Goal: Task Accomplishment & Management: Manage account settings

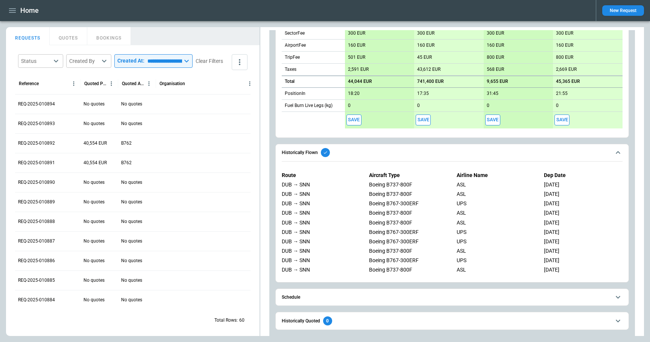
scroll to position [342, 0]
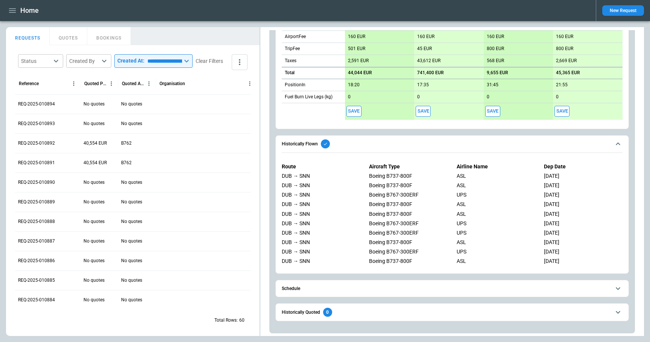
click at [345, 292] on button "Schedule" at bounding box center [452, 288] width 341 height 17
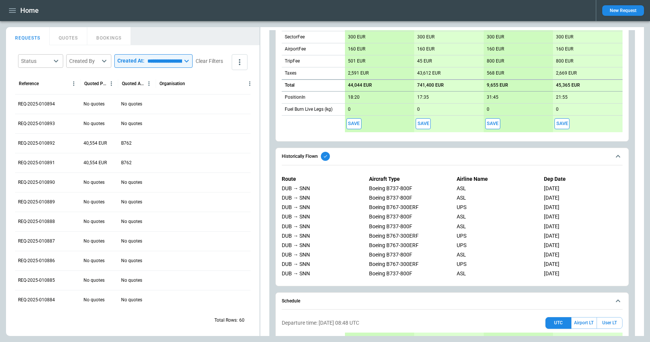
scroll to position [317, 0]
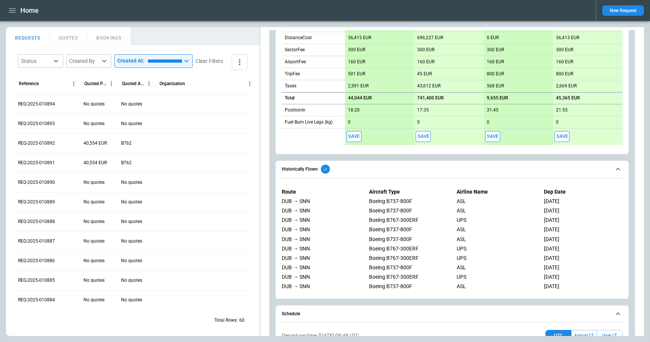
click at [355, 137] on button "Save" at bounding box center [353, 136] width 15 height 11
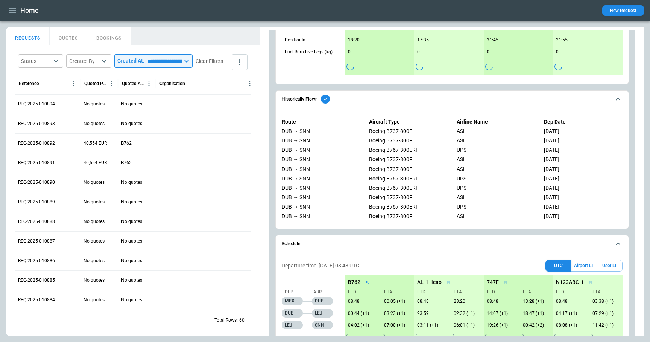
scroll to position [437, 0]
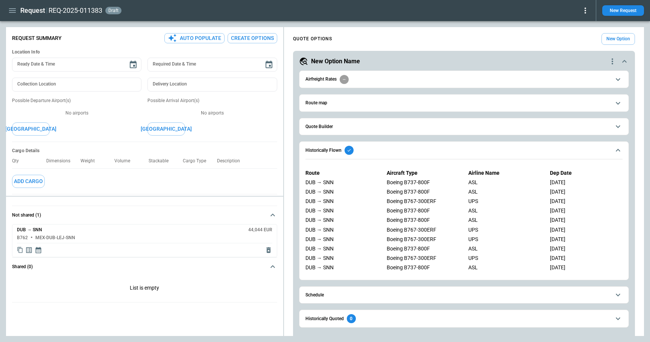
click at [373, 293] on span "Schedule" at bounding box center [457, 294] width 305 height 5
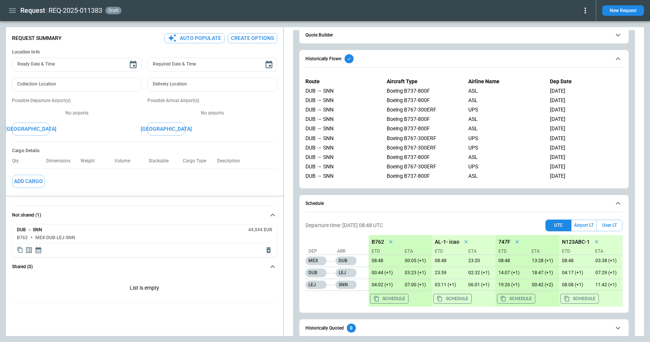
scroll to position [92, 0]
click at [39, 248] on icon "Display quote schedule" at bounding box center [39, 250] width 6 height 6
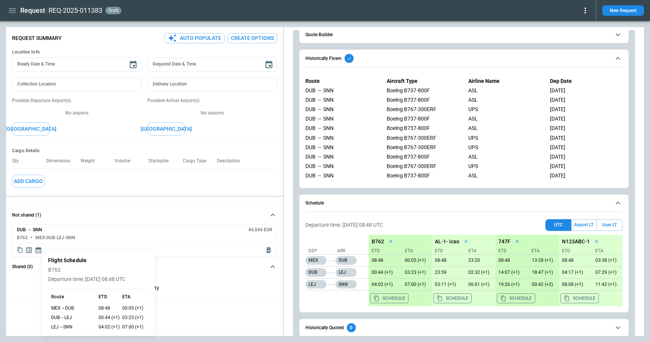
click at [204, 288] on div at bounding box center [325, 171] width 650 height 342
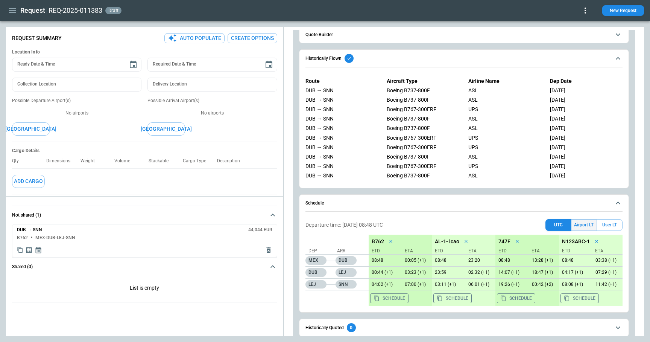
click at [587, 228] on button "Airport LT" at bounding box center [583, 225] width 25 height 12
click at [37, 249] on icon "Display quote schedule" at bounding box center [39, 250] width 8 height 8
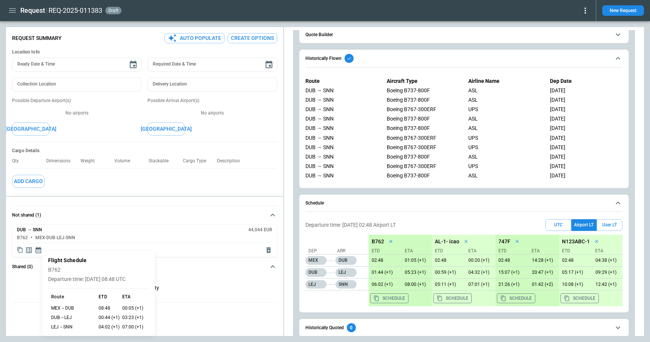
click at [176, 251] on div at bounding box center [325, 171] width 650 height 342
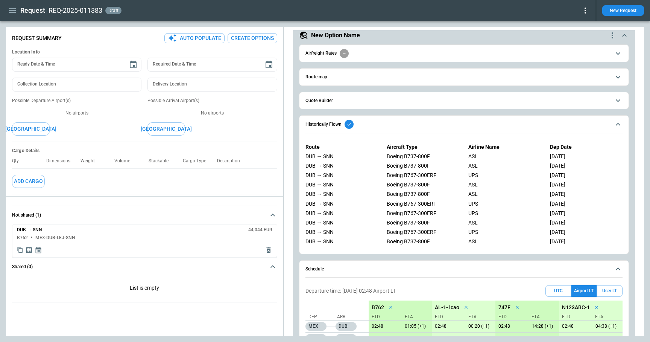
scroll to position [0, 0]
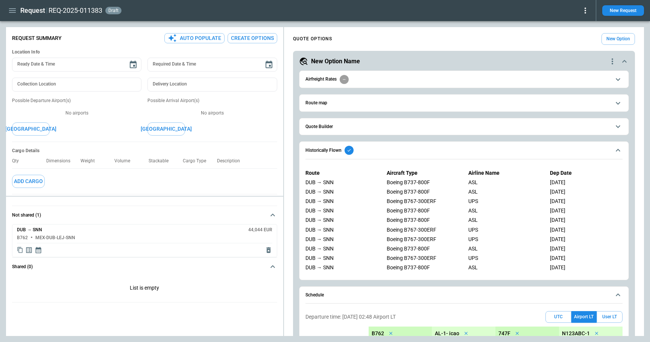
click at [351, 130] on button "Quote Builder" at bounding box center [463, 126] width 317 height 17
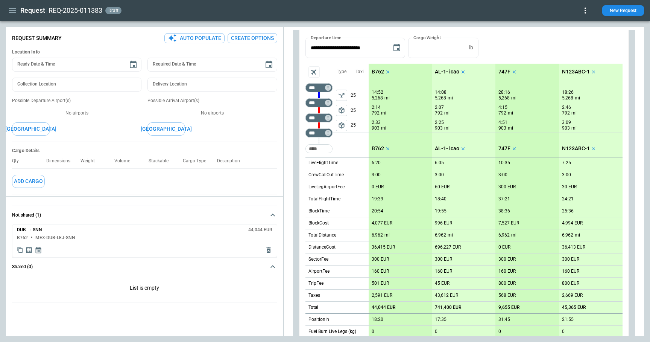
scroll to position [232, 0]
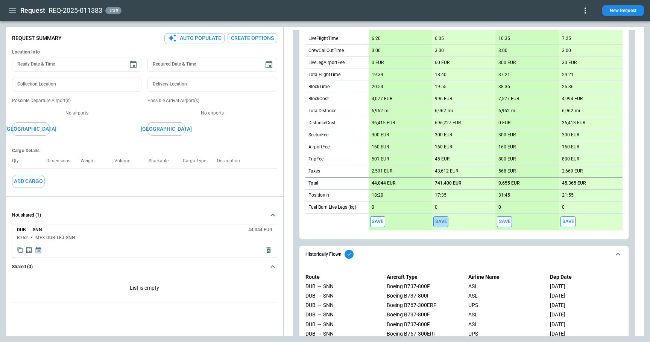
click at [437, 222] on button "Save" at bounding box center [440, 221] width 15 height 11
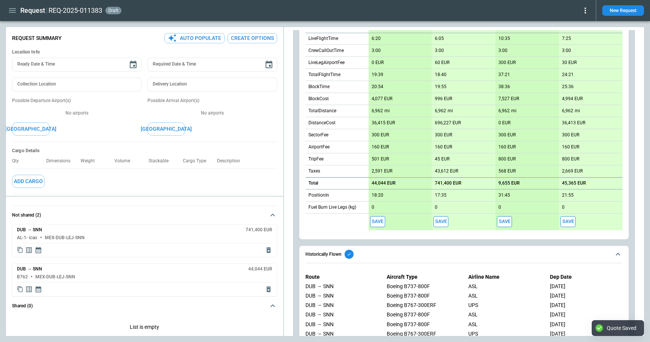
type textarea "*"
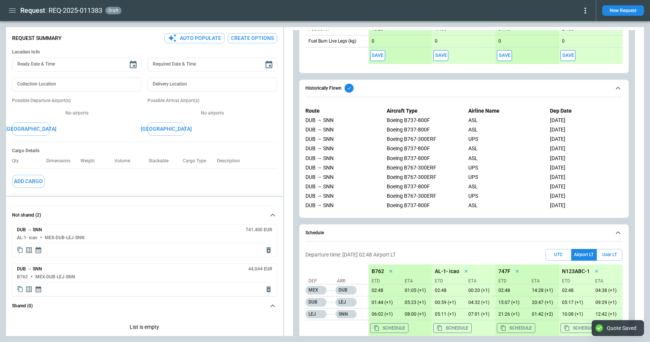
scroll to position [443, 0]
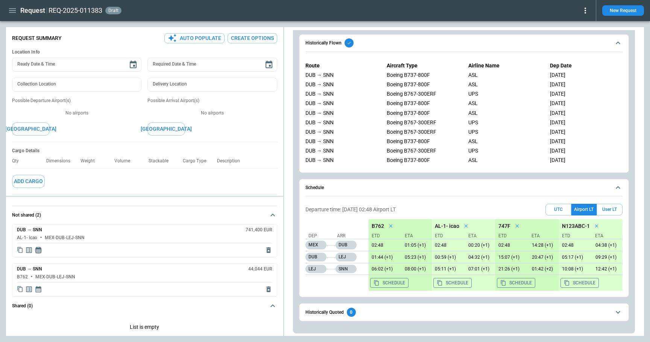
click at [39, 251] on icon "Display quote schedule" at bounding box center [39, 250] width 8 height 8
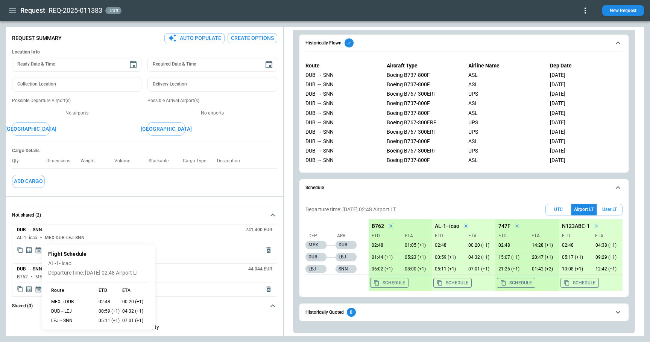
click at [351, 196] on div at bounding box center [325, 171] width 650 height 342
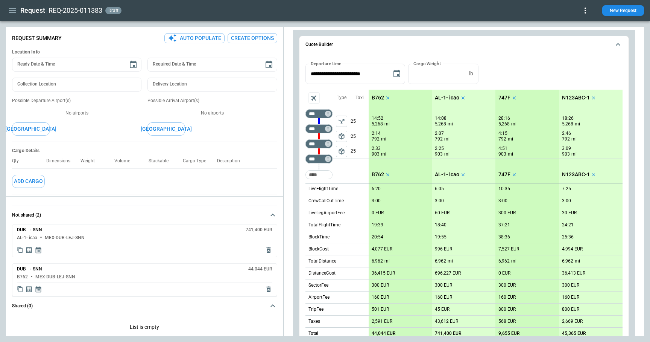
scroll to position [31, 0]
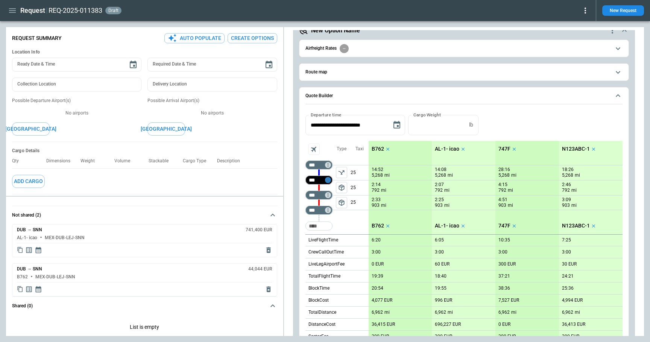
click at [327, 179] on icon "Too short" at bounding box center [327, 179] width 5 height 5
click at [337, 210] on p "Airport info" at bounding box center [339, 212] width 23 height 6
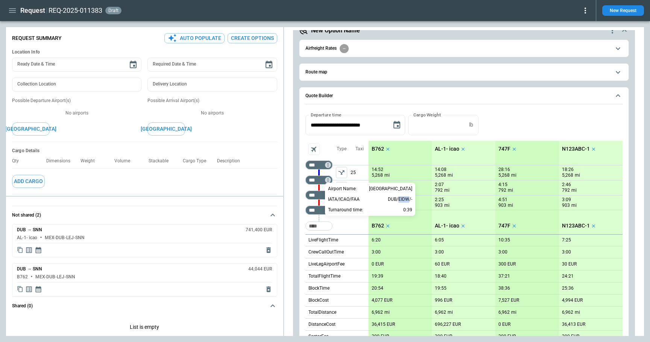
drag, startPoint x: 398, startPoint y: 200, endPoint x: 409, endPoint y: 200, distance: 11.7
click at [409, 200] on p "DUB/EIDW/-" at bounding box center [400, 199] width 24 height 6
copy p "EIDW"
click at [320, 180] on div at bounding box center [325, 171] width 650 height 342
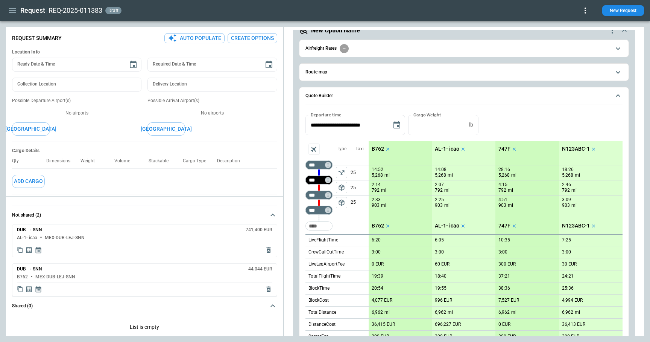
click at [320, 180] on input "***" at bounding box center [317, 180] width 21 height 8
paste input "*"
type input "****"
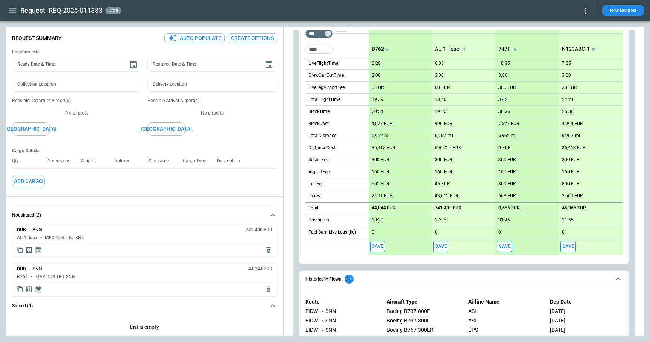
scroll to position [208, 0]
click at [506, 242] on button "Save" at bounding box center [504, 245] width 15 height 11
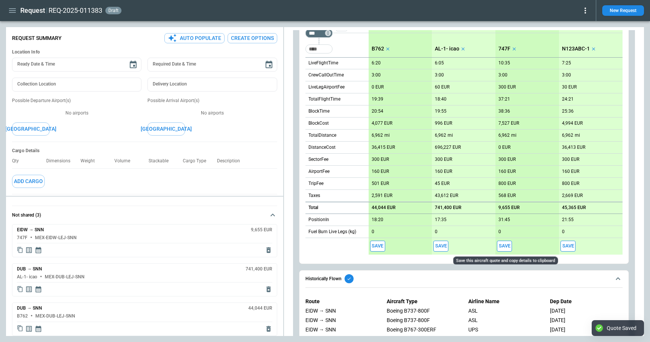
type textarea "*"
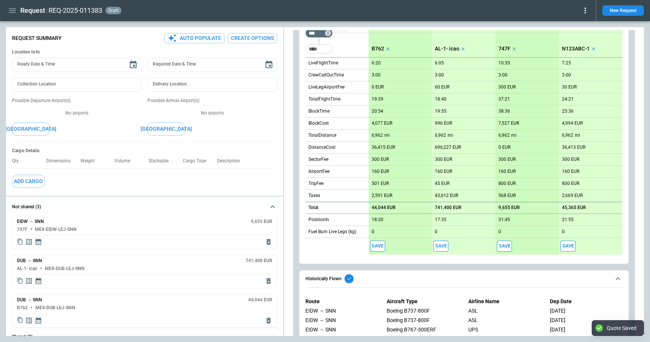
scroll to position [0, 0]
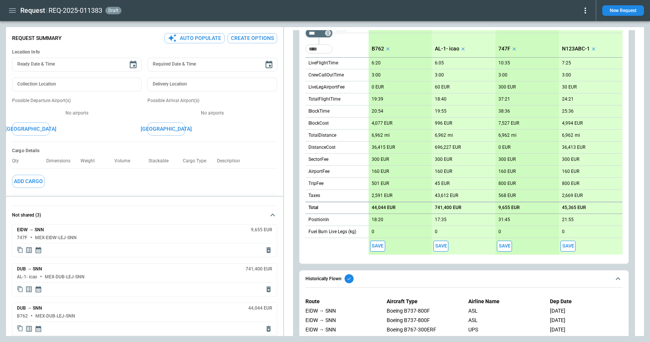
click at [39, 250] on icon "Display quote schedule" at bounding box center [39, 250] width 6 height 6
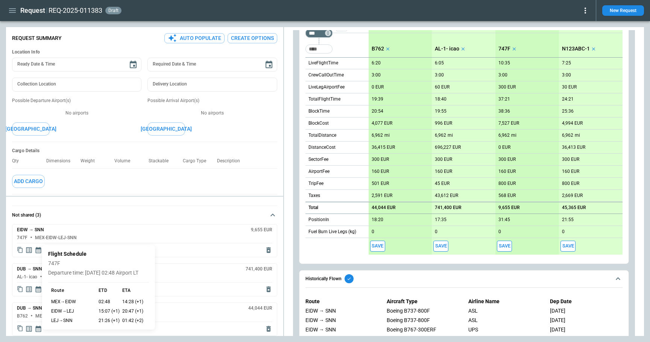
click at [176, 243] on div at bounding box center [325, 171] width 650 height 342
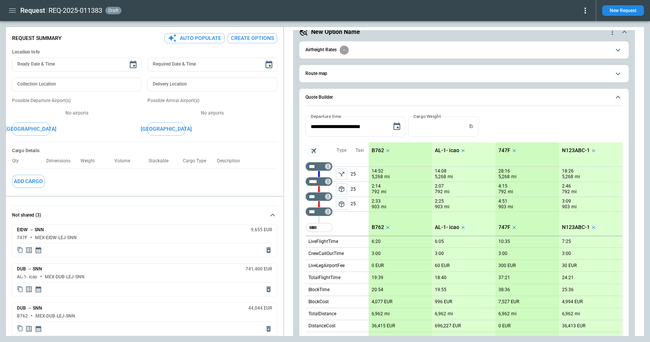
scroll to position [32, 0]
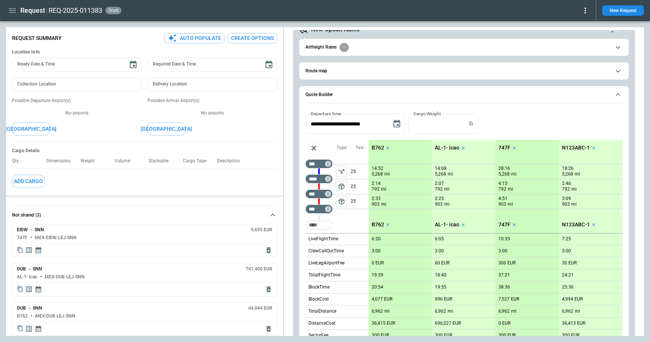
click at [582, 146] on p "N123ABC-1" at bounding box center [576, 147] width 28 height 6
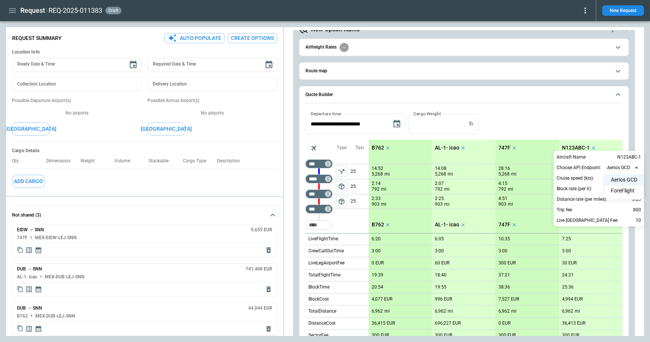
click at [616, 168] on body "**********" at bounding box center [325, 171] width 650 height 342
click at [619, 191] on li "ForeFlight" at bounding box center [624, 190] width 38 height 11
type input "**********"
click at [581, 118] on div at bounding box center [325, 171] width 650 height 342
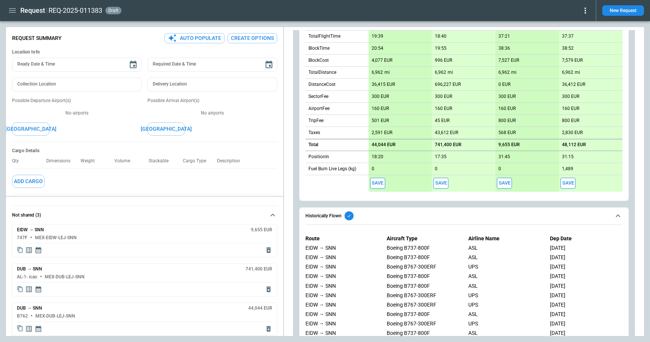
scroll to position [202, 0]
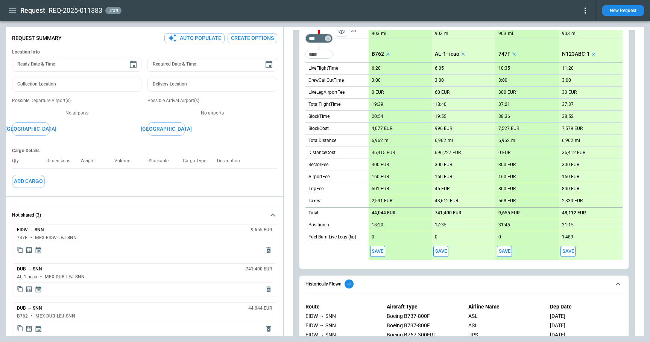
click at [572, 249] on button "Save" at bounding box center [567, 251] width 15 height 11
click at [41, 249] on icon "Display quote schedule" at bounding box center [39, 250] width 8 height 8
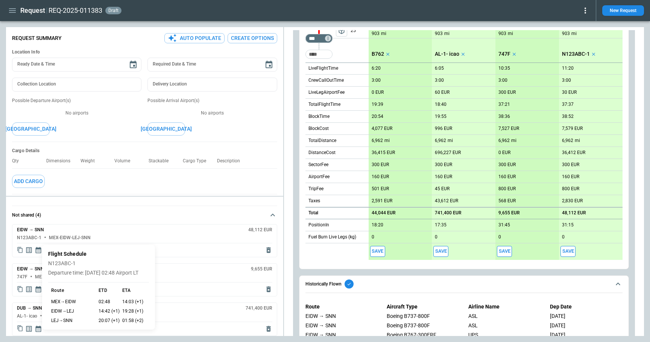
click at [301, 251] on div at bounding box center [325, 171] width 650 height 342
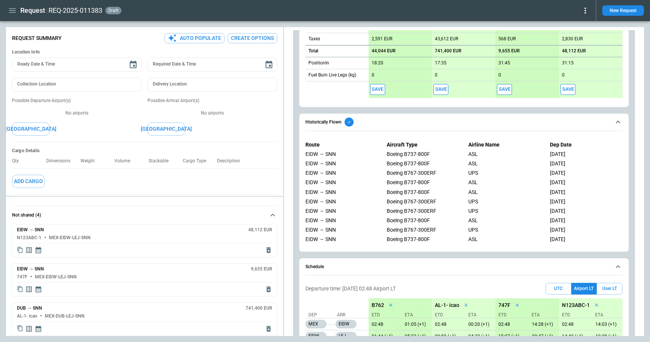
scroll to position [420, 0]
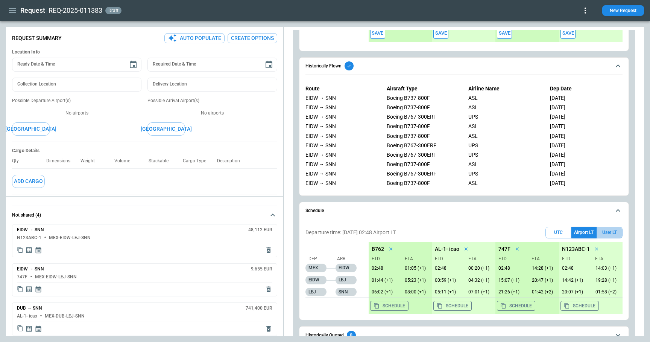
click at [612, 230] on button "User LT" at bounding box center [610, 232] width 26 height 12
click at [378, 33] on button "Save" at bounding box center [377, 33] width 15 height 11
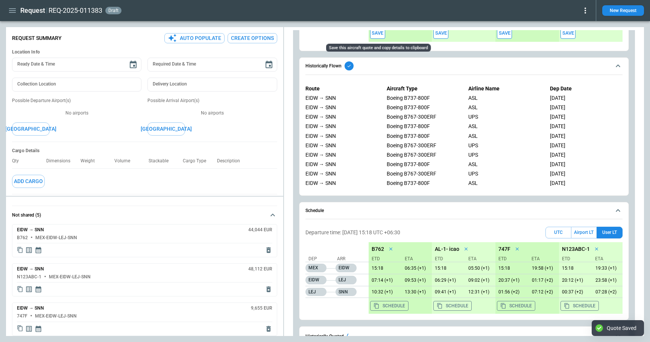
type textarea "*"
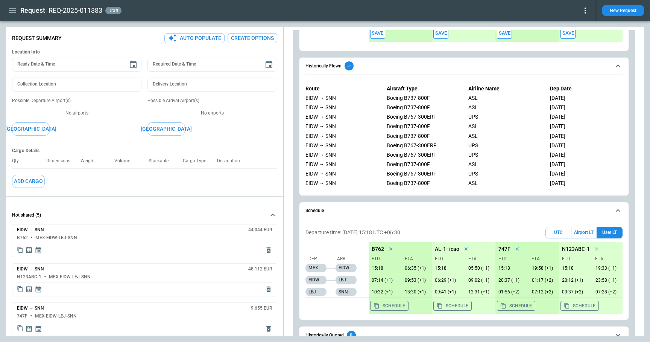
click at [40, 251] on icon "Display quote schedule" at bounding box center [39, 250] width 8 height 8
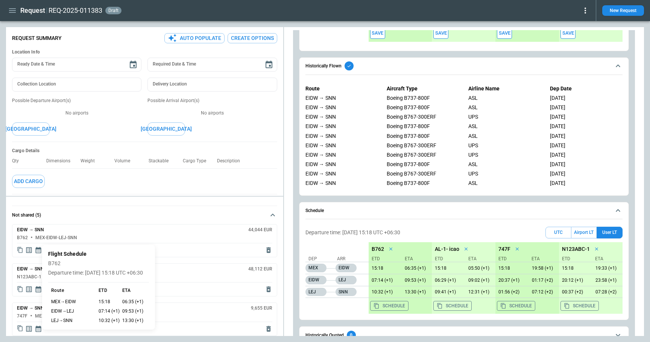
click at [292, 234] on div at bounding box center [325, 171] width 650 height 342
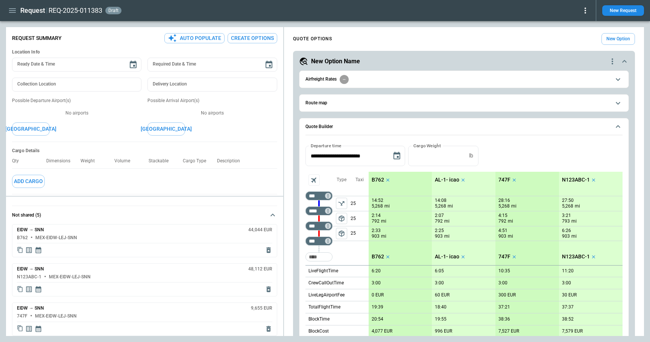
click at [383, 106] on button "Route map" at bounding box center [463, 102] width 317 height 17
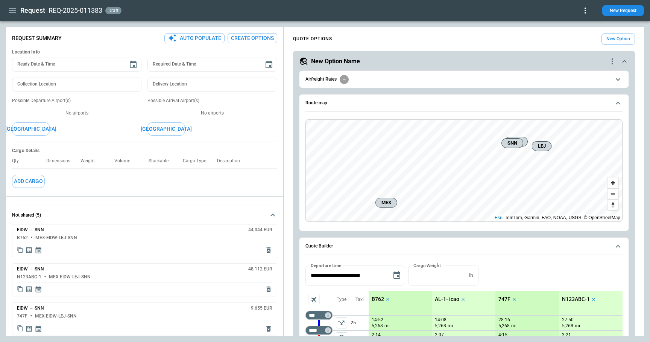
click at [383, 106] on button "Route map" at bounding box center [463, 102] width 317 height 17
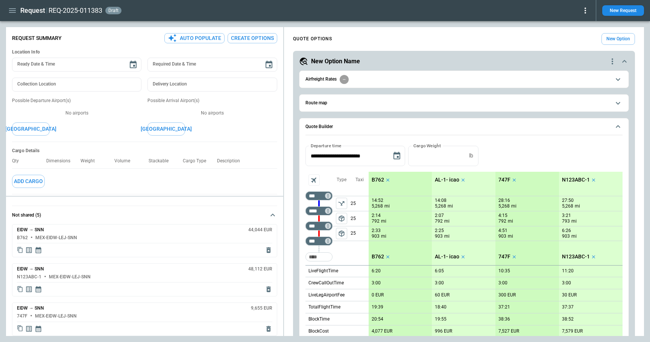
click at [383, 82] on span "Airfreight Rates" at bounding box center [457, 79] width 305 height 9
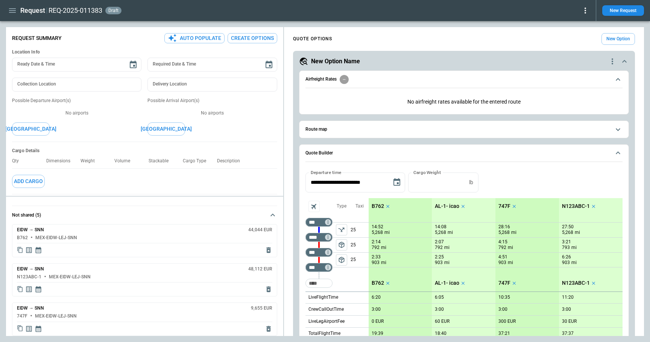
click at [383, 82] on span "Airfreight Rates" at bounding box center [457, 79] width 305 height 9
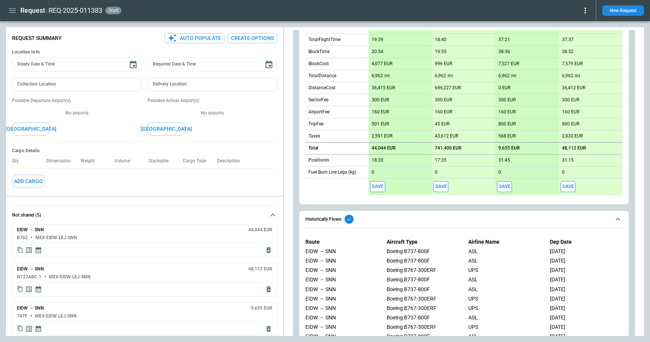
scroll to position [443, 0]
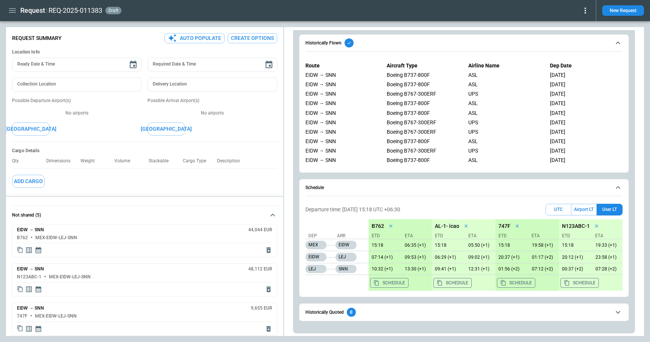
click at [40, 252] on icon "Display quote schedule" at bounding box center [39, 250] width 8 height 8
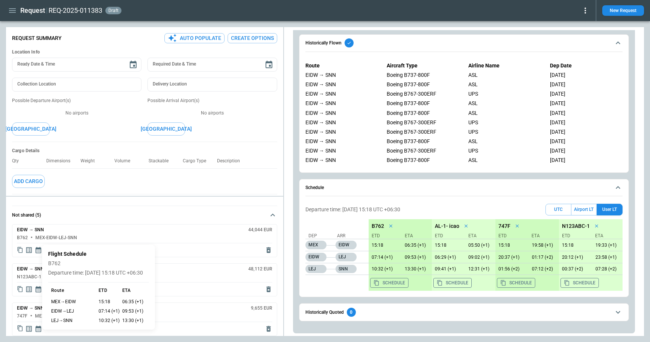
click at [176, 214] on div at bounding box center [325, 171] width 650 height 342
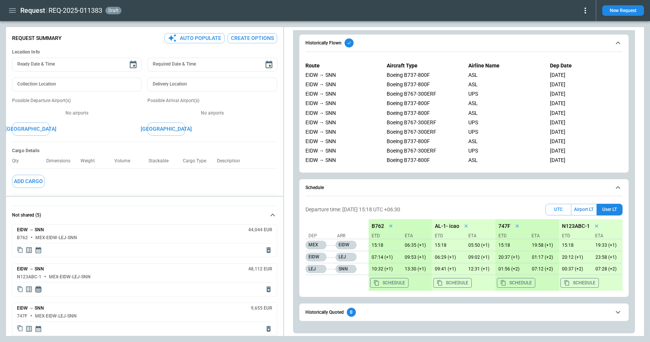
click at [41, 286] on icon "Display quote schedule" at bounding box center [39, 289] width 8 height 8
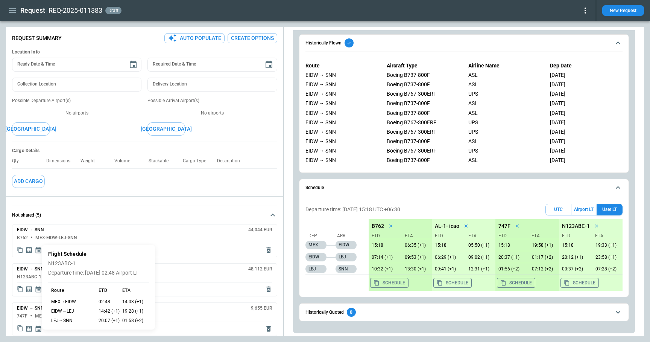
click at [119, 231] on div at bounding box center [325, 171] width 650 height 342
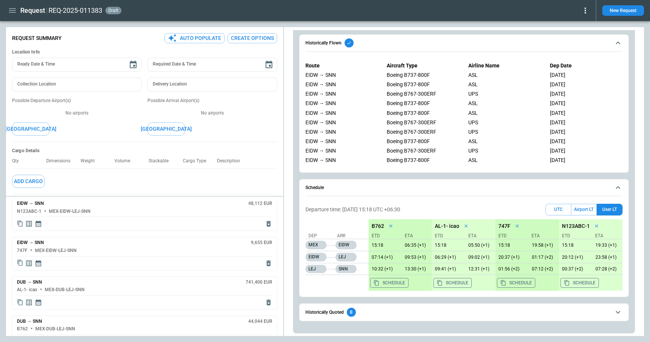
scroll to position [80, 0]
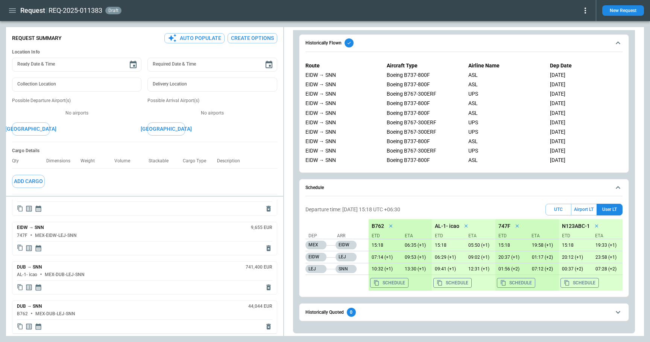
click at [39, 249] on icon "Display quote schedule" at bounding box center [39, 248] width 8 height 8
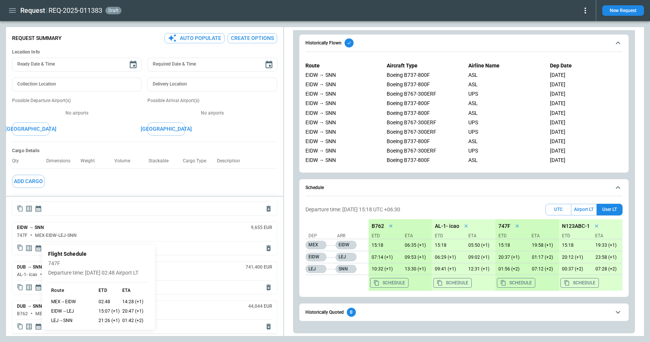
click at [128, 219] on div at bounding box center [325, 171] width 650 height 342
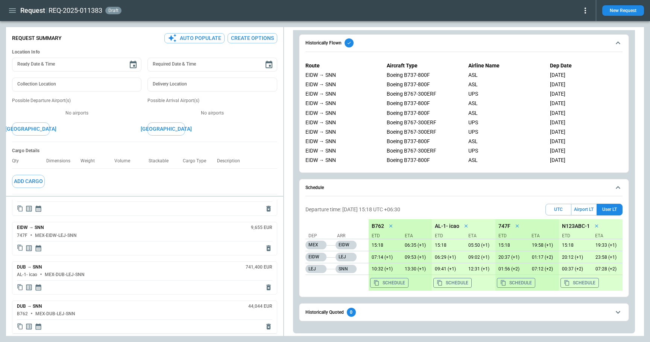
scroll to position [129, 0]
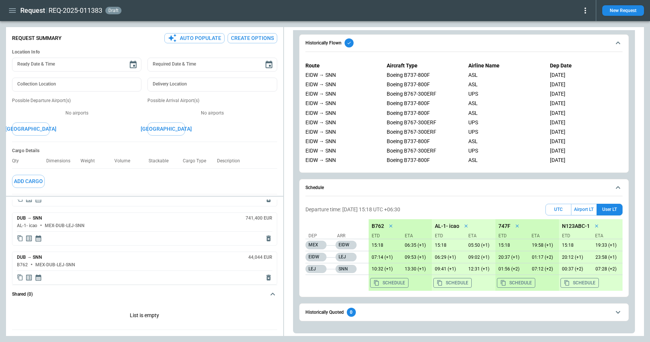
click at [13, 10] on icon "button" at bounding box center [12, 10] width 7 height 5
click at [19, 28] on li "Home" at bounding box center [34, 26] width 56 height 12
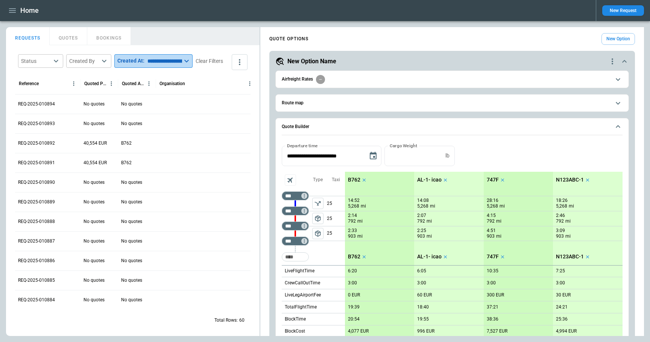
click at [191, 62] on icon at bounding box center [186, 60] width 9 height 9
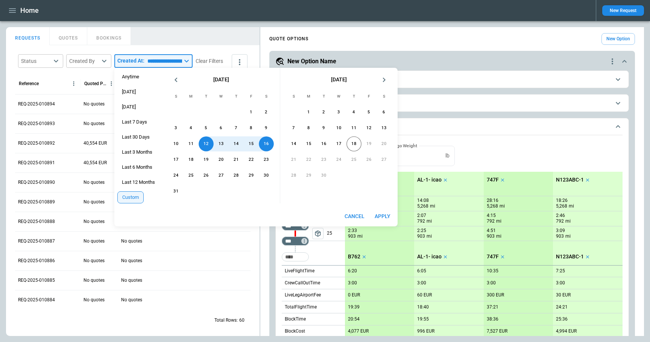
click at [190, 38] on div "REQUESTS QUOTES BOOKINGS" at bounding box center [133, 35] width 254 height 16
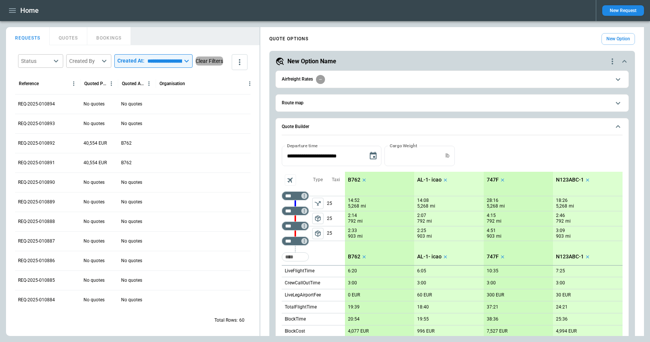
click at [196, 66] on button "Clear Filters" at bounding box center [209, 60] width 27 height 9
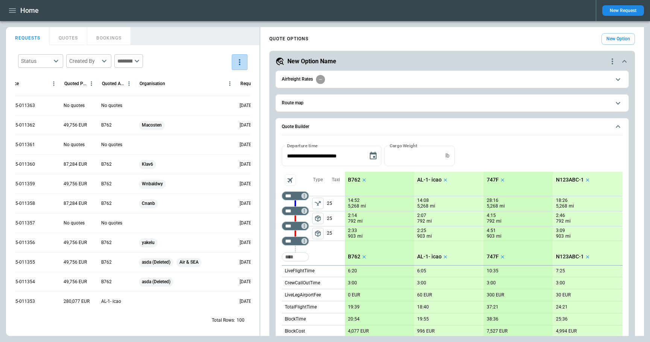
click at [238, 59] on icon "more" at bounding box center [239, 62] width 9 height 9
click at [222, 77] on li "Export" at bounding box center [218, 79] width 60 height 11
click at [62, 40] on div at bounding box center [325, 171] width 650 height 342
click at [67, 40] on button "QUOTES" at bounding box center [69, 36] width 38 height 18
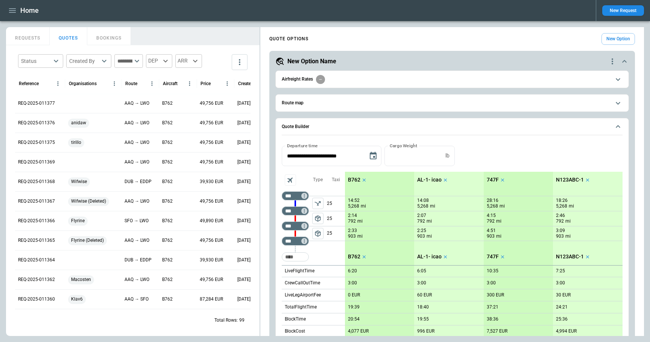
scroll to position [190, 0]
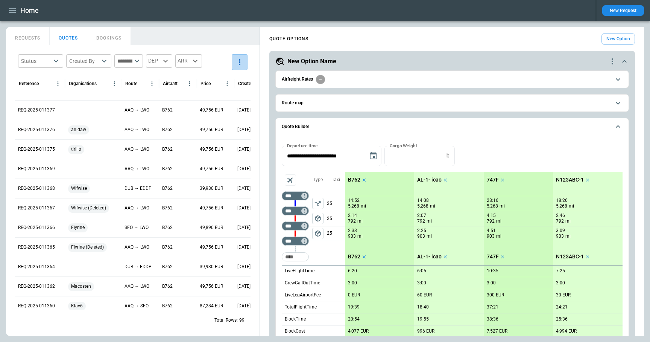
click at [238, 62] on icon "more" at bounding box center [239, 62] width 9 height 9
click at [225, 78] on li "Export" at bounding box center [218, 79] width 60 height 11
click at [14, 12] on div at bounding box center [325, 171] width 650 height 342
click at [11, 10] on icon "button" at bounding box center [12, 10] width 7 height 5
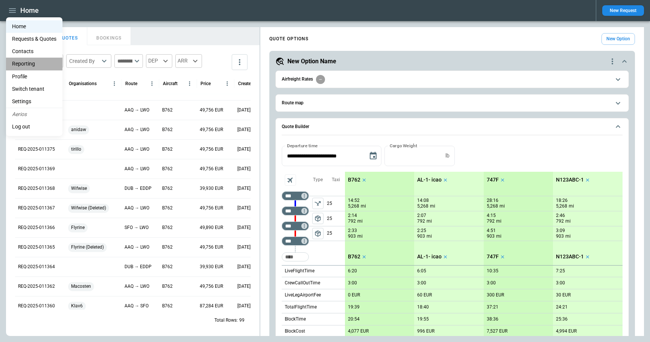
click at [32, 63] on li "Reporting" at bounding box center [34, 64] width 56 height 12
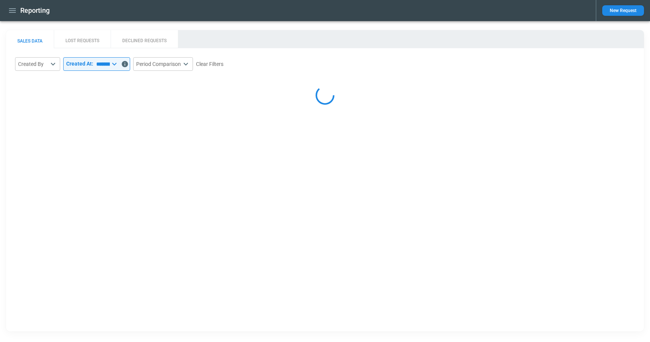
click at [79, 38] on button "LOST REQUESTS" at bounding box center [82, 39] width 57 height 18
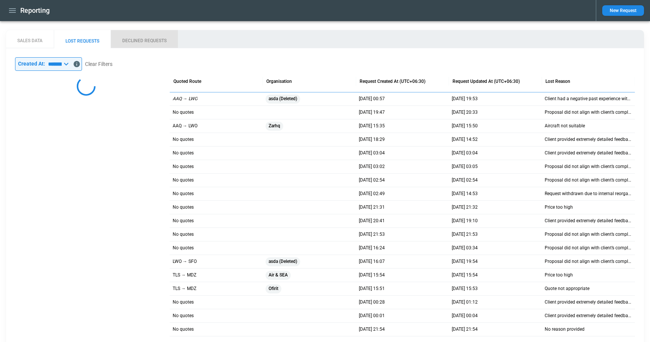
click at [140, 38] on button "DECLINED REQUESTS" at bounding box center [144, 39] width 67 height 18
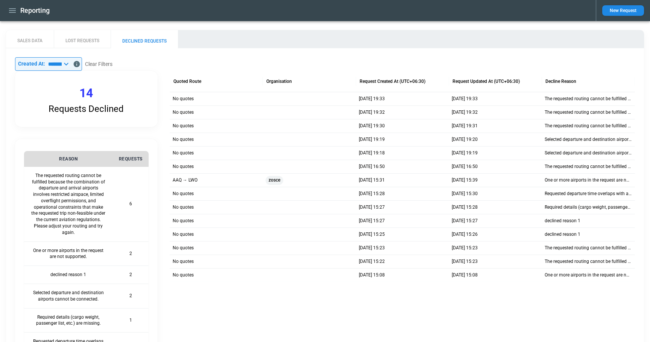
click at [12, 13] on icon "button" at bounding box center [12, 10] width 9 height 9
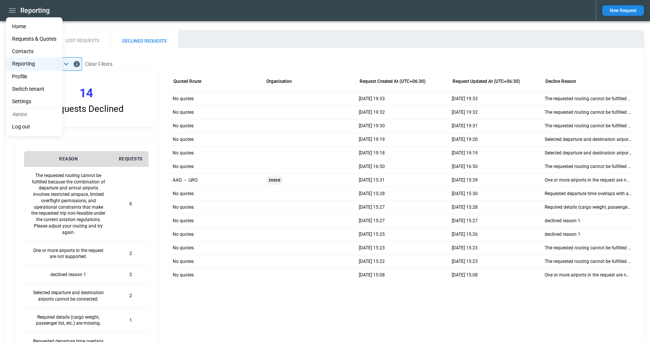
click at [29, 50] on li "Contacts" at bounding box center [34, 51] width 56 height 12
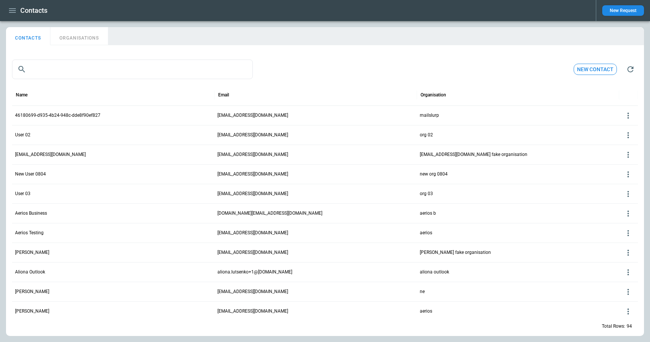
click at [87, 41] on button "ORGANISATIONS" at bounding box center [79, 36] width 58 height 18
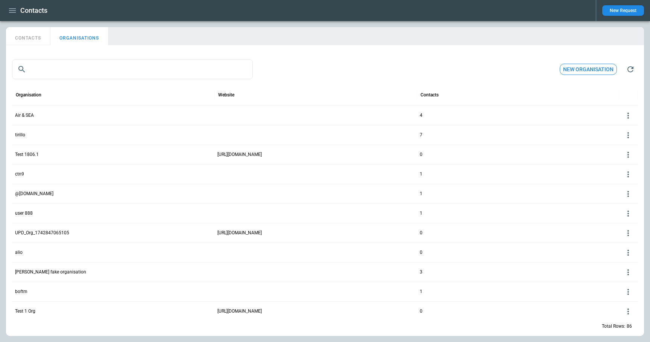
click at [29, 213] on p "user 888" at bounding box center [24, 213] width 18 height 6
click at [625, 215] on icon at bounding box center [628, 213] width 9 height 9
click at [617, 223] on button "Edit" at bounding box center [622, 224] width 24 height 11
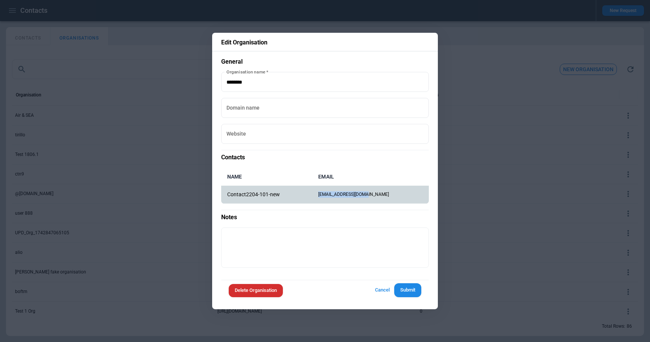
drag, startPoint x: 393, startPoint y: 195, endPoint x: 333, endPoint y: 195, distance: 60.2
click at [333, 195] on td "tihon64189@akdip.com" at bounding box center [370, 194] width 117 height 18
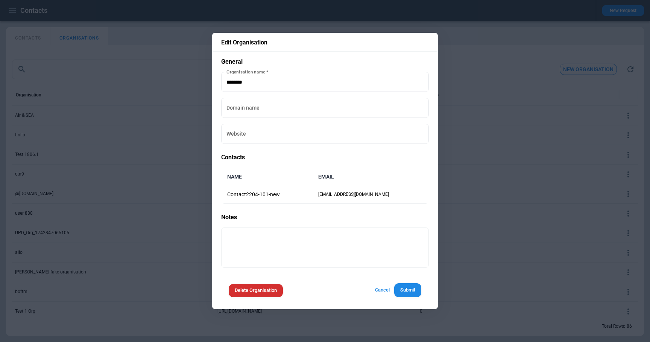
click at [439, 220] on div at bounding box center [325, 171] width 650 height 342
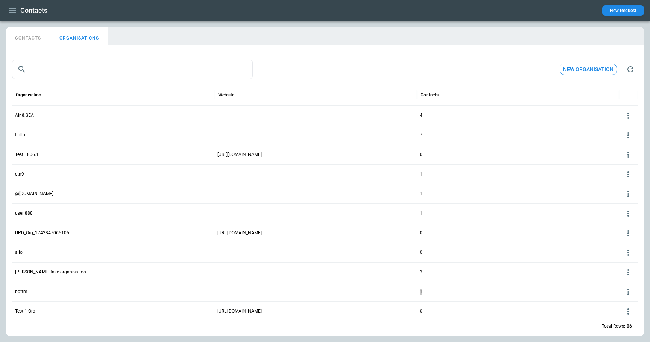
drag, startPoint x: 452, startPoint y: 284, endPoint x: 449, endPoint y: 289, distance: 5.7
click at [449, 289] on div "1" at bounding box center [518, 291] width 202 height 20
click at [33, 40] on button "CONTACTS" at bounding box center [28, 36] width 44 height 18
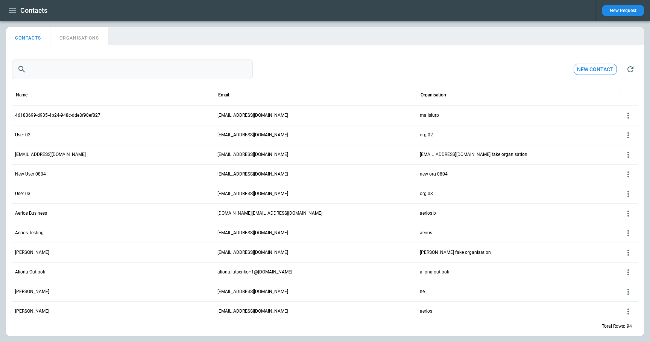
click at [53, 75] on input "text" at bounding box center [140, 69] width 223 height 20
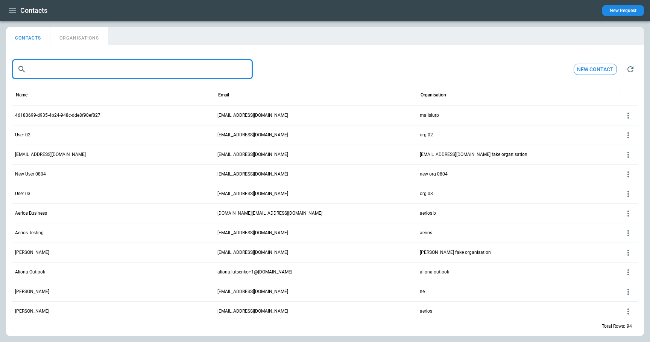
paste input "**********"
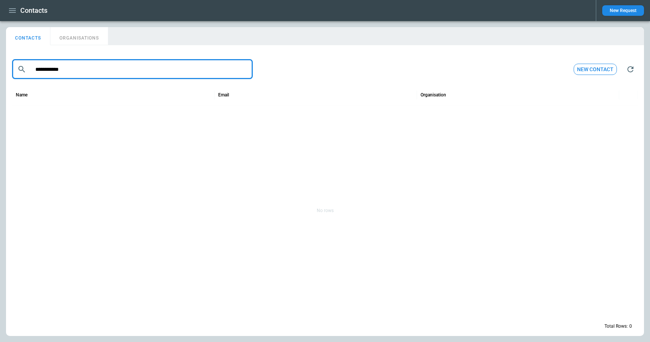
type input "**********"
click at [74, 38] on button "ORGANISATIONS" at bounding box center [79, 36] width 58 height 18
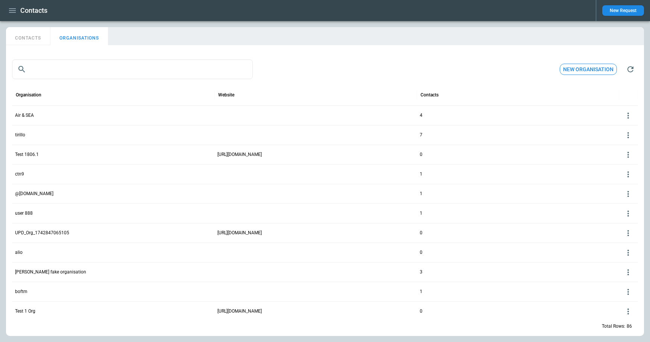
click at [52, 209] on div "user 888" at bounding box center [113, 213] width 202 height 20
click at [631, 209] on icon at bounding box center [628, 213] width 9 height 9
click at [614, 224] on button "Edit" at bounding box center [622, 224] width 24 height 11
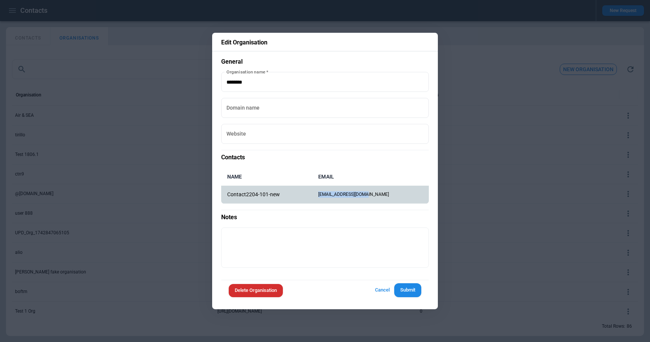
drag, startPoint x: 391, startPoint y: 194, endPoint x: 333, endPoint y: 194, distance: 58.7
click at [333, 194] on td "tihon64189@akdip.com" at bounding box center [370, 194] width 117 height 18
copy td "tihon64189@akdip.com"
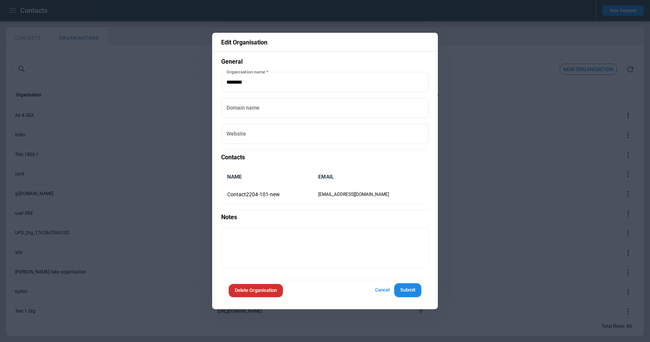
click at [470, 184] on div at bounding box center [325, 171] width 650 height 342
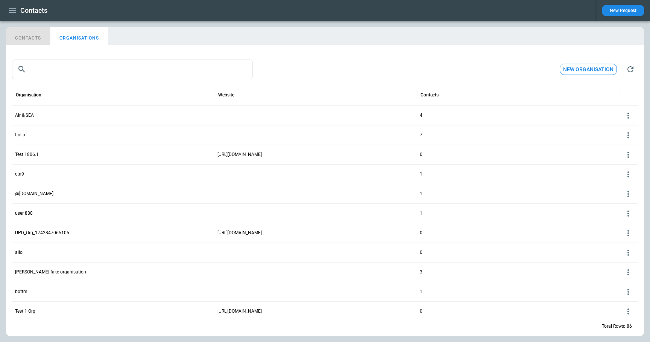
click at [32, 39] on button "CONTACTS" at bounding box center [28, 36] width 44 height 18
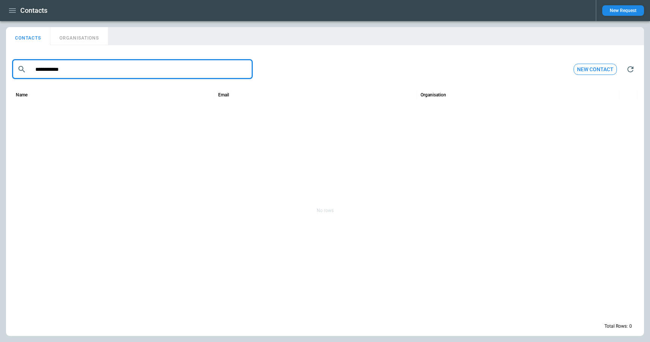
drag, startPoint x: 100, startPoint y: 68, endPoint x: 32, endPoint y: 66, distance: 67.4
click at [32, 66] on input "**********" at bounding box center [140, 69] width 223 height 20
paste input "********"
type input "**********"
click at [80, 39] on button "ORGANISATIONS" at bounding box center [79, 36] width 58 height 18
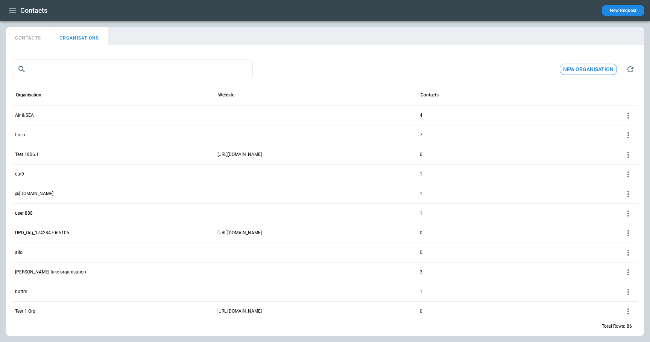
click at [629, 212] on icon at bounding box center [628, 213] width 9 height 9
click at [623, 235] on button "Delete" at bounding box center [622, 235] width 24 height 11
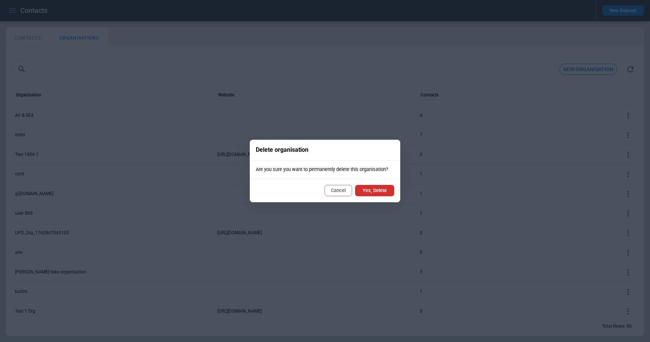
click at [382, 189] on button "Yes, Delete" at bounding box center [374, 190] width 39 height 11
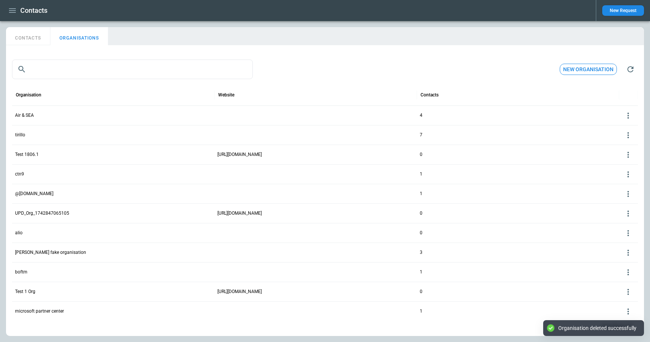
click at [33, 37] on button "CONTACTS" at bounding box center [28, 36] width 44 height 18
type input "**********"
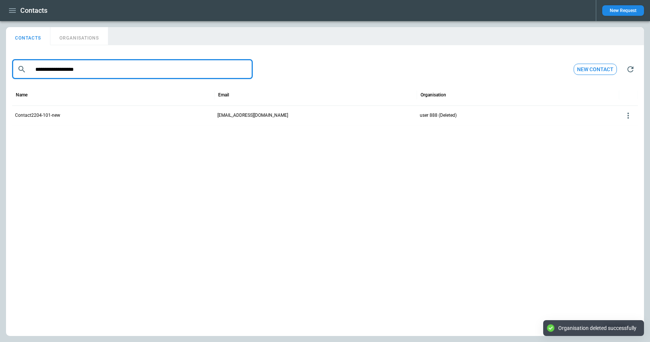
drag, startPoint x: 99, startPoint y: 70, endPoint x: 19, endPoint y: 67, distance: 79.8
click at [19, 67] on div "**********" at bounding box center [132, 69] width 241 height 20
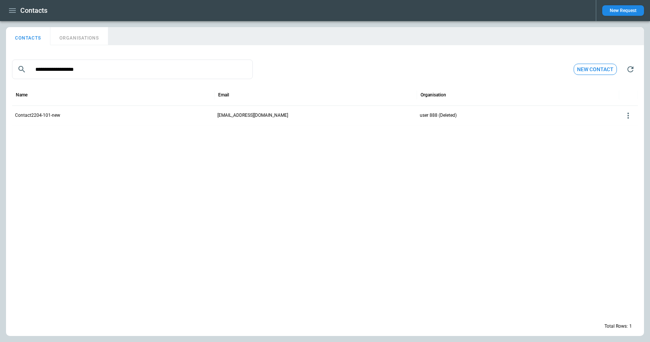
click at [627, 115] on icon at bounding box center [628, 115] width 9 height 9
click at [618, 127] on button "Edit" at bounding box center [622, 126] width 24 height 11
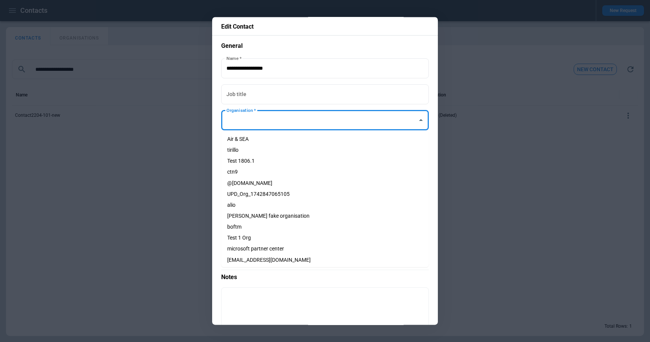
click at [296, 118] on input "Organisation   *" at bounding box center [320, 120] width 190 height 13
click at [286, 137] on li "Air & SEA" at bounding box center [325, 139] width 208 height 11
type input "*********"
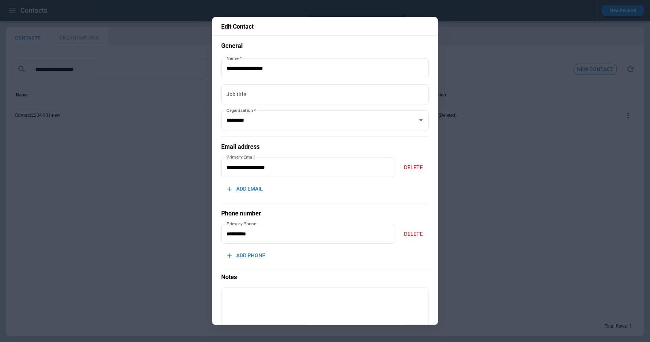
click at [372, 197] on div "**********" at bounding box center [325, 201] width 208 height 318
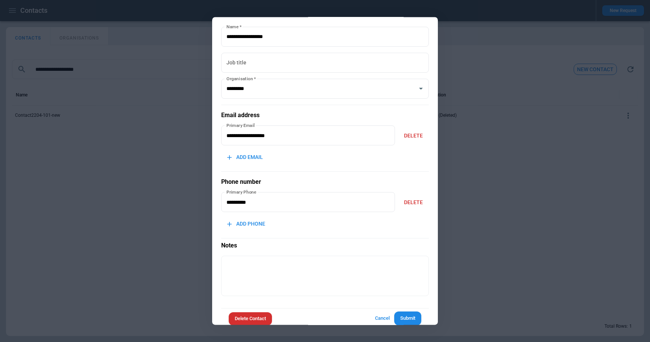
scroll to position [44, 0]
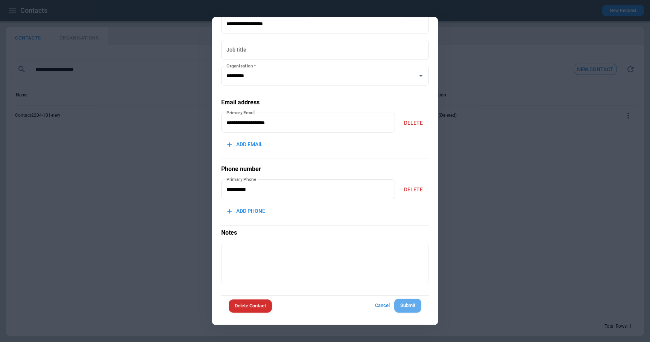
click at [404, 304] on button "Submit" at bounding box center [407, 306] width 27 height 14
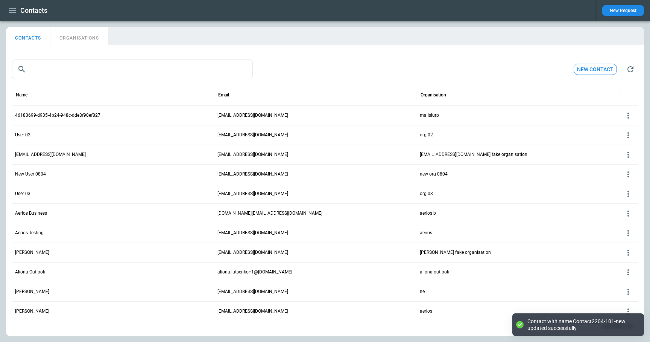
click at [89, 39] on button "ORGANISATIONS" at bounding box center [79, 36] width 58 height 18
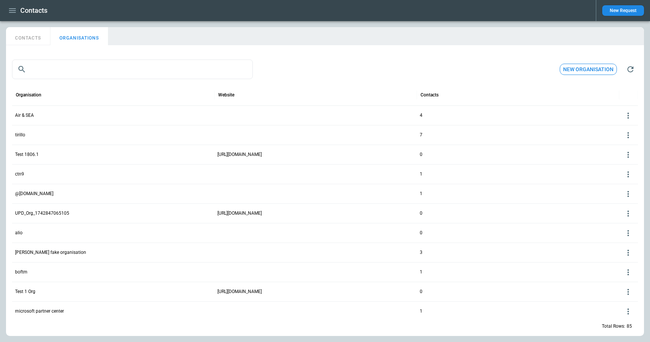
click at [630, 117] on icon at bounding box center [628, 115] width 9 height 9
click at [620, 127] on button "Edit" at bounding box center [622, 126] width 24 height 11
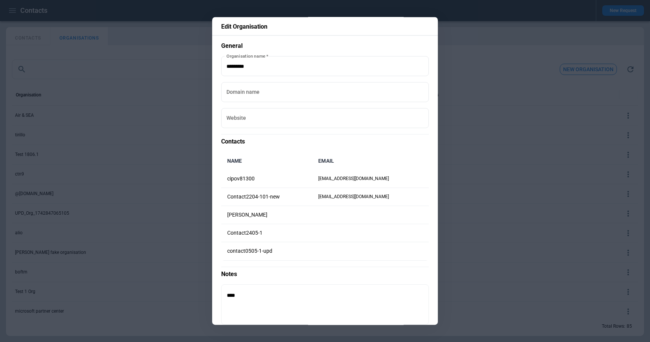
click at [467, 30] on div at bounding box center [325, 171] width 650 height 342
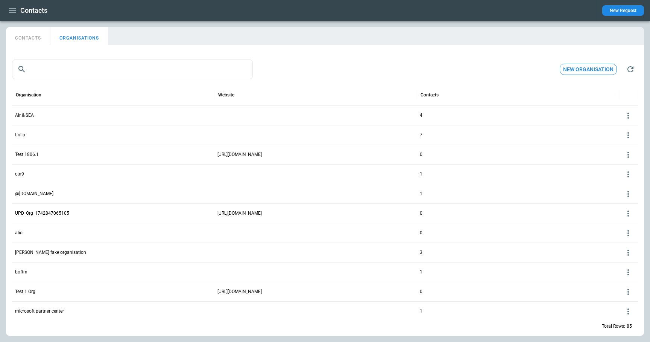
click at [627, 114] on icon at bounding box center [628, 115] width 9 height 9
click at [619, 122] on button "Edit" at bounding box center [622, 126] width 24 height 11
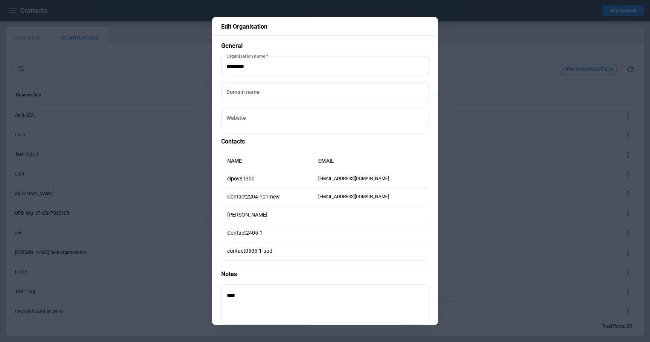
click at [478, 94] on div at bounding box center [325, 171] width 650 height 342
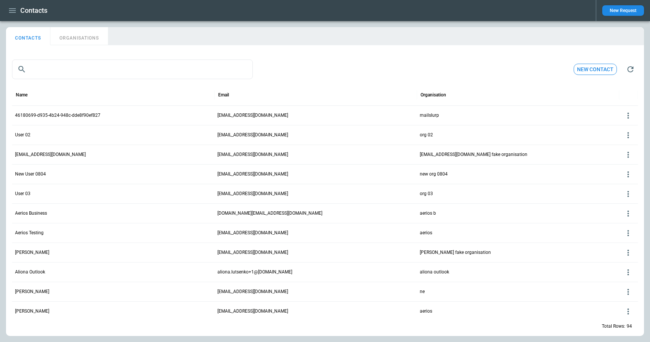
click at [71, 39] on button "ORGANISATIONS" at bounding box center [79, 36] width 58 height 18
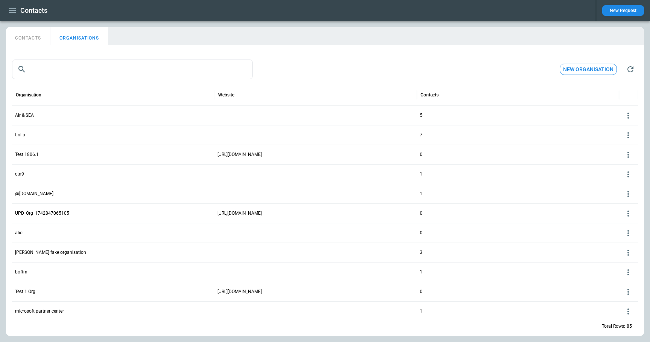
click at [40, 36] on button "CONTACTS" at bounding box center [28, 36] width 44 height 18
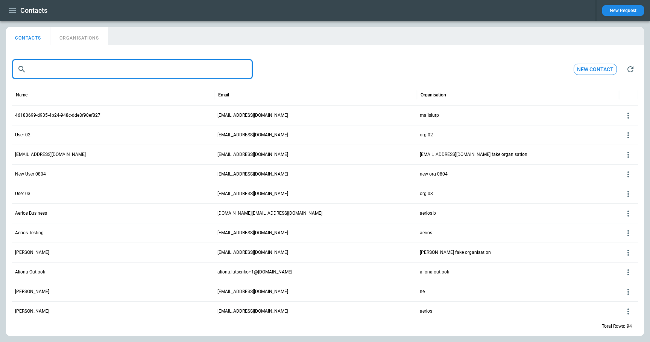
click at [68, 71] on input "text" at bounding box center [140, 69] width 223 height 20
paste input "**********"
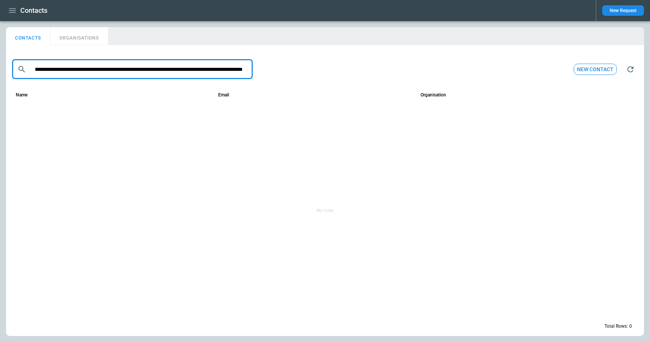
type input "**********"
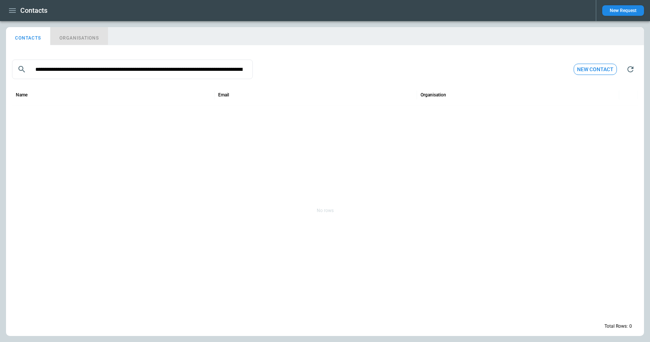
click at [88, 40] on button "ORGANISATIONS" at bounding box center [79, 36] width 58 height 18
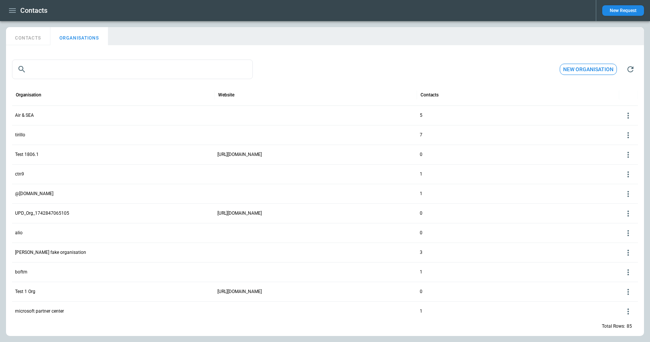
click at [626, 173] on icon at bounding box center [628, 174] width 9 height 9
click at [617, 184] on button "Edit" at bounding box center [622, 185] width 24 height 11
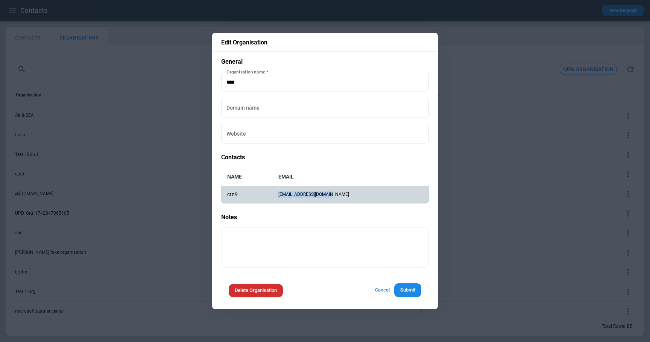
drag, startPoint x: 352, startPoint y: 196, endPoint x: 286, endPoint y: 194, distance: 65.5
click at [286, 194] on td "mowah29252@hkirsan.com" at bounding box center [350, 194] width 156 height 18
copy td "mowah29252@hkirsan.com"
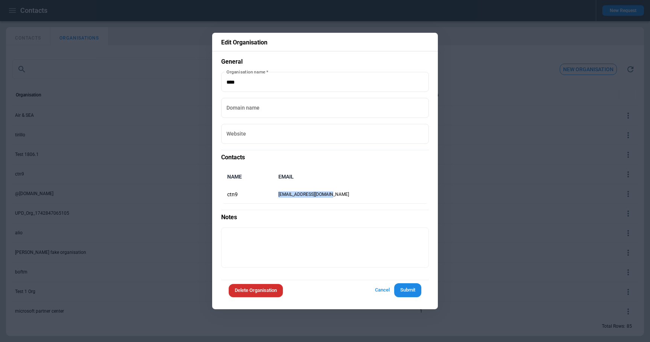
click at [384, 291] on button "Cancel" at bounding box center [382, 290] width 24 height 14
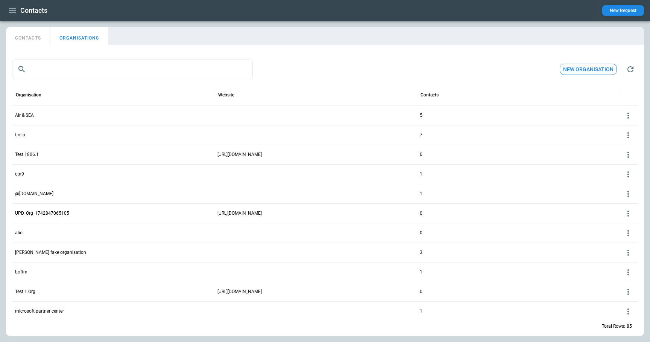
click at [629, 176] on icon at bounding box center [628, 174] width 2 height 6
click at [618, 197] on button "Delete" at bounding box center [622, 196] width 24 height 11
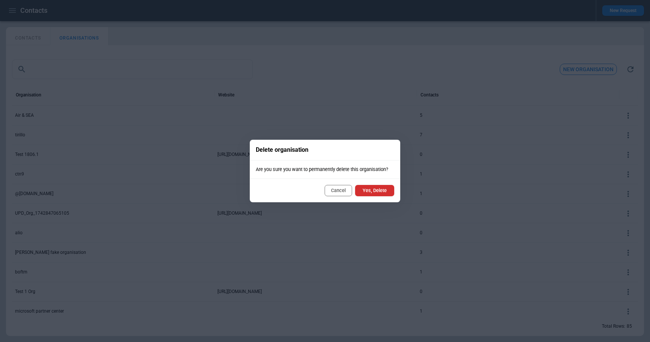
click at [382, 192] on button "Yes, Delete" at bounding box center [374, 190] width 39 height 11
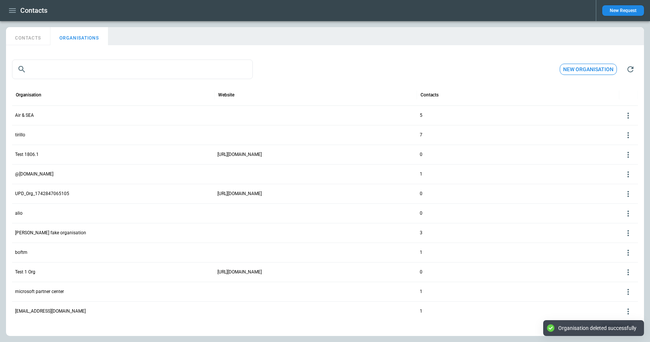
click at [31, 38] on button "CONTACTS" at bounding box center [28, 36] width 44 height 18
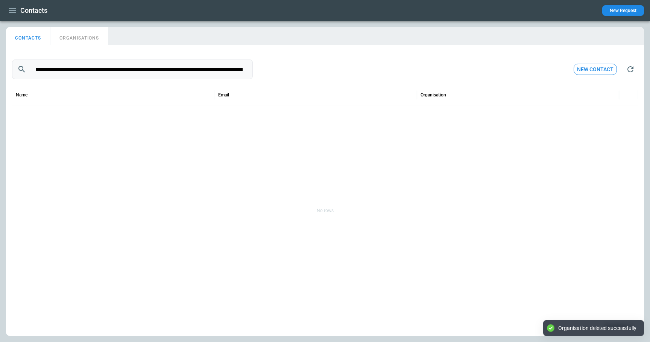
click at [73, 72] on input "**********" at bounding box center [138, 69] width 219 height 20
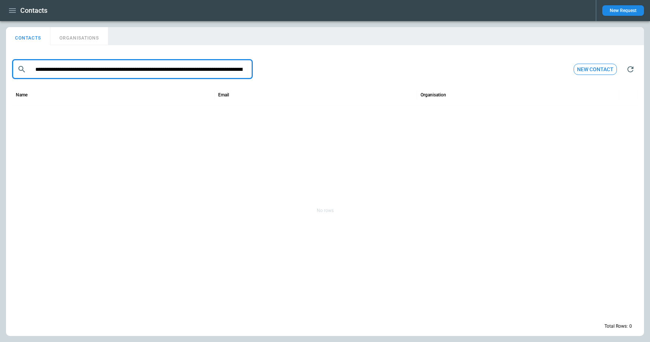
paste input "text"
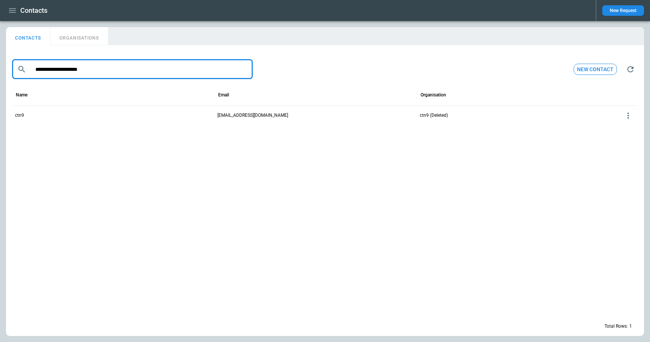
type input "**********"
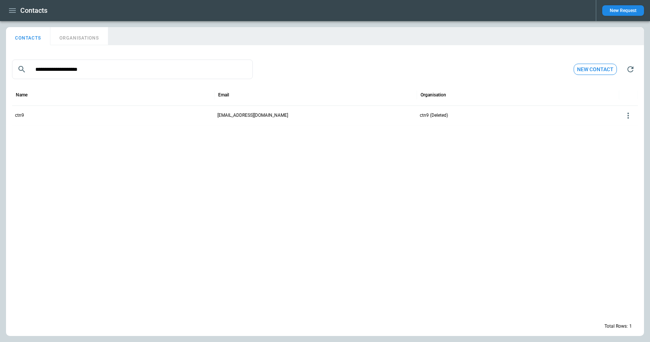
click at [630, 117] on icon at bounding box center [628, 115] width 9 height 9
click at [624, 127] on button "Edit" at bounding box center [622, 126] width 24 height 11
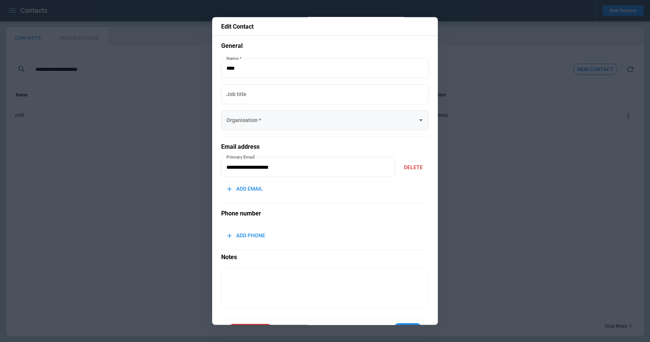
click at [322, 121] on input "Organisation   *" at bounding box center [320, 120] width 190 height 13
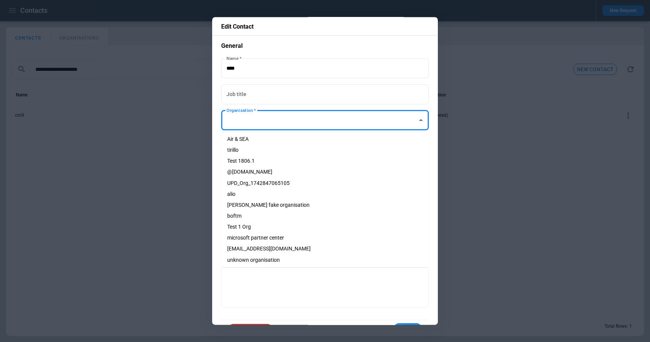
click at [306, 138] on li "Air & SEA" at bounding box center [325, 139] width 208 height 11
type input "*********"
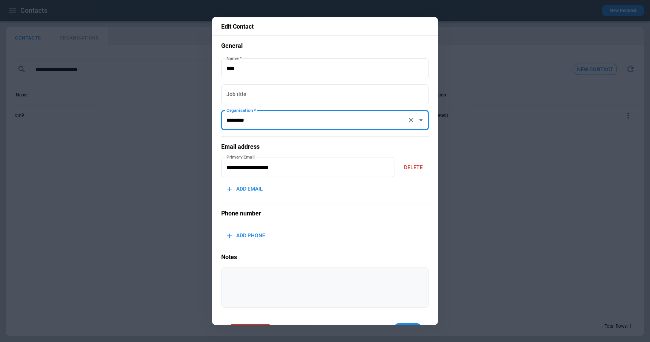
scroll to position [24, 0]
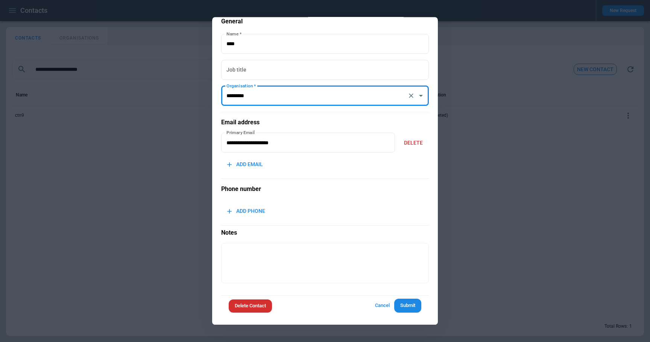
click at [408, 306] on button "Submit" at bounding box center [407, 306] width 27 height 14
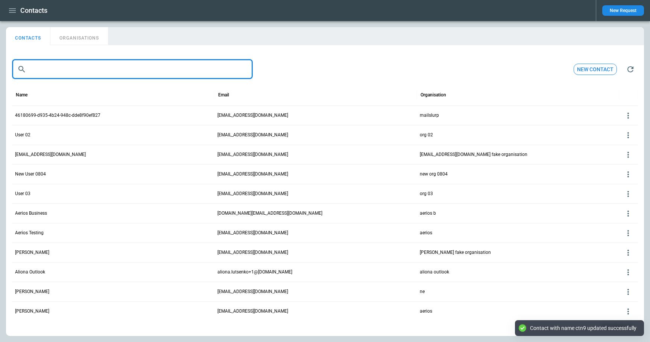
click at [99, 71] on input "text" at bounding box center [138, 69] width 219 height 20
paste input "**********"
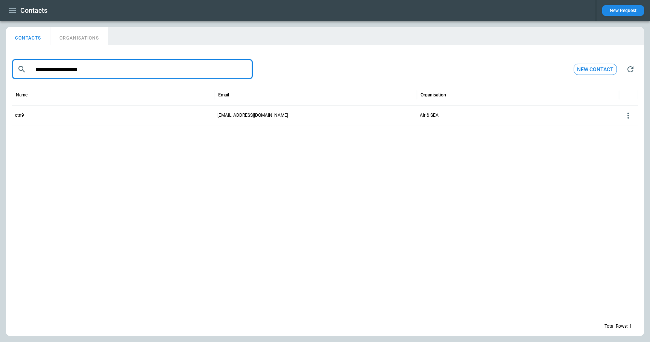
type input "**********"
click at [79, 36] on button "ORGANISATIONS" at bounding box center [79, 36] width 58 height 18
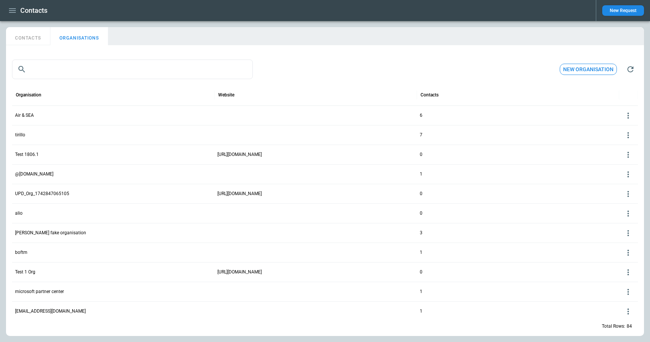
click at [630, 113] on icon at bounding box center [628, 115] width 9 height 9
click at [622, 128] on button "Edit" at bounding box center [622, 126] width 24 height 11
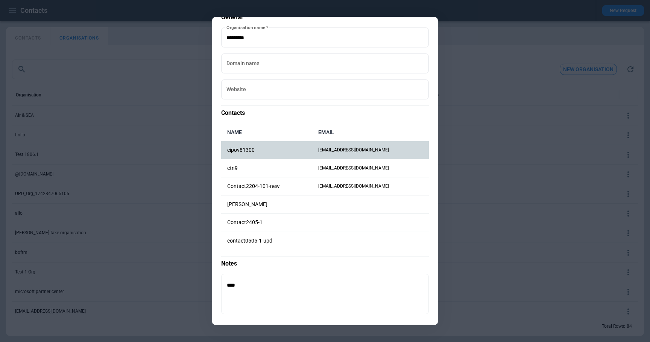
scroll to position [33, 0]
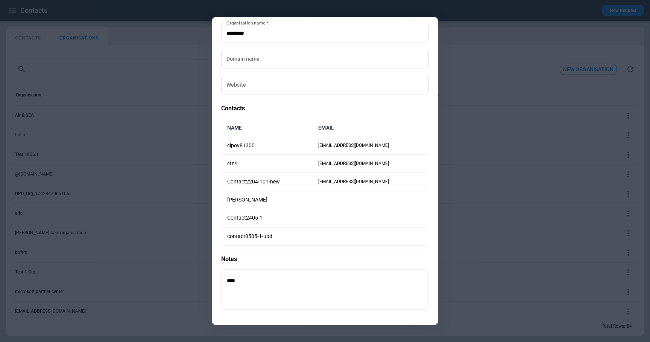
click at [486, 140] on div at bounding box center [325, 171] width 650 height 342
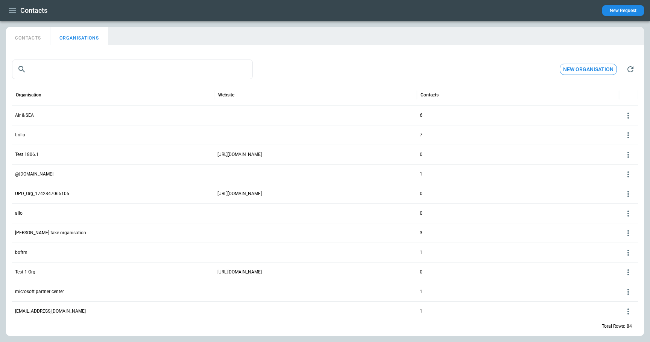
click at [632, 170] on icon at bounding box center [628, 174] width 9 height 9
click at [620, 183] on button "Edit" at bounding box center [622, 185] width 24 height 11
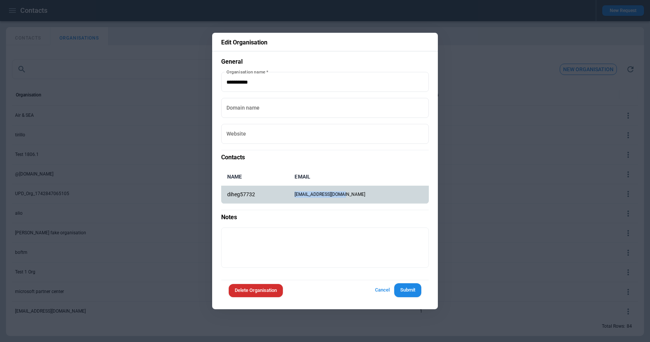
drag, startPoint x: 364, startPoint y: 195, endPoint x: 309, endPoint y: 193, distance: 55.7
click at [309, 193] on td "[EMAIL_ADDRESS][DOMAIN_NAME]" at bounding box center [359, 194] width 140 height 18
copy td "[EMAIL_ADDRESS][DOMAIN_NAME]"
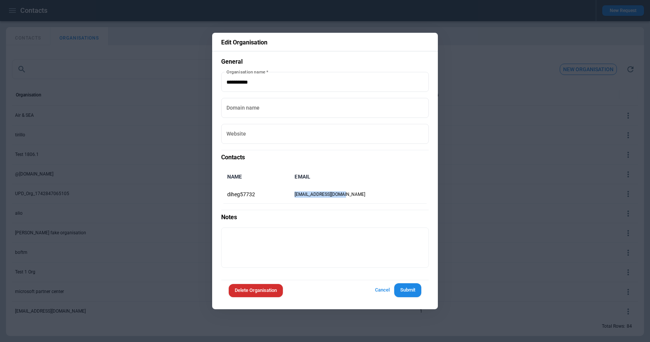
click at [384, 292] on button "Cancel" at bounding box center [382, 290] width 24 height 14
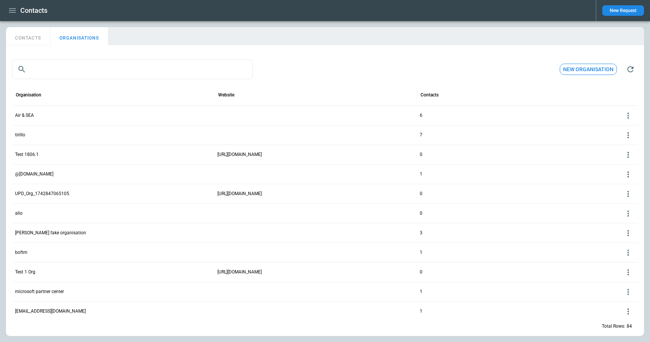
click at [629, 175] on icon at bounding box center [628, 174] width 9 height 9
click at [616, 198] on button "Delete" at bounding box center [622, 196] width 24 height 11
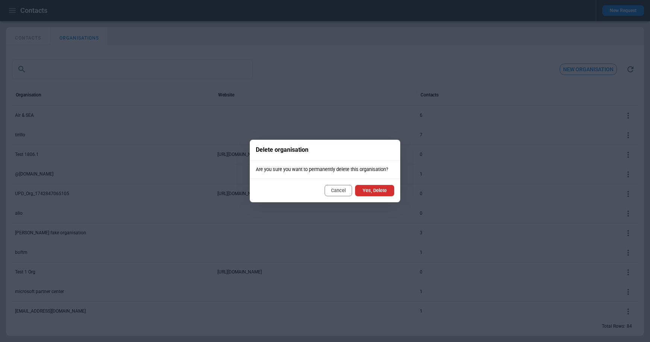
click at [375, 188] on button "Yes, Delete" at bounding box center [374, 190] width 39 height 11
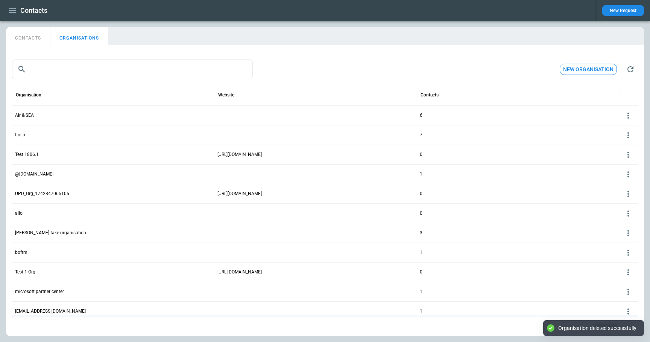
click at [27, 35] on button "CONTACTS" at bounding box center [28, 36] width 44 height 18
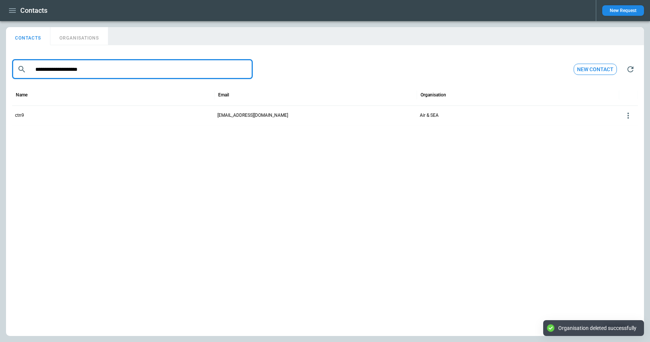
drag, startPoint x: 116, startPoint y: 67, endPoint x: 33, endPoint y: 64, distance: 83.5
click at [33, 64] on input "**********" at bounding box center [138, 69] width 219 height 20
paste input "text"
type input "**********"
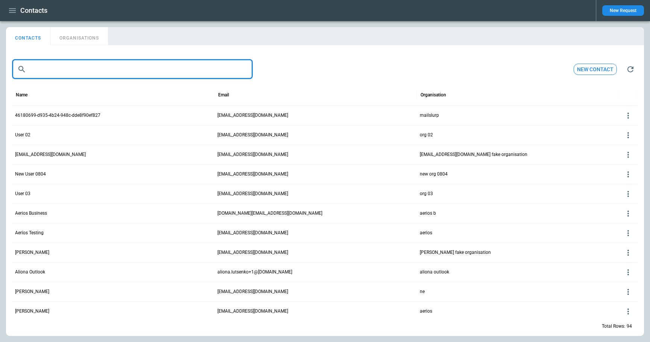
click at [57, 71] on input "text" at bounding box center [140, 69] width 223 height 20
paste input "**********"
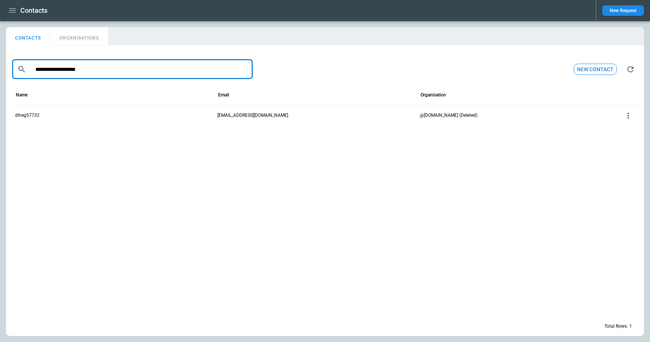
type input "**********"
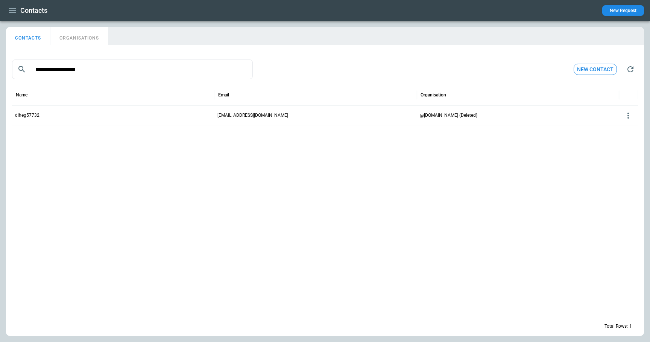
click at [626, 117] on icon at bounding box center [628, 115] width 9 height 9
click at [620, 137] on button "Delete" at bounding box center [622, 137] width 24 height 11
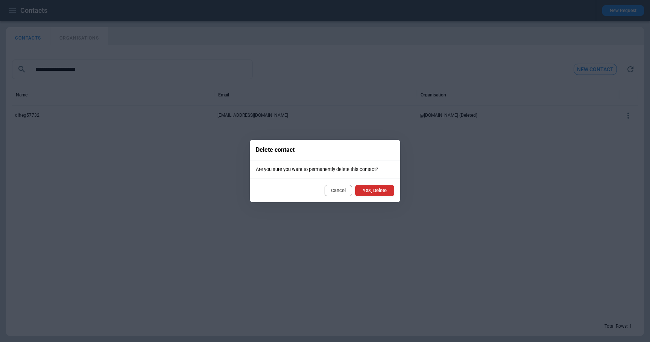
click at [382, 190] on button "Yes, Delete" at bounding box center [374, 190] width 39 height 11
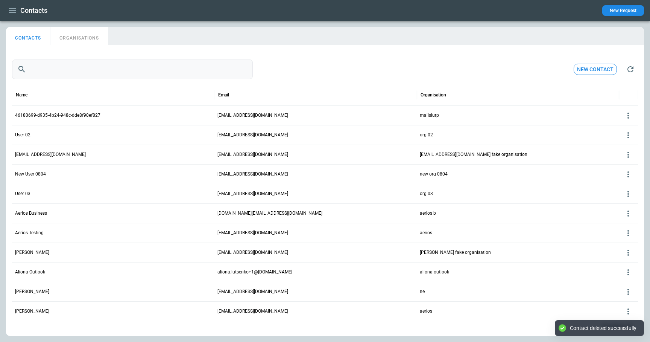
click at [83, 73] on input "text" at bounding box center [140, 69] width 223 height 20
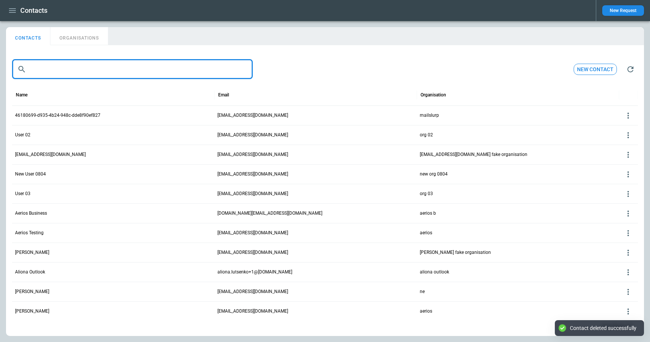
paste input "**********"
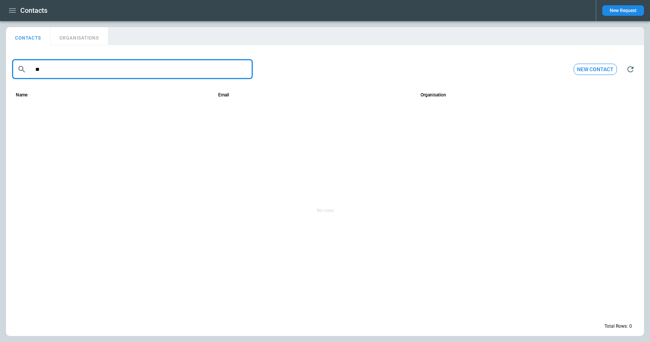
type input "*"
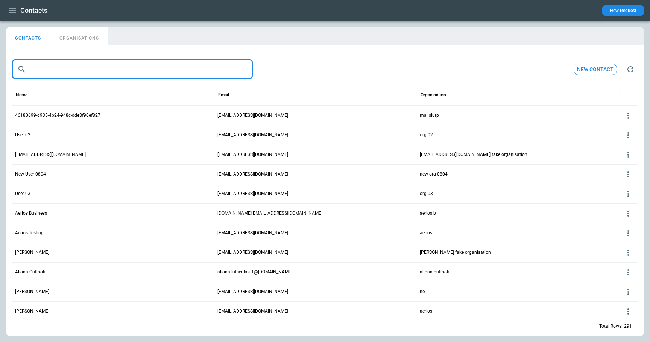
click at [629, 113] on icon at bounding box center [628, 115] width 9 height 9
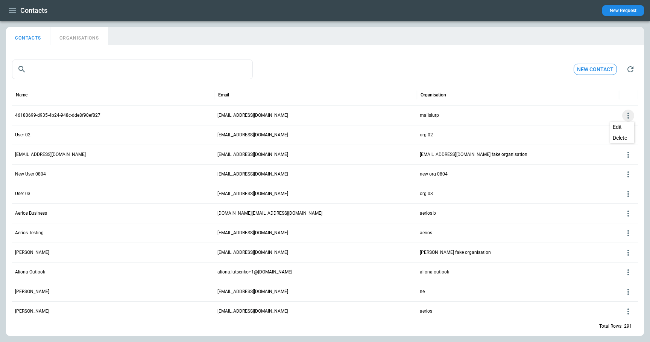
click at [615, 127] on button "Edit" at bounding box center [622, 126] width 24 height 11
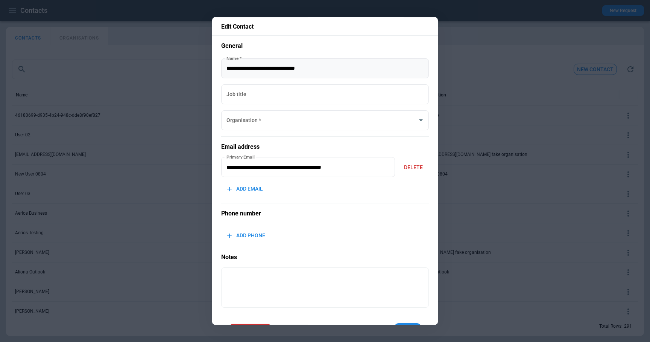
type input "*********"
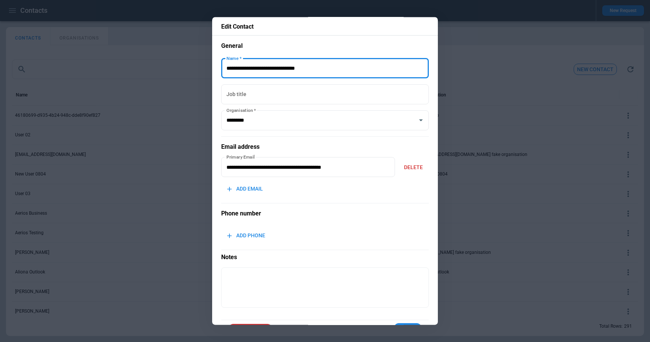
drag, startPoint x: 339, startPoint y: 70, endPoint x: 221, endPoint y: 70, distance: 118.5
click at [221, 70] on div "**********" at bounding box center [325, 170] width 226 height 307
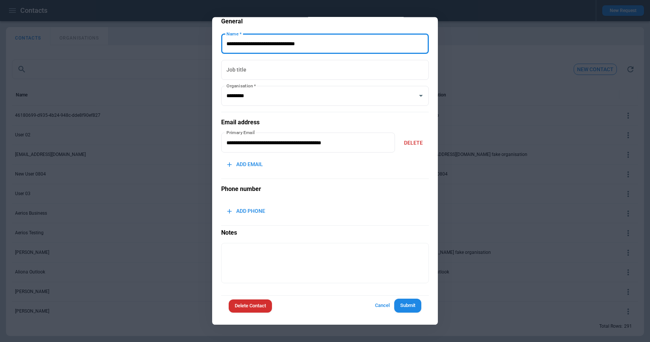
click at [379, 304] on button "Cancel" at bounding box center [382, 306] width 24 height 14
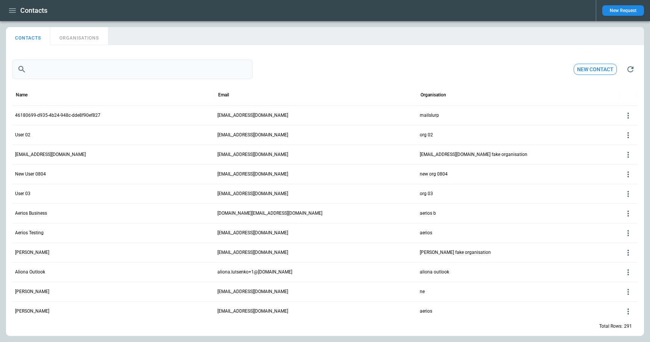
click at [67, 76] on input "text" at bounding box center [140, 69] width 223 height 20
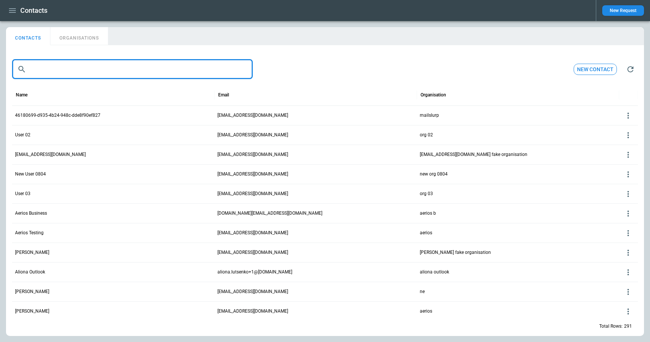
paste input "**********"
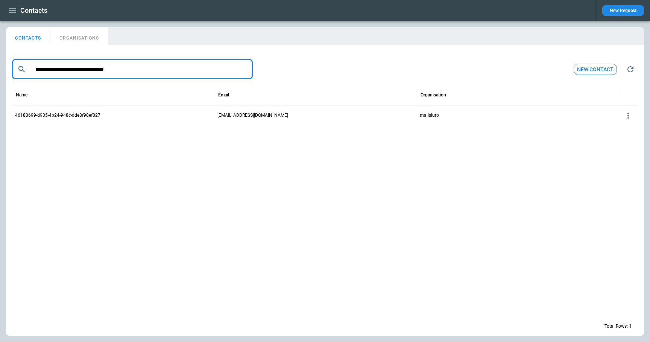
type input "**********"
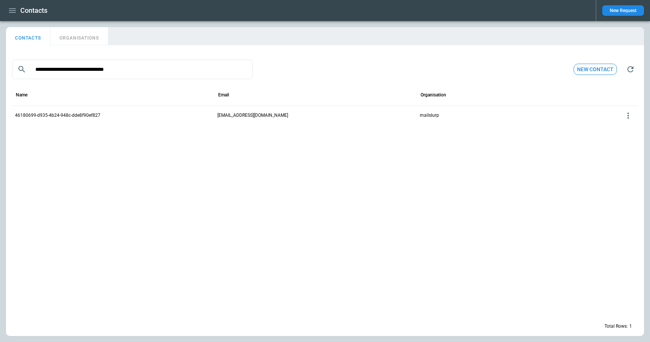
click at [628, 115] on icon at bounding box center [628, 115] width 2 height 6
click at [617, 127] on button "Edit" at bounding box center [622, 126] width 24 height 11
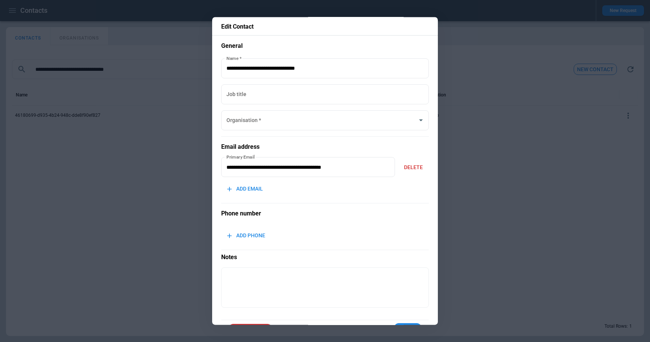
type input "*********"
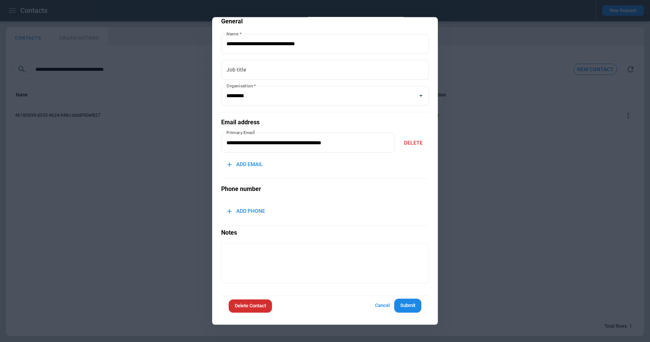
click at [258, 305] on button "Delete Contact" at bounding box center [250, 305] width 43 height 13
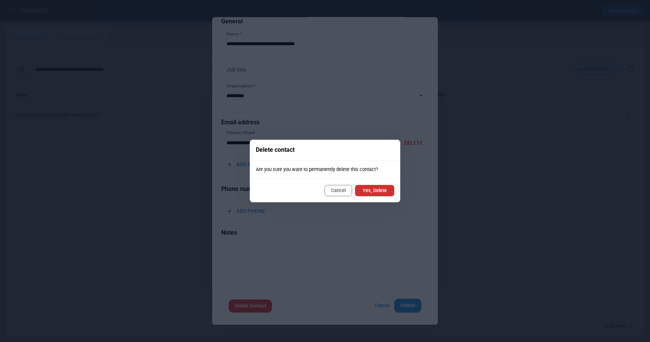
click at [377, 193] on button "Yes, Delete" at bounding box center [374, 190] width 39 height 11
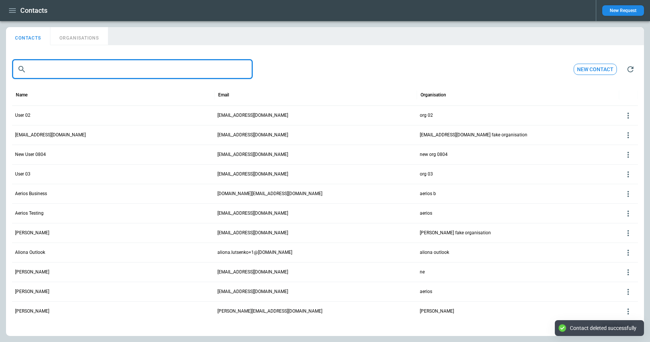
click at [100, 70] on input "text" at bounding box center [140, 69] width 223 height 20
paste input "**********"
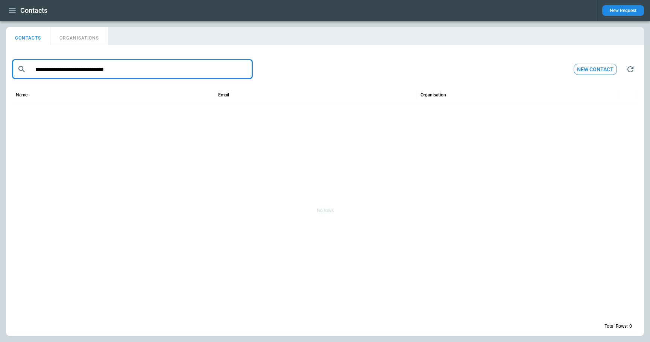
type input "**********"
click at [257, 39] on div "CONTACTS ORGANISATIONS" at bounding box center [325, 36] width 638 height 18
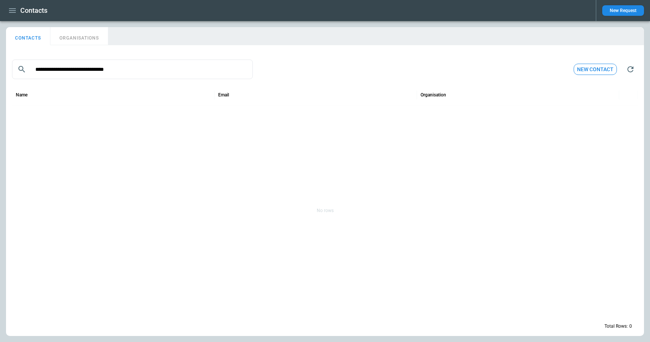
click at [92, 34] on button "ORGANISATIONS" at bounding box center [79, 36] width 58 height 18
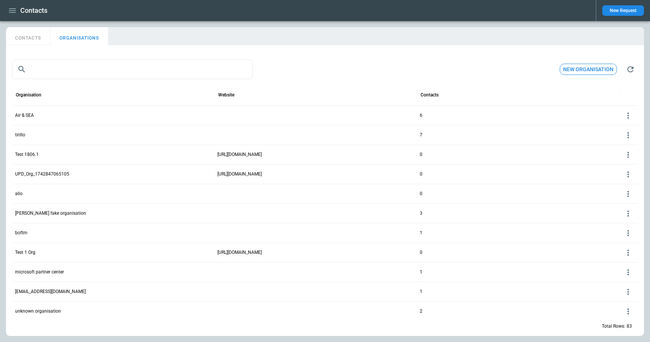
click at [629, 232] on icon at bounding box center [628, 232] width 9 height 9
click at [622, 240] on button "Edit" at bounding box center [622, 244] width 24 height 11
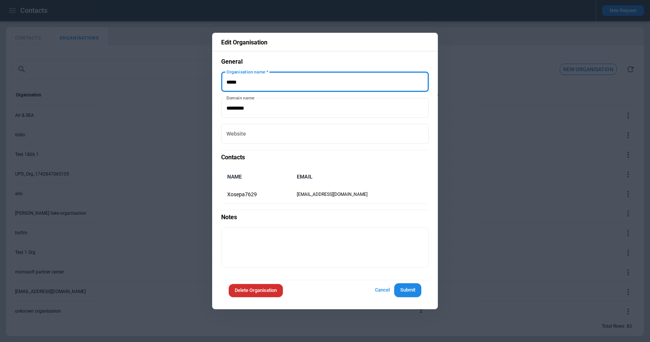
drag, startPoint x: 258, startPoint y: 82, endPoint x: 200, endPoint y: 82, distance: 57.9
click at [200, 82] on div "Edit Organisation General Organisation name   * Organisation name   * Domain na…" at bounding box center [325, 171] width 650 height 342
click at [385, 289] on button "Cancel" at bounding box center [382, 290] width 24 height 14
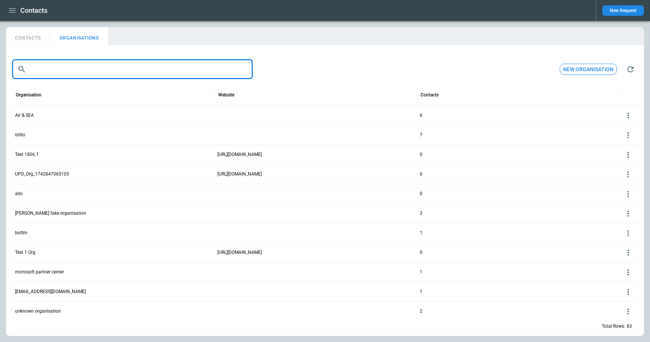
click at [141, 72] on input "text" at bounding box center [140, 69] width 223 height 20
paste input "*****"
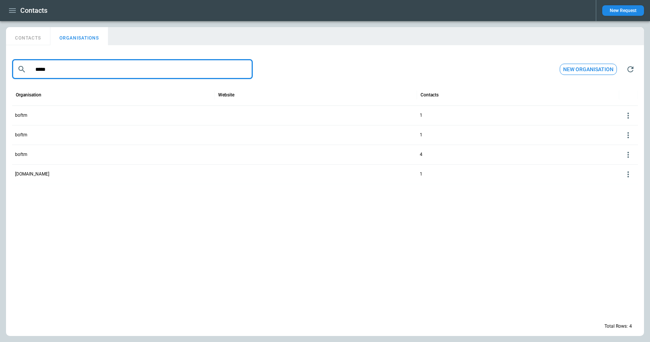
type input "*****"
click at [629, 114] on icon at bounding box center [628, 115] width 9 height 9
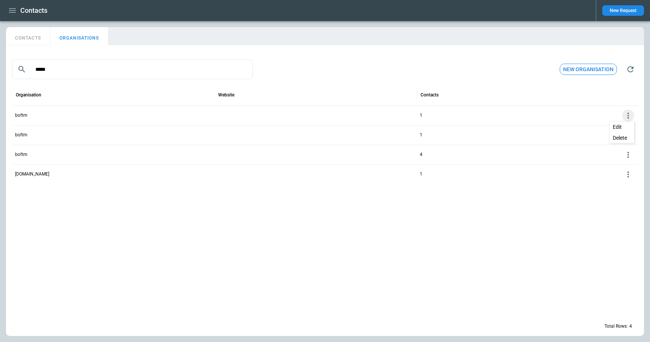
click at [620, 138] on button "Delete" at bounding box center [622, 137] width 24 height 11
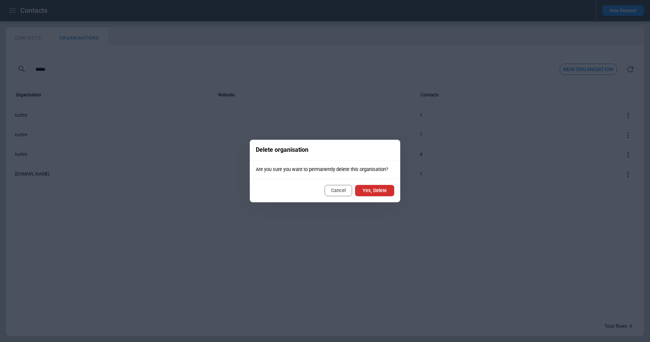
click at [380, 190] on button "Yes, Delete" at bounding box center [374, 190] width 39 height 11
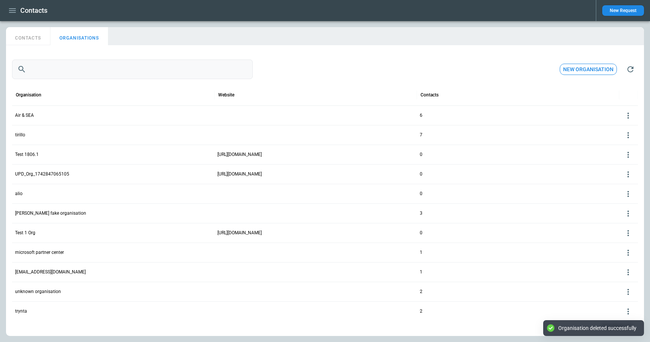
click at [83, 65] on input "text" at bounding box center [140, 69] width 223 height 20
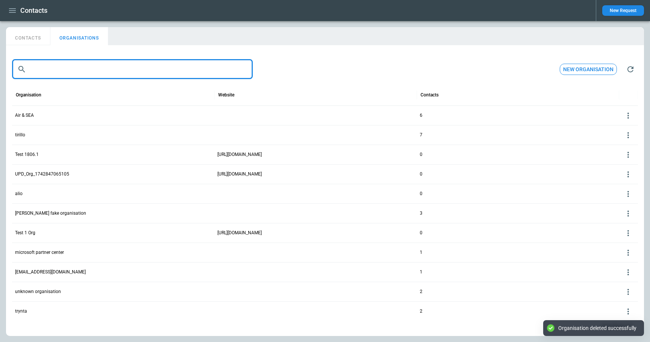
paste input "*****"
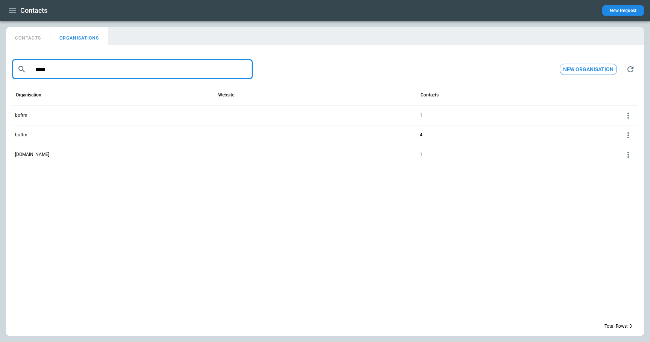
type input "*****"
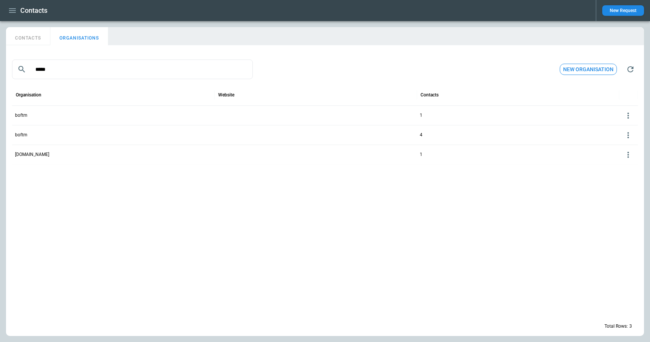
click at [628, 152] on icon at bounding box center [628, 155] width 2 height 6
click at [621, 176] on button "Delete" at bounding box center [622, 177] width 24 height 11
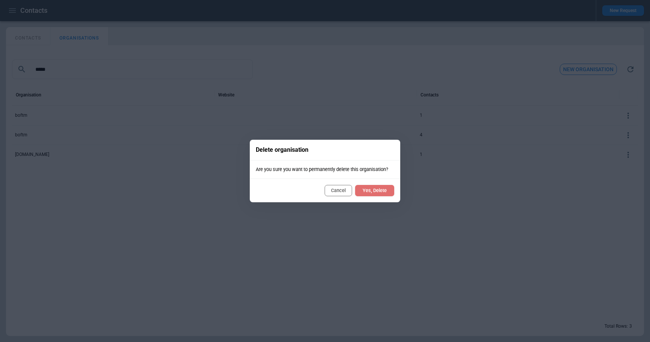
click at [381, 188] on button "Yes, Delete" at bounding box center [374, 190] width 39 height 11
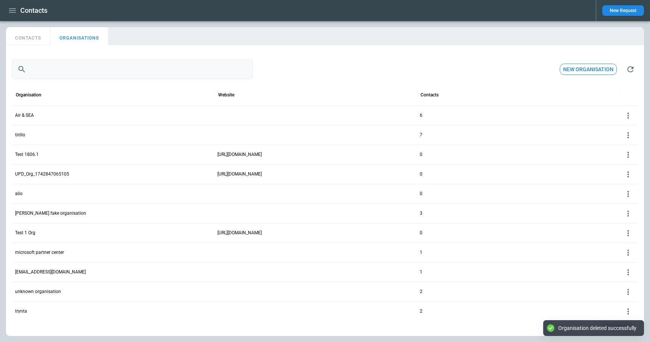
click at [88, 74] on input "text" at bounding box center [140, 69] width 223 height 20
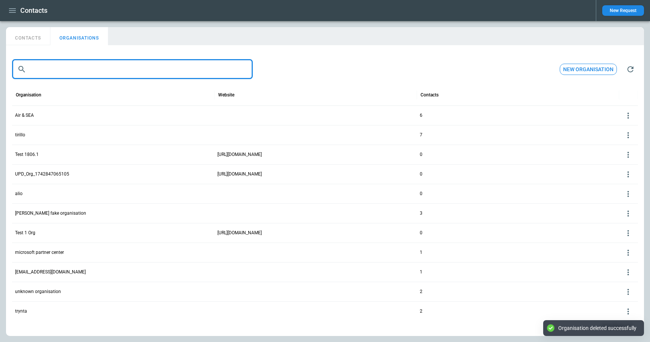
paste input "*****"
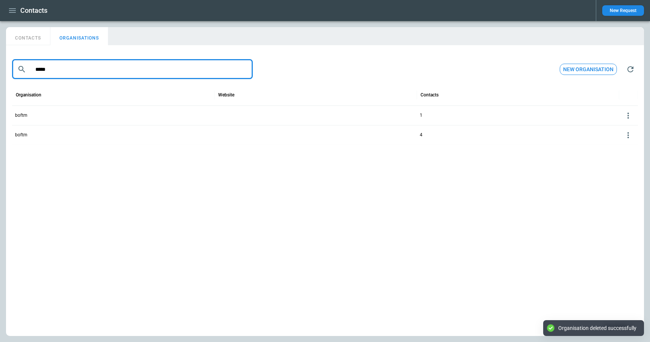
type input "*****"
click at [629, 117] on icon at bounding box center [628, 115] width 9 height 9
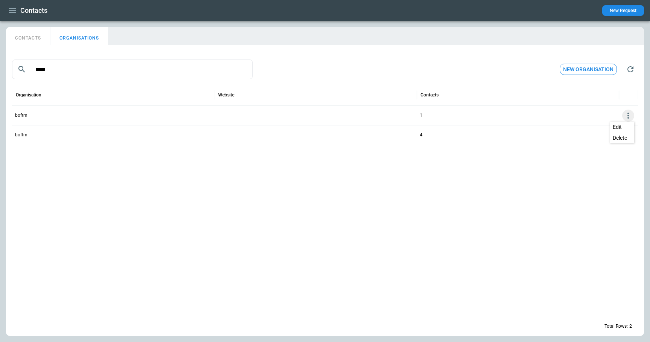
click at [624, 139] on button "Delete" at bounding box center [622, 137] width 24 height 11
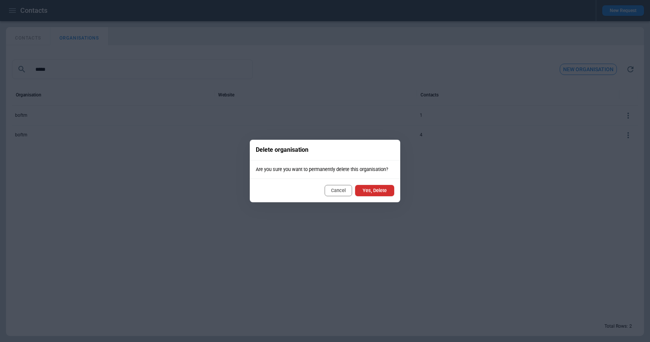
click at [369, 191] on button "Yes, Delete" at bounding box center [374, 190] width 39 height 11
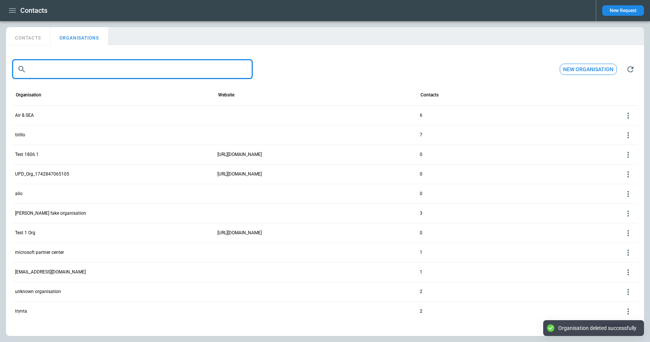
click at [92, 70] on input "text" at bounding box center [140, 69] width 223 height 20
paste input "*****"
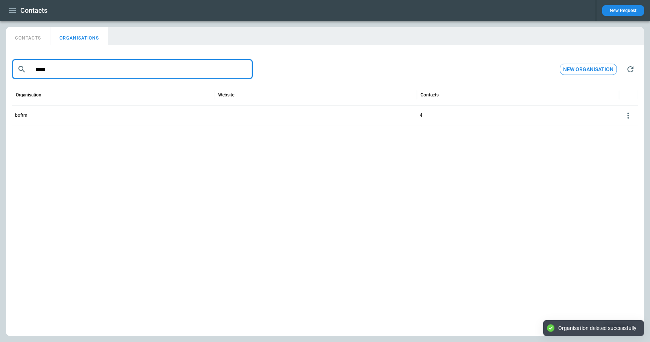
type input "*****"
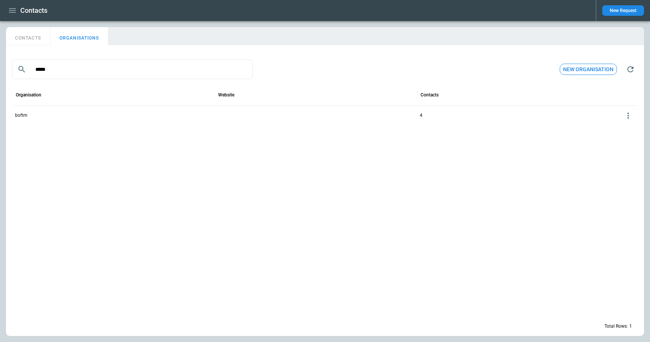
click at [629, 110] on div at bounding box center [628, 115] width 12 height 12
click at [626, 140] on button "Delete" at bounding box center [622, 137] width 24 height 11
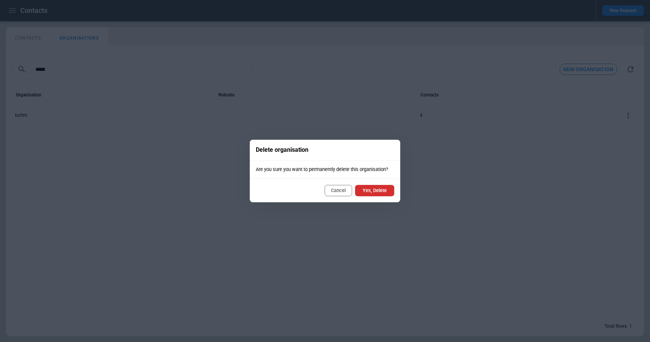
click at [376, 190] on button "Yes, Delete" at bounding box center [374, 190] width 39 height 11
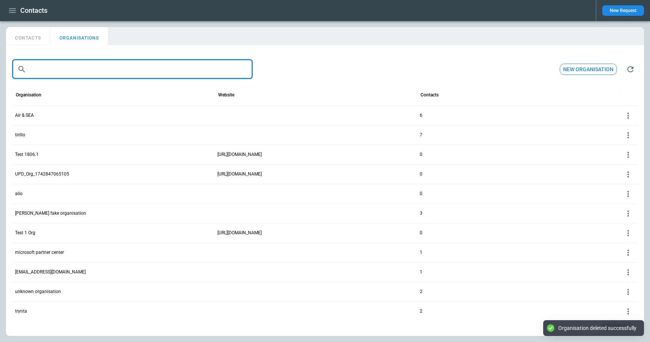
click at [88, 66] on input "text" at bounding box center [140, 69] width 223 height 20
paste input "*****"
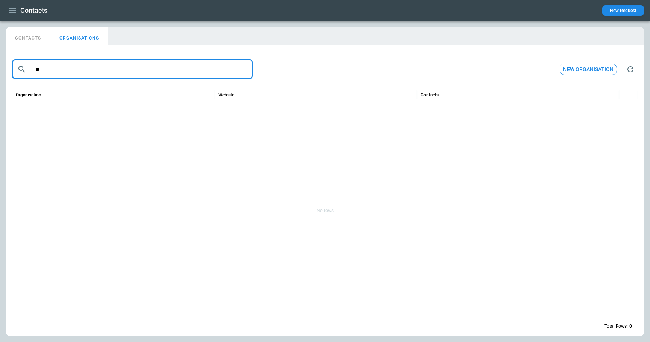
type input "*"
type input "*******"
drag, startPoint x: 65, startPoint y: 71, endPoint x: 4, endPoint y: 70, distance: 61.0
click at [4, 70] on div "CONTACTS ORGANISATIONS ​ ******* ​ New organisation Organisation Website Contac…" at bounding box center [325, 181] width 650 height 320
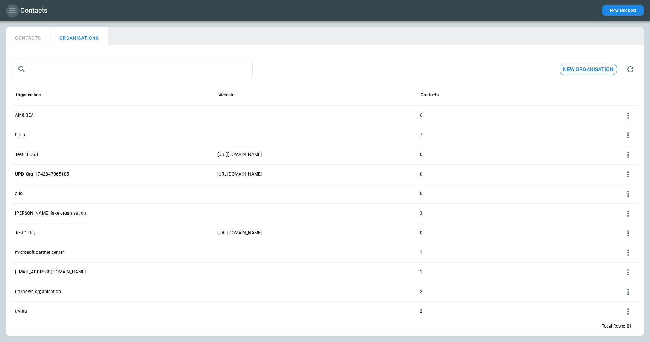
click at [11, 11] on icon "button" at bounding box center [12, 10] width 9 height 9
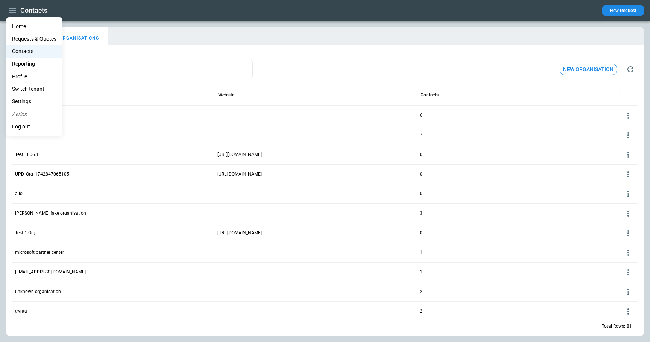
click at [25, 38] on Quotes "Requests & Quotes" at bounding box center [34, 39] width 56 height 12
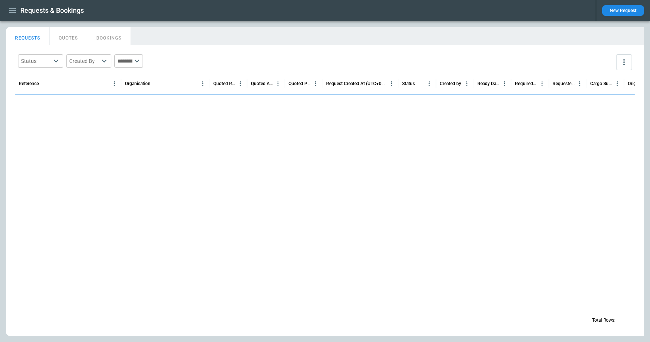
click at [68, 37] on button "QUOTES" at bounding box center [69, 36] width 38 height 18
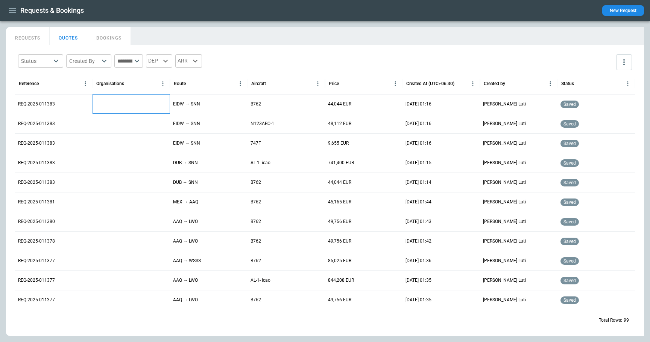
click at [109, 106] on div at bounding box center [131, 104] width 77 height 20
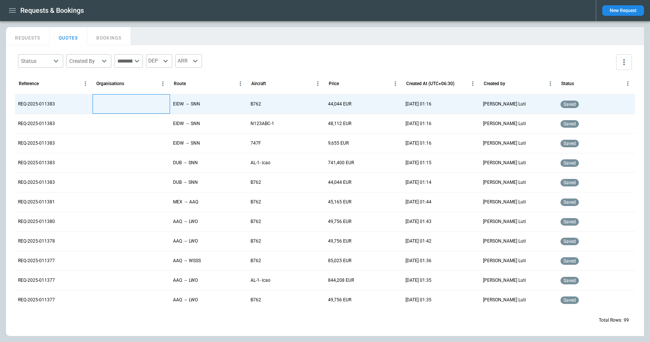
click at [109, 106] on div at bounding box center [131, 104] width 77 height 20
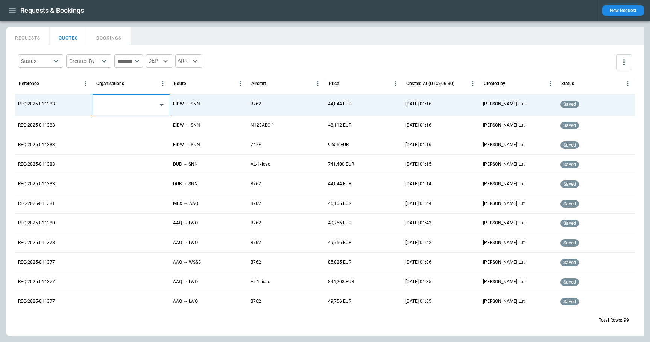
click at [109, 106] on input "text" at bounding box center [125, 104] width 59 height 13
type input "***"
click at [119, 102] on input "text" at bounding box center [125, 104] width 59 height 13
type input "*"
click at [295, 63] on div "Status ​ Created By ​ ​ DEP ARR" at bounding box center [325, 62] width 620 height 22
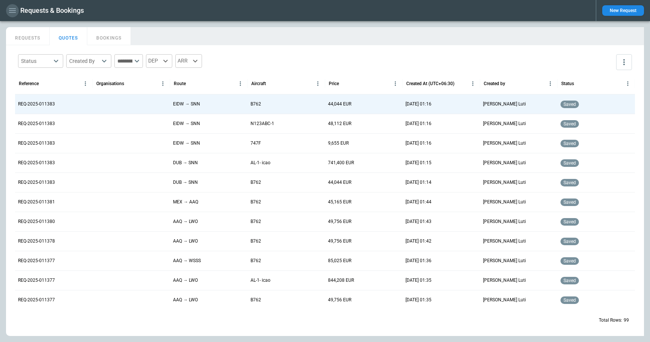
click at [12, 9] on icon "button" at bounding box center [12, 10] width 9 height 9
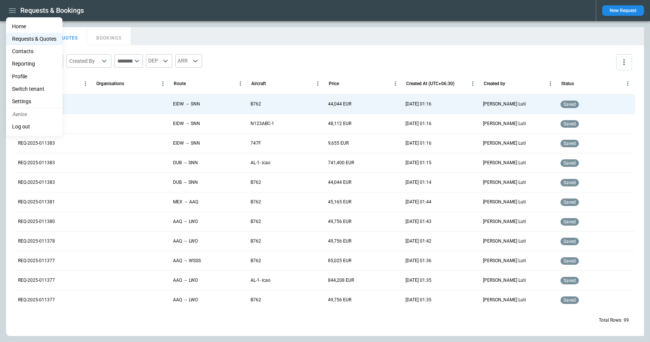
click at [28, 51] on li "Contacts" at bounding box center [34, 51] width 56 height 12
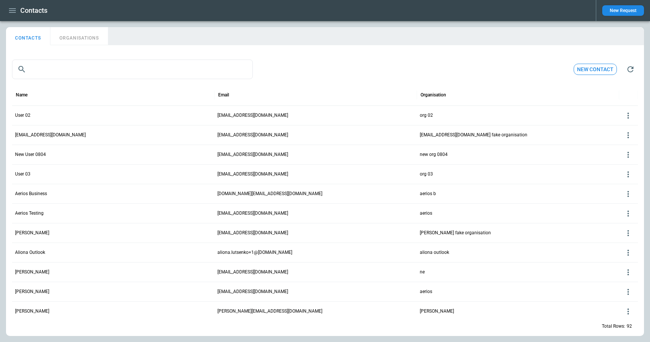
click at [628, 115] on icon at bounding box center [628, 115] width 2 height 6
click at [624, 140] on button "Delete" at bounding box center [622, 137] width 24 height 11
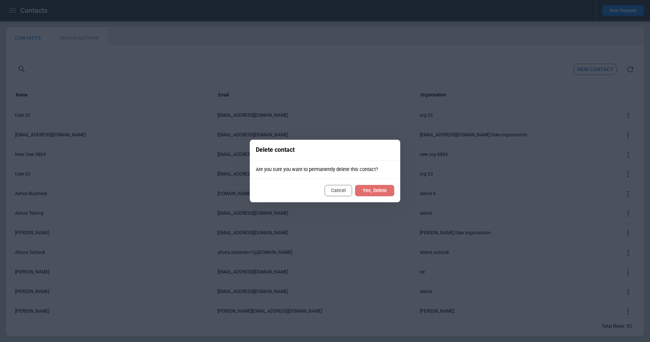
click at [389, 189] on button "Yes, Delete" at bounding box center [374, 190] width 39 height 11
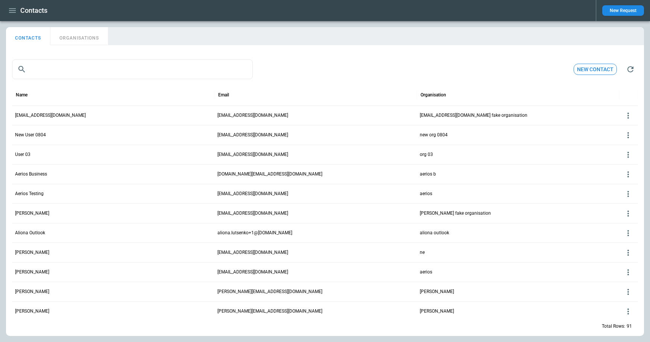
click at [500, 328] on div "Total Rows: 91" at bounding box center [325, 326] width 626 height 20
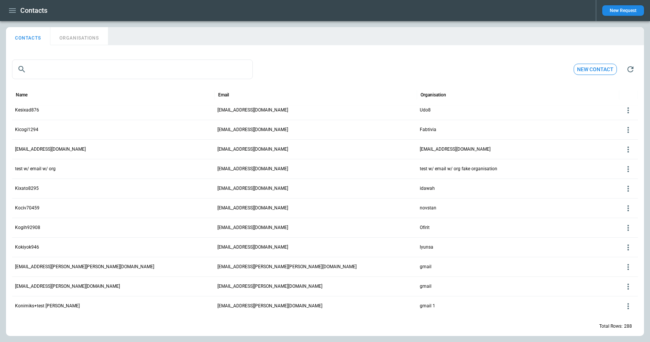
scroll to position [3306, 0]
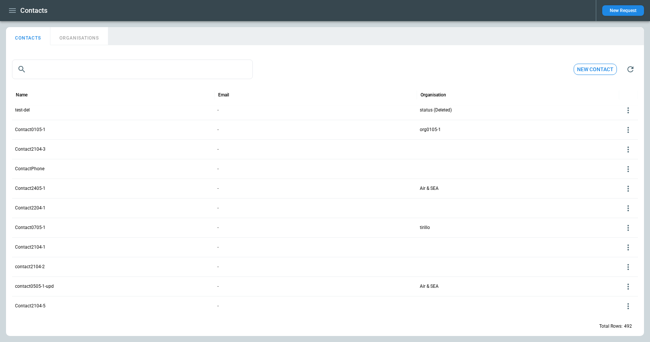
click at [629, 109] on icon at bounding box center [628, 110] width 9 height 9
click at [625, 133] on button "Delete" at bounding box center [622, 132] width 24 height 11
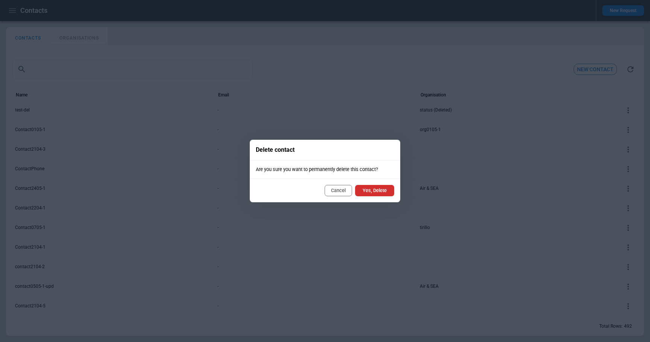
click at [385, 189] on button "Yes, Delete" at bounding box center [374, 190] width 39 height 11
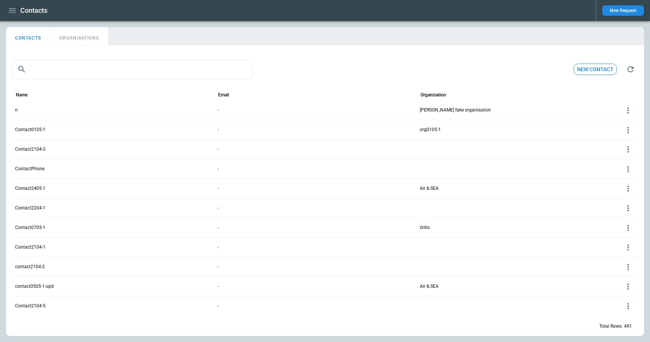
click at [629, 149] on icon at bounding box center [628, 149] width 2 height 6
click at [625, 171] on button "Delete" at bounding box center [622, 171] width 24 height 11
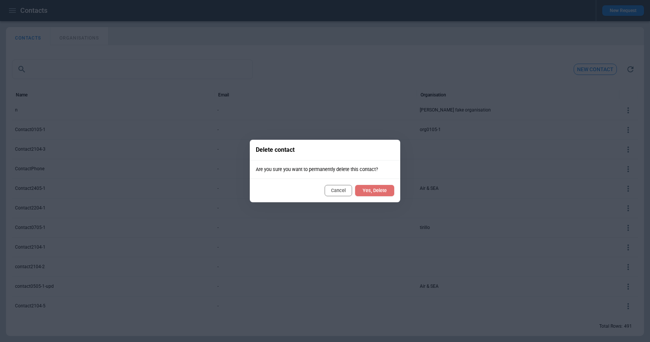
click at [383, 188] on button "Yes, Delete" at bounding box center [374, 190] width 39 height 11
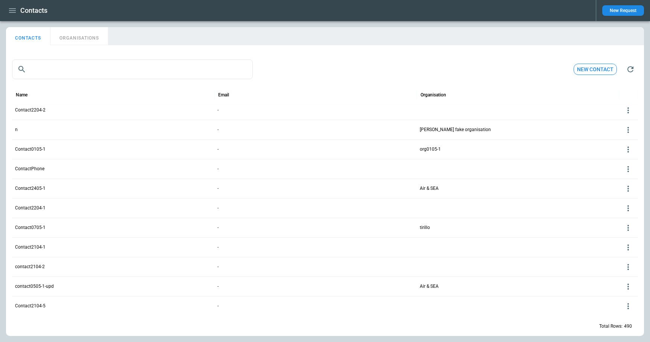
click at [87, 36] on button "ORGANISATIONS" at bounding box center [79, 36] width 58 height 18
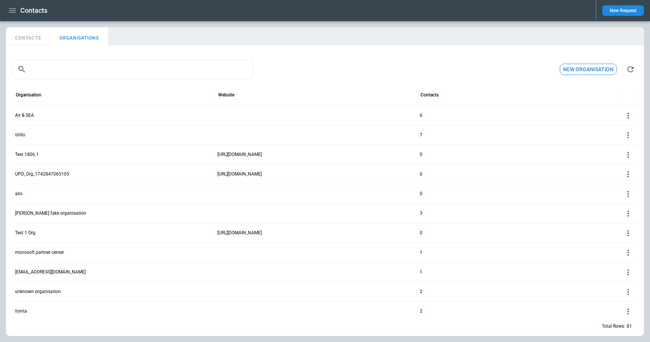
click at [630, 232] on icon at bounding box center [628, 232] width 9 height 9
click at [615, 255] on button "Delete" at bounding box center [622, 255] width 24 height 11
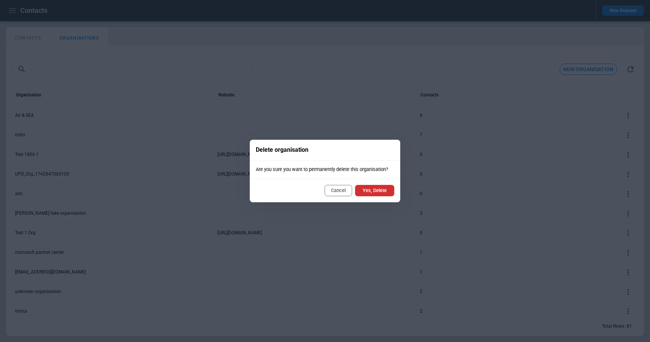
click at [380, 188] on button "Yes, Delete" at bounding box center [374, 190] width 39 height 11
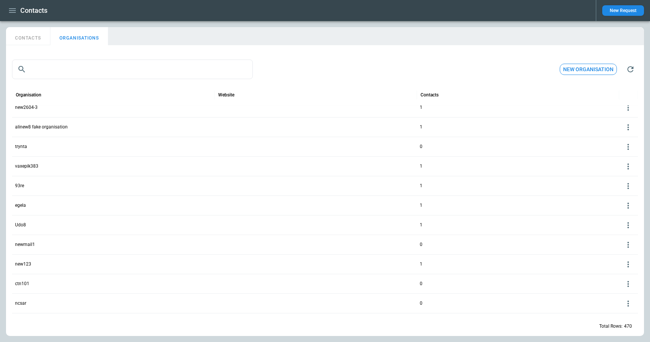
click at [629, 126] on icon at bounding box center [628, 127] width 9 height 9
click at [621, 149] on button "Delete" at bounding box center [622, 149] width 24 height 11
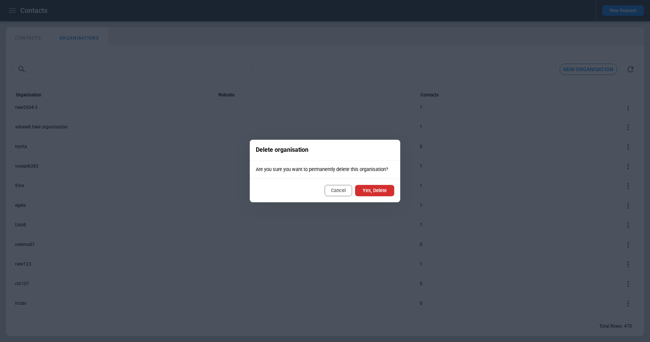
click at [384, 190] on button "Yes, Delete" at bounding box center [374, 190] width 39 height 11
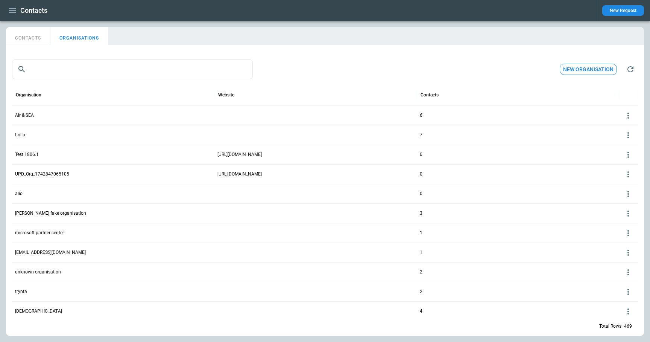
click at [630, 113] on icon at bounding box center [628, 115] width 9 height 9
click at [624, 124] on button "Edit" at bounding box center [622, 126] width 24 height 11
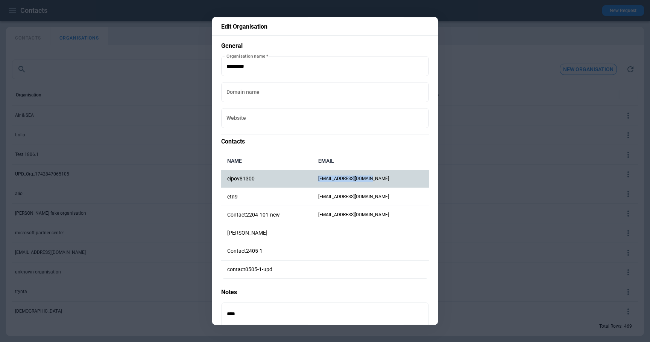
drag, startPoint x: 403, startPoint y: 178, endPoint x: 328, endPoint y: 178, distance: 74.9
click at [328, 178] on td "cipov81300@imalias.com" at bounding box center [370, 179] width 117 height 18
copy td "cipov81300@imalias.com"
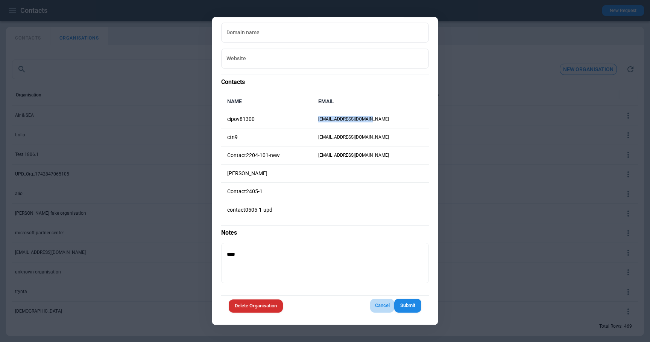
click at [378, 302] on button "Cancel" at bounding box center [382, 306] width 24 height 14
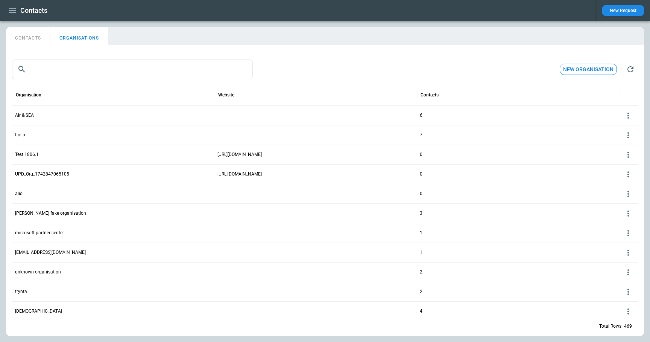
click at [30, 33] on button "CONTACTS" at bounding box center [28, 36] width 44 height 18
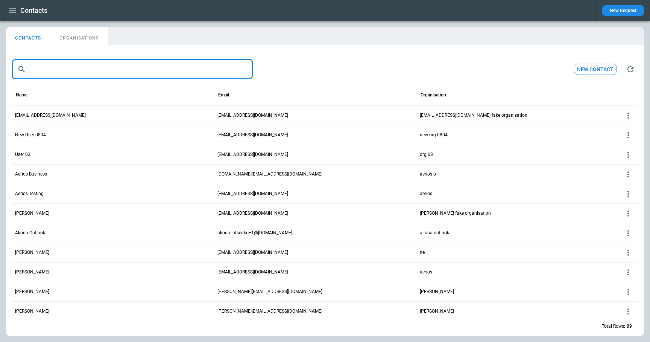
click at [44, 70] on input "text" at bounding box center [140, 69] width 223 height 20
paste input "**********"
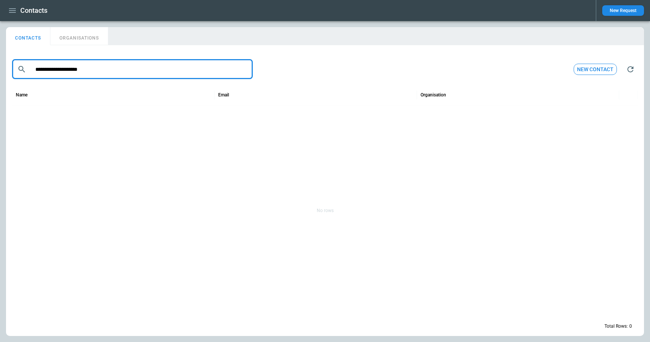
type input "**********"
click at [91, 39] on button "ORGANISATIONS" at bounding box center [79, 36] width 58 height 18
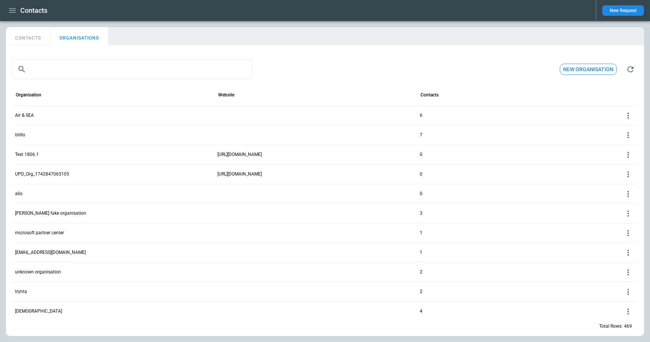
click at [628, 117] on icon at bounding box center [628, 115] width 2 height 6
click at [625, 126] on button "Edit" at bounding box center [622, 126] width 24 height 11
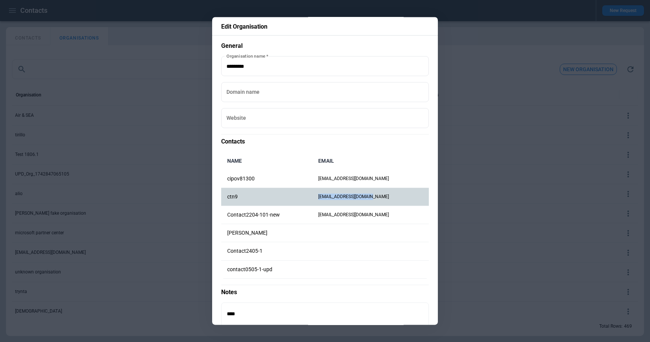
drag, startPoint x: 391, startPoint y: 195, endPoint x: 326, endPoint y: 196, distance: 64.7
click at [326, 196] on td "mowah29252@hkirsan.com" at bounding box center [370, 197] width 117 height 18
copy td "mowah29252@hkirsan.com"
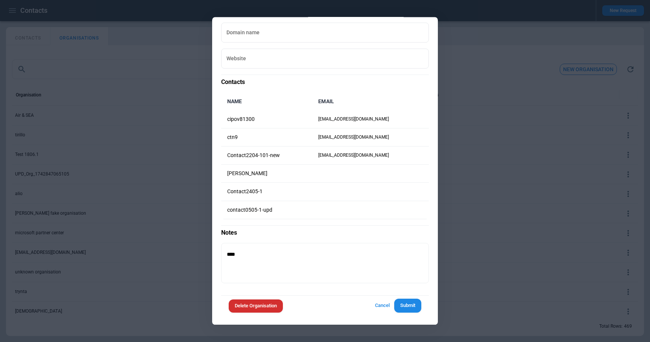
click at [463, 209] on div at bounding box center [325, 171] width 650 height 342
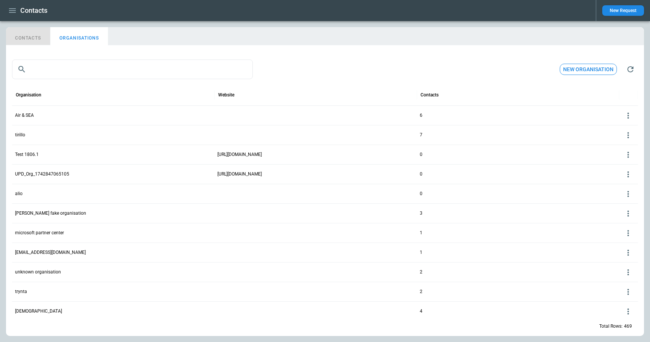
click at [32, 41] on button "CONTACTS" at bounding box center [28, 36] width 44 height 18
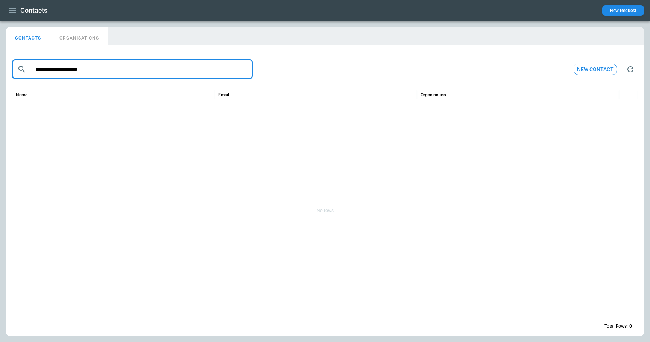
drag, startPoint x: 108, startPoint y: 73, endPoint x: 21, endPoint y: 65, distance: 87.2
click at [21, 65] on div "**********" at bounding box center [132, 69] width 241 height 20
paste input "text"
type input "**********"
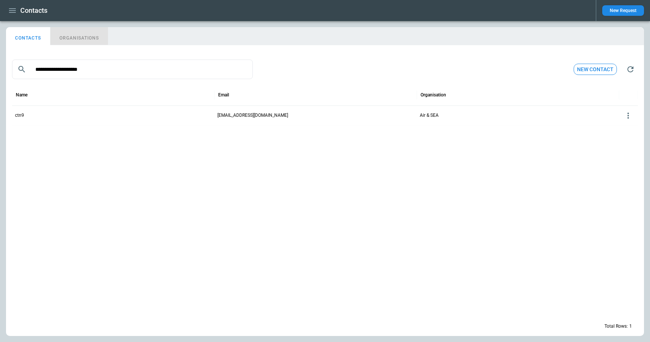
click at [99, 36] on button "ORGANISATIONS" at bounding box center [79, 36] width 58 height 18
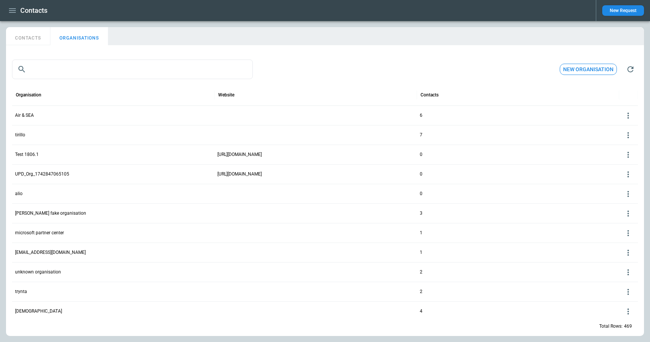
click at [626, 120] on div at bounding box center [628, 115] width 12 height 12
click at [623, 129] on button "Edit" at bounding box center [622, 126] width 24 height 11
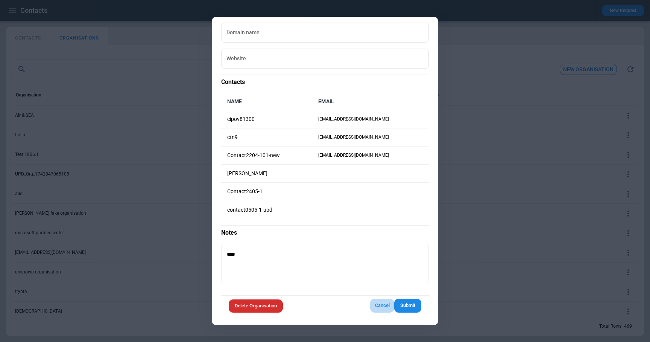
click at [379, 304] on button "Cancel" at bounding box center [382, 306] width 24 height 14
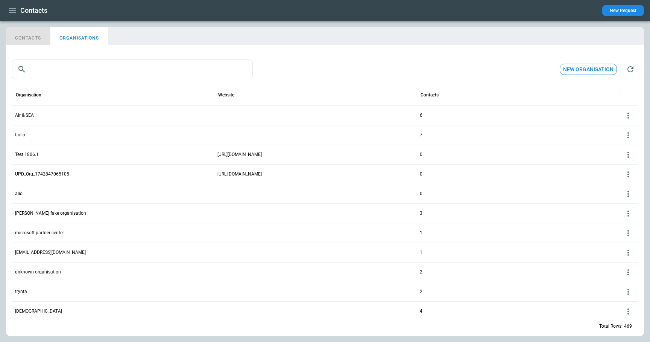
click at [30, 35] on button "CONTACTS" at bounding box center [28, 36] width 44 height 18
type input "**********"
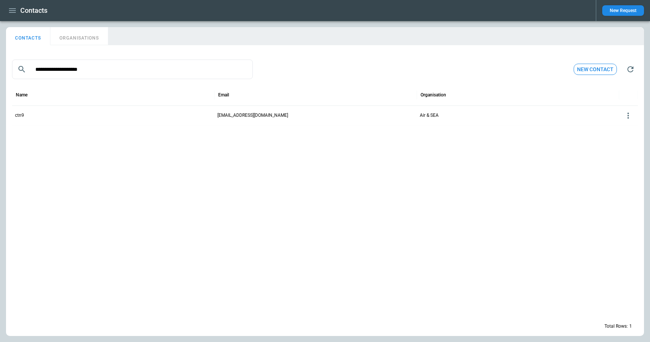
click at [629, 117] on icon at bounding box center [628, 115] width 9 height 9
click at [623, 136] on button "Delete" at bounding box center [622, 137] width 24 height 11
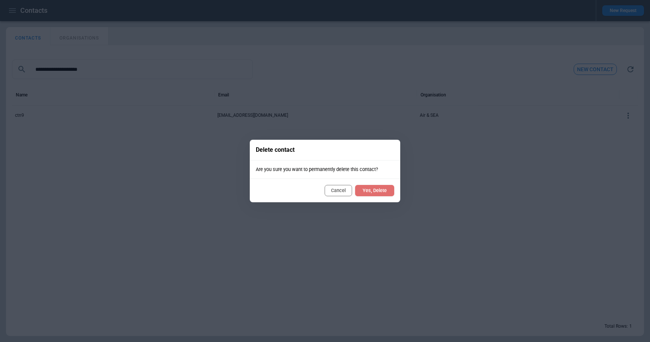
click at [377, 190] on button "Yes, Delete" at bounding box center [374, 190] width 39 height 11
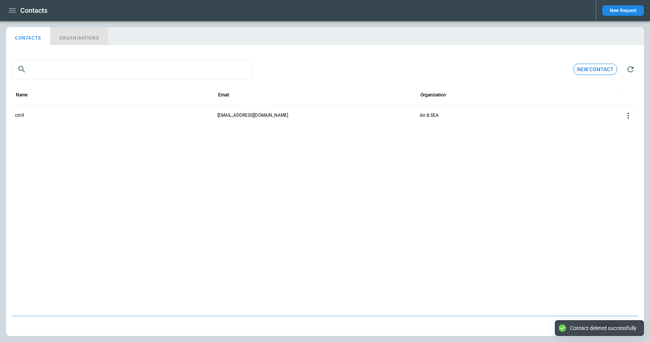
click at [85, 40] on button "ORGANISATIONS" at bounding box center [79, 36] width 58 height 18
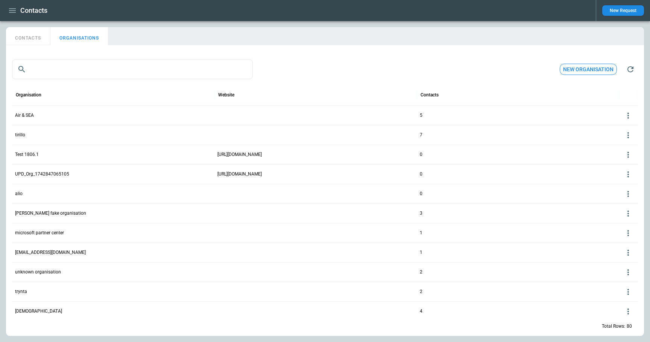
click at [629, 115] on icon at bounding box center [628, 115] width 2 height 6
click at [624, 127] on button "Edit" at bounding box center [622, 126] width 24 height 11
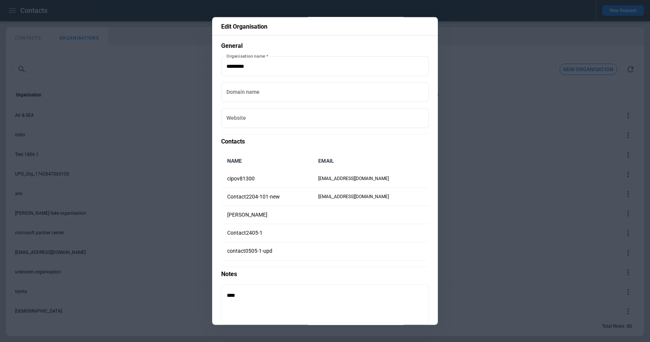
click at [476, 164] on div at bounding box center [325, 171] width 650 height 342
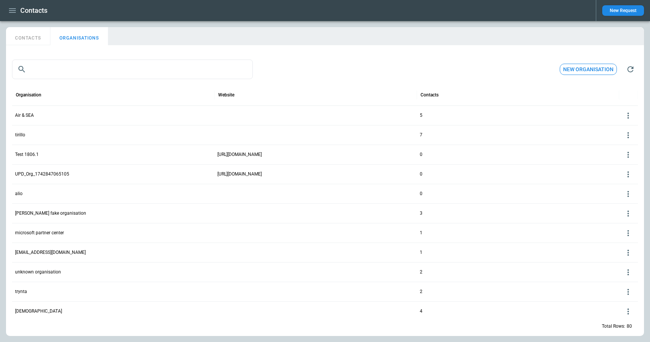
click at [630, 134] on icon at bounding box center [628, 135] width 9 height 9
click at [621, 143] on button "Edit" at bounding box center [622, 146] width 24 height 11
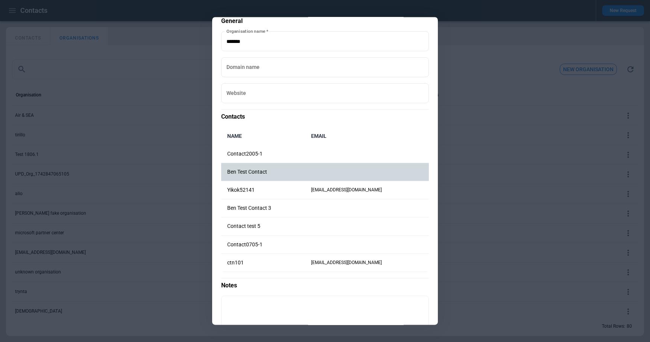
scroll to position [26, 0]
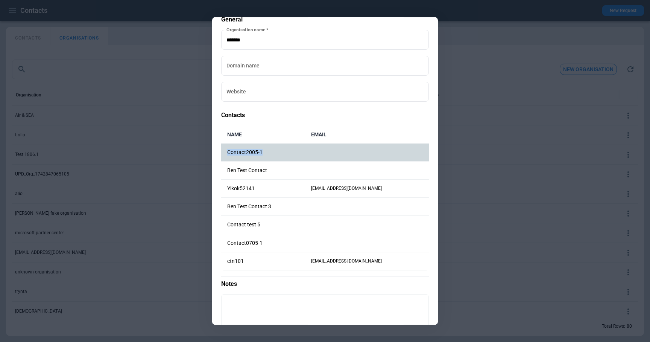
drag, startPoint x: 276, startPoint y: 158, endPoint x: 225, endPoint y: 153, distance: 51.4
click at [225, 153] on td "Contact2005-1" at bounding box center [263, 152] width 84 height 18
copy p "Contact2005-1"
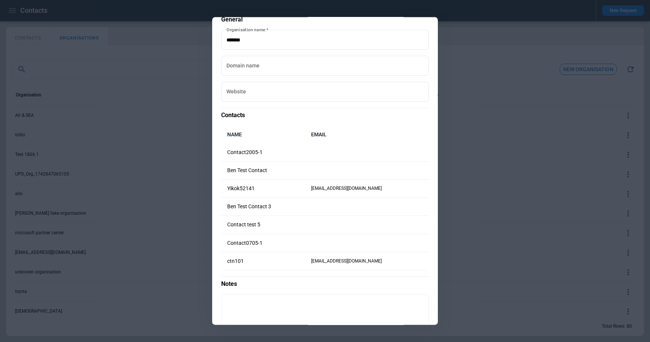
click at [484, 212] on div at bounding box center [325, 171] width 650 height 342
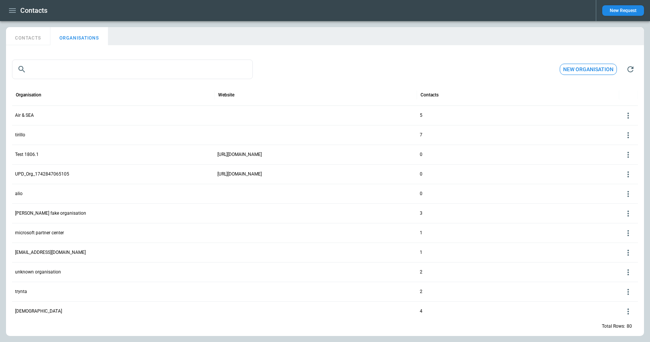
click at [42, 39] on button "CONTACTS" at bounding box center [28, 36] width 44 height 18
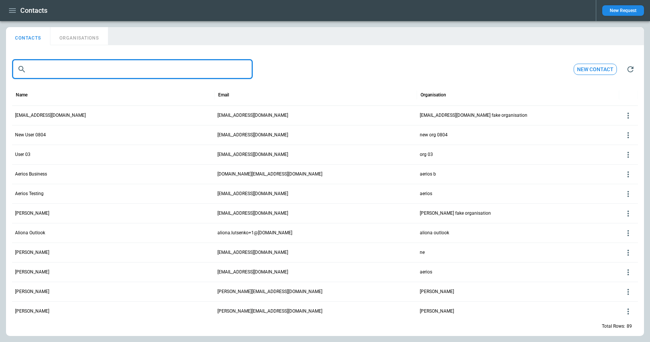
click at [87, 70] on input "text" at bounding box center [140, 69] width 223 height 20
paste input "**********"
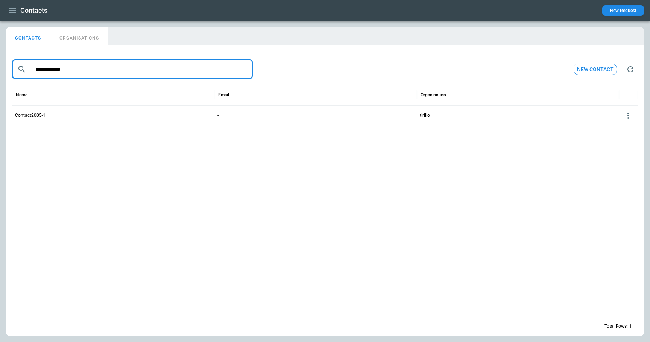
type input "**********"
click at [629, 116] on icon at bounding box center [628, 115] width 9 height 9
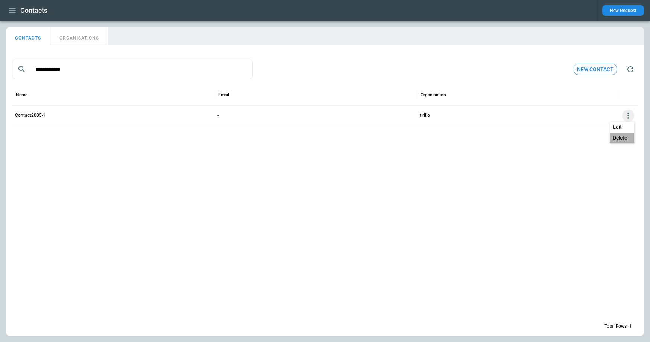
click at [623, 139] on button "Delete" at bounding box center [622, 137] width 24 height 11
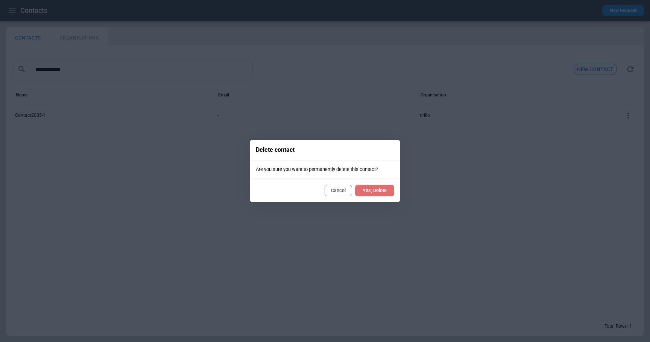
click at [370, 189] on button "Yes, Delete" at bounding box center [374, 190] width 39 height 11
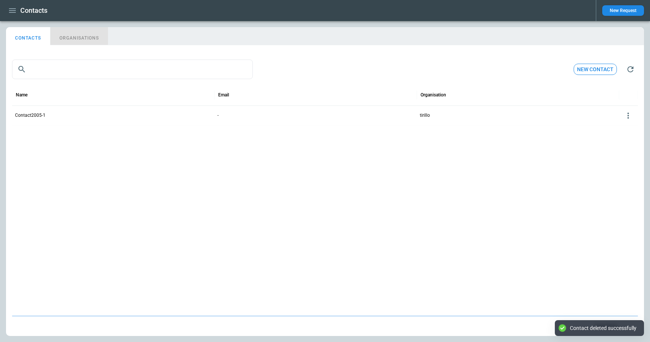
click at [90, 37] on button "ORGANISATIONS" at bounding box center [79, 36] width 58 height 18
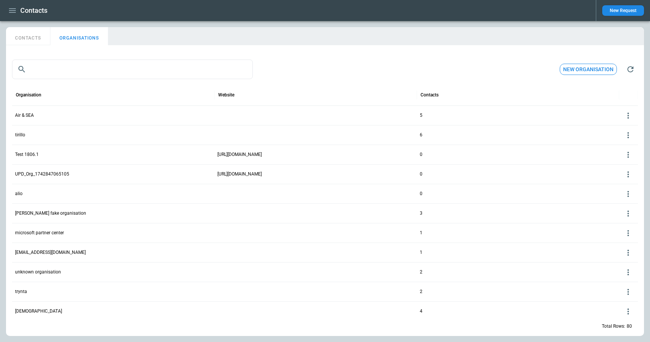
click at [632, 134] on icon at bounding box center [628, 135] width 9 height 9
click at [624, 145] on button "Edit" at bounding box center [622, 146] width 24 height 11
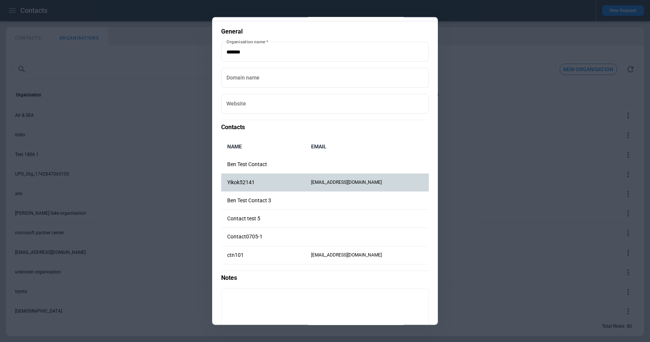
scroll to position [15, 0]
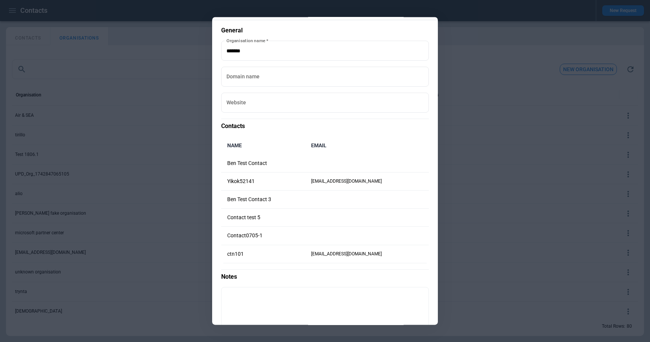
click at [467, 96] on div at bounding box center [325, 171] width 650 height 342
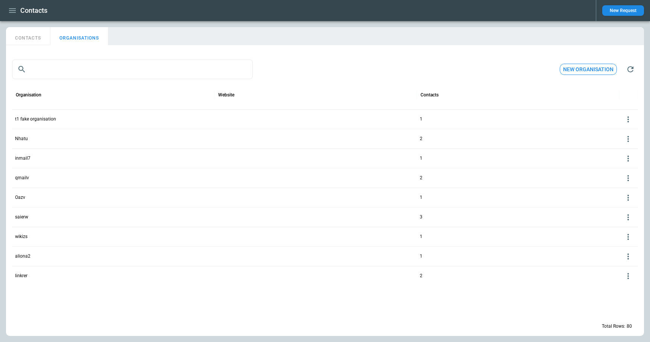
scroll to position [0, 0]
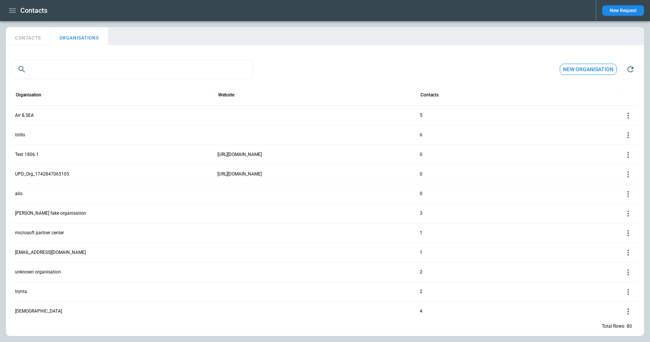
click at [37, 40] on button "CONTACTS" at bounding box center [28, 36] width 44 height 18
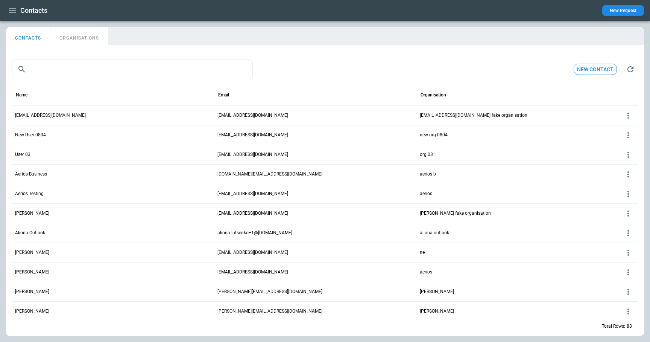
click at [629, 115] on icon at bounding box center [628, 115] width 9 height 9
click at [622, 137] on button "Delete" at bounding box center [622, 137] width 24 height 11
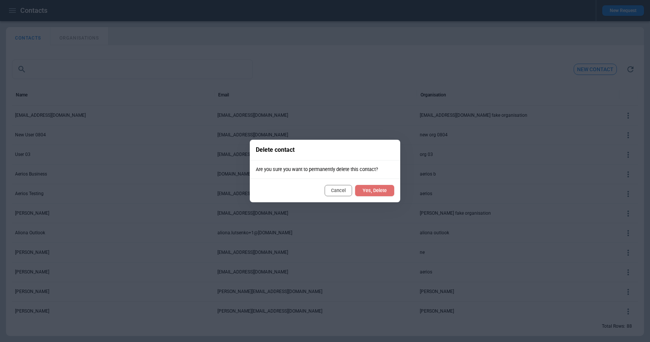
click at [385, 189] on button "Yes, Delete" at bounding box center [374, 190] width 39 height 11
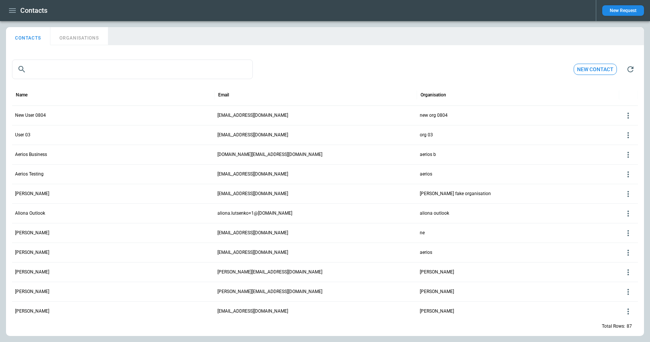
click at [72, 43] on button "ORGANISATIONS" at bounding box center [79, 36] width 58 height 18
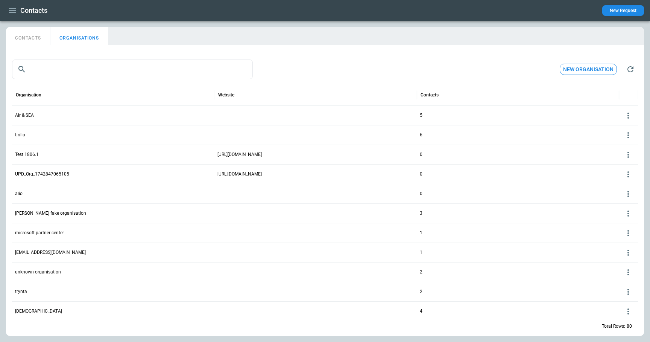
click at [26, 113] on p "Air & SEA" at bounding box center [24, 115] width 19 height 6
click at [622, 110] on div at bounding box center [628, 115] width 19 height 20
click at [628, 115] on icon at bounding box center [628, 115] width 2 height 6
click at [618, 126] on button "Edit" at bounding box center [622, 126] width 24 height 11
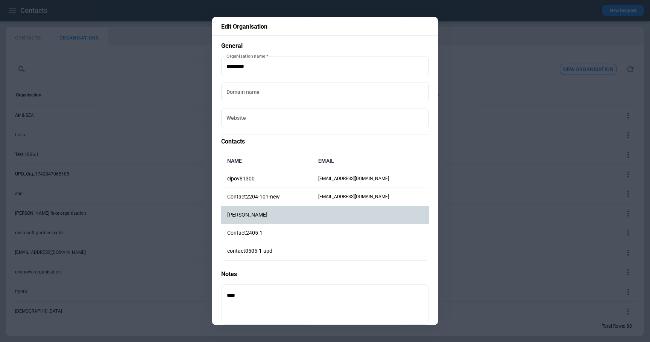
scroll to position [41, 0]
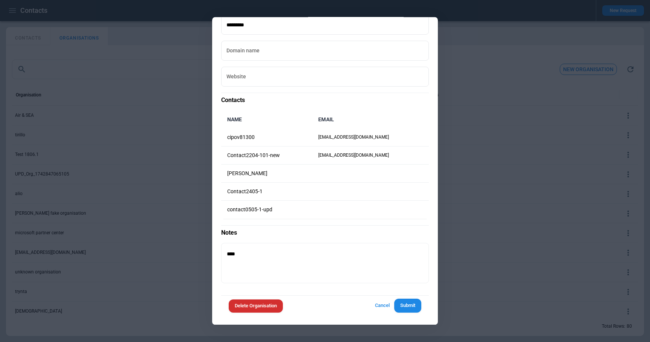
click at [271, 302] on button "Delete Organisation" at bounding box center [256, 305] width 54 height 13
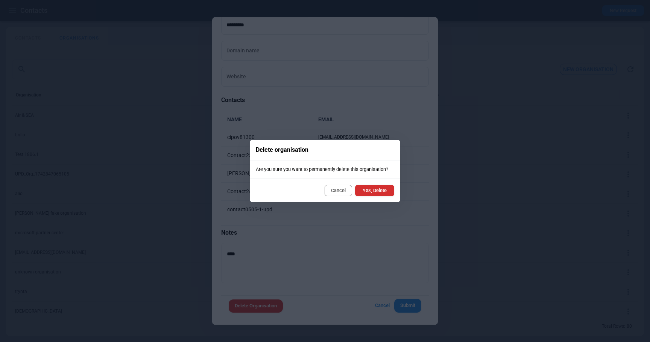
click at [338, 186] on button "Cancel" at bounding box center [338, 190] width 27 height 11
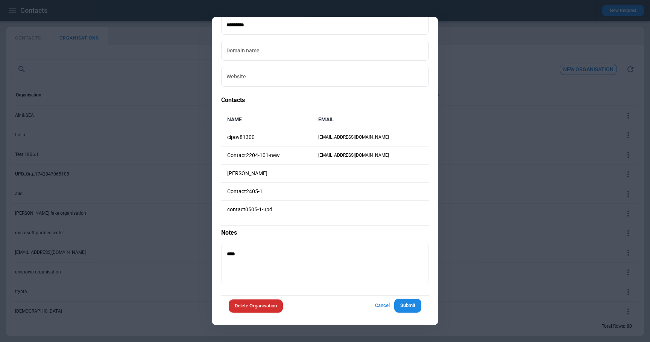
click at [386, 307] on button "Cancel" at bounding box center [382, 305] width 24 height 14
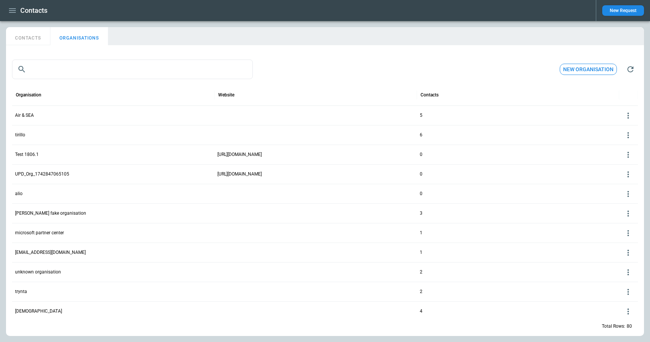
click at [629, 116] on icon at bounding box center [628, 115] width 9 height 9
click at [619, 139] on button "Delete" at bounding box center [622, 137] width 24 height 11
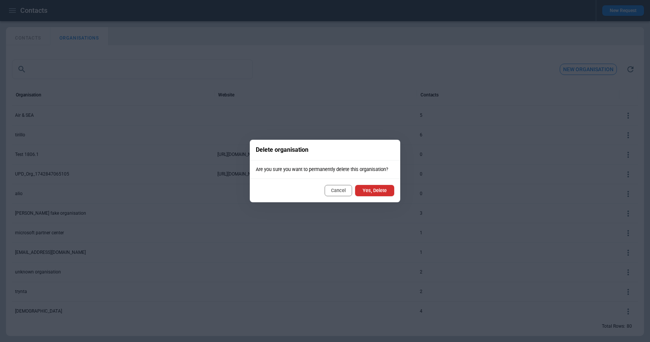
click at [334, 190] on button "Cancel" at bounding box center [338, 190] width 27 height 11
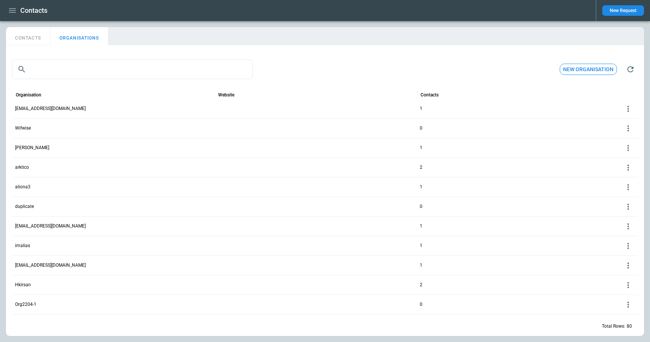
scroll to position [1039, 0]
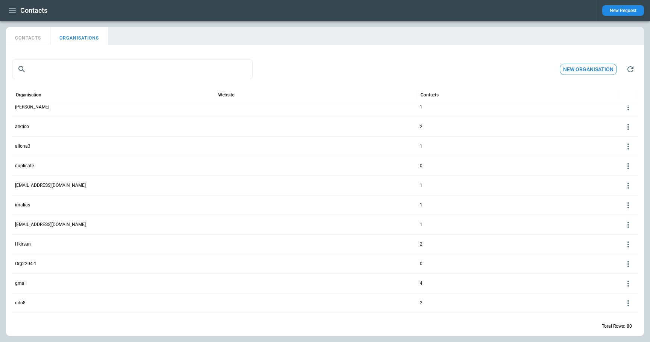
click at [26, 244] on p "Hkirsan" at bounding box center [23, 244] width 16 height 6
click at [595, 247] on div "2" at bounding box center [518, 244] width 202 height 20
click at [23, 246] on p "Hkirsan" at bounding box center [23, 244] width 16 height 6
click at [630, 248] on div at bounding box center [628, 244] width 12 height 12
click at [617, 256] on button "Edit" at bounding box center [622, 255] width 24 height 11
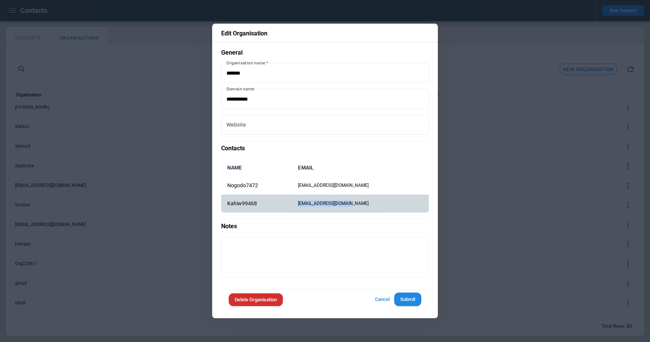
drag, startPoint x: 370, startPoint y: 204, endPoint x: 306, endPoint y: 204, distance: 64.7
click at [306, 204] on td "kahiw99468@hkirsan.com" at bounding box center [360, 203] width 137 height 18
copy td "kahiw99468@hkirsan.com"
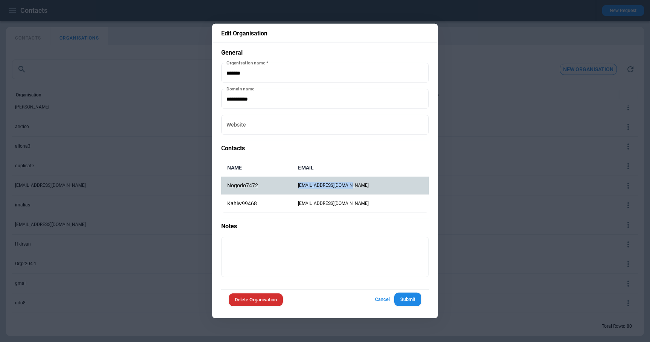
drag, startPoint x: 365, startPoint y: 186, endPoint x: 308, endPoint y: 185, distance: 56.4
click at [308, 185] on td "nogodo7472@hkirsan.com" at bounding box center [360, 185] width 137 height 18
copy td "nogodo7472@hkirsan.com"
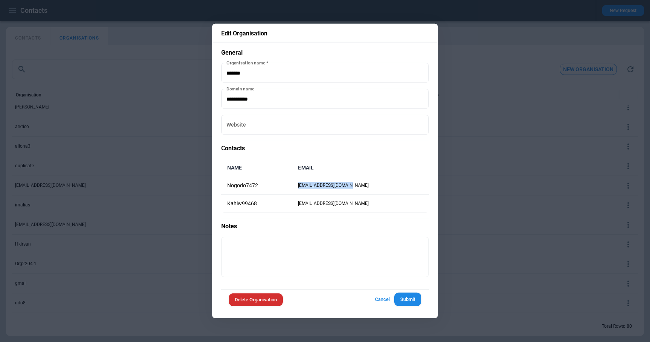
click at [386, 297] on button "Cancel" at bounding box center [382, 299] width 24 height 14
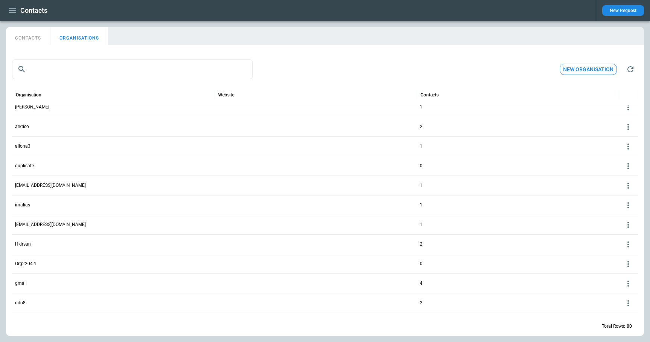
click at [308, 244] on div at bounding box center [315, 244] width 202 height 20
click at [629, 242] on icon at bounding box center [628, 244] width 9 height 9
click at [624, 254] on button "Edit" at bounding box center [622, 255] width 24 height 11
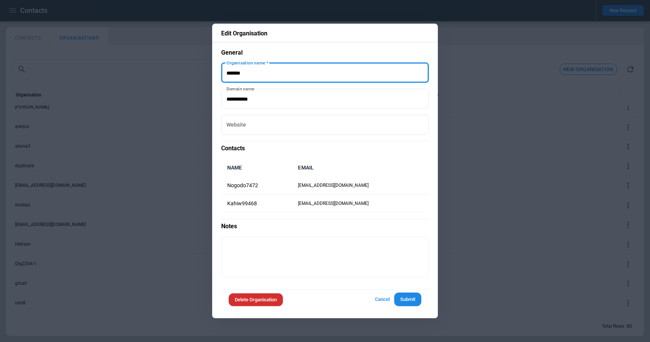
drag, startPoint x: 299, startPoint y: 75, endPoint x: 208, endPoint y: 74, distance: 91.4
click at [208, 74] on div "Edit Organisation General Organisation name   * Organisation name   * Domain na…" at bounding box center [325, 171] width 650 height 342
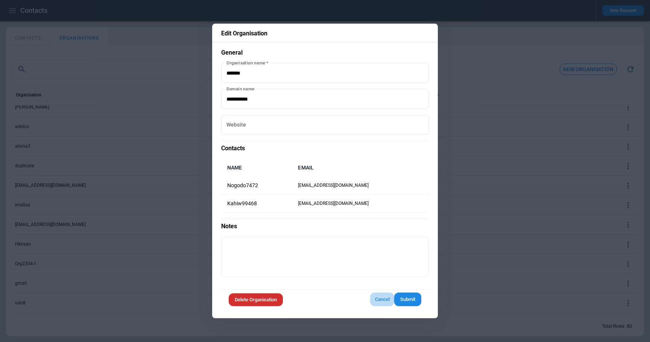
click at [384, 302] on button "Cancel" at bounding box center [382, 299] width 24 height 14
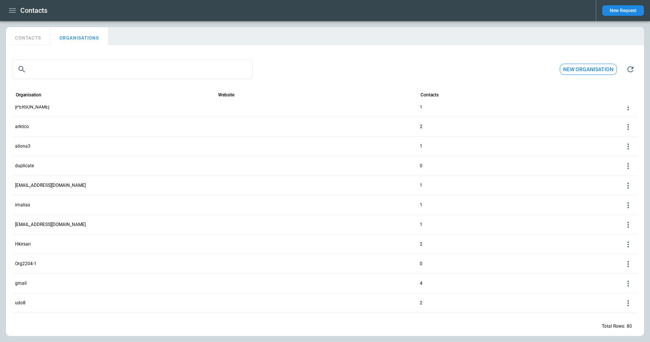
click at [627, 243] on icon at bounding box center [628, 244] width 9 height 9
click at [618, 266] on button "Delete" at bounding box center [622, 266] width 24 height 11
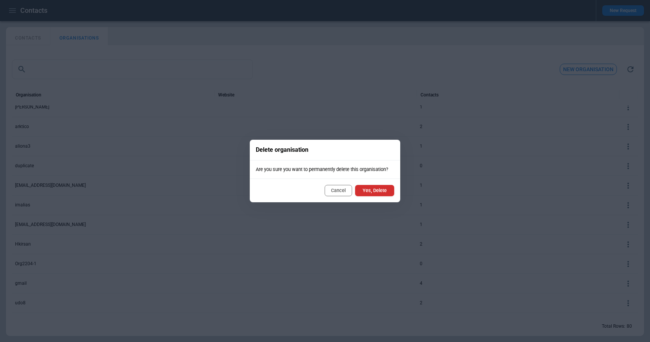
click at [373, 192] on button "Yes, Delete" at bounding box center [374, 190] width 39 height 11
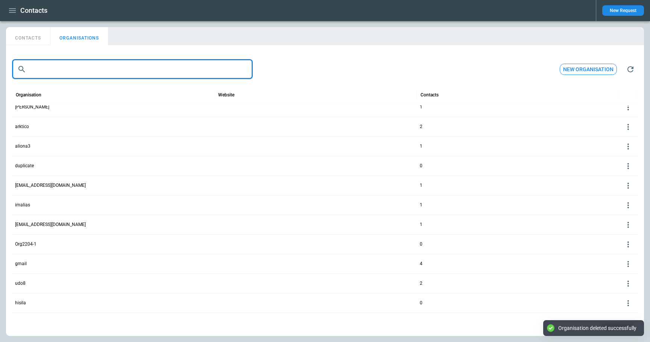
click at [112, 63] on input "text" at bounding box center [140, 69] width 223 height 20
paste input "*******"
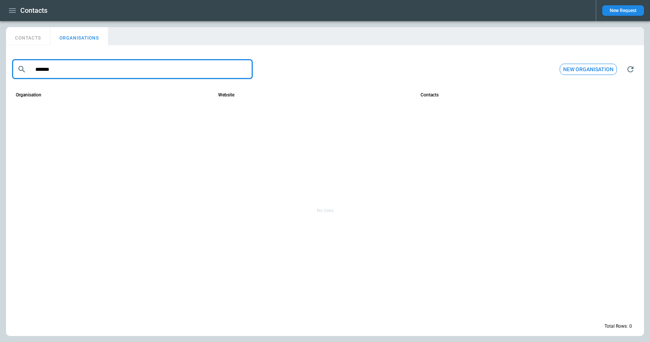
type input "*******"
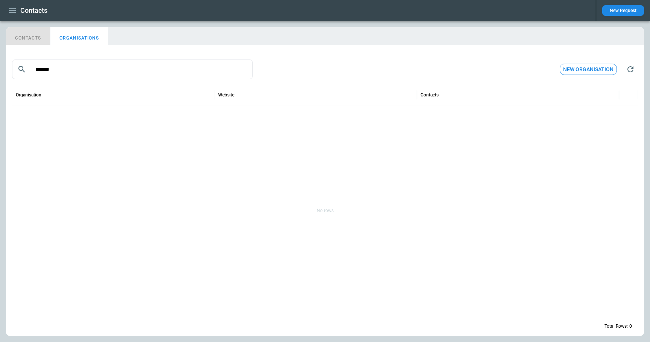
click at [38, 35] on button "CONTACTS" at bounding box center [28, 36] width 44 height 18
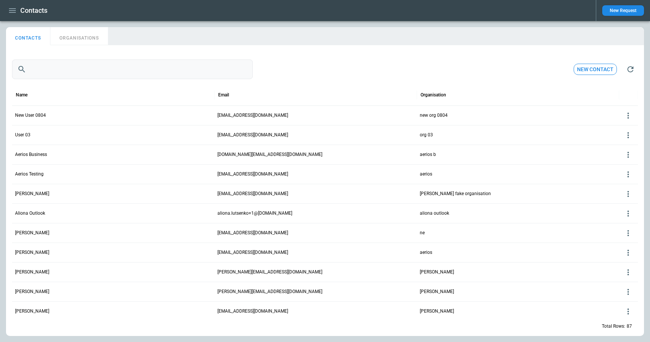
click at [37, 67] on input "text" at bounding box center [140, 69] width 223 height 20
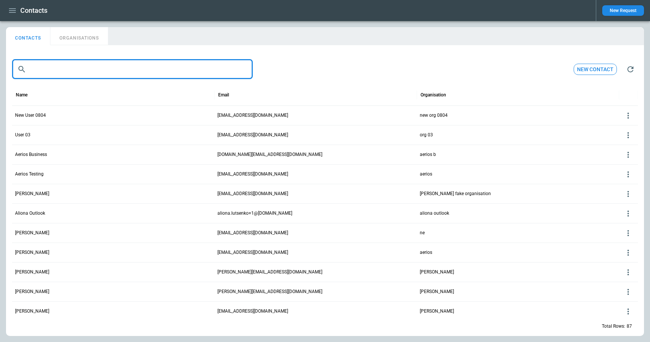
paste input "**********"
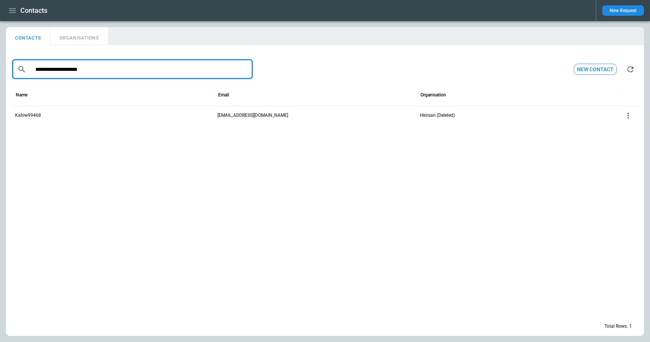
drag, startPoint x: 123, startPoint y: 69, endPoint x: 18, endPoint y: 68, distance: 105.3
click at [18, 68] on div "**********" at bounding box center [132, 69] width 241 height 20
paste input "text"
type input "**********"
click at [261, 113] on p "nogodo7472@hkirsan.com" at bounding box center [252, 115] width 71 height 6
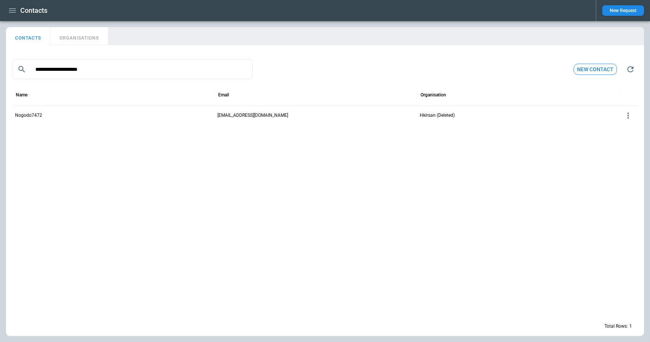
click at [629, 117] on icon at bounding box center [628, 115] width 9 height 9
click at [624, 128] on button "Edit" at bounding box center [622, 126] width 24 height 11
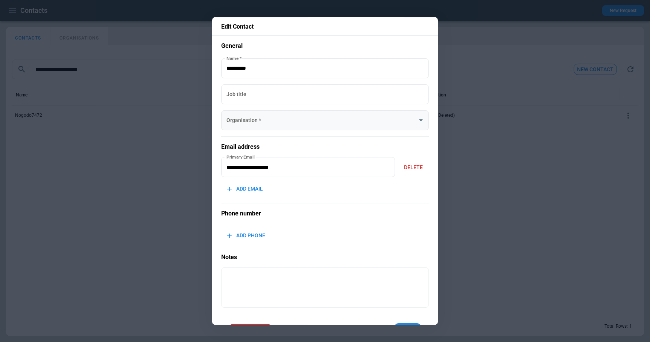
click at [282, 122] on input "Organisation   *" at bounding box center [320, 120] width 190 height 13
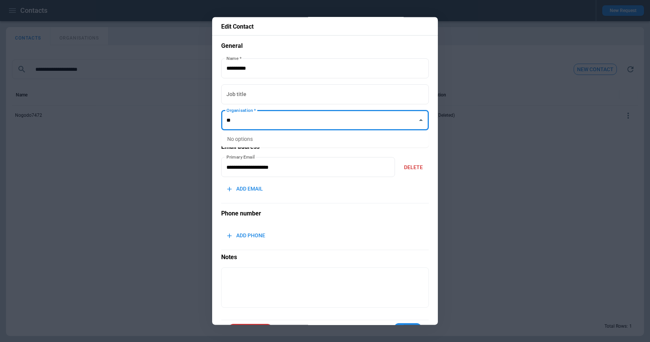
type input "*"
type input "**"
click at [332, 297] on textarea at bounding box center [325, 287] width 196 height 27
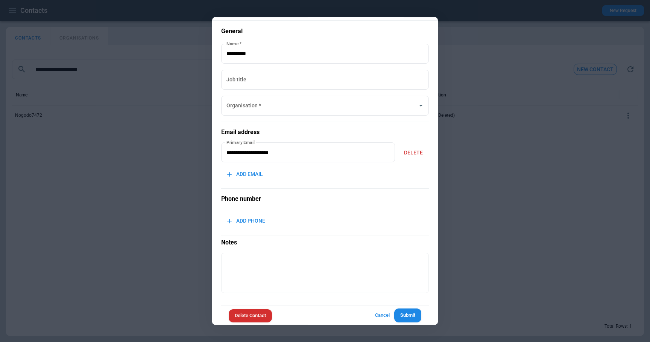
scroll to position [24, 0]
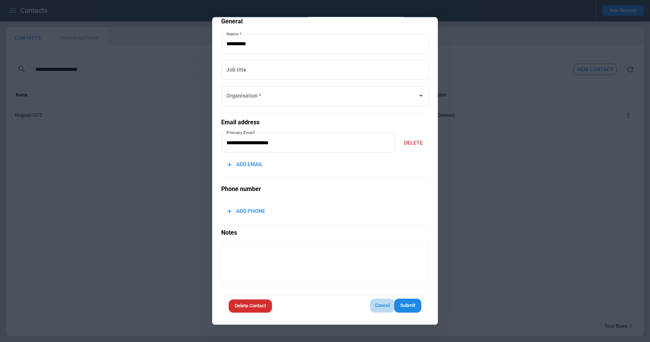
click at [381, 308] on button "Cancel" at bounding box center [382, 306] width 24 height 14
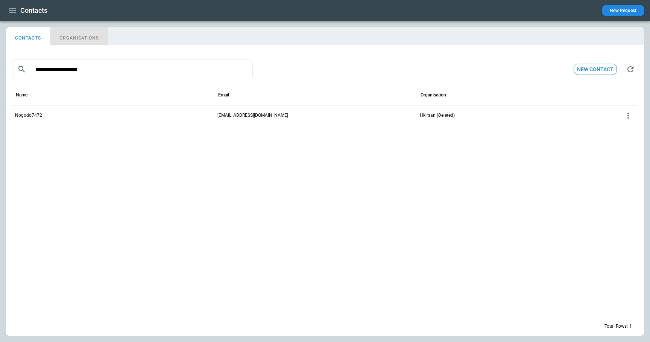
click at [70, 43] on button "ORGANISATIONS" at bounding box center [79, 36] width 58 height 18
type input "*******"
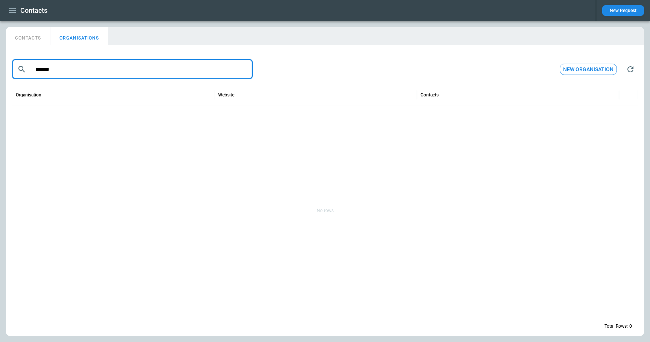
drag, startPoint x: 65, startPoint y: 74, endPoint x: 30, endPoint y: 72, distance: 34.7
click at [30, 72] on input "*******" at bounding box center [140, 69] width 223 height 20
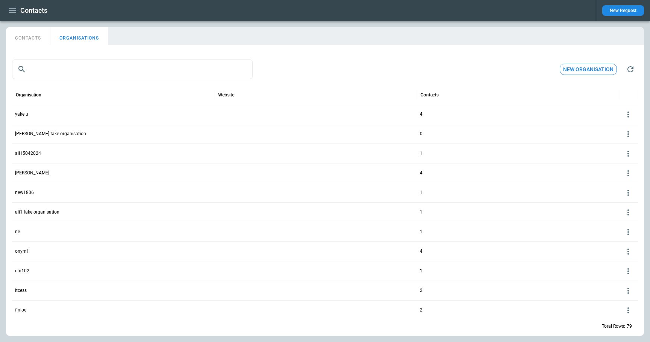
click at [629, 251] on icon at bounding box center [628, 251] width 9 height 9
click at [618, 273] on button "Delete" at bounding box center [622, 273] width 24 height 11
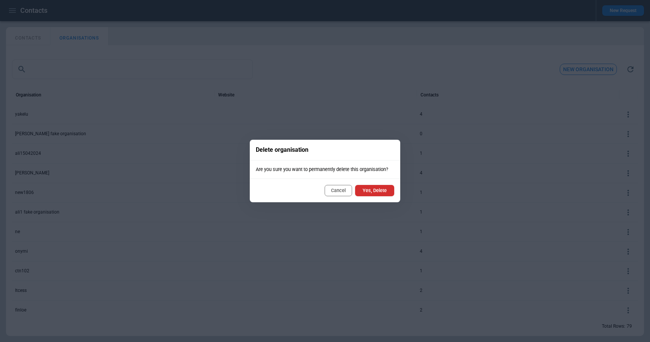
click at [384, 191] on button "Yes, Delete" at bounding box center [374, 190] width 39 height 11
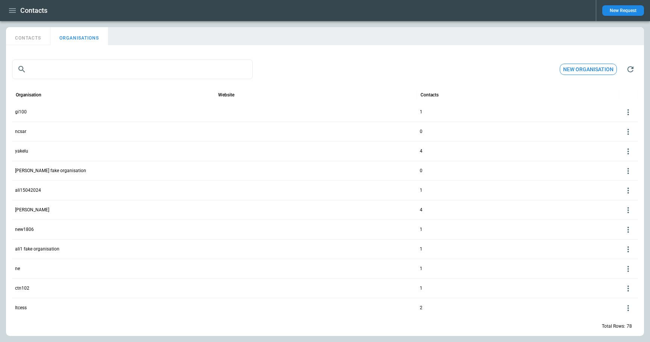
scroll to position [395, 0]
click at [628, 151] on icon at bounding box center [628, 150] width 9 height 9
click at [618, 165] on button "Edit" at bounding box center [622, 161] width 24 height 11
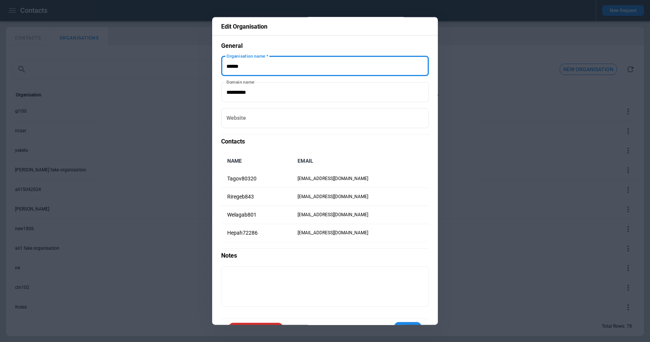
drag, startPoint x: 271, startPoint y: 66, endPoint x: 215, endPoint y: 65, distance: 56.4
click at [215, 65] on div "Edit Organisation General Organisation name   * Organisation name   * Domain na…" at bounding box center [325, 170] width 226 height 307
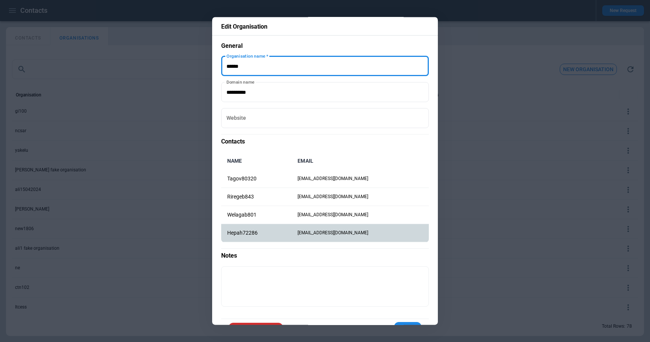
scroll to position [23, 0]
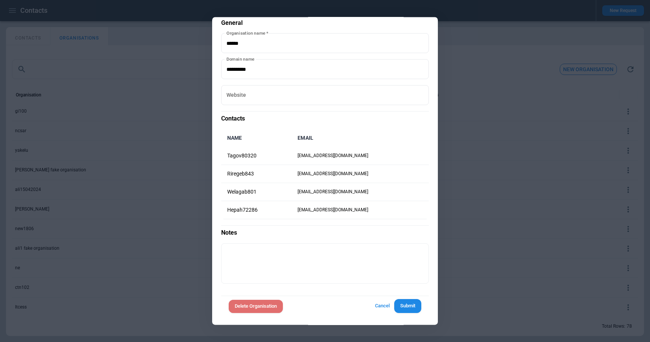
click at [259, 311] on button "Delete Organisation" at bounding box center [256, 305] width 54 height 13
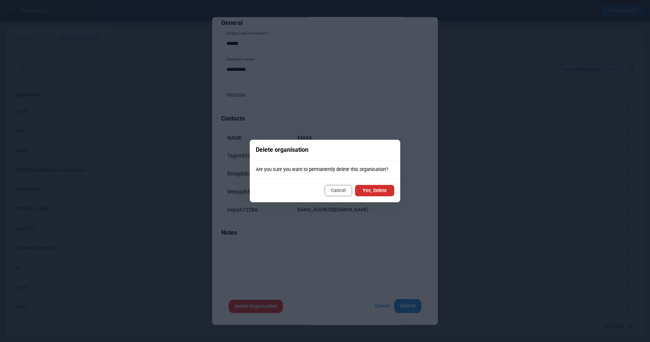
click at [370, 191] on button "Yes, Delete" at bounding box center [374, 190] width 39 height 11
click at [377, 192] on button "Yes, Delete" at bounding box center [374, 190] width 39 height 11
click at [340, 190] on button "Cancel" at bounding box center [338, 190] width 27 height 11
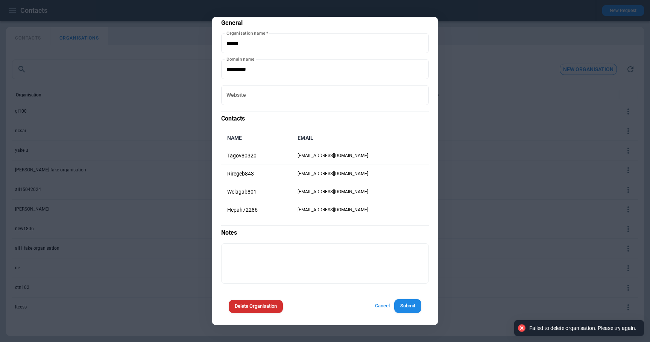
click at [383, 304] on button "Cancel" at bounding box center [382, 306] width 24 height 14
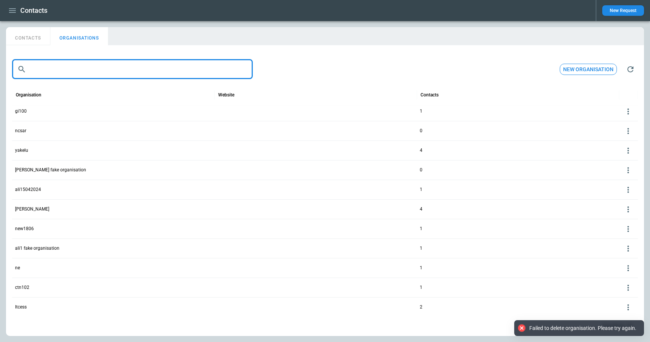
click at [138, 64] on input "text" at bounding box center [140, 69] width 223 height 20
paste input "******"
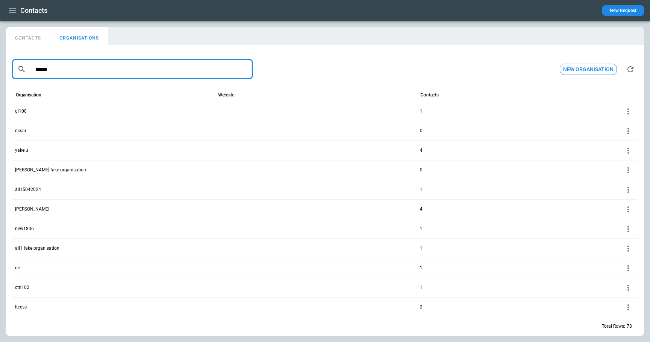
drag, startPoint x: 96, startPoint y: 69, endPoint x: 11, endPoint y: 67, distance: 85.0
click at [11, 67] on div "​ ****** ​ New organisation Organisation Website Contacts linkrer 2 chonxi 2 al…" at bounding box center [325, 191] width 638 height 287
type input "******"
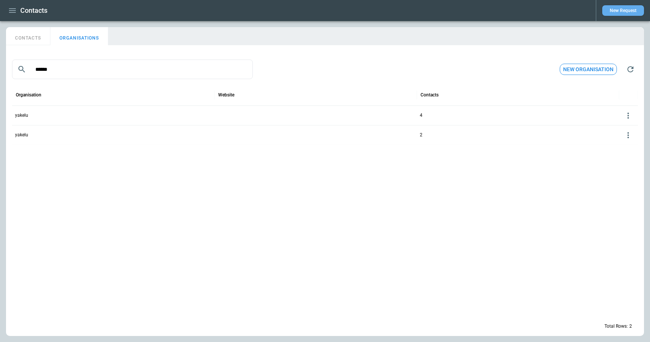
click at [630, 11] on button "New Request" at bounding box center [623, 10] width 42 height 11
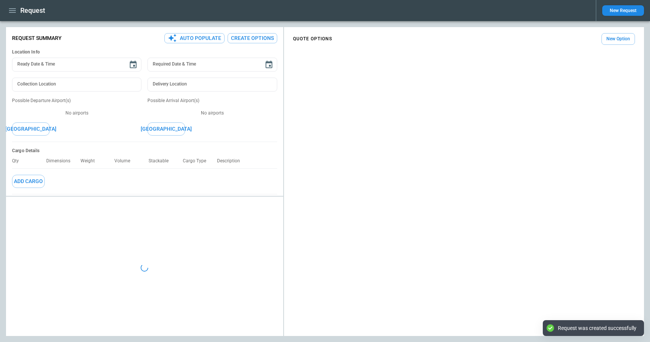
type textarea "*"
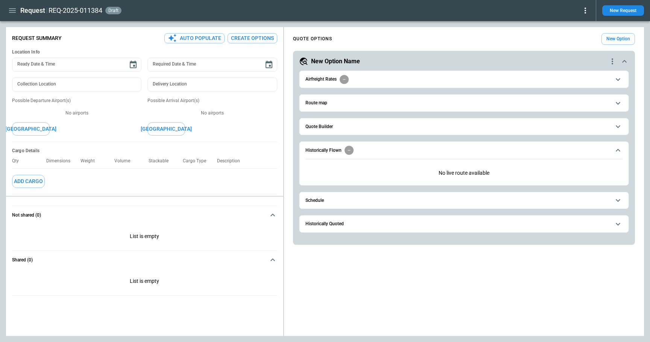
click at [412, 149] on span "Historically Flown" at bounding box center [457, 150] width 305 height 9
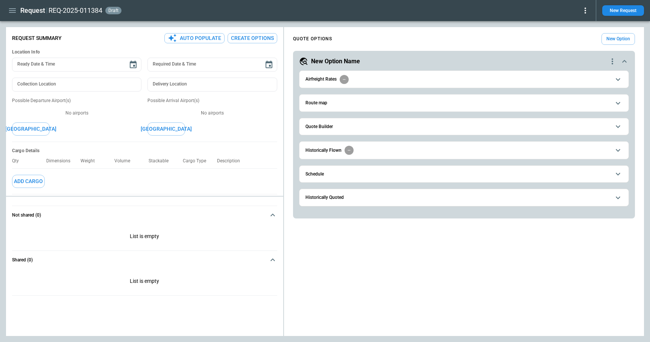
click at [412, 149] on span "Historically Flown" at bounding box center [457, 150] width 305 height 9
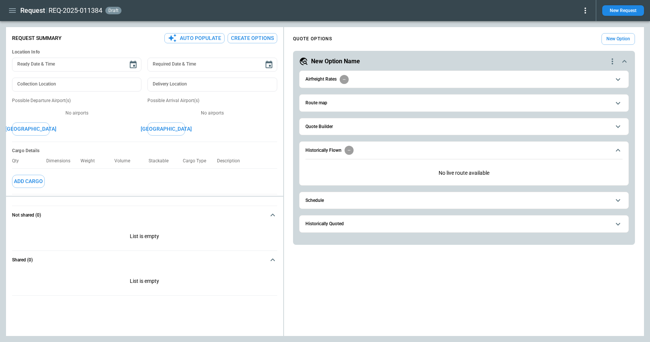
click at [412, 149] on span "Historically Flown" at bounding box center [457, 150] width 305 height 9
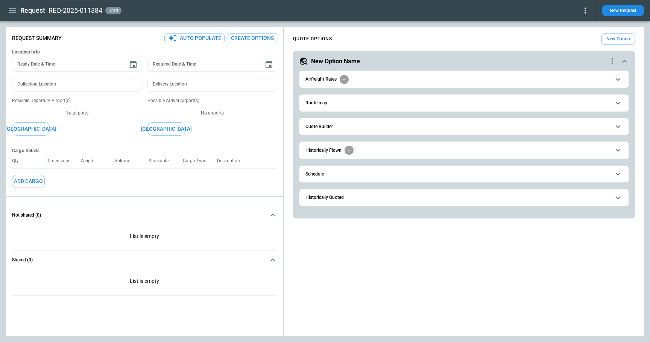
click at [412, 149] on span "Historically Flown" at bounding box center [457, 150] width 305 height 9
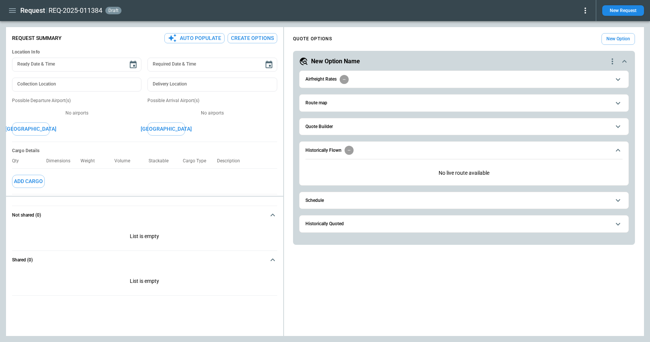
click at [12, 8] on icon "button" at bounding box center [12, 10] width 7 height 5
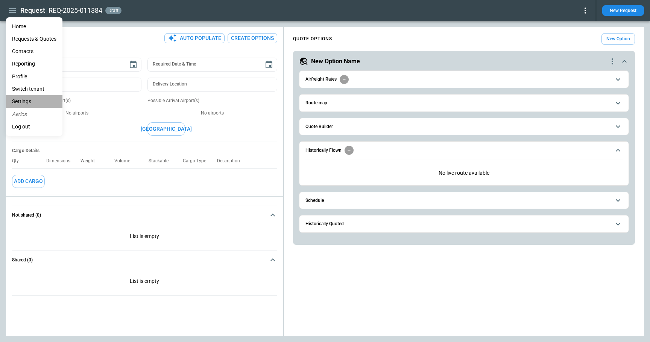
click at [30, 99] on li "Settings" at bounding box center [34, 101] width 56 height 12
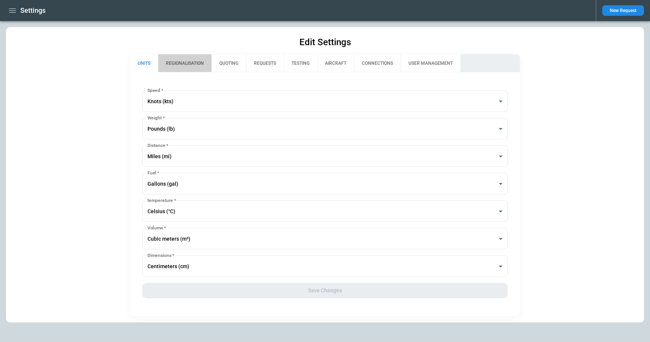
click at [186, 64] on button "REGIONALISATION" at bounding box center [184, 63] width 53 height 18
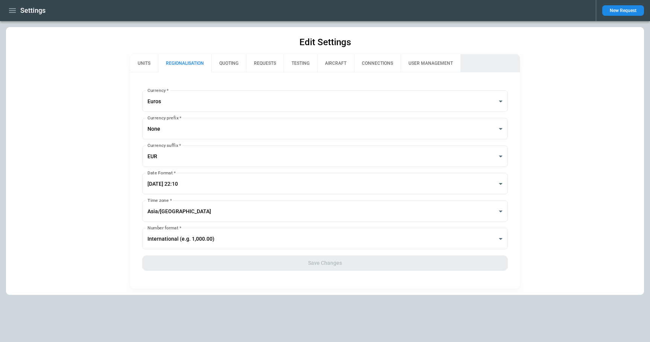
click at [223, 66] on button "QUOTING" at bounding box center [228, 63] width 35 height 18
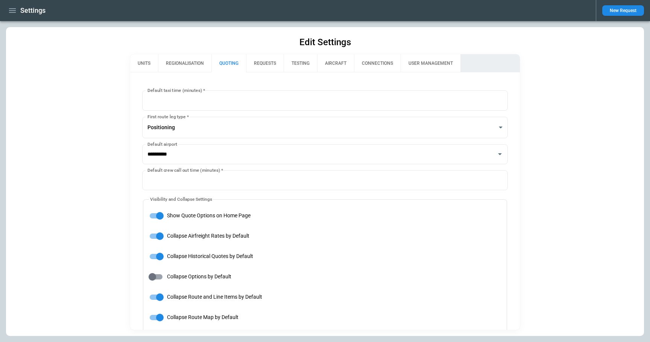
type input "**********"
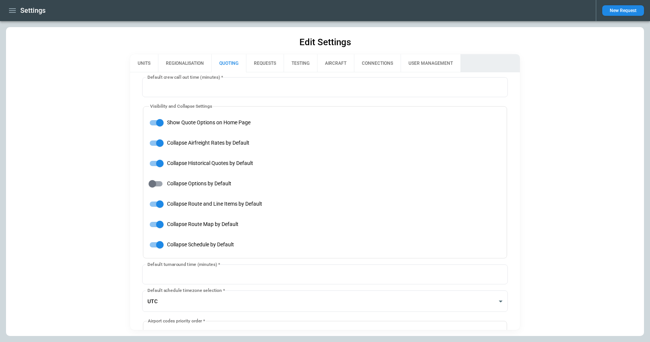
scroll to position [115, 0]
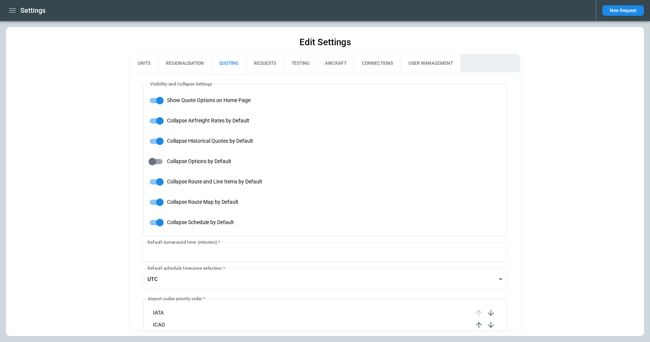
click at [14, 11] on icon "button" at bounding box center [12, 10] width 9 height 9
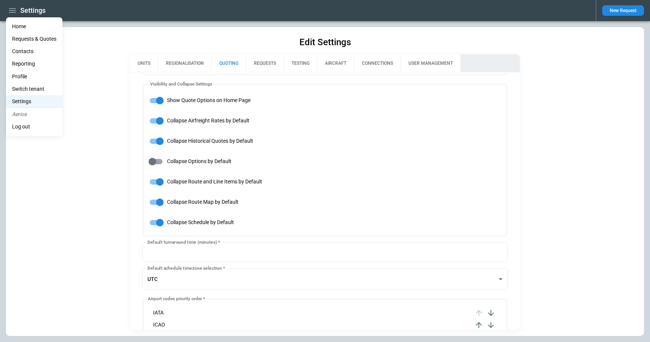
click at [17, 29] on li "Home" at bounding box center [34, 26] width 56 height 12
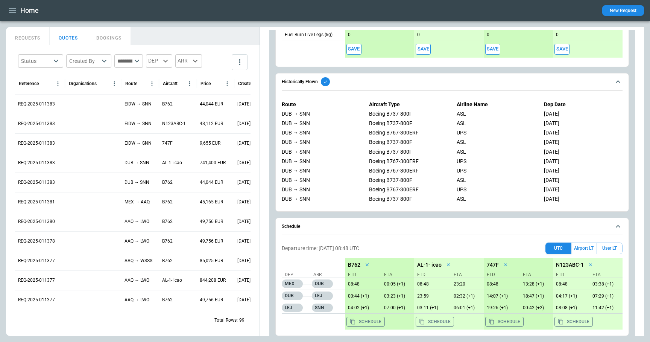
click at [445, 84] on span "Historically Flown" at bounding box center [446, 81] width 329 height 9
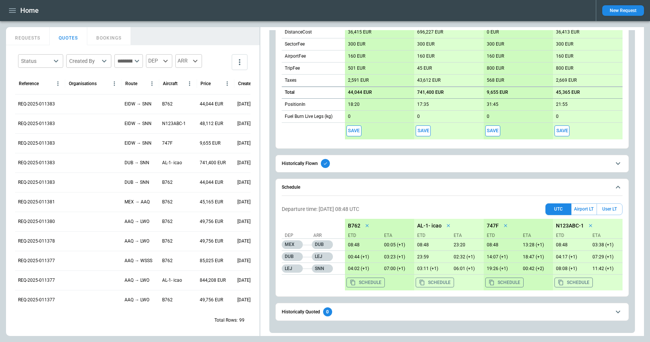
scroll to position [322, 0]
click at [445, 162] on span "Historically Flown" at bounding box center [446, 163] width 329 height 9
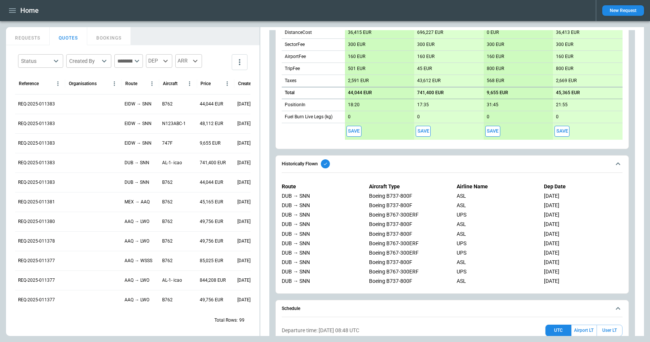
scroll to position [404, 0]
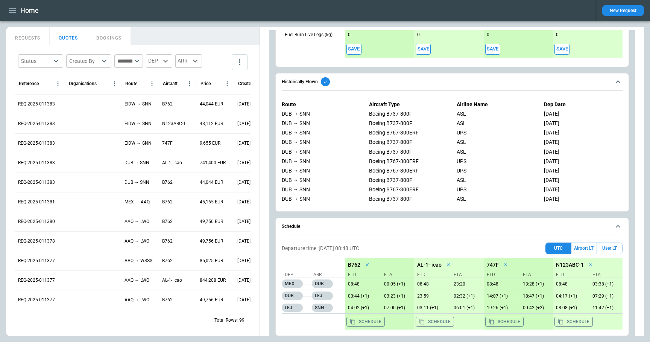
click at [417, 84] on span "Historically Flown" at bounding box center [446, 81] width 329 height 9
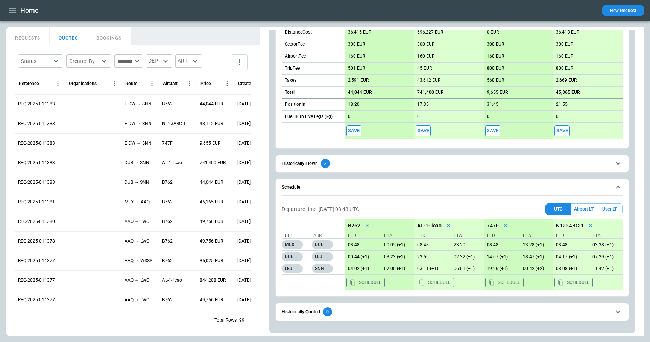
scroll to position [322, 0]
click at [583, 209] on button "Airport LT" at bounding box center [583, 209] width 25 height 12
drag, startPoint x: 349, startPoint y: 245, endPoint x: 363, endPoint y: 245, distance: 13.9
click at [363, 245] on p "02:48" at bounding box center [361, 245] width 33 height 6
click at [560, 211] on button "UTC" at bounding box center [558, 209] width 26 height 12
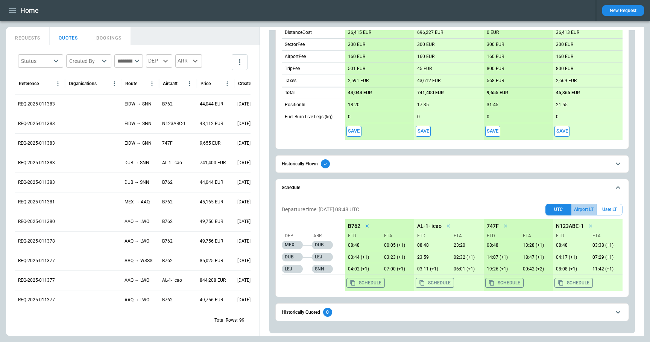
click at [585, 211] on button "Airport LT" at bounding box center [583, 209] width 25 height 12
click at [559, 211] on button "UTC" at bounding box center [558, 209] width 26 height 12
click at [580, 212] on button "Airport LT" at bounding box center [583, 209] width 25 height 12
click at [560, 210] on button "UTC" at bounding box center [558, 209] width 26 height 12
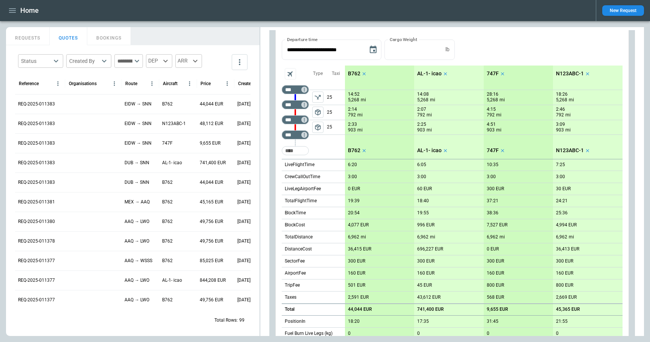
scroll to position [97, 0]
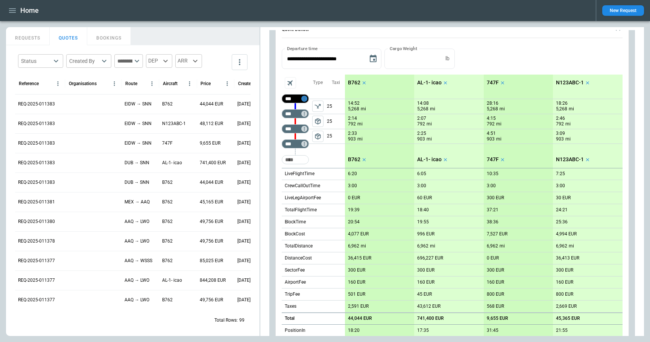
click at [305, 98] on icon "Too short" at bounding box center [304, 98] width 5 height 5
click at [313, 120] on p "Delete" at bounding box center [310, 118] width 12 height 6
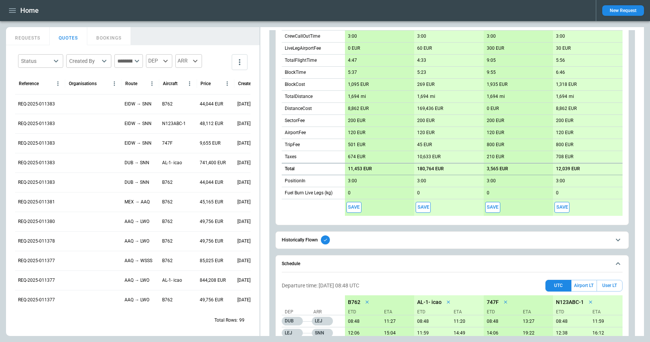
scroll to position [70, 0]
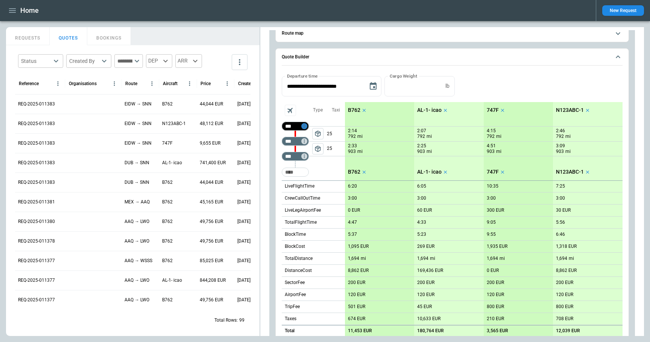
click at [305, 125] on icon "Too short" at bounding box center [304, 125] width 5 height 5
click at [316, 156] on p "Airport info" at bounding box center [315, 158] width 23 height 6
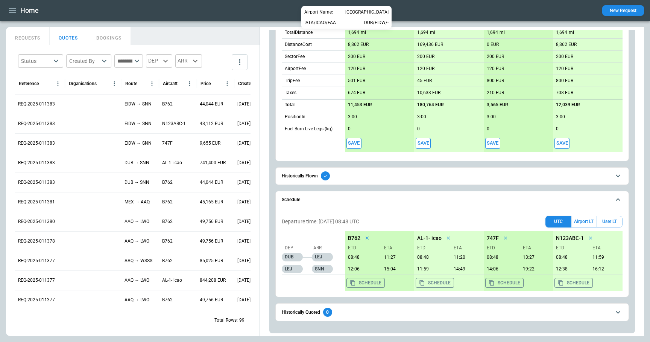
click at [304, 149] on div at bounding box center [325, 171] width 650 height 342
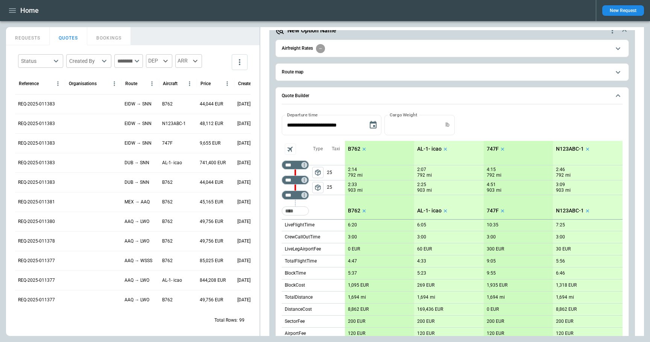
scroll to position [27, 0]
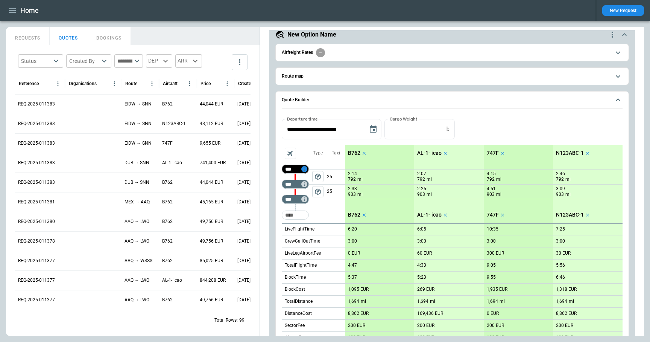
click at [305, 167] on icon "Too short" at bounding box center [304, 168] width 5 height 5
click at [318, 199] on p "Airport info" at bounding box center [315, 201] width 23 height 6
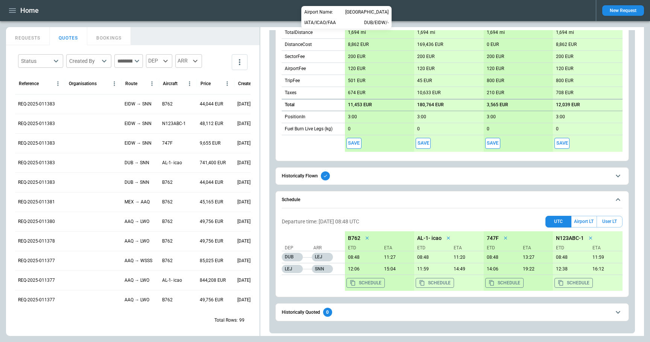
click at [273, 85] on div at bounding box center [325, 171] width 650 height 342
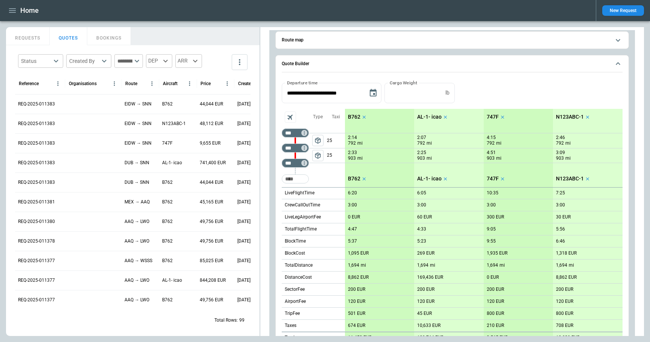
scroll to position [50, 0]
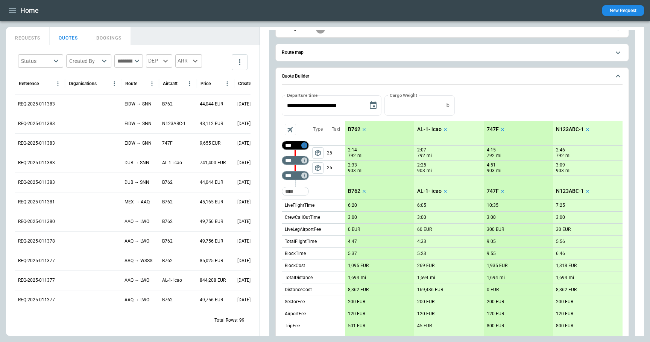
click at [306, 144] on icon "Too short" at bounding box center [304, 145] width 5 height 5
click at [320, 173] on div "Airport info" at bounding box center [320, 177] width 35 height 9
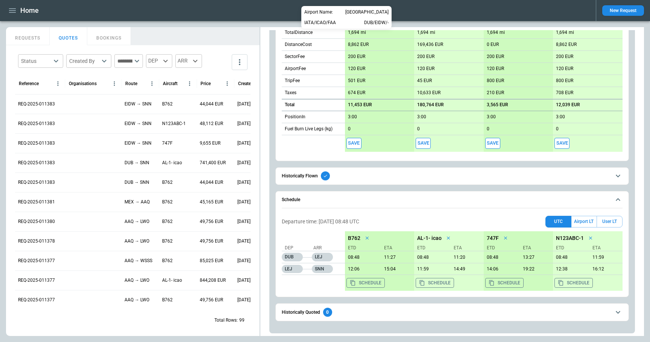
click at [266, 97] on div at bounding box center [325, 171] width 650 height 342
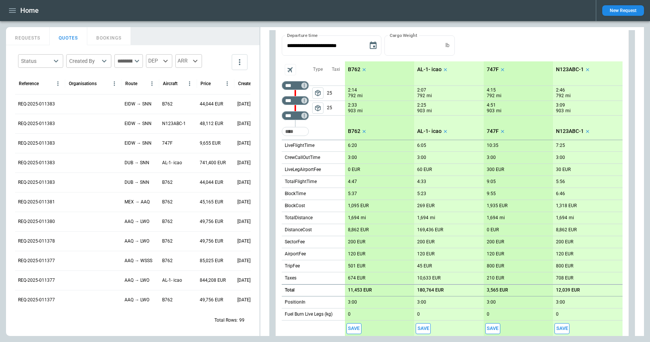
scroll to position [96, 0]
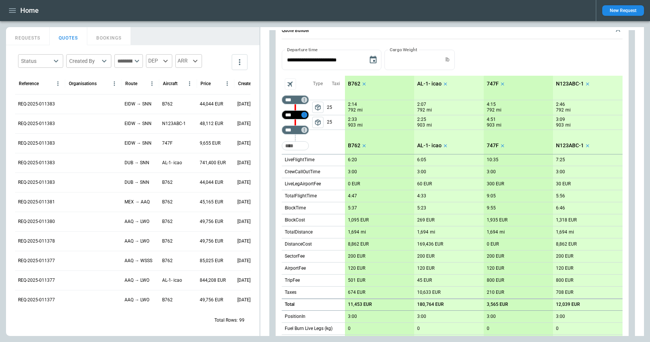
click at [305, 112] on icon "Too short" at bounding box center [304, 114] width 5 height 5
click at [315, 145] on p "Airport info" at bounding box center [315, 147] width 23 height 6
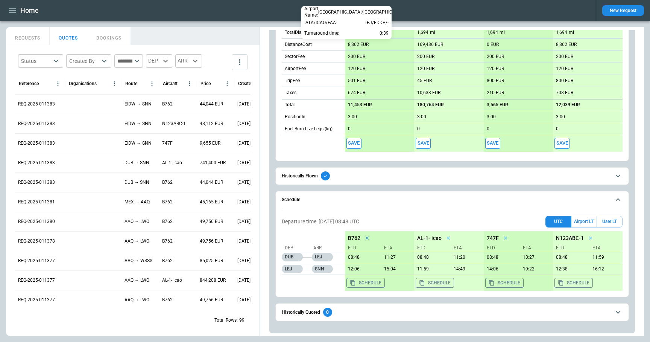
click at [273, 132] on div at bounding box center [325, 171] width 650 height 342
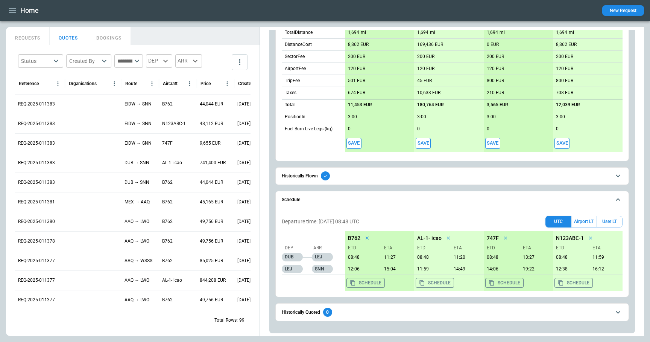
drag, startPoint x: 369, startPoint y: 260, endPoint x: 349, endPoint y: 259, distance: 20.3
click at [349, 259] on div "08:48 11:27" at bounding box center [380, 257] width 70 height 12
drag, startPoint x: 381, startPoint y: 222, endPoint x: 349, endPoint y: 221, distance: 31.2
click at [349, 221] on div "Departure time: 17/09/2025 08:48 UTC UTC Airport LT User LT" at bounding box center [452, 222] width 341 height 12
copy p "08:48 UTC"
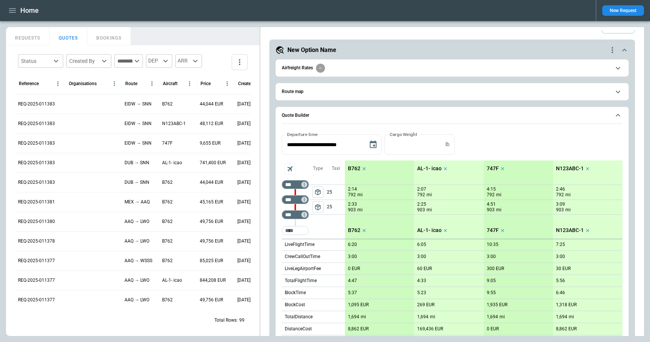
scroll to position [0, 0]
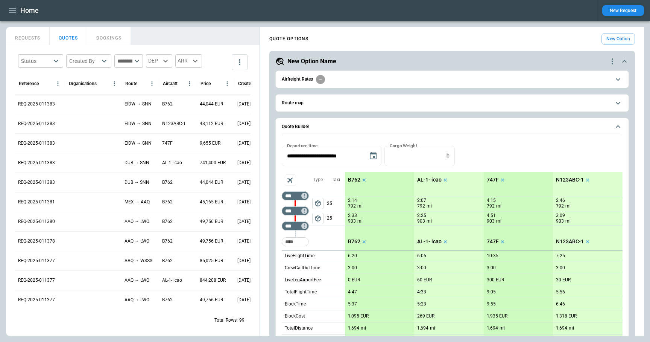
drag, startPoint x: 367, startPoint y: 197, endPoint x: 347, endPoint y: 197, distance: 20.7
click at [347, 197] on div "2:14 792 mi" at bounding box center [380, 203] width 70 height 15
drag, startPoint x: 347, startPoint y: 199, endPoint x: 359, endPoint y: 199, distance: 12.0
click at [359, 199] on div "2:14 792 mi" at bounding box center [380, 203] width 70 height 15
copy p "2:14"
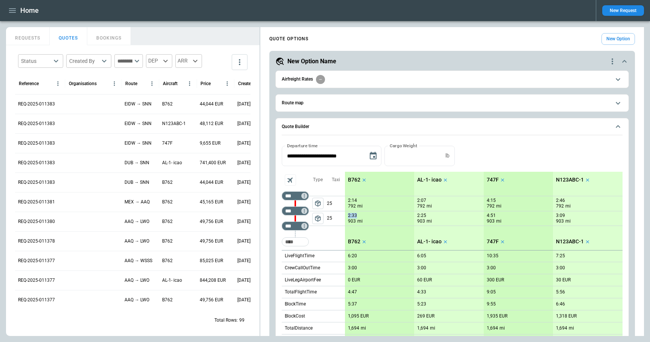
drag, startPoint x: 370, startPoint y: 214, endPoint x: 348, endPoint y: 214, distance: 22.2
click at [348, 214] on div "2:33 903 mi" at bounding box center [380, 219] width 64 height 12
copy p "2:33"
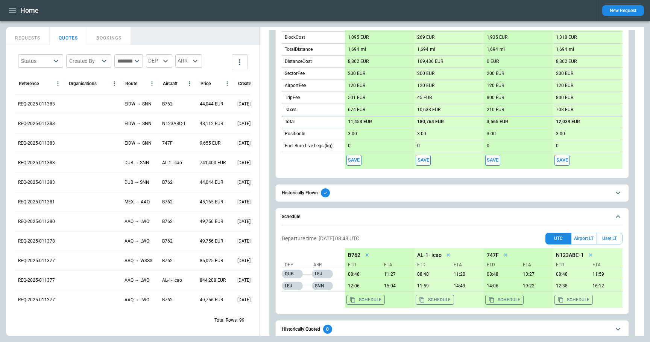
scroll to position [295, 0]
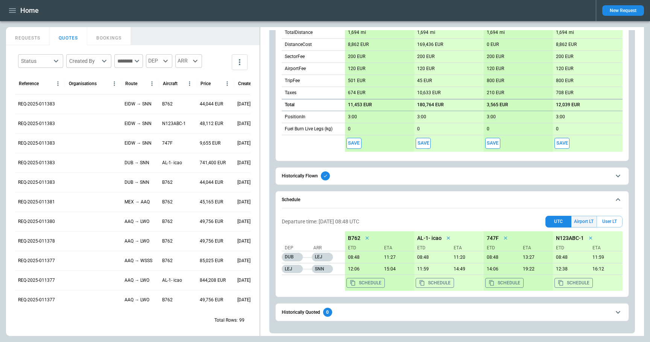
click at [588, 220] on button "Airport LT" at bounding box center [583, 222] width 25 height 12
drag, startPoint x: 365, startPoint y: 256, endPoint x: 348, endPoint y: 256, distance: 17.3
click at [348, 256] on p "09:48" at bounding box center [361, 257] width 33 height 6
copy p "09:48"
drag, startPoint x: 362, startPoint y: 222, endPoint x: 349, endPoint y: 222, distance: 12.4
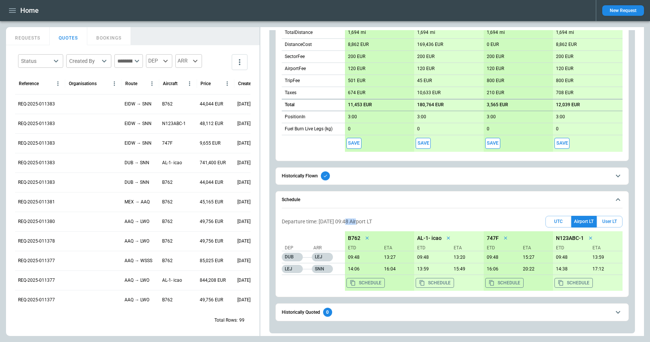
click at [349, 222] on p "Departure time: 17/09/2025 09:48 Airport LT" at bounding box center [327, 221] width 90 height 6
copy p "09:48"
click at [433, 201] on span "Schedule" at bounding box center [446, 199] width 329 height 5
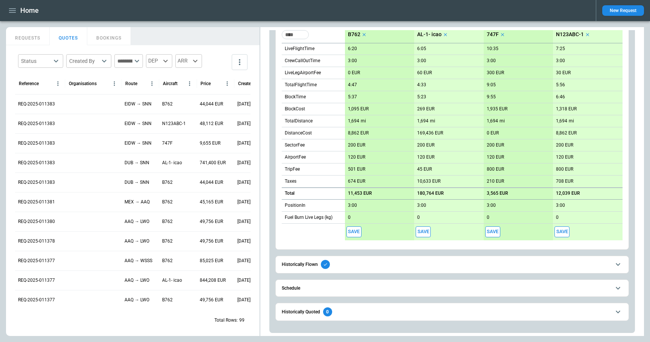
scroll to position [207, 0]
click at [406, 286] on span "Schedule" at bounding box center [446, 288] width 329 height 5
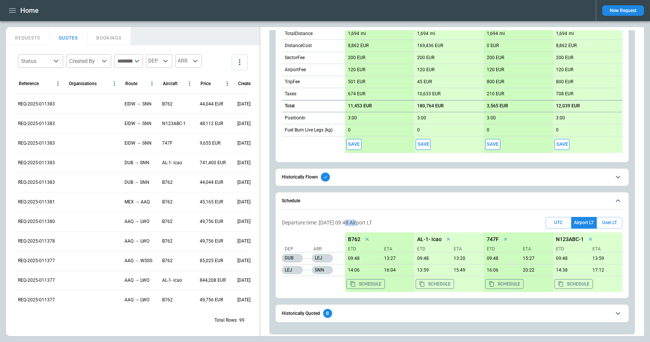
scroll to position [295, 0]
drag, startPoint x: 368, startPoint y: 267, endPoint x: 347, endPoint y: 269, distance: 21.1
click at [347, 269] on p "14:06" at bounding box center [361, 269] width 33 height 6
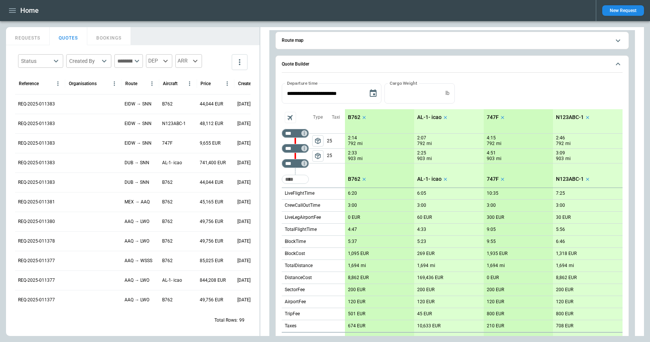
scroll to position [71, 0]
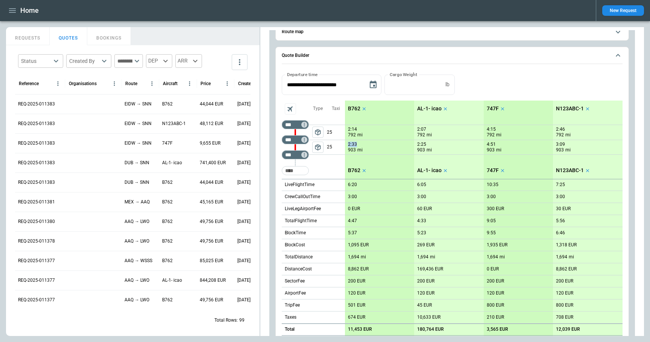
drag, startPoint x: 364, startPoint y: 143, endPoint x: 348, endPoint y: 143, distance: 16.6
click at [348, 143] on div "2:33 903 mi" at bounding box center [380, 147] width 64 height 12
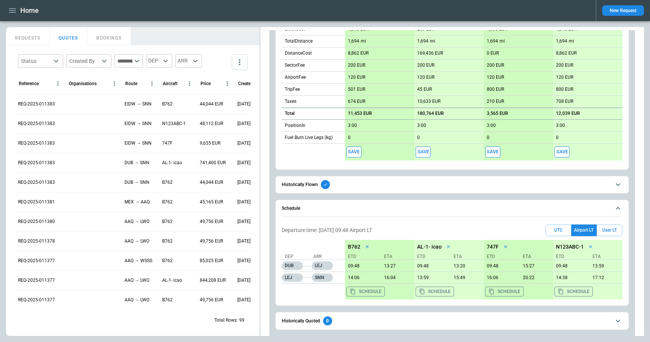
scroll to position [295, 0]
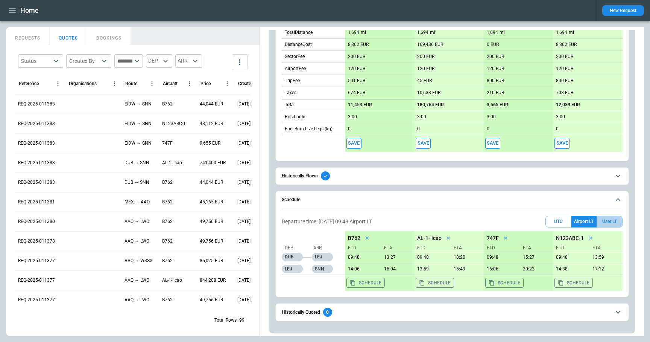
click at [609, 224] on button "User LT" at bounding box center [610, 222] width 26 height 12
click at [12, 14] on icon "button" at bounding box center [12, 10] width 9 height 9
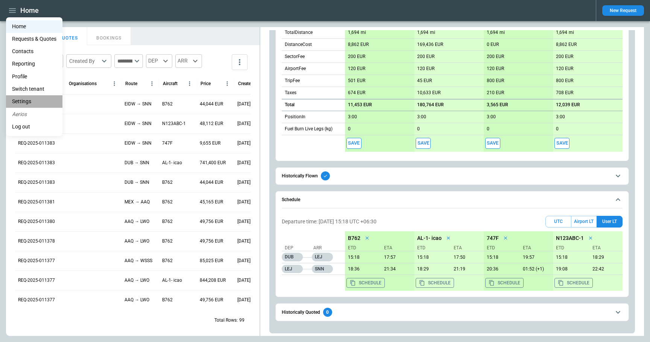
click at [26, 99] on li "Settings" at bounding box center [34, 101] width 56 height 12
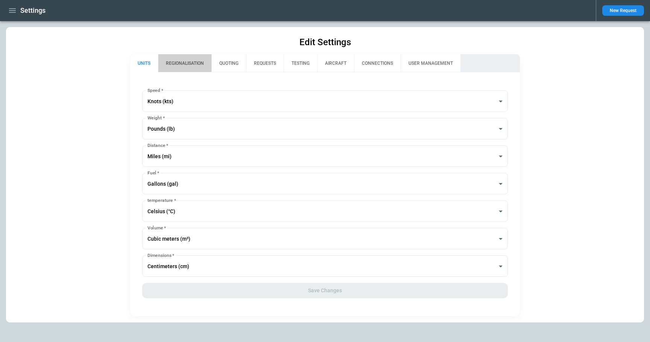
click at [190, 62] on button "REGIONALISATION" at bounding box center [184, 63] width 53 height 18
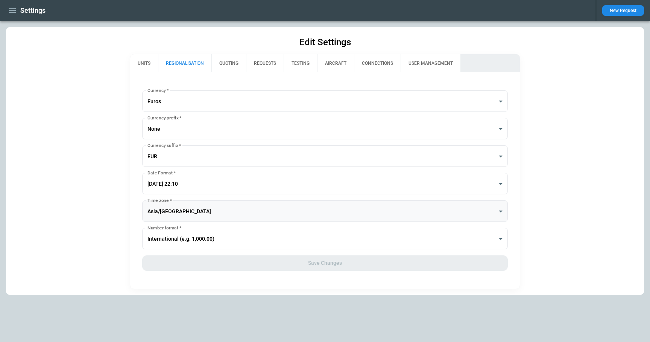
click at [178, 214] on body "**********" at bounding box center [325, 171] width 650 height 342
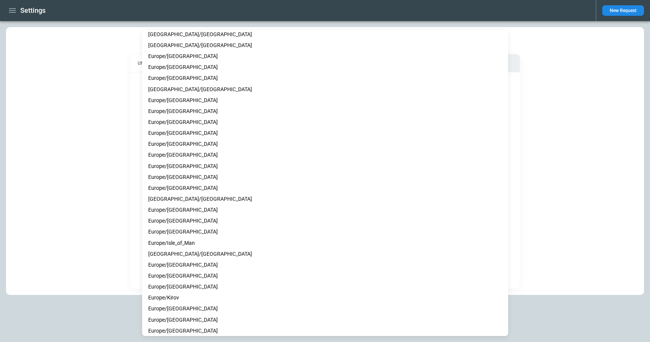
scroll to position [3427, 0]
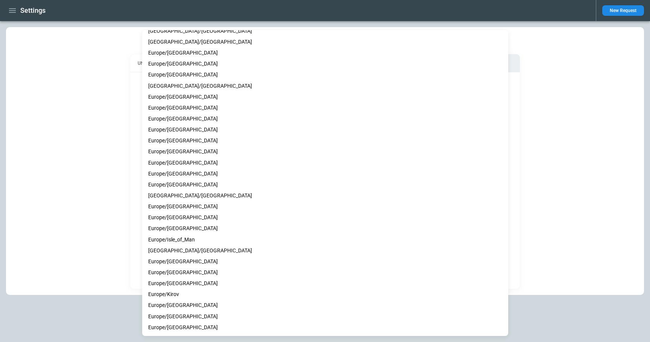
click at [178, 281] on li "Europe/[GEOGRAPHIC_DATA]" at bounding box center [325, 283] width 366 height 11
type input "**********"
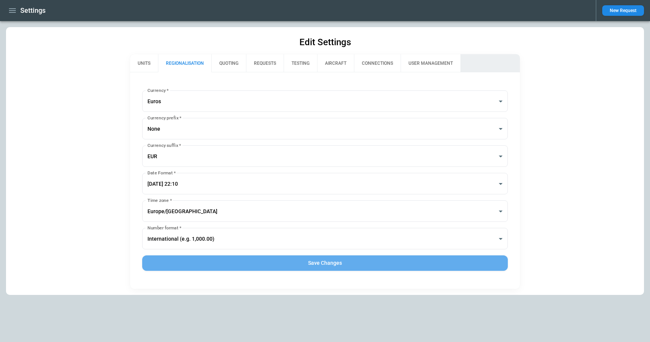
click at [224, 266] on button "Save Changes" at bounding box center [325, 262] width 366 height 15
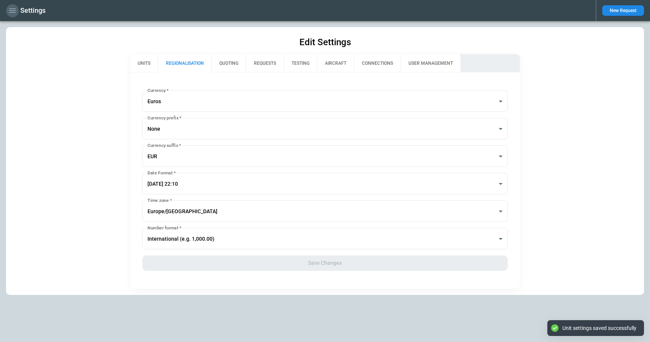
click at [11, 11] on icon "button" at bounding box center [12, 10] width 9 height 9
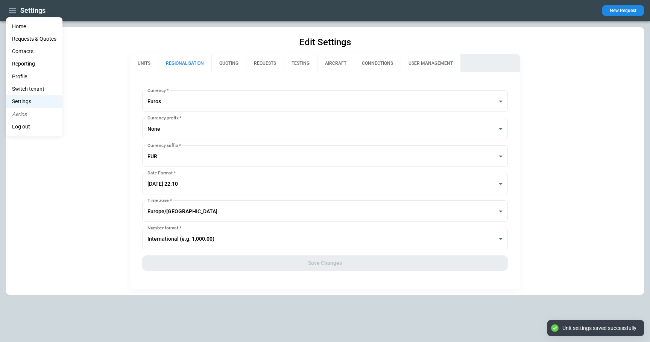
click at [18, 26] on li "Home" at bounding box center [34, 26] width 56 height 12
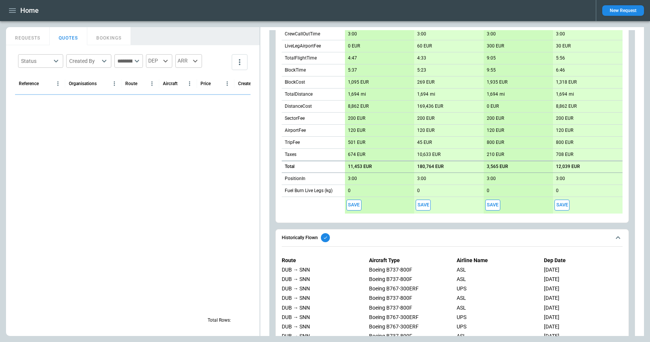
scroll to position [416, 0]
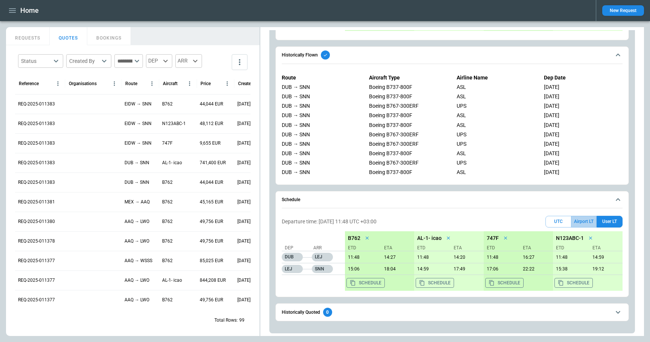
click at [585, 223] on button "Airport LT" at bounding box center [583, 222] width 25 height 12
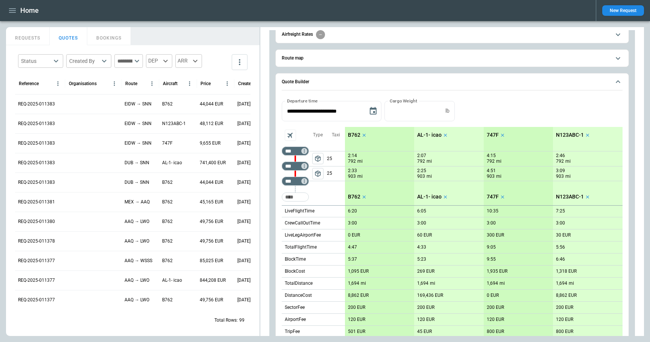
scroll to position [0, 0]
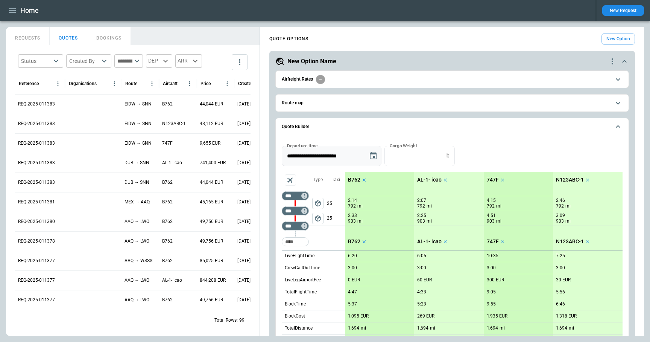
click at [374, 156] on icon "Choose date, selected date is Sep 17, 2025" at bounding box center [373, 156] width 7 height 8
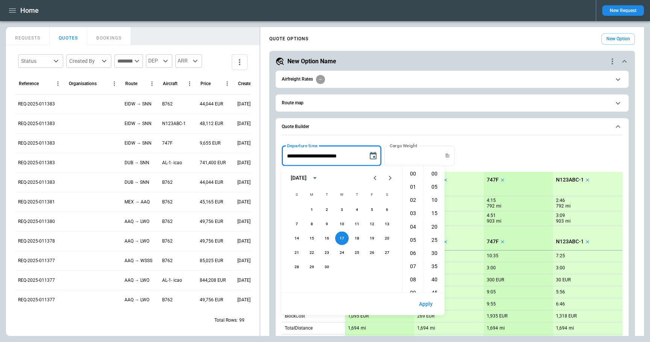
scroll to position [146, 0]
click at [390, 176] on icon "Next month" at bounding box center [390, 177] width 9 height 9
click at [359, 252] on button "20" at bounding box center [357, 253] width 14 height 14
click at [424, 301] on button "Apply" at bounding box center [426, 304] width 26 height 16
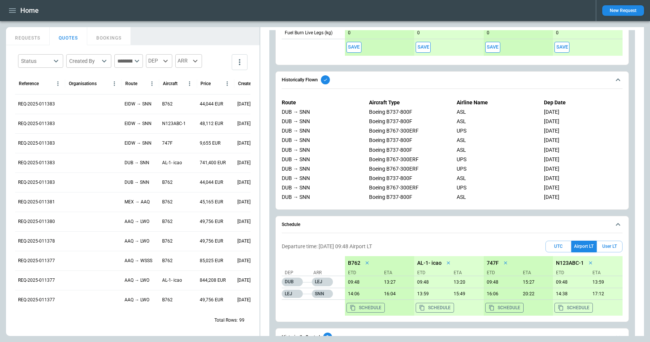
scroll to position [416, 0]
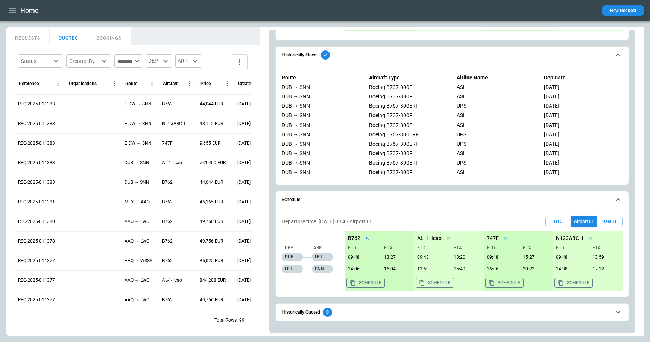
click at [414, 221] on div "Departure time: 20/11/2025 09:48 Airport LT UTC Airport LT User LT" at bounding box center [452, 222] width 341 height 12
click at [414, 222] on div "Departure time: 20/11/2025 09:48 Airport LT UTC Airport LT User LT" at bounding box center [452, 222] width 341 height 12
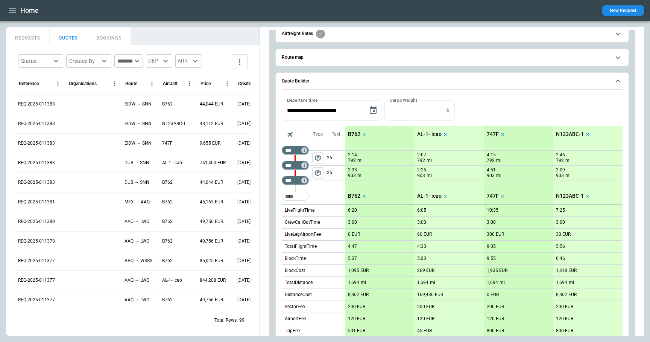
scroll to position [20, 0]
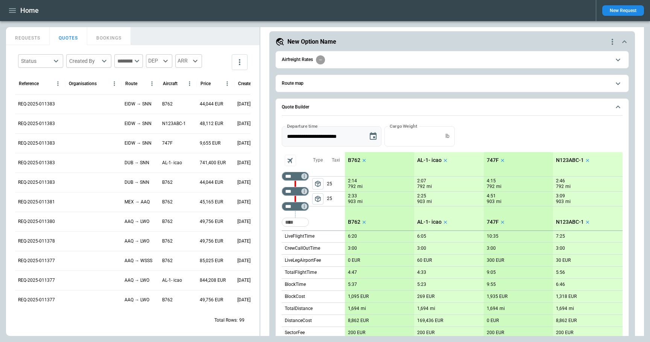
click at [374, 135] on icon "Choose date, selected date is Nov 20, 2025" at bounding box center [373, 136] width 9 height 9
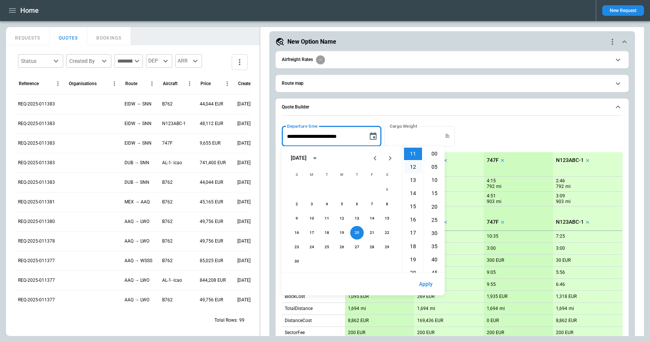
scroll to position [135, 0]
click at [414, 162] on li "11" at bounding box center [413, 164] width 18 height 12
click at [433, 156] on li "00" at bounding box center [434, 153] width 18 height 12
click at [424, 284] on button "Apply" at bounding box center [426, 284] width 26 height 16
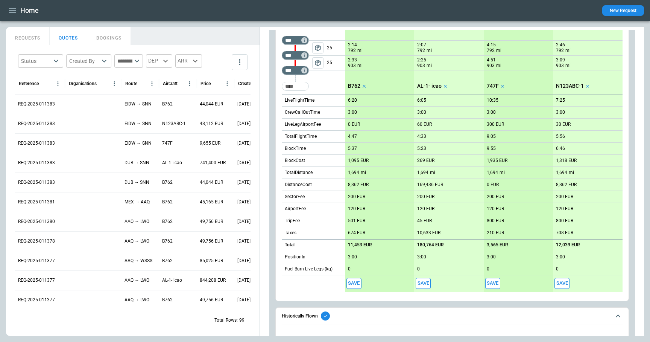
scroll to position [0, 0]
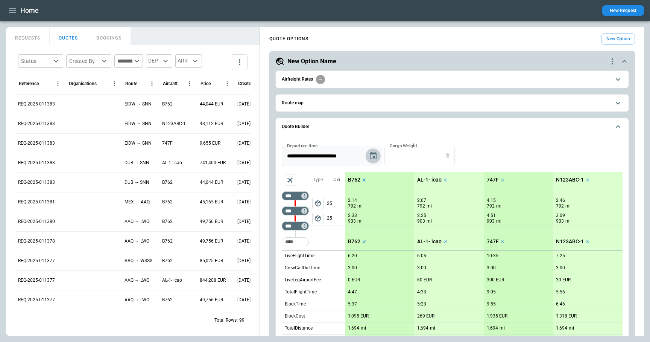
click at [370, 157] on icon "Choose date, selected date is Nov 20, 2025" at bounding box center [373, 156] width 7 height 8
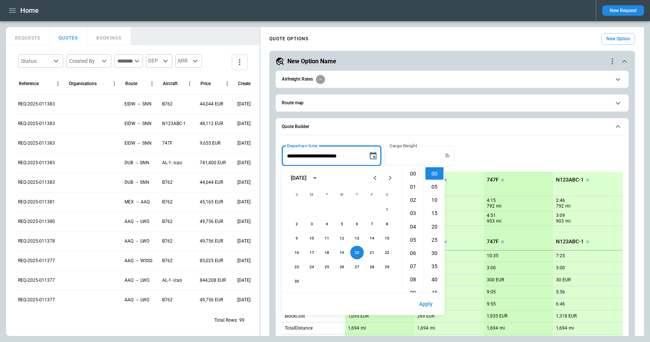
scroll to position [146, 0]
click at [377, 181] on icon "Previous month" at bounding box center [374, 177] width 9 height 9
click at [343, 208] on button "1" at bounding box center [342, 210] width 14 height 14
type input "**********"
click at [432, 302] on button "Apply" at bounding box center [426, 304] width 26 height 16
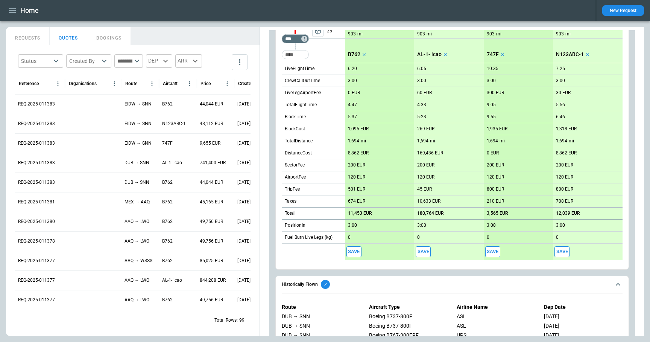
scroll to position [93, 0]
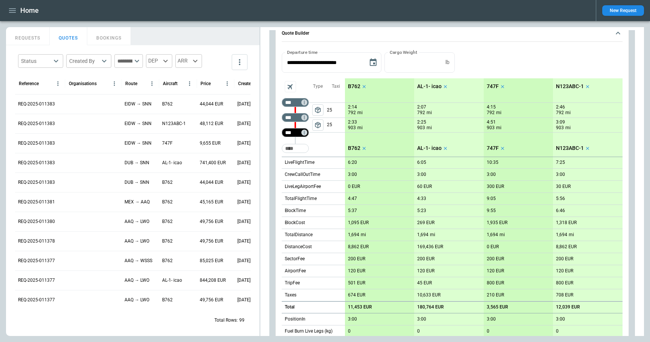
click at [299, 131] on input "***" at bounding box center [293, 133] width 21 height 8
click at [298, 117] on input "***" at bounding box center [293, 118] width 21 height 8
paste input "Not found"
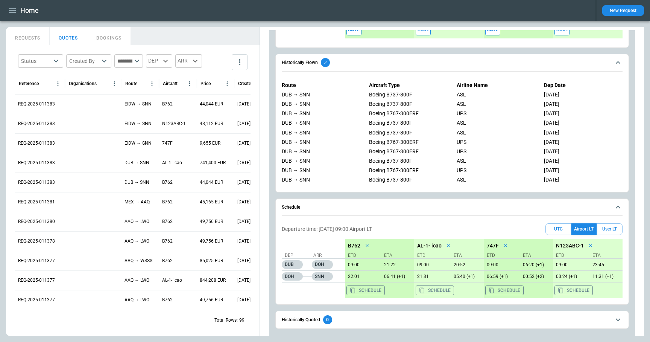
scroll to position [416, 0]
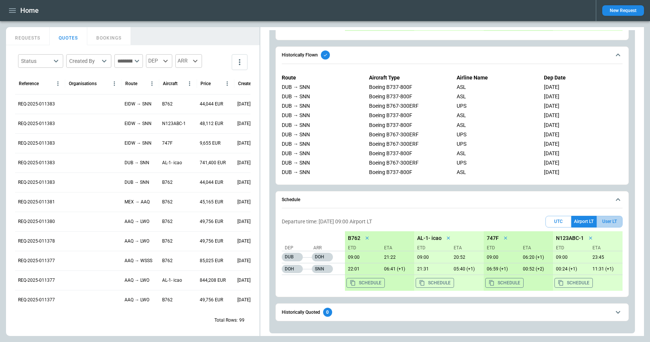
click at [607, 221] on button "User LT" at bounding box center [610, 222] width 26 height 12
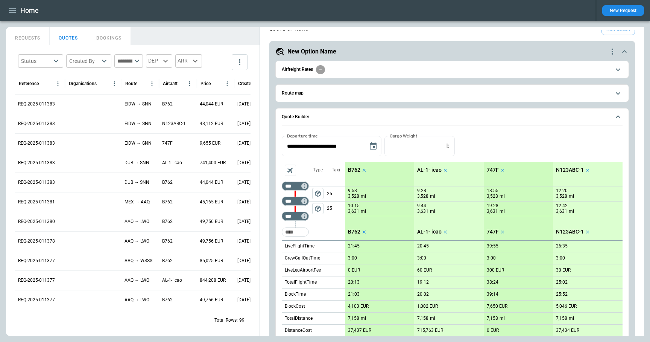
scroll to position [0, 0]
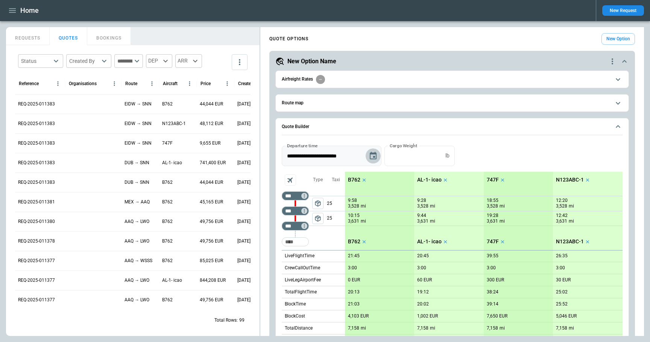
click at [372, 152] on icon "Choose date, selected date is Oct 1, 2025" at bounding box center [373, 156] width 7 height 8
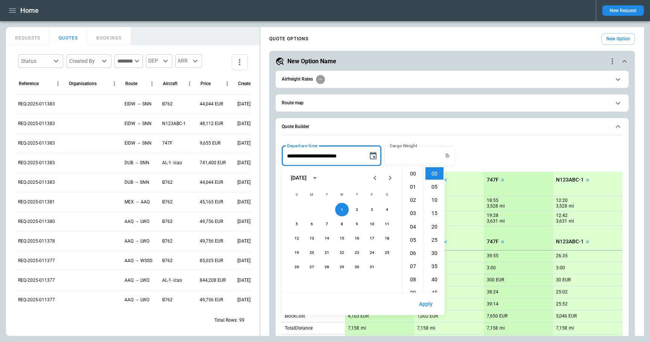
scroll to position [146, 0]
click at [433, 302] on button "Apply" at bounding box center [426, 304] width 26 height 16
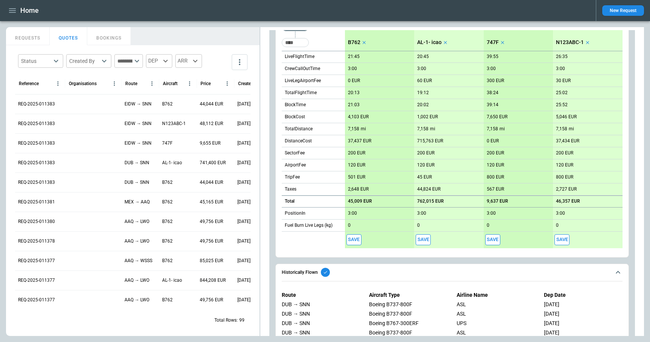
scroll to position [78, 0]
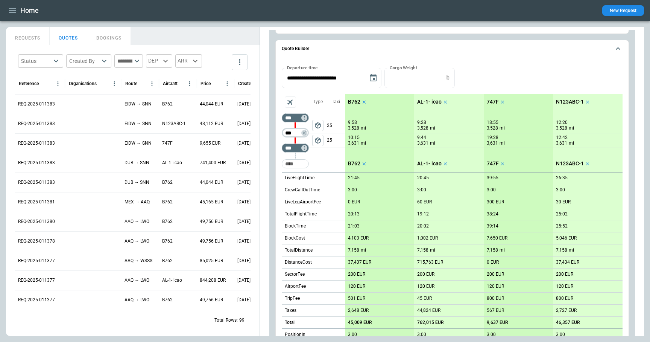
click at [298, 134] on input "***" at bounding box center [293, 133] width 21 height 8
type input "***"
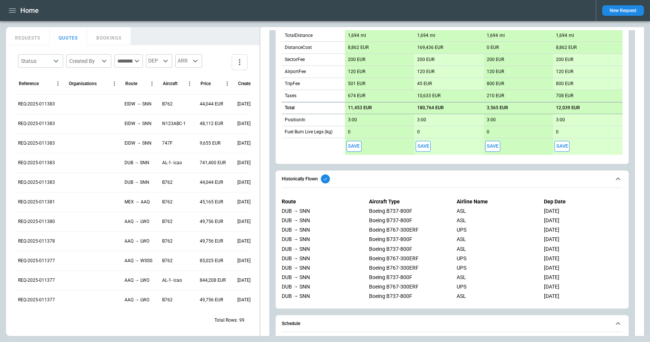
scroll to position [416, 0]
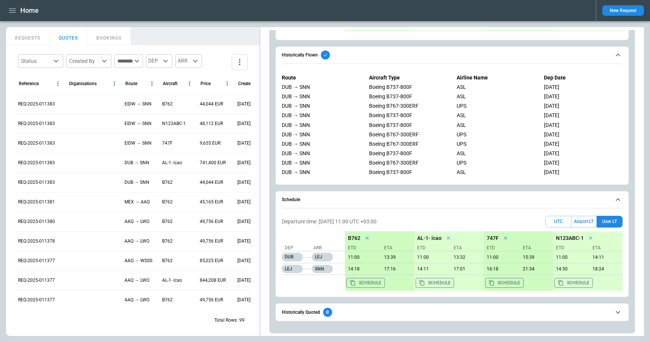
click at [429, 222] on div "Departure time: 01/10/2025 11:00 UTC +03:00 UTC Airport LT User LT" at bounding box center [452, 222] width 341 height 12
drag, startPoint x: 352, startPoint y: 256, endPoint x: 397, endPoint y: 256, distance: 45.1
click at [397, 256] on div "11:00 13:39" at bounding box center [380, 257] width 70 height 12
click at [401, 287] on div "Schedule" at bounding box center [380, 283] width 70 height 16
click at [579, 222] on button "Airport LT" at bounding box center [583, 222] width 25 height 12
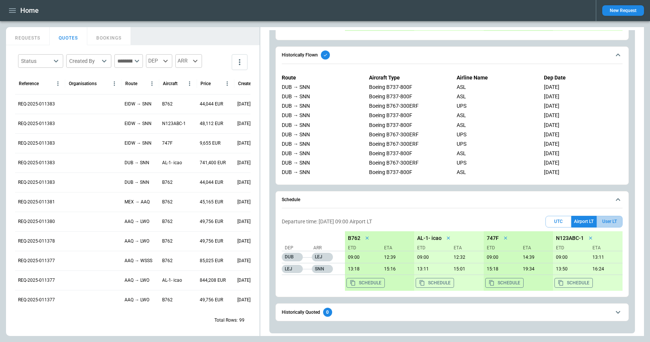
click at [611, 224] on button "User LT" at bounding box center [610, 222] width 26 height 12
click at [586, 223] on button "Airport LT" at bounding box center [583, 222] width 25 height 12
click at [559, 219] on button "UTC" at bounding box center [558, 222] width 26 height 12
click at [579, 220] on button "Airport LT" at bounding box center [583, 222] width 25 height 12
click at [560, 220] on button "UTC" at bounding box center [558, 222] width 26 height 12
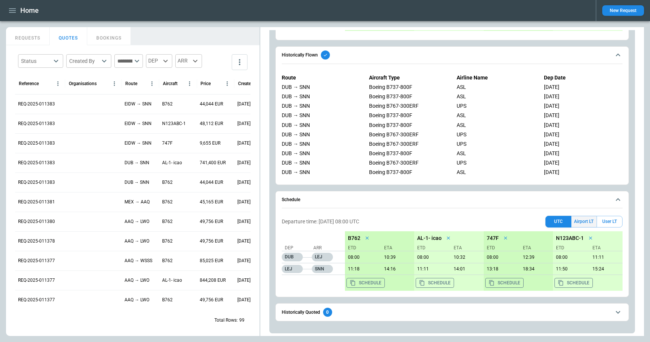
click at [579, 222] on button "Airport LT" at bounding box center [583, 222] width 25 height 12
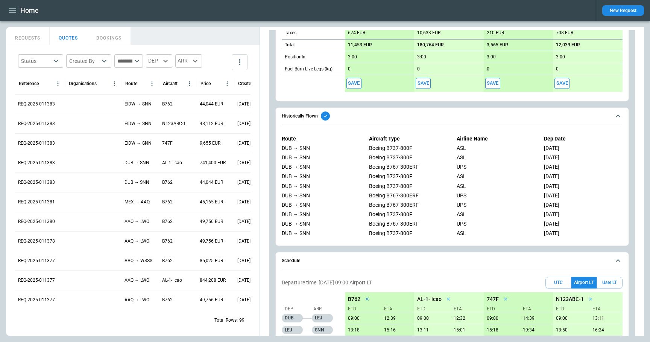
scroll to position [321, 0]
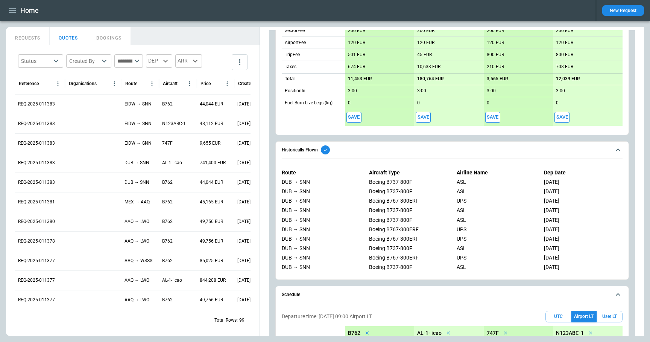
click at [354, 114] on button "Save" at bounding box center [353, 117] width 15 height 11
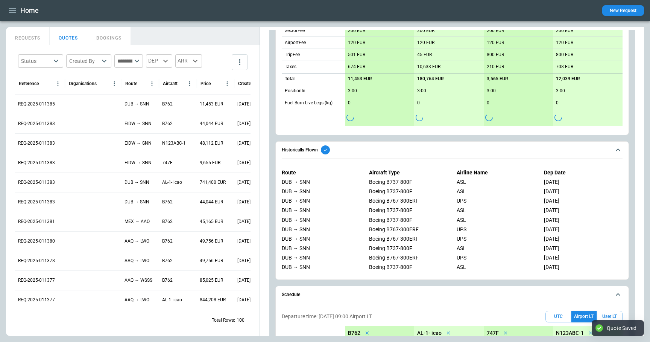
scroll to position [416, 0]
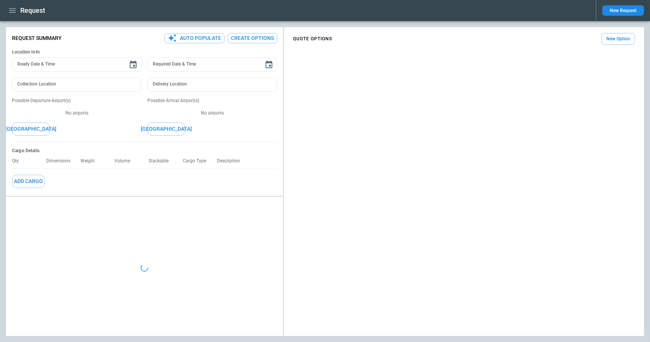
type textarea "*"
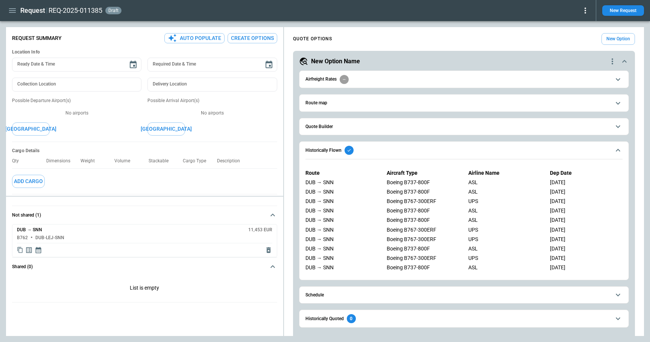
click at [377, 296] on span "Schedule" at bounding box center [457, 294] width 305 height 5
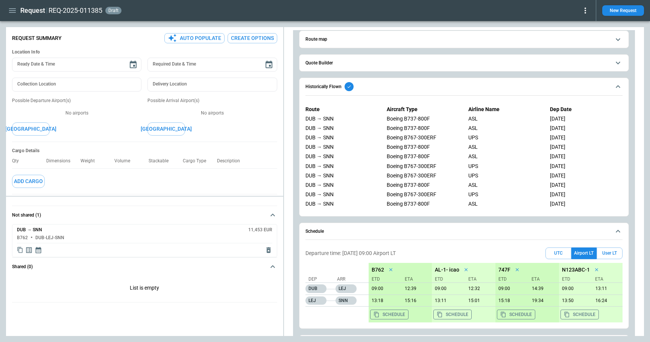
scroll to position [95, 0]
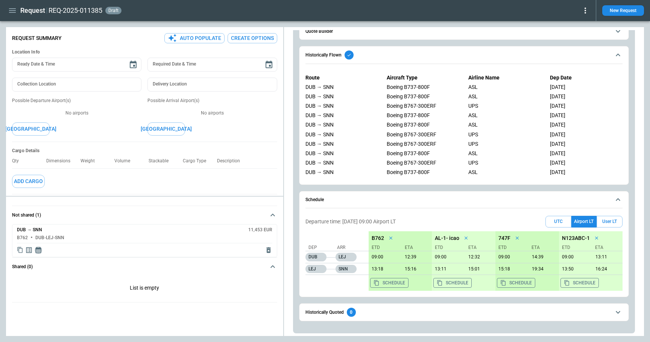
click at [40, 253] on icon "Display quote schedule" at bounding box center [39, 250] width 8 height 8
click at [184, 249] on div at bounding box center [325, 171] width 650 height 342
click at [12, 12] on icon "button" at bounding box center [12, 10] width 7 height 5
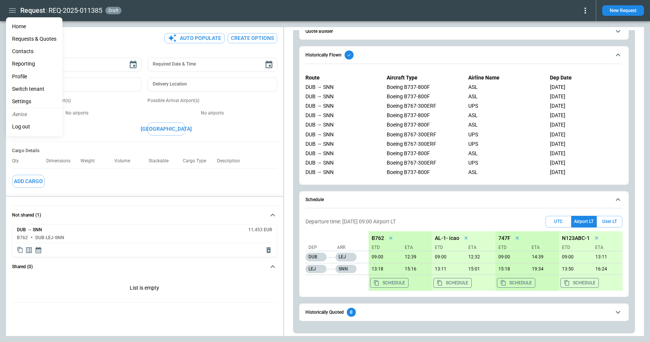
click at [16, 24] on li "Home" at bounding box center [34, 26] width 56 height 12
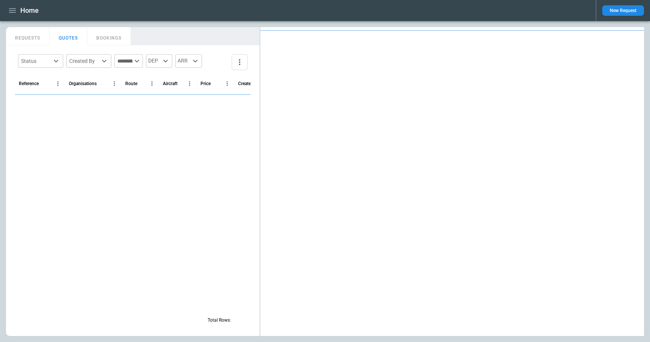
click at [12, 13] on icon "button" at bounding box center [12, 10] width 9 height 9
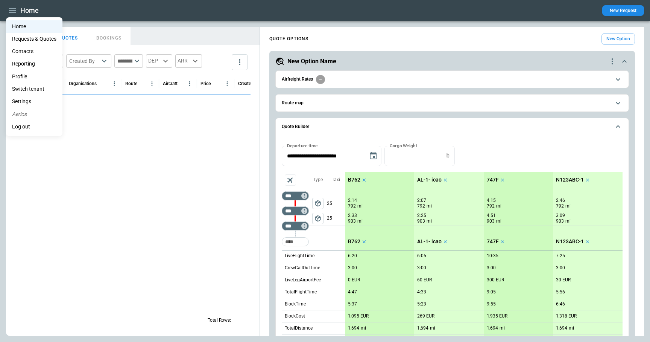
click at [29, 98] on li "Settings" at bounding box center [34, 101] width 56 height 12
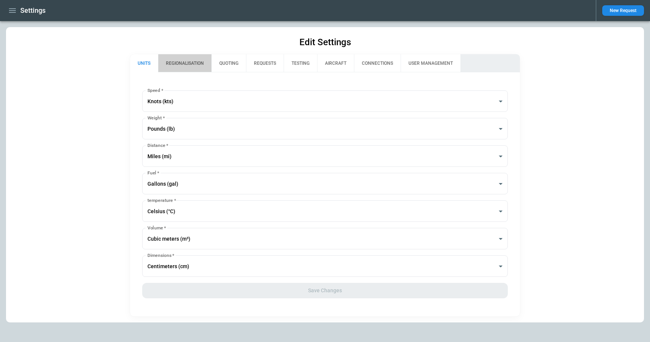
click at [189, 64] on button "REGIONALISATION" at bounding box center [184, 63] width 53 height 18
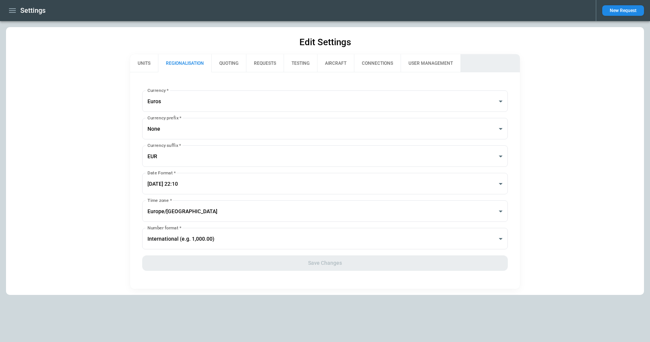
click at [234, 64] on button "QUOTING" at bounding box center [228, 63] width 35 height 18
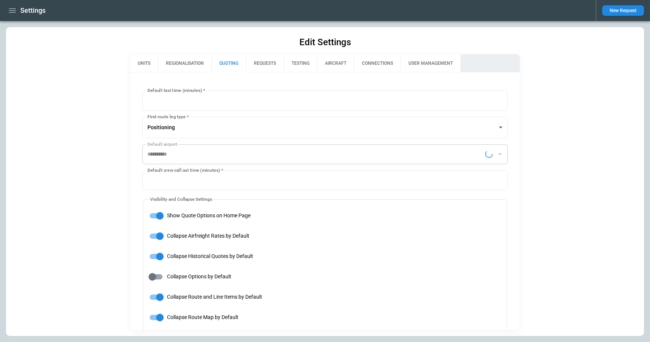
type input "**********"
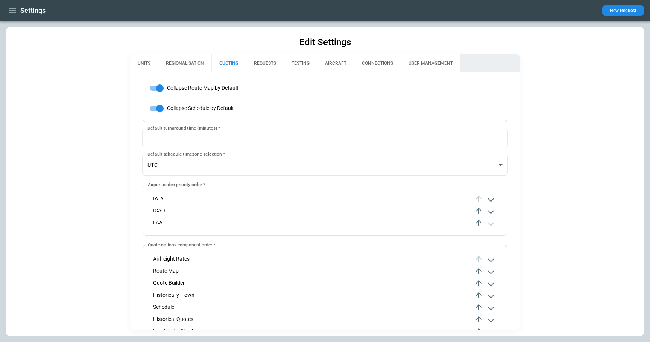
scroll to position [231, 0]
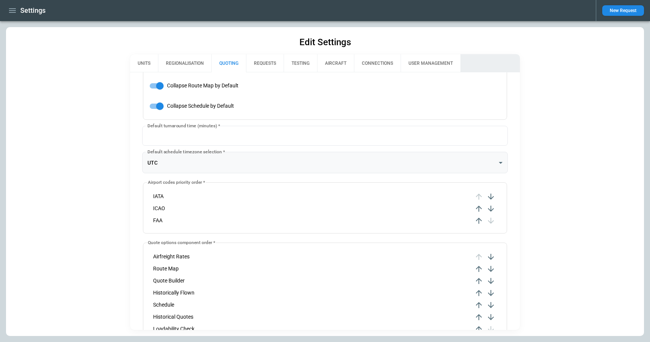
click at [214, 161] on body "**********" at bounding box center [325, 171] width 650 height 342
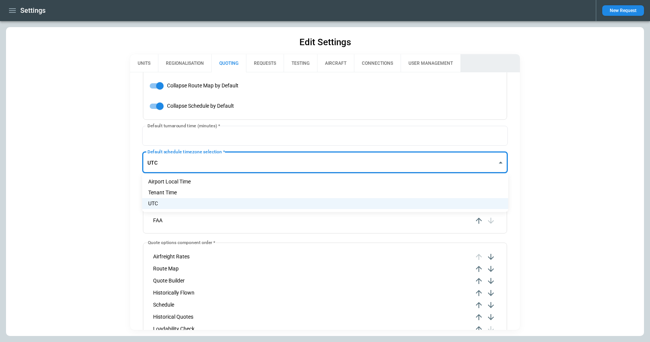
click at [202, 180] on li "Airport Local Time" at bounding box center [325, 181] width 366 height 11
type input "**********"
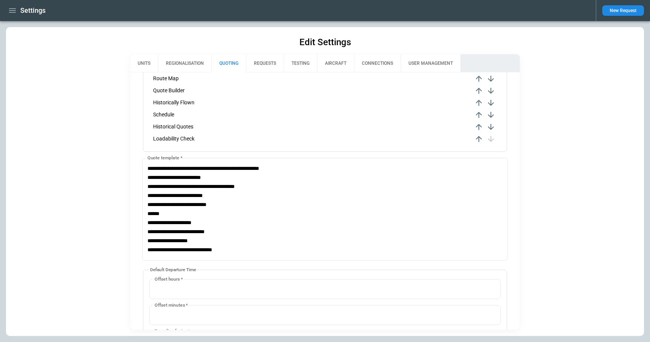
scroll to position [511, 0]
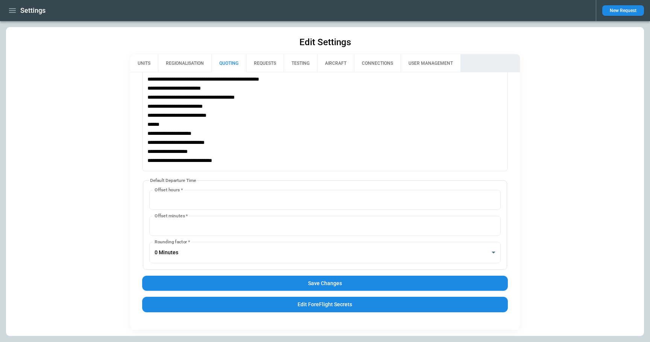
click at [317, 286] on button "Save Changes" at bounding box center [325, 282] width 366 height 15
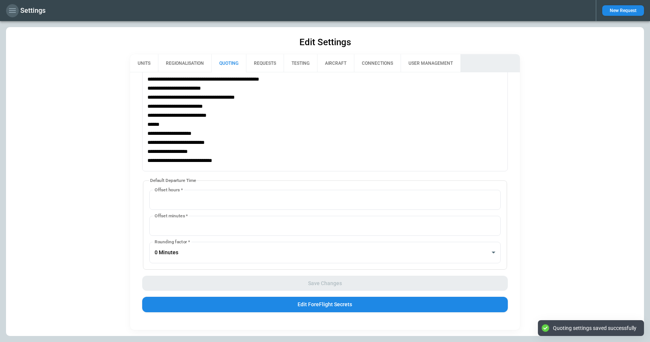
click at [14, 8] on icon "button" at bounding box center [12, 10] width 9 height 9
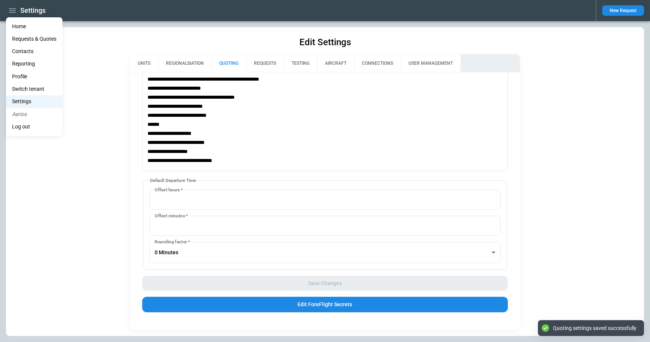
click at [22, 26] on li "Home" at bounding box center [34, 26] width 56 height 12
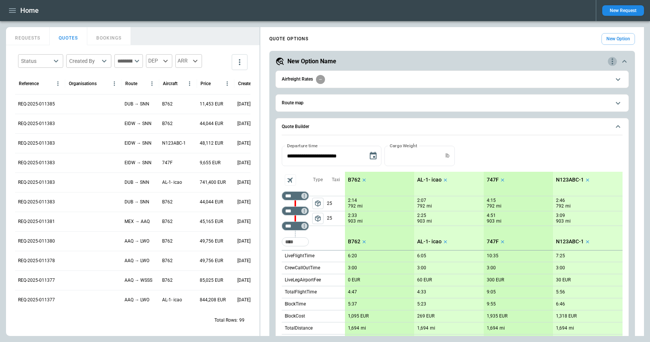
click at [615, 61] on icon "quote-option-actions" at bounding box center [612, 61] width 9 height 9
click at [593, 106] on li "Delete Quote Option" at bounding box center [584, 107] width 66 height 11
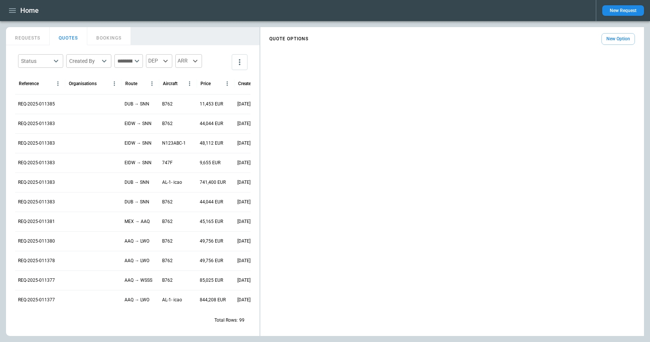
click at [618, 34] on button "New Option" at bounding box center [617, 39] width 33 height 12
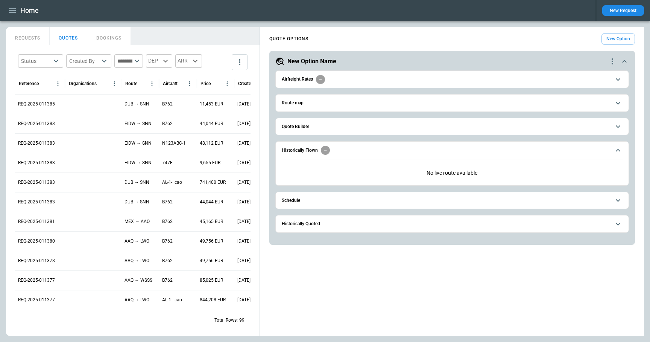
click at [542, 203] on button "Schedule" at bounding box center [452, 200] width 341 height 17
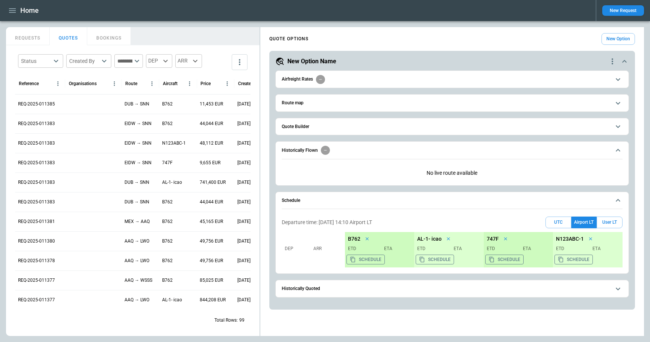
click at [330, 123] on button "Quote Builder" at bounding box center [452, 126] width 341 height 17
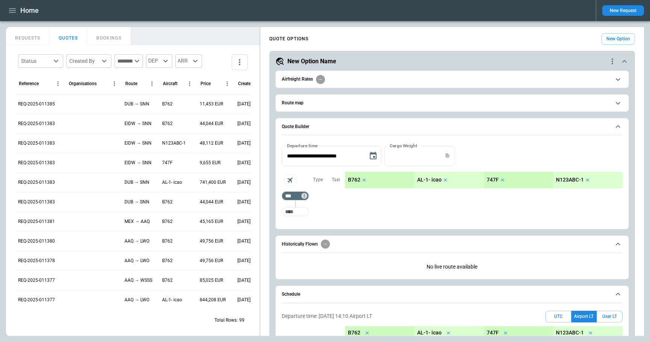
click at [300, 212] on input "Too short" at bounding box center [295, 212] width 24 height 14
type input "***"
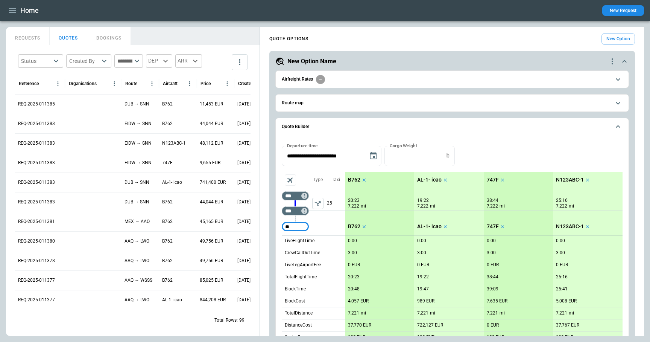
type input "*"
type input "***"
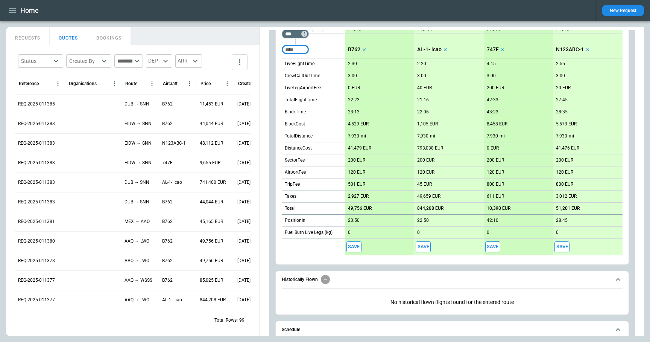
scroll to position [322, 0]
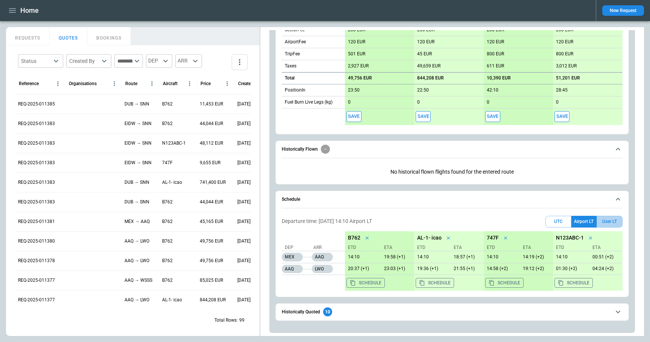
click at [606, 222] on button "User LT" at bounding box center [610, 222] width 26 height 12
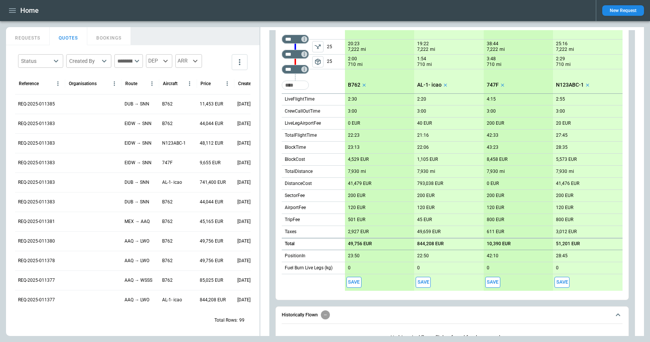
scroll to position [0, 0]
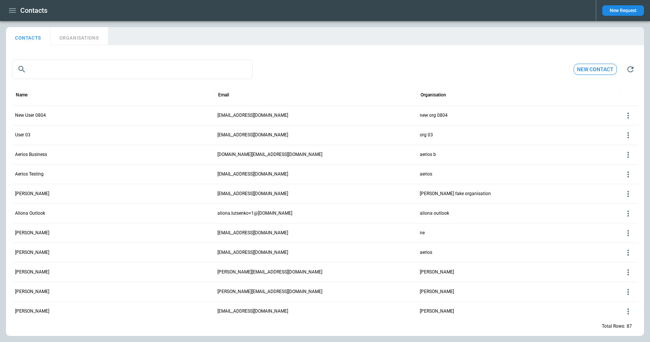
click at [90, 39] on button "ORGANISATIONS" at bounding box center [79, 36] width 58 height 18
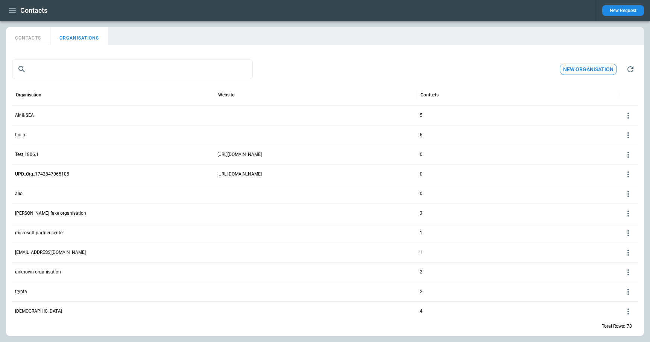
click at [13, 12] on icon "button" at bounding box center [12, 10] width 9 height 9
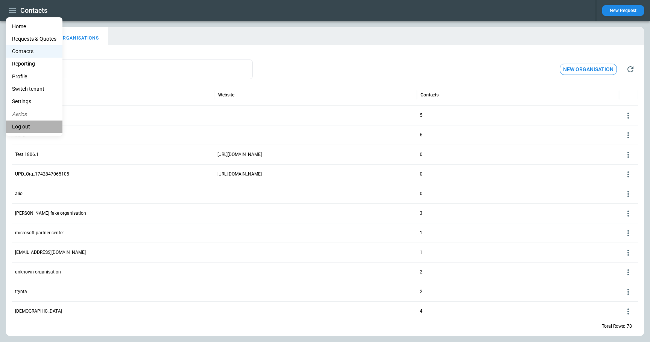
click at [26, 124] on li "Log out" at bounding box center [34, 126] width 56 height 12
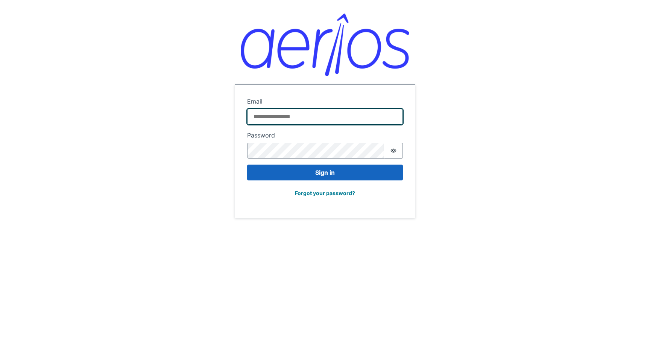
type input "**********"
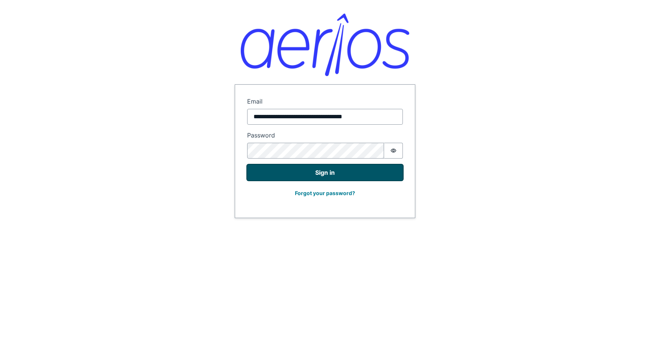
click at [305, 174] on button "Sign in" at bounding box center [325, 172] width 156 height 16
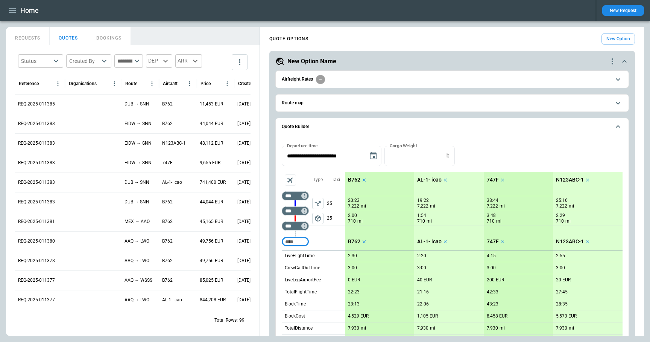
click at [617, 14] on button "New Request" at bounding box center [623, 10] width 42 height 11
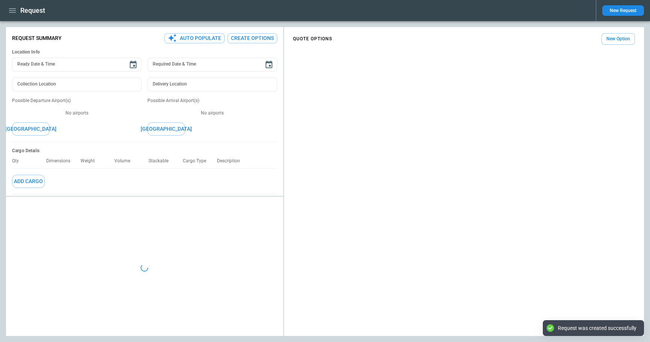
type textarea "*"
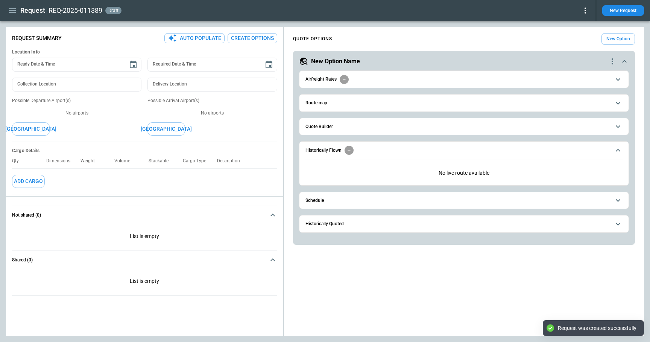
click at [535, 201] on span "Schedule" at bounding box center [457, 200] width 305 height 5
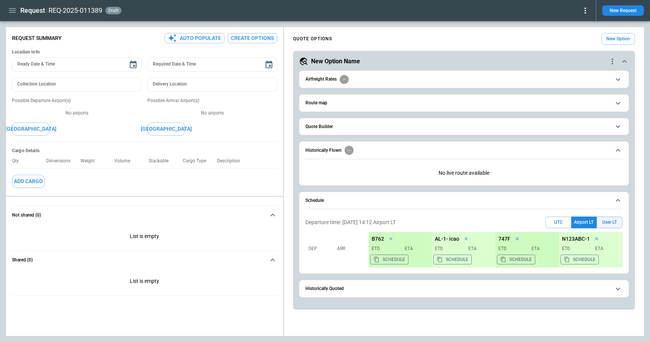
click at [606, 225] on button "User LT" at bounding box center [610, 222] width 26 height 12
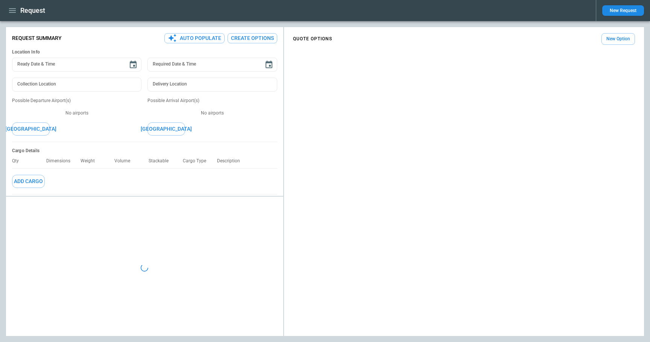
type textarea "*"
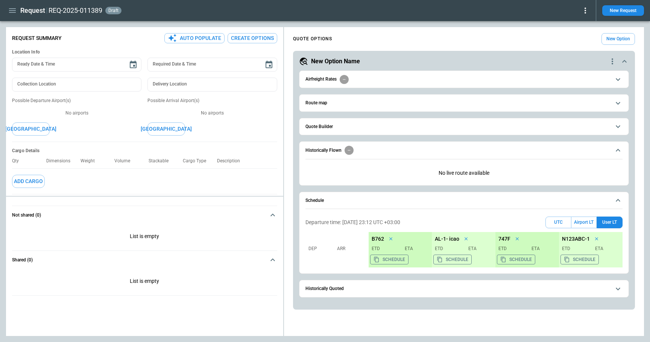
click at [612, 39] on button "New Option" at bounding box center [617, 39] width 33 height 12
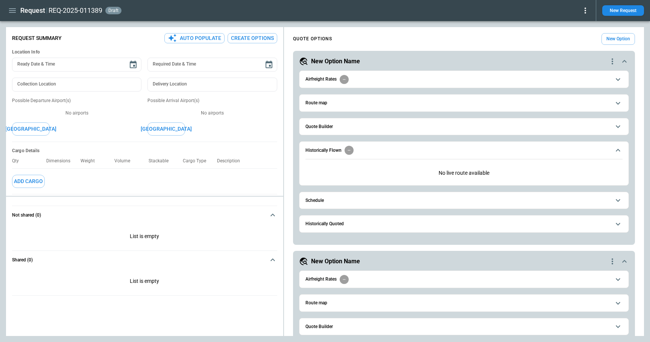
click at [428, 203] on button "Schedule" at bounding box center [463, 200] width 317 height 17
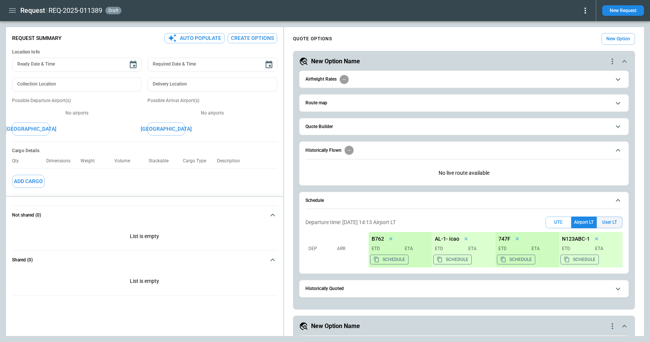
click at [612, 222] on button "User LT" at bounding box center [610, 222] width 26 height 12
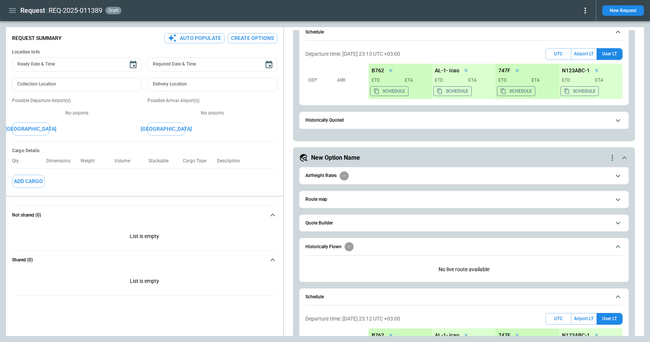
scroll to position [97, 0]
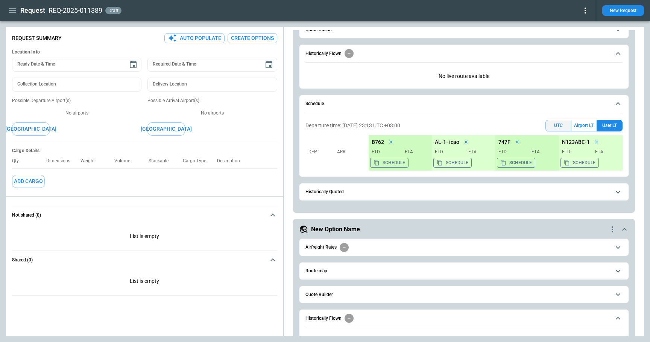
click at [558, 126] on button "UTC" at bounding box center [558, 126] width 26 height 12
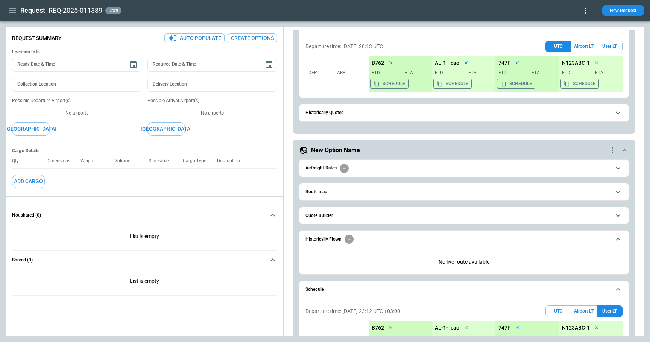
scroll to position [241, 0]
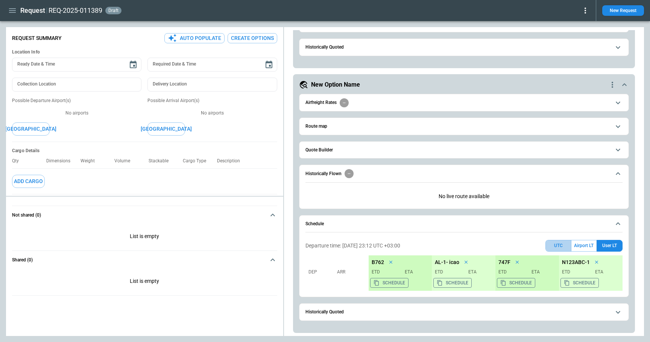
click at [551, 248] on button "UTC" at bounding box center [558, 246] width 26 height 12
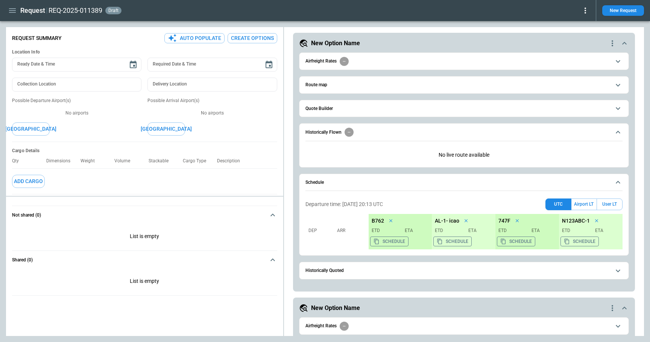
scroll to position [0, 0]
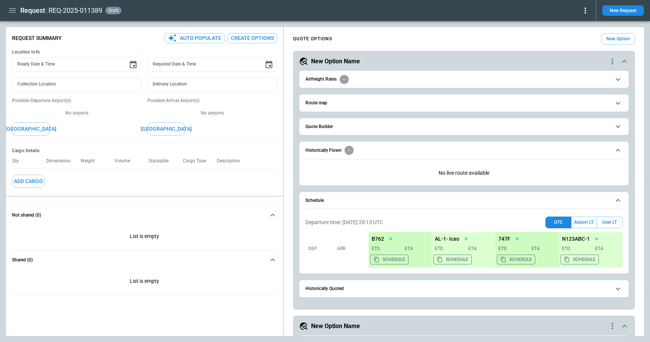
click at [12, 11] on icon "button" at bounding box center [12, 10] width 9 height 9
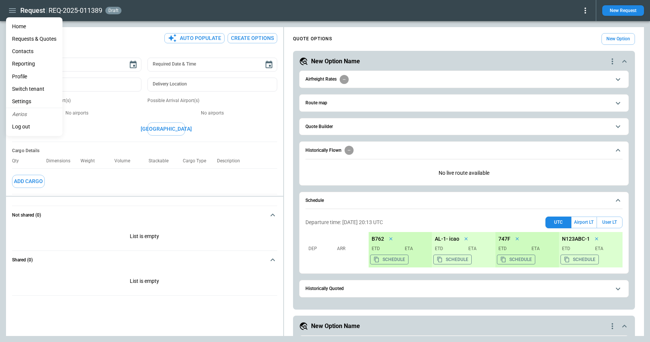
click at [18, 26] on li "Home" at bounding box center [34, 26] width 56 height 12
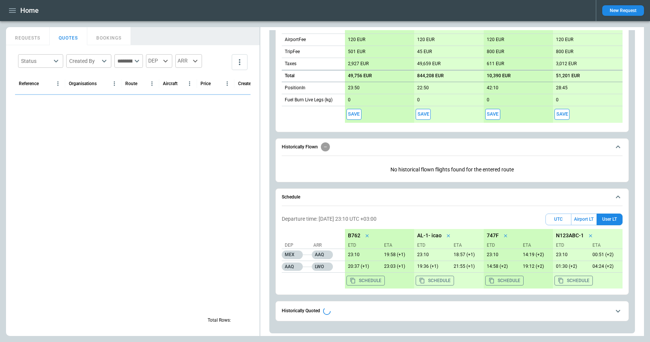
scroll to position [322, 0]
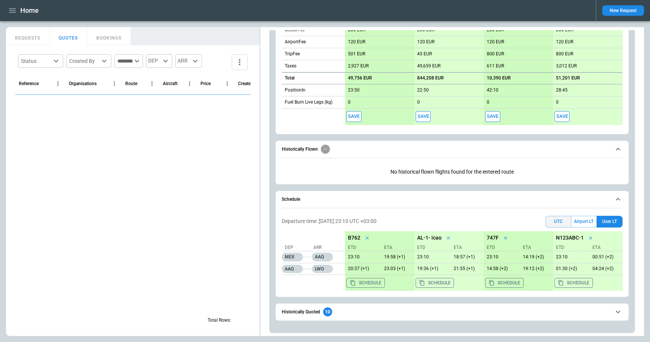
click at [558, 224] on button "UTC" at bounding box center [558, 222] width 26 height 12
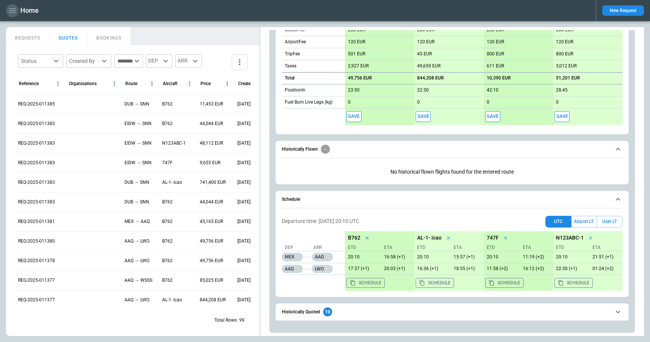
click at [10, 9] on icon "button" at bounding box center [12, 10] width 9 height 9
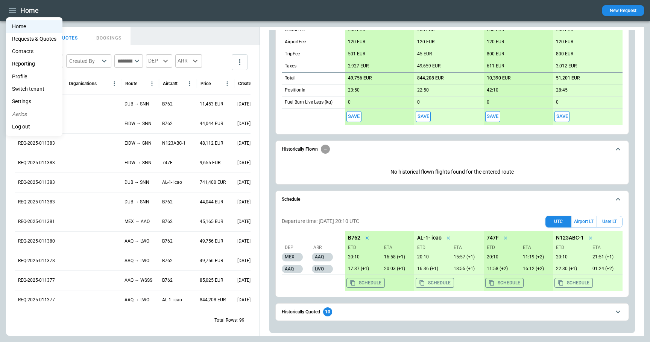
click at [38, 105] on li "Settings" at bounding box center [34, 101] width 56 height 12
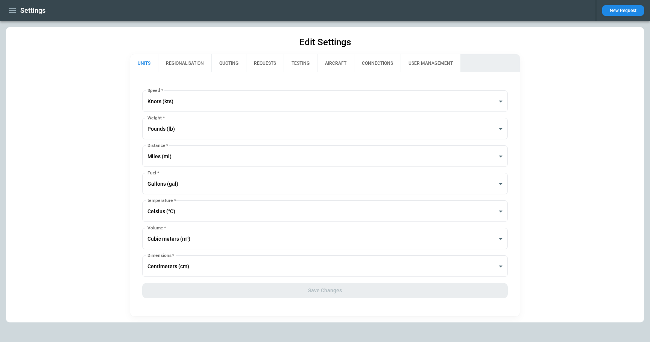
click at [235, 63] on button "QUOTING" at bounding box center [228, 63] width 35 height 18
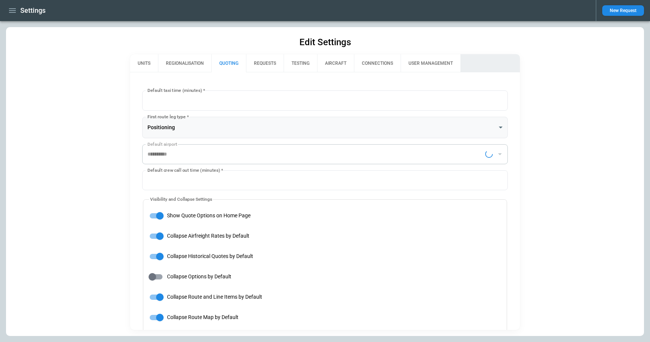
type input "**********"
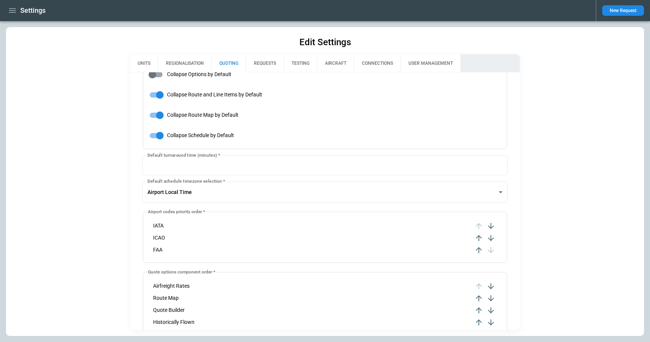
scroll to position [208, 0]
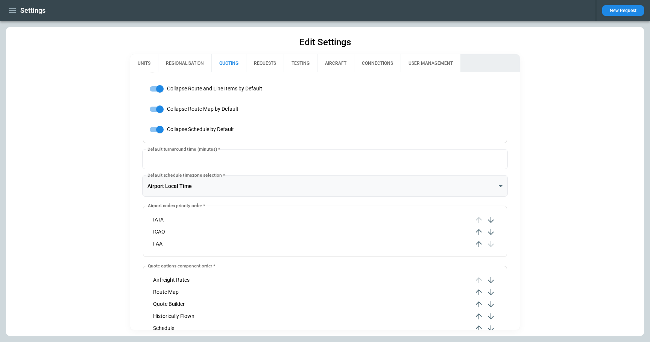
click at [212, 188] on body "**********" at bounding box center [325, 171] width 650 height 342
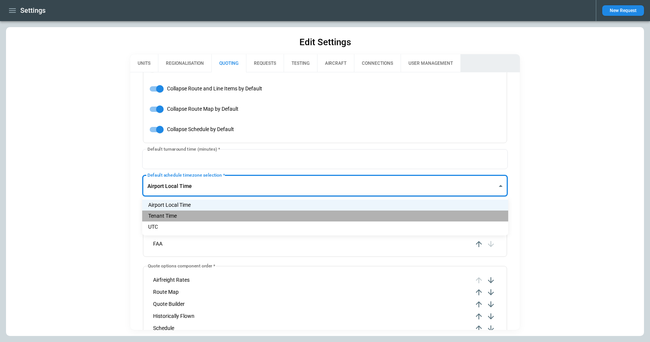
click at [201, 217] on li "Tenant Time" at bounding box center [325, 215] width 366 height 11
type input "******"
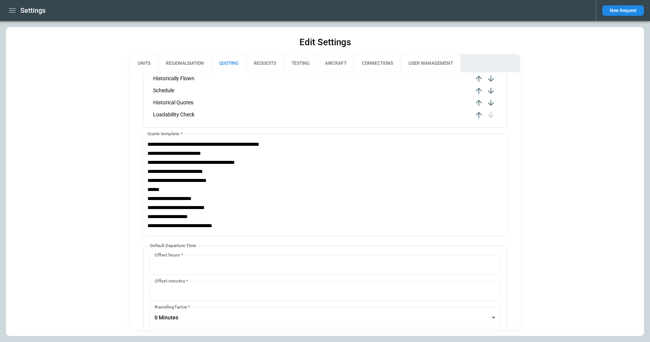
scroll to position [511, 0]
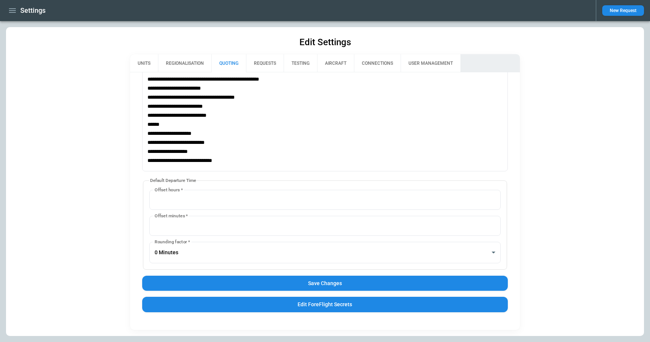
click at [264, 285] on button "Save Changes" at bounding box center [325, 282] width 366 height 15
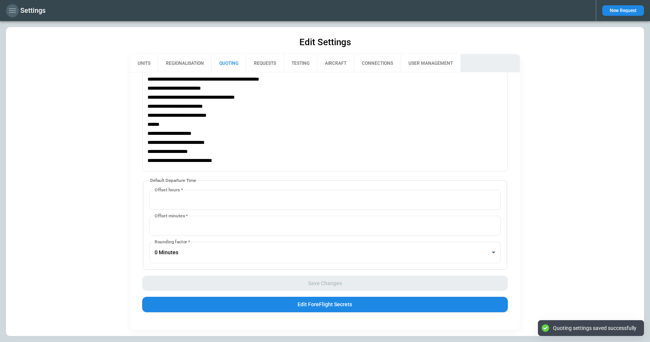
click at [15, 12] on icon "button" at bounding box center [12, 10] width 9 height 9
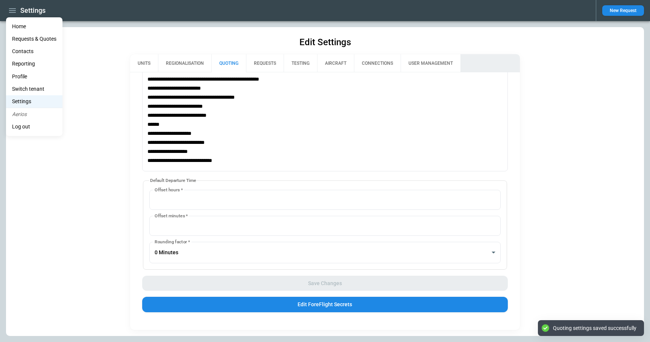
click at [24, 26] on li "Home" at bounding box center [34, 26] width 56 height 12
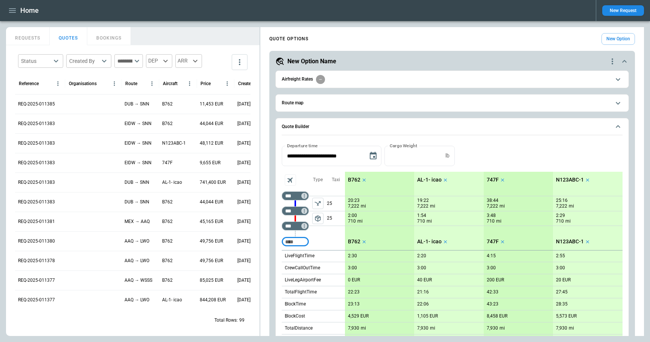
click at [617, 42] on button "New Option" at bounding box center [617, 39] width 33 height 12
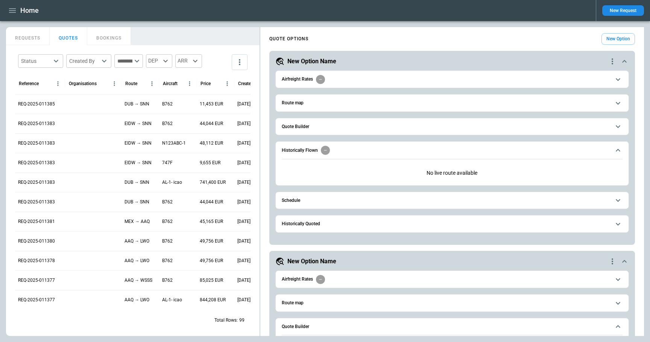
click at [516, 199] on span "Schedule" at bounding box center [446, 200] width 329 height 5
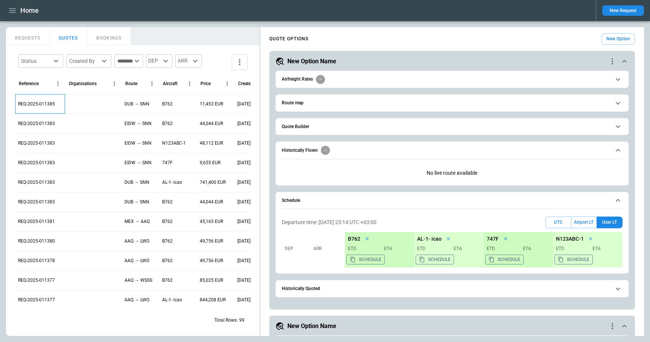
click at [51, 103] on p "REQ-2025-011385" at bounding box center [36, 104] width 37 height 6
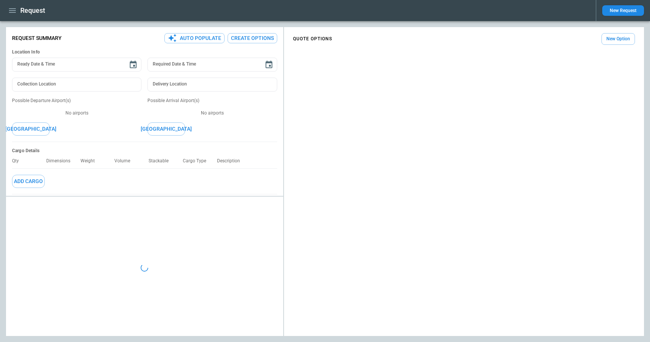
type textarea "*"
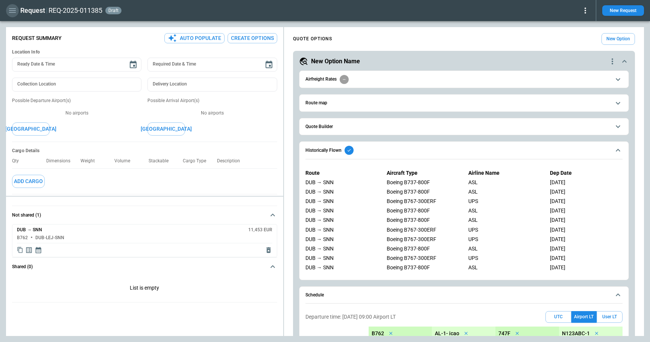
click at [13, 12] on icon "button" at bounding box center [12, 10] width 7 height 5
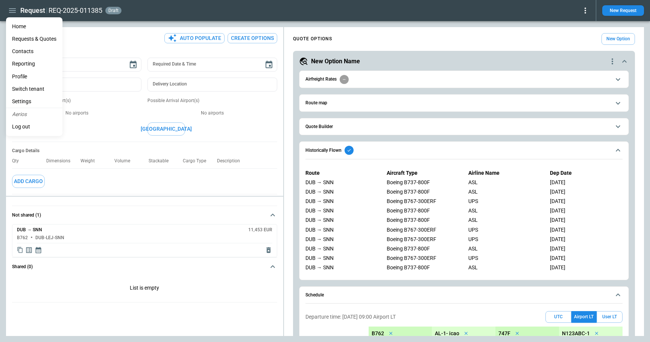
click at [17, 27] on li "Home" at bounding box center [34, 26] width 56 height 12
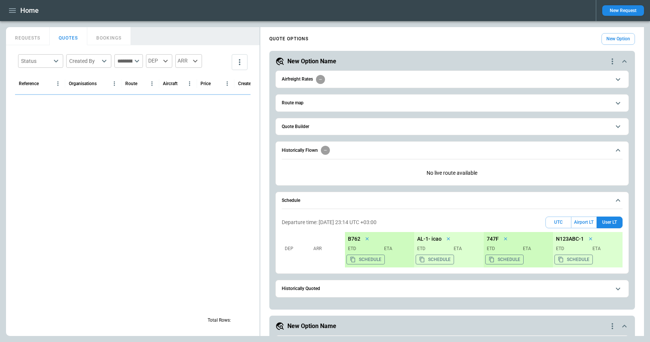
scroll to position [262, 0]
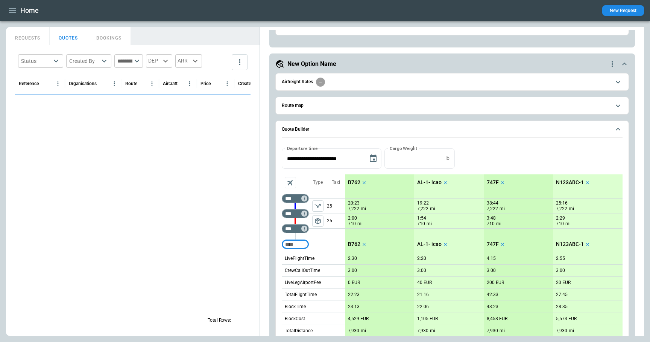
click at [29, 35] on button "REQUESTS" at bounding box center [28, 36] width 44 height 18
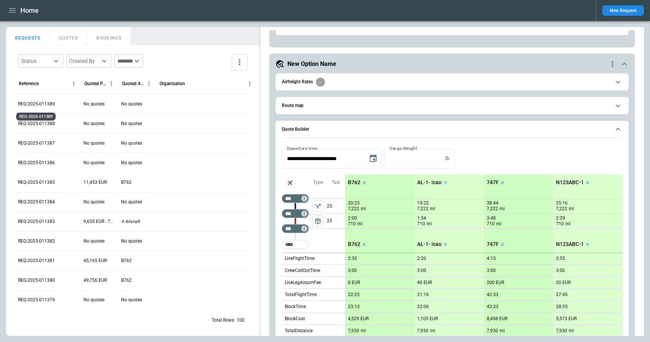
click at [50, 105] on p "REQ-2025-011389" at bounding box center [36, 104] width 37 height 6
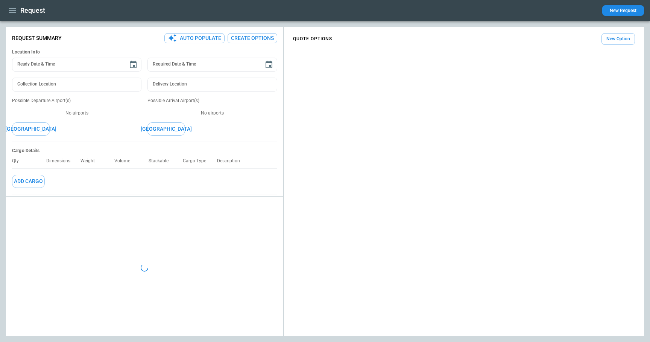
type textarea "*"
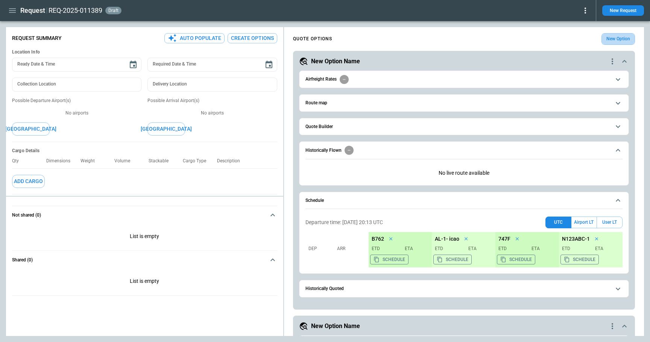
click at [615, 40] on button "New Option" at bounding box center [617, 39] width 33 height 12
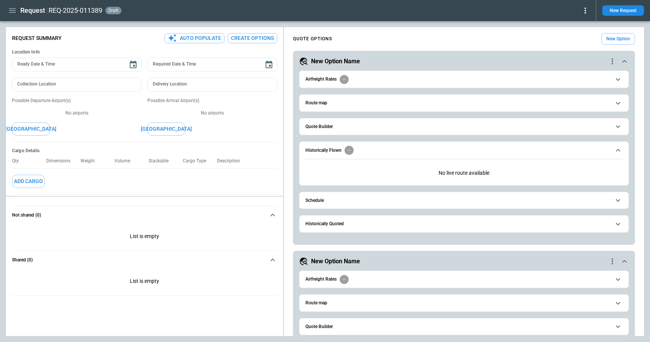
click at [504, 204] on button "Schedule" at bounding box center [463, 200] width 317 height 17
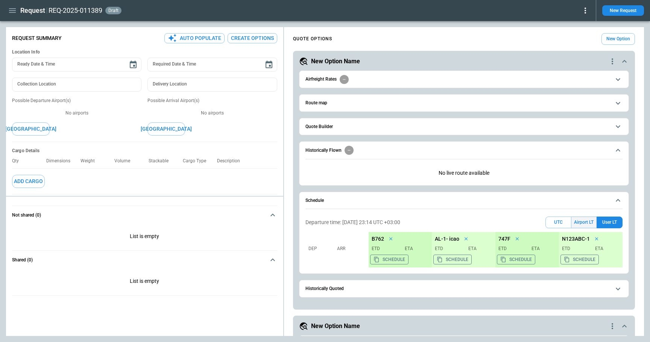
click at [580, 222] on button "Airport LT" at bounding box center [583, 222] width 25 height 12
click at [367, 131] on button "Quote Builder" at bounding box center [463, 126] width 317 height 17
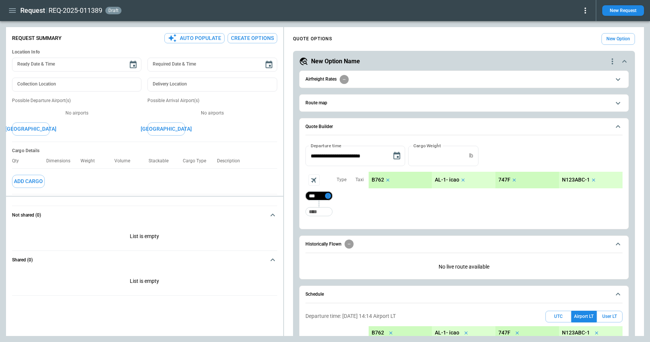
click at [326, 193] on icon "Too short" at bounding box center [327, 195] width 5 height 5
click at [334, 215] on p "Delete" at bounding box center [334, 215] width 12 height 6
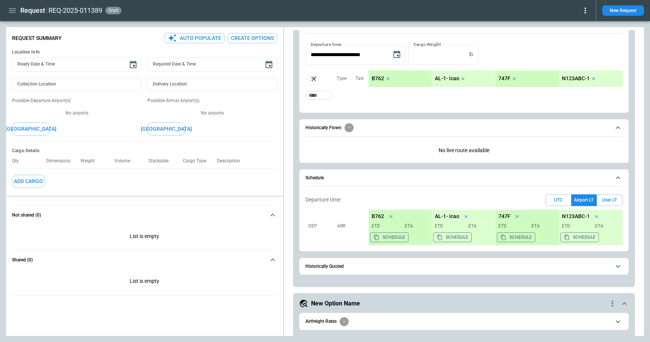
scroll to position [114, 0]
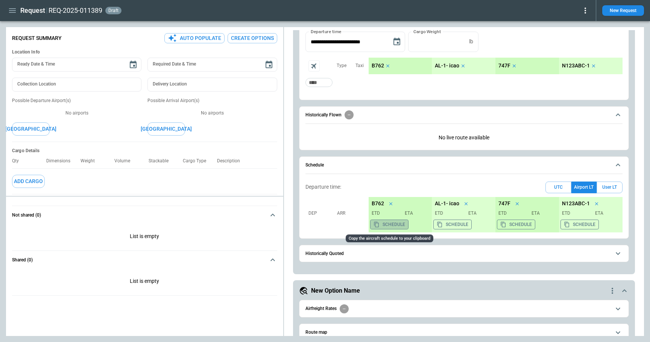
click at [386, 223] on button "Schedule" at bounding box center [389, 224] width 38 height 10
click at [390, 224] on button "Schedule" at bounding box center [389, 224] width 38 height 10
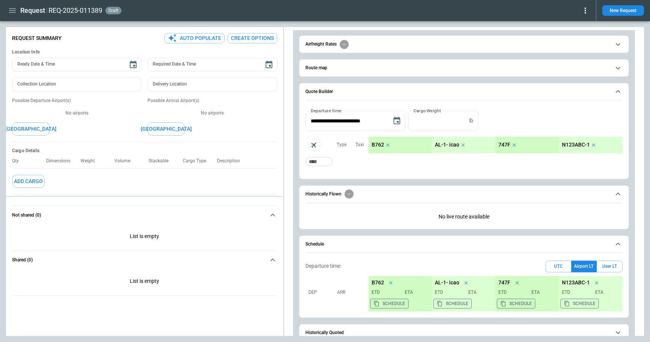
scroll to position [0, 0]
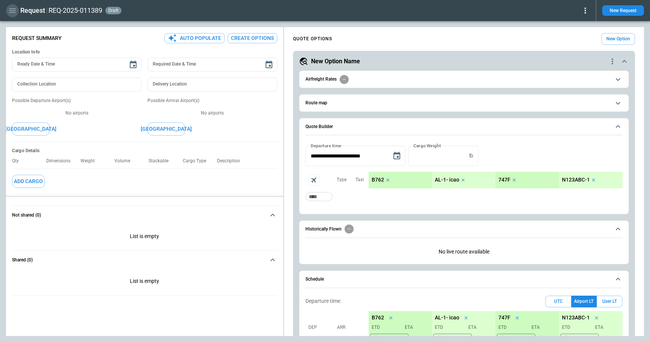
click at [11, 8] on icon "button" at bounding box center [12, 10] width 9 height 9
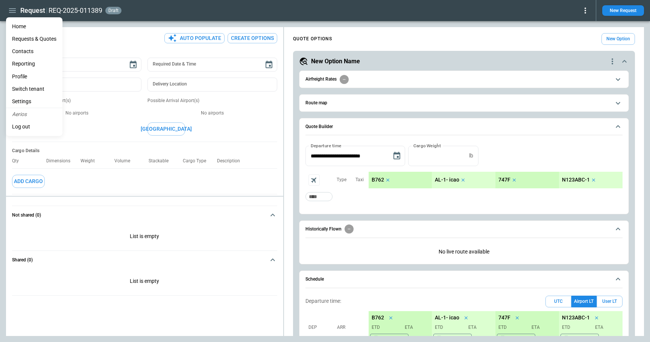
click at [613, 9] on div at bounding box center [325, 171] width 650 height 342
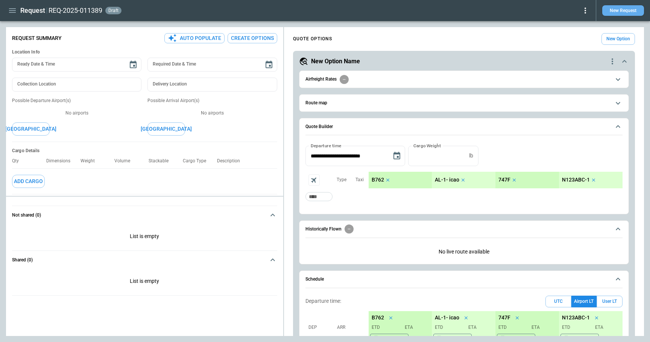
click at [617, 11] on button "New Request" at bounding box center [623, 10] width 42 height 11
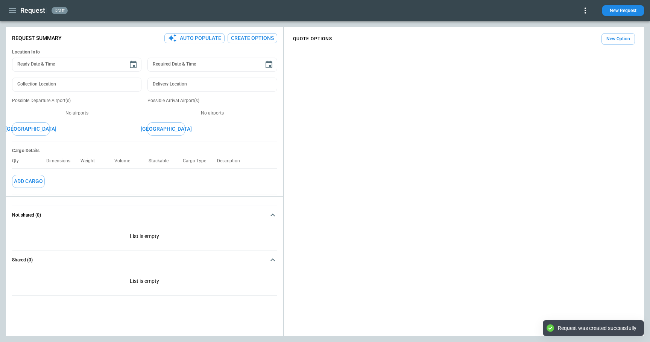
type textarea "*"
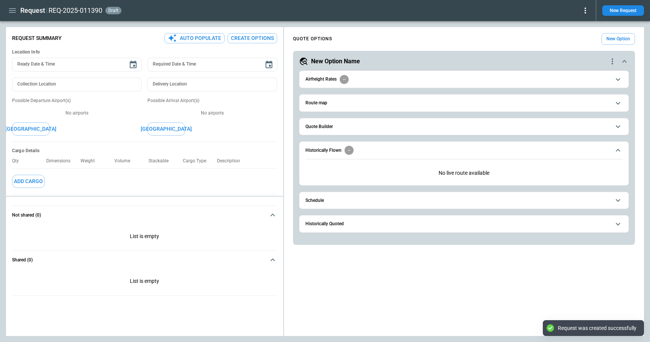
click at [340, 128] on span "Quote Builder" at bounding box center [457, 126] width 305 height 5
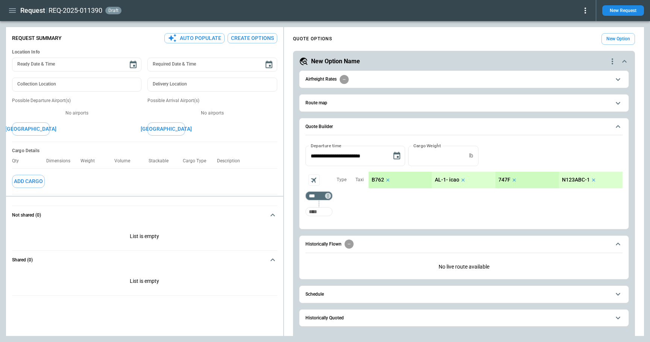
click at [320, 210] on input "Too short" at bounding box center [319, 212] width 24 height 14
type input "***"
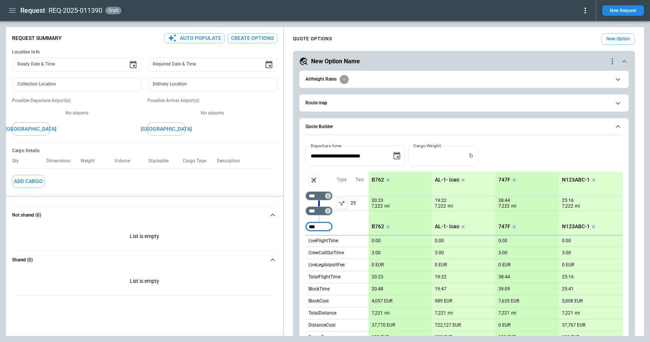
type input "***"
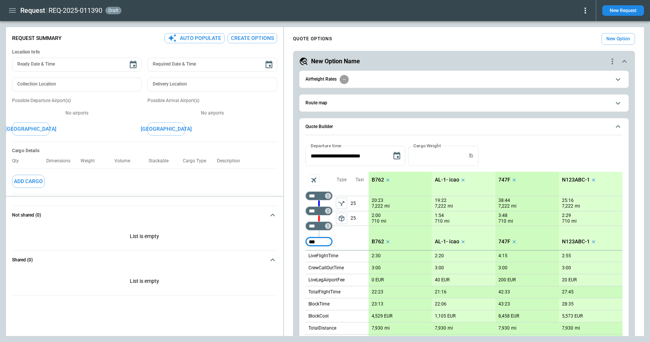
type input "***"
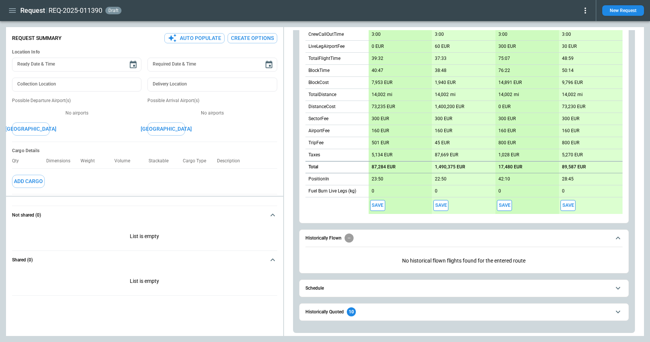
click at [366, 290] on button "Schedule" at bounding box center [463, 287] width 317 height 17
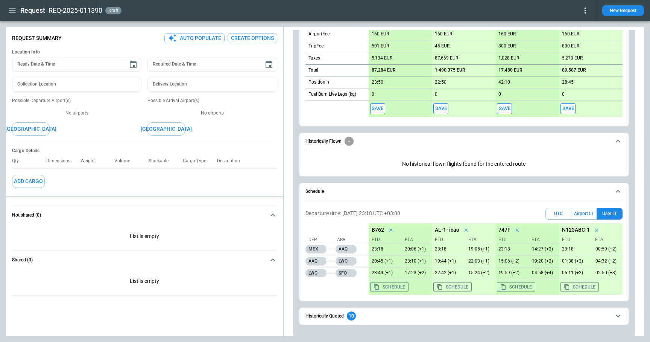
scroll to position [349, 0]
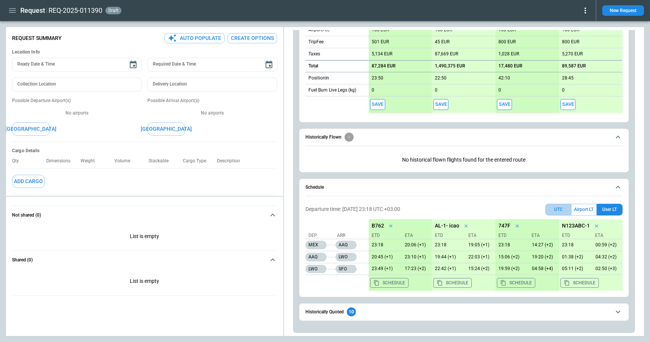
click at [560, 207] on button "UTC" at bounding box center [558, 209] width 26 height 12
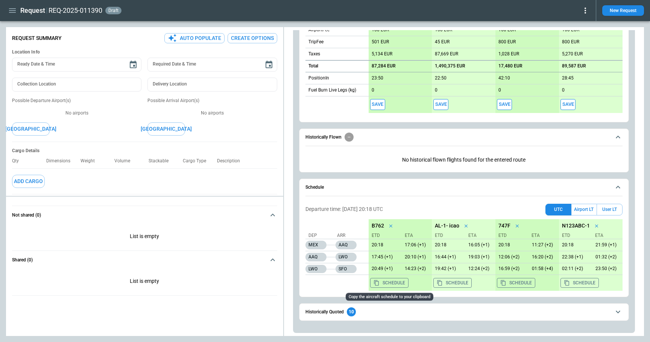
click at [383, 283] on button "Schedule" at bounding box center [389, 283] width 38 height 10
click at [452, 282] on button "Schedule" at bounding box center [452, 283] width 38 height 10
click at [582, 211] on button "Airport LT" at bounding box center [583, 209] width 25 height 12
click at [393, 284] on button "Schedule" at bounding box center [389, 283] width 38 height 10
click at [452, 282] on button "Schedule" at bounding box center [452, 283] width 38 height 10
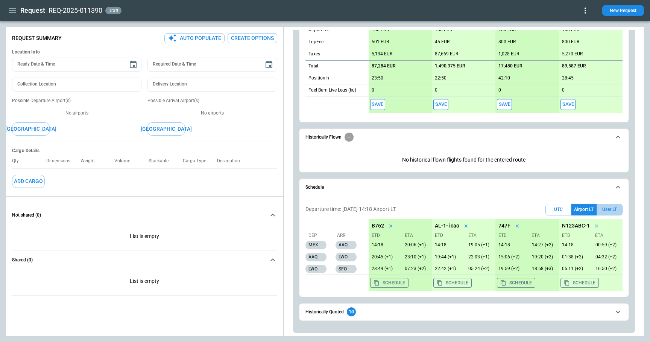
click at [610, 208] on button "User LT" at bounding box center [610, 209] width 26 height 12
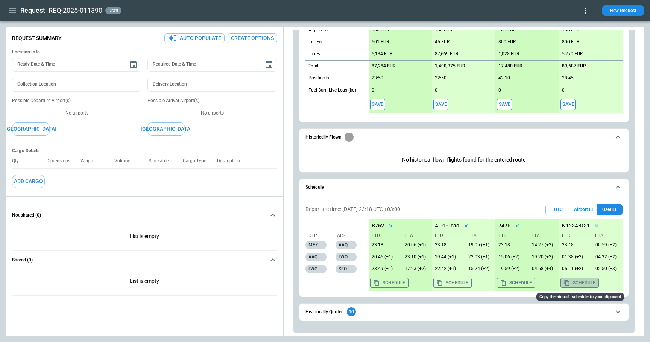
click at [581, 283] on button "Schedule" at bounding box center [579, 283] width 38 height 10
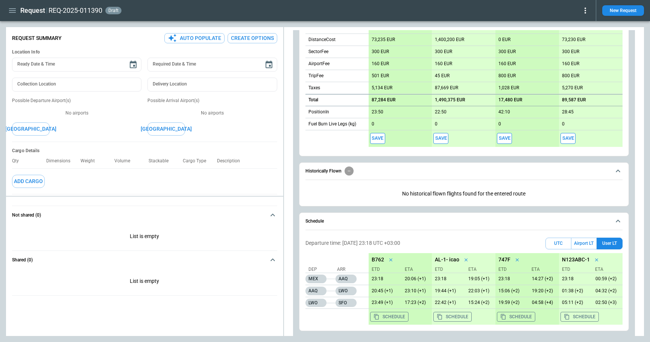
scroll to position [314, 0]
click at [378, 138] on button "Save" at bounding box center [377, 139] width 15 height 11
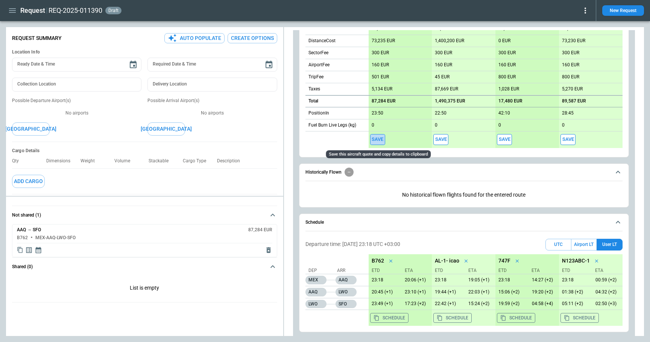
click at [377, 137] on button "Save" at bounding box center [377, 139] width 15 height 11
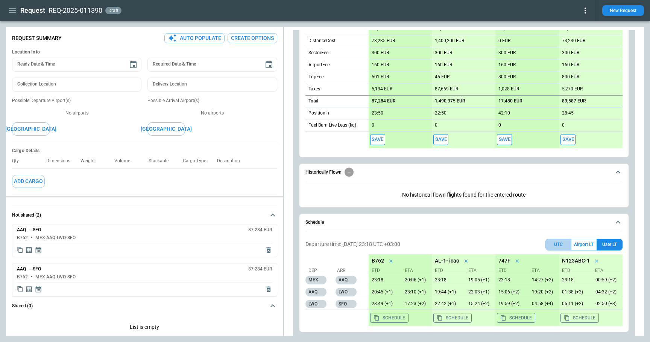
click at [557, 244] on button "UTC" at bounding box center [558, 244] width 26 height 12
click at [444, 138] on button "Save" at bounding box center [440, 139] width 15 height 11
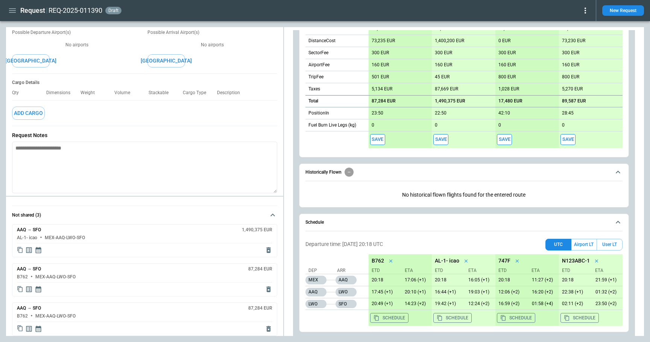
scroll to position [349, 0]
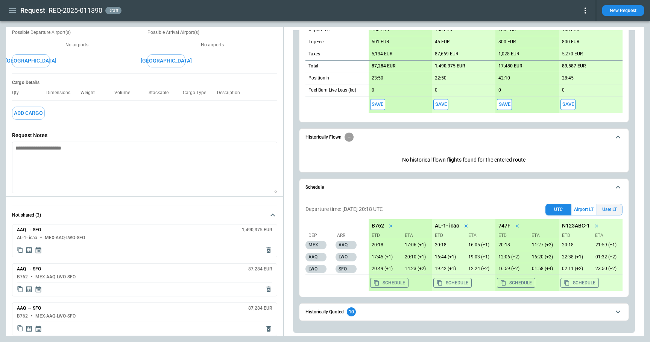
click at [618, 210] on button "User LT" at bounding box center [610, 209] width 26 height 12
click at [380, 102] on button "Save" at bounding box center [377, 104] width 15 height 11
click at [556, 211] on button "UTC" at bounding box center [558, 209] width 26 height 12
click at [507, 105] on button "Save" at bounding box center [504, 104] width 15 height 11
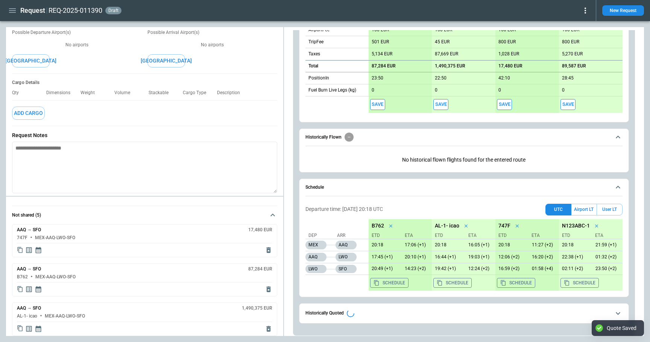
type textarea "*"
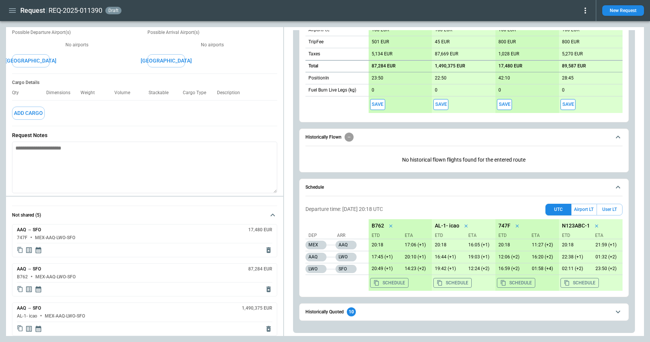
click at [11, 10] on icon "button" at bounding box center [12, 10] width 7 height 5
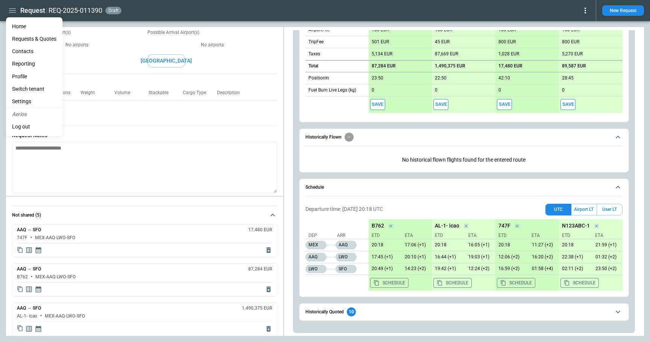
click at [23, 27] on li "Home" at bounding box center [34, 26] width 56 height 12
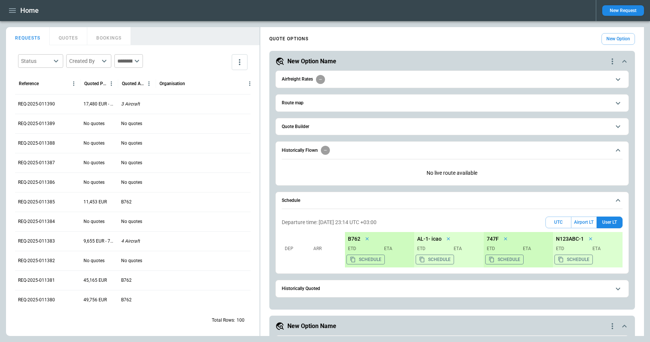
click at [613, 61] on icon "quote-option-actions" at bounding box center [612, 61] width 9 height 9
click at [586, 112] on ul "Duplicate Quote Option Reset Quote Option Rename Quote Option Delete Quote Opti…" at bounding box center [584, 91] width 66 height 50
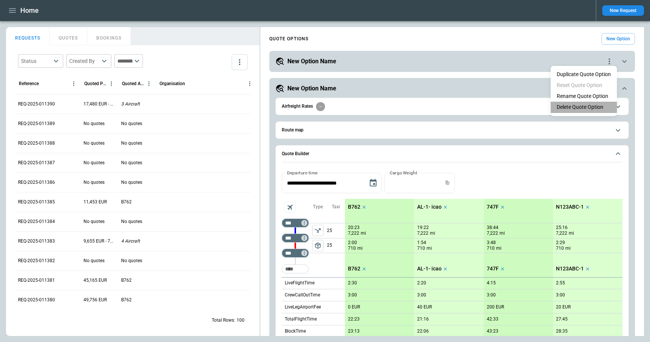
click at [586, 108] on li "Delete Quote Option" at bounding box center [584, 107] width 66 height 11
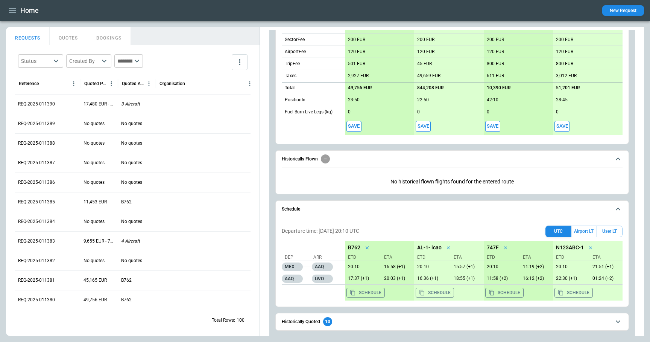
scroll to position [322, 0]
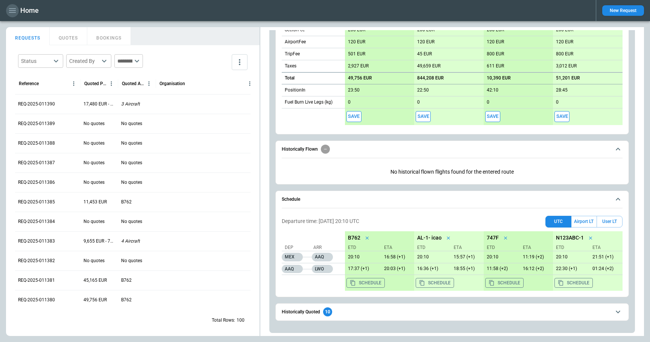
click at [14, 13] on icon "button" at bounding box center [12, 10] width 9 height 9
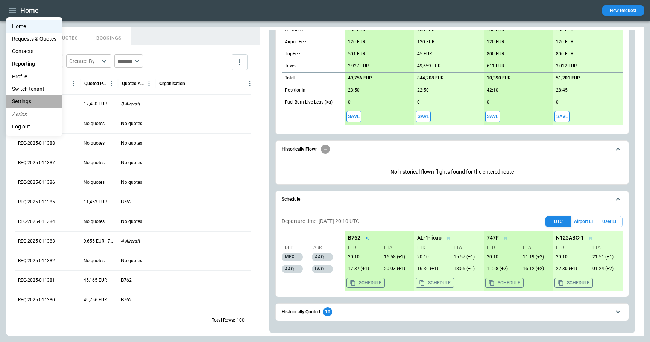
click at [33, 101] on li "Settings" at bounding box center [34, 101] width 56 height 12
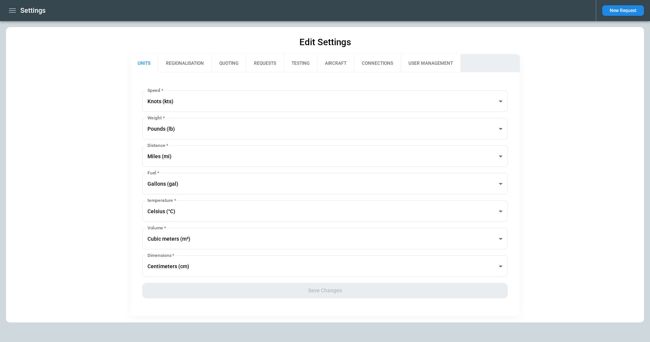
click at [187, 68] on button "REGIONALISATION" at bounding box center [184, 63] width 53 height 18
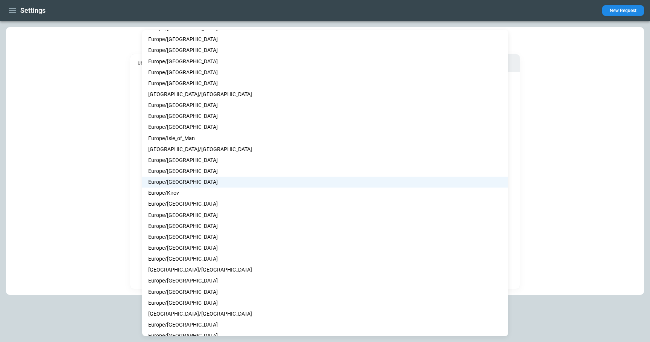
click at [188, 214] on body "**********" at bounding box center [325, 171] width 650 height 342
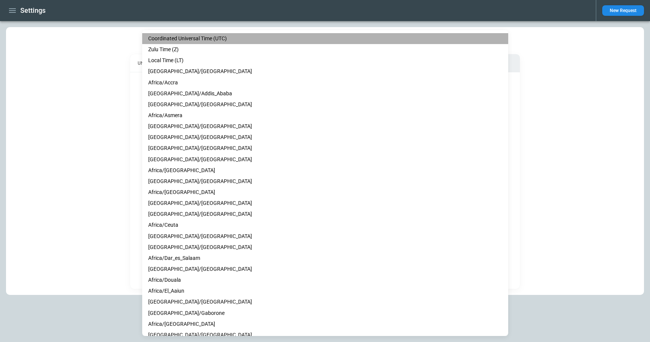
click at [191, 39] on li "Coordinated Universal Time (UTC)" at bounding box center [325, 38] width 366 height 11
type input "***"
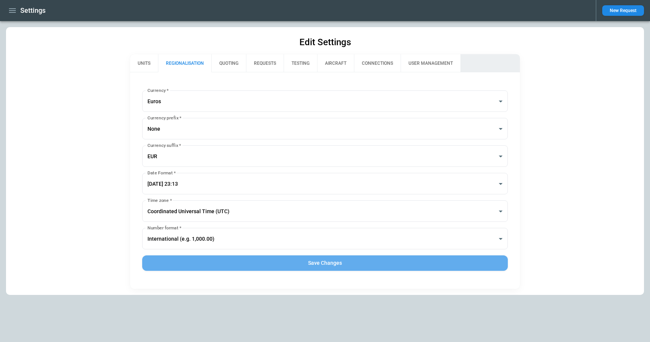
click at [278, 263] on button "Save Changes" at bounding box center [325, 262] width 366 height 15
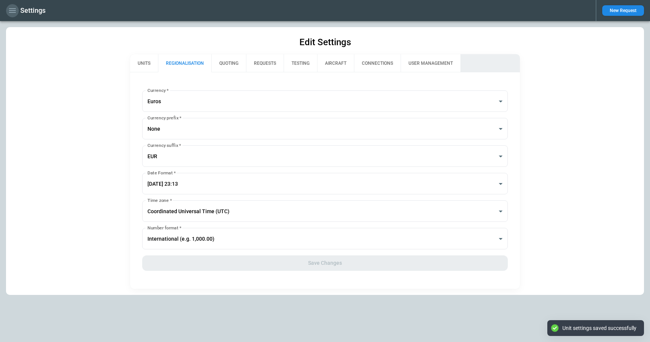
click at [14, 8] on icon "button" at bounding box center [12, 10] width 9 height 9
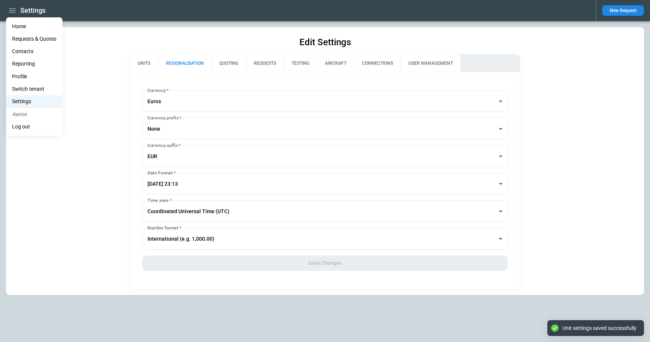
click at [17, 26] on li "Home" at bounding box center [34, 26] width 56 height 12
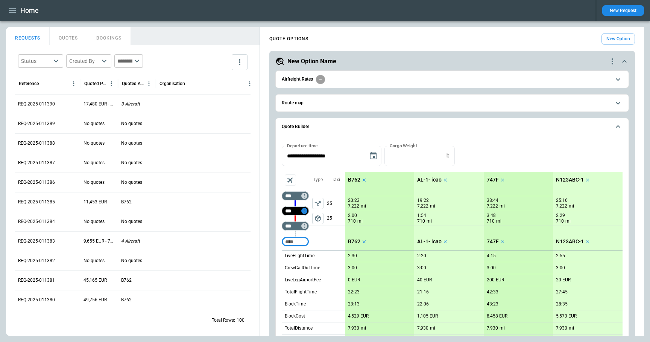
click at [305, 210] on icon "Too short" at bounding box center [304, 210] width 5 height 5
click at [311, 229] on p "Delete" at bounding box center [310, 230] width 12 height 6
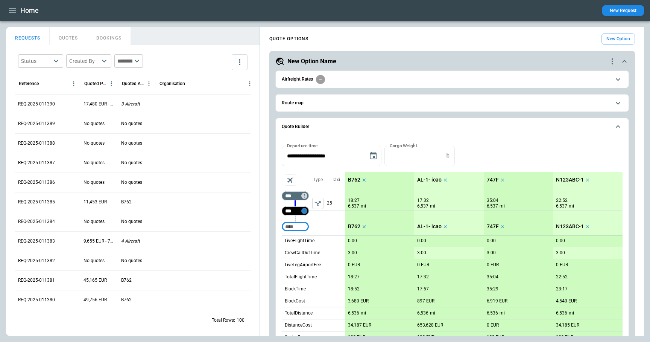
click at [304, 212] on icon "Too short" at bounding box center [304, 210] width 1 height 3
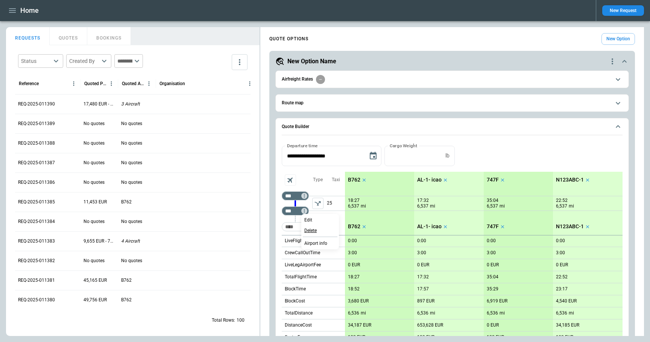
click at [307, 227] on p "Delete" at bounding box center [310, 230] width 12 height 6
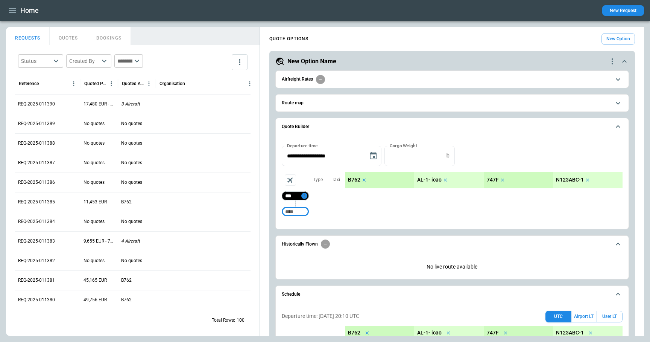
click at [304, 195] on icon "Too short" at bounding box center [304, 195] width 1 height 3
click at [309, 216] on p "Delete" at bounding box center [310, 215] width 12 height 6
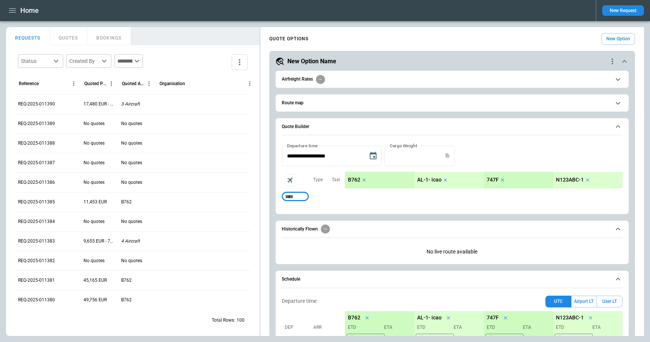
paste input "****"
type input "****"
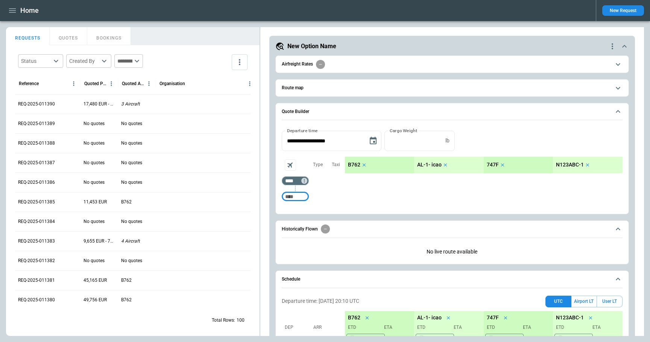
scroll to position [16, 0]
click at [605, 299] on button "User LT" at bounding box center [610, 301] width 26 height 12
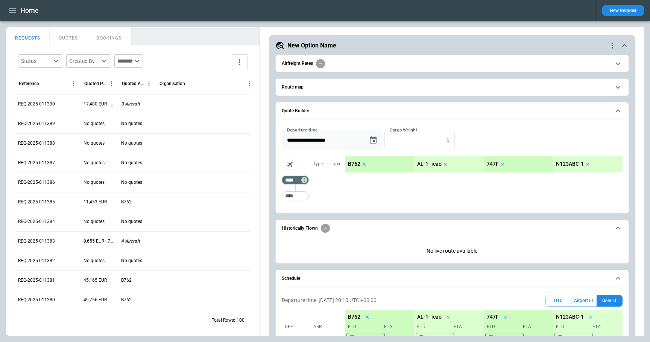
click at [374, 140] on icon "Choose date, selected date is Sep 17, 2025" at bounding box center [373, 140] width 7 height 8
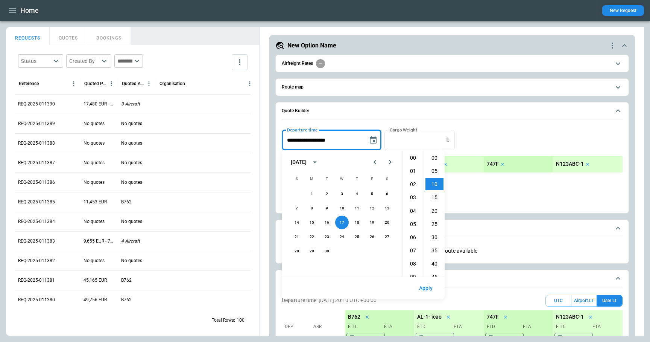
scroll to position [26, 0]
click at [390, 164] on icon "Next month" at bounding box center [390, 162] width 9 height 9
click at [340, 238] on button "19" at bounding box center [342, 237] width 14 height 14
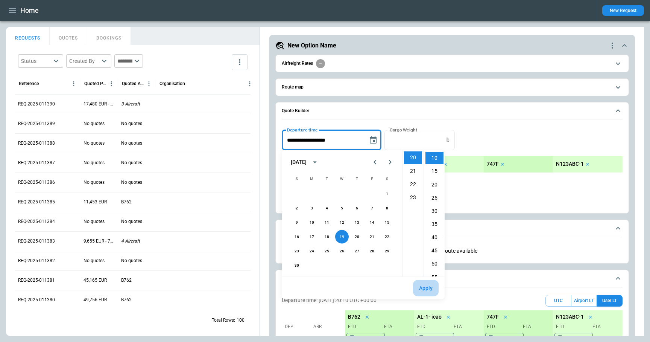
click at [429, 289] on button "Apply" at bounding box center [426, 288] width 26 height 16
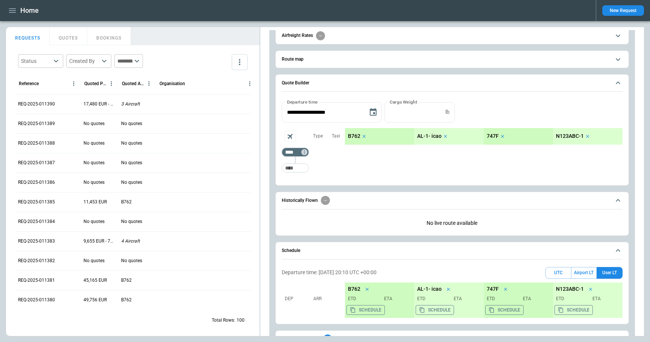
scroll to position [44, 0]
click at [374, 110] on icon "Choose date, selected date is Nov 19, 2025" at bounding box center [373, 111] width 9 height 9
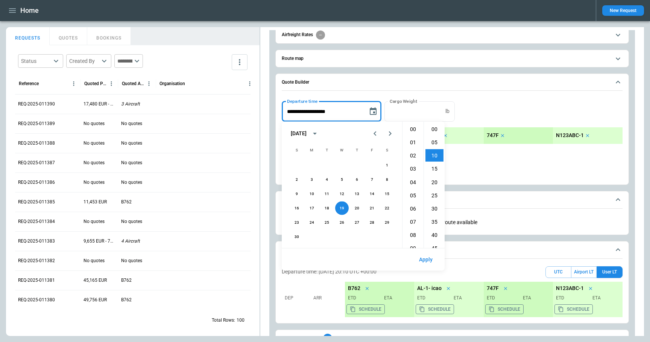
scroll to position [26, 0]
click at [374, 132] on icon "Previous month" at bounding box center [374, 133] width 9 height 9
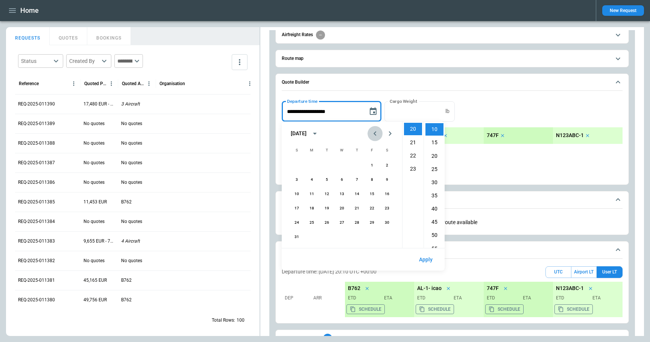
click at [374, 132] on icon "Previous month" at bounding box center [374, 133] width 9 height 9
click at [390, 135] on icon "Next month" at bounding box center [390, 133] width 9 height 9
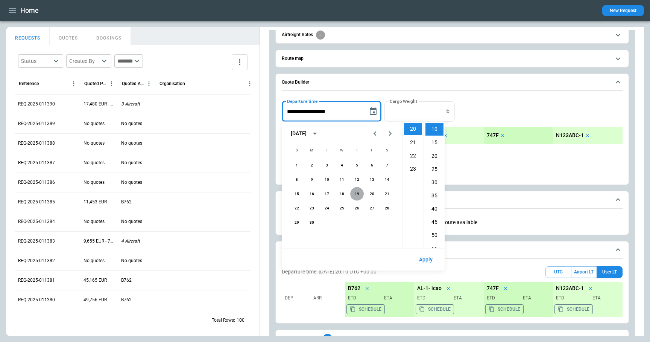
click at [358, 194] on button "19" at bounding box center [357, 194] width 14 height 14
type input "**********"
click at [427, 257] on button "Apply" at bounding box center [426, 259] width 26 height 16
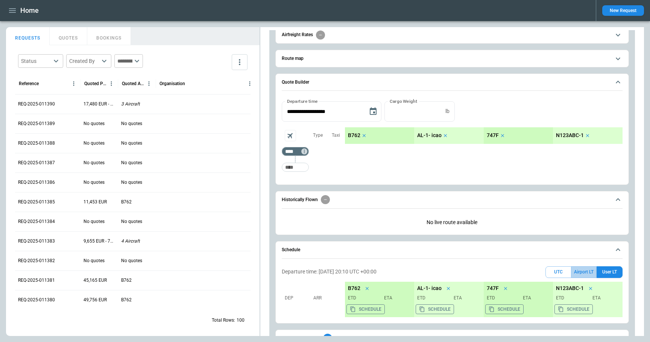
click at [582, 275] on button "Airport LT" at bounding box center [583, 272] width 25 height 12
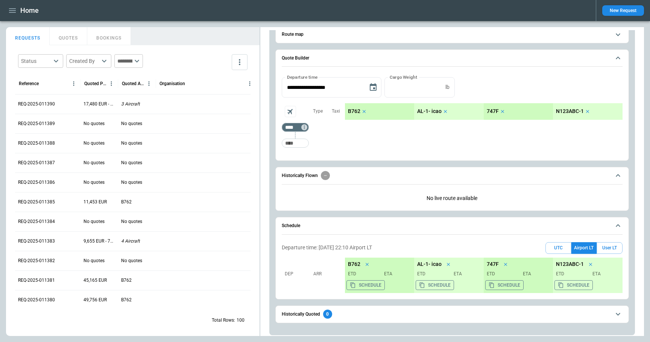
scroll to position [71, 0]
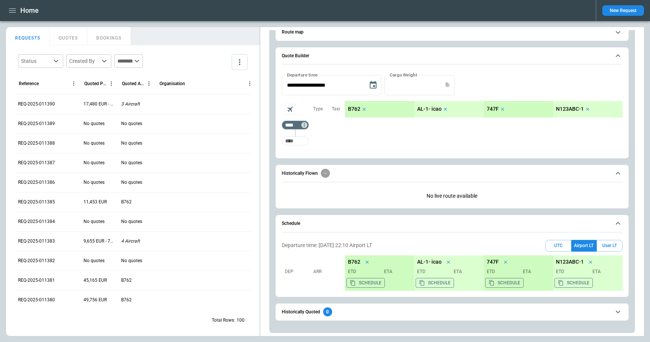
click at [299, 142] on input "Too short" at bounding box center [295, 141] width 24 height 14
paste input "****"
type input "****"
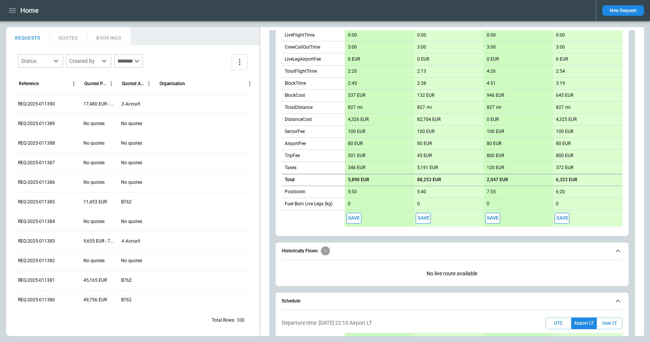
scroll to position [129, 0]
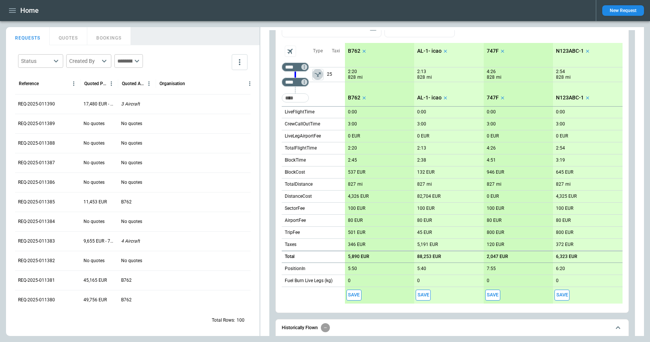
click at [320, 74] on icon "left aligned" at bounding box center [318, 75] width 8 height 8
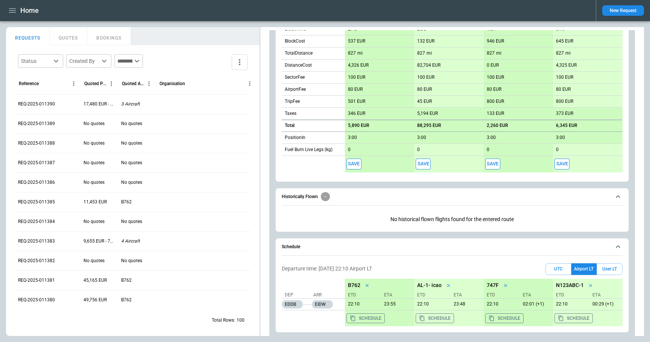
scroll to position [260, 0]
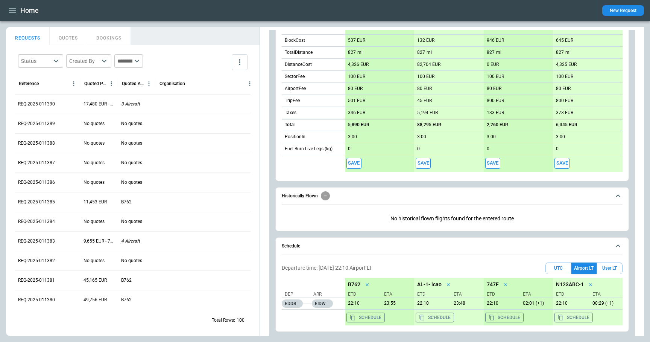
click at [614, 197] on icon "scrollable content" at bounding box center [617, 195] width 9 height 9
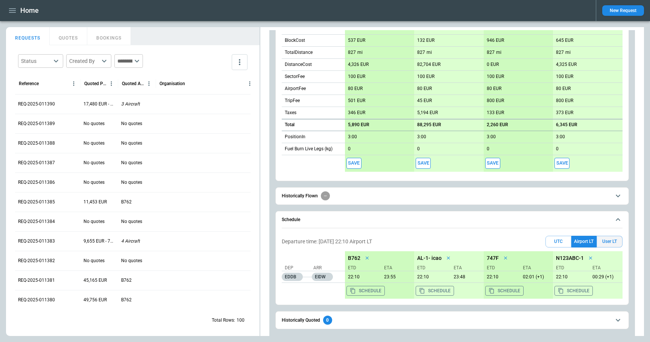
click at [610, 241] on button "User LT" at bounding box center [610, 241] width 26 height 12
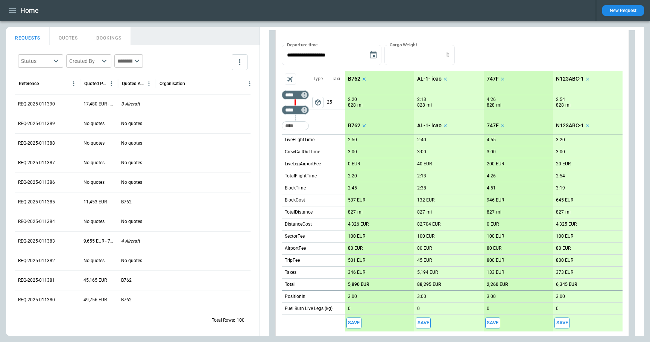
scroll to position [102, 0]
click at [297, 107] on input "****" at bounding box center [293, 109] width 21 height 8
paste input "Not found"
type input "*"
type input "****"
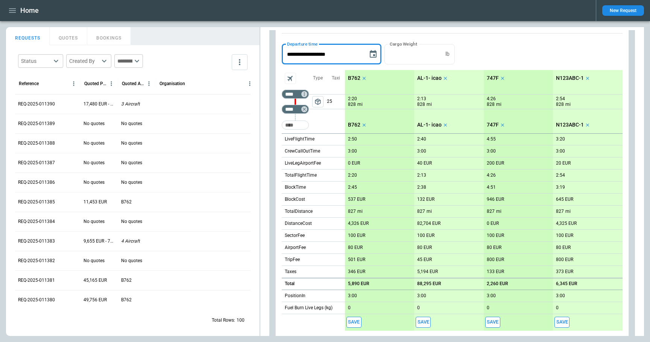
click at [342, 55] on input "**********" at bounding box center [322, 54] width 81 height 20
type input "**********"
click at [346, 55] on input "**********" at bounding box center [322, 54] width 81 height 20
click at [11, 10] on icon "button" at bounding box center [12, 10] width 9 height 9
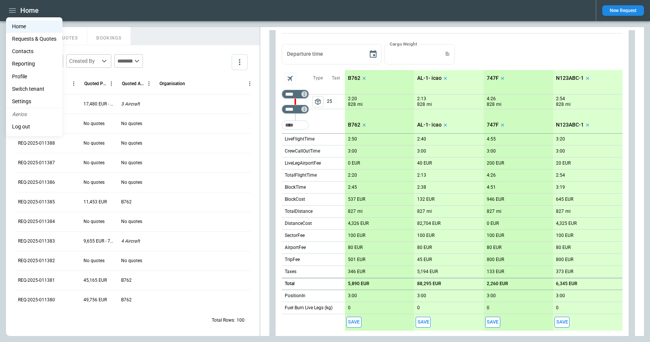
click at [30, 102] on li "Settings" at bounding box center [34, 101] width 56 height 12
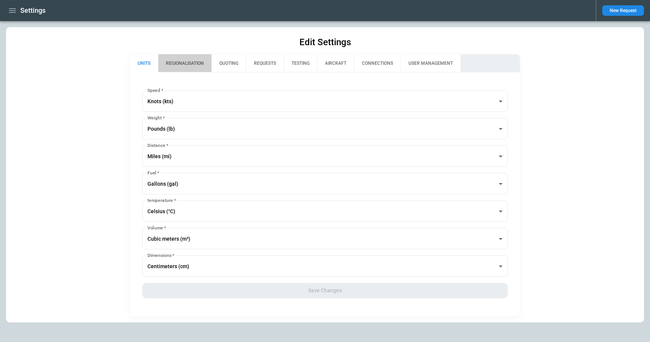
click at [194, 61] on button "REGIONALISATION" at bounding box center [184, 63] width 53 height 18
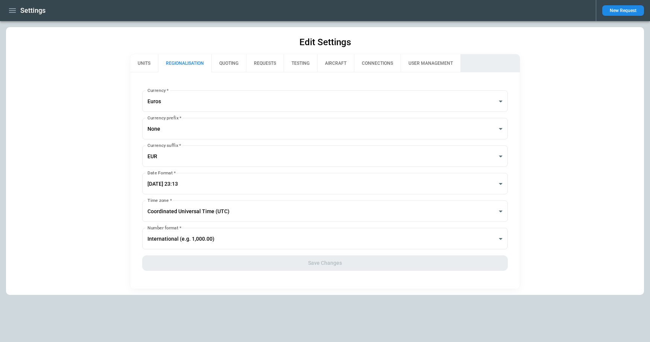
click at [12, 13] on icon "button" at bounding box center [12, 10] width 9 height 9
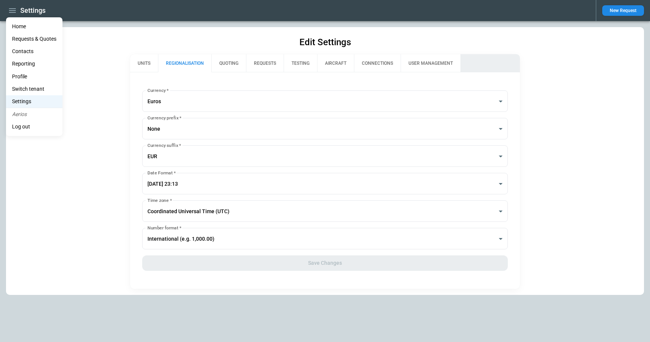
click at [20, 22] on li "Home" at bounding box center [34, 26] width 56 height 12
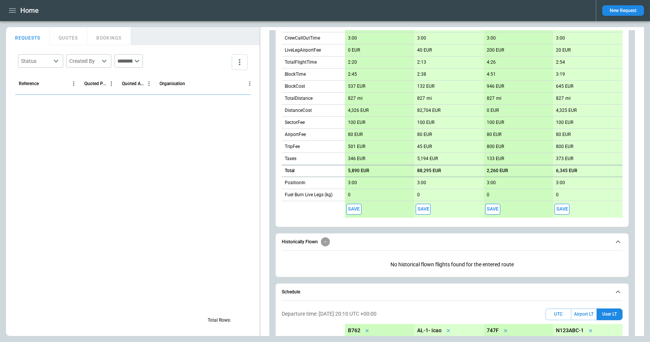
scroll to position [295, 0]
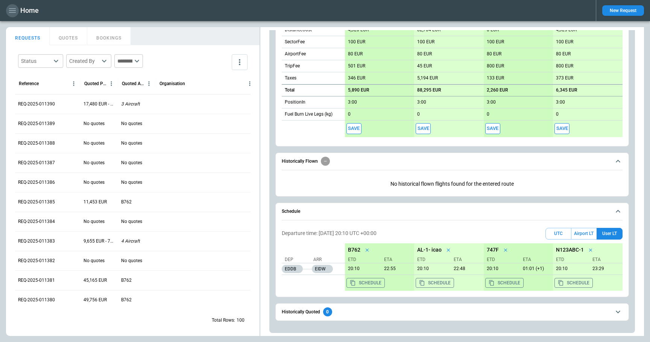
click at [13, 10] on icon "button" at bounding box center [12, 10] width 7 height 5
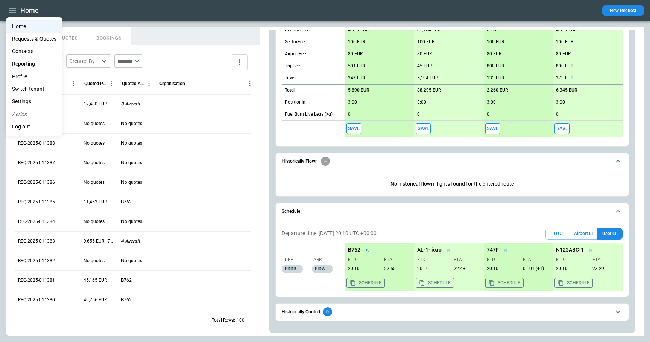
click at [21, 103] on li "Settings" at bounding box center [34, 101] width 56 height 12
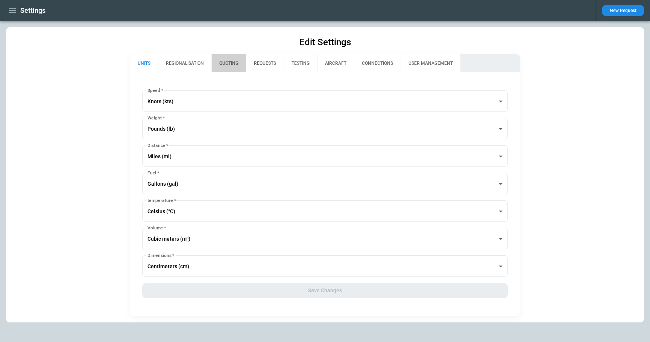
click at [223, 65] on button "QUOTING" at bounding box center [228, 63] width 35 height 18
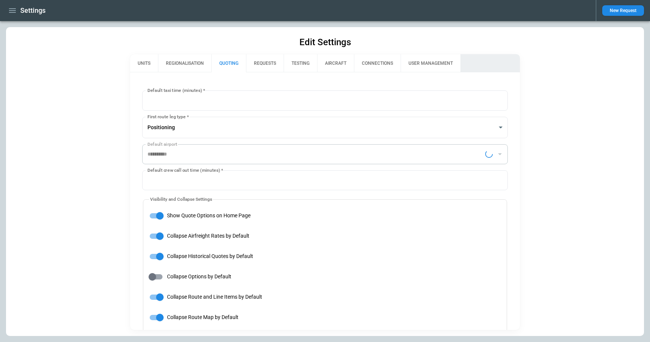
type input "**********"
click at [144, 64] on button "UNITS" at bounding box center [144, 63] width 28 height 18
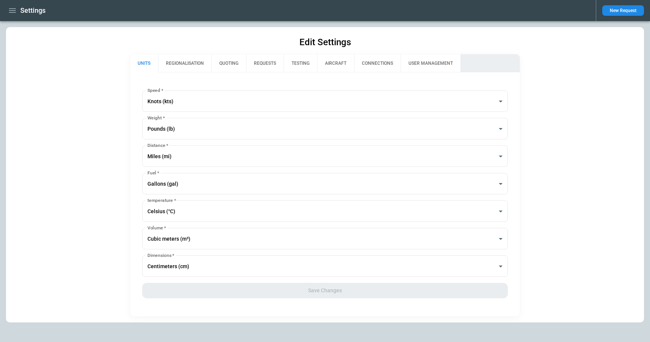
click at [186, 69] on button "REGIONALISATION" at bounding box center [184, 63] width 53 height 18
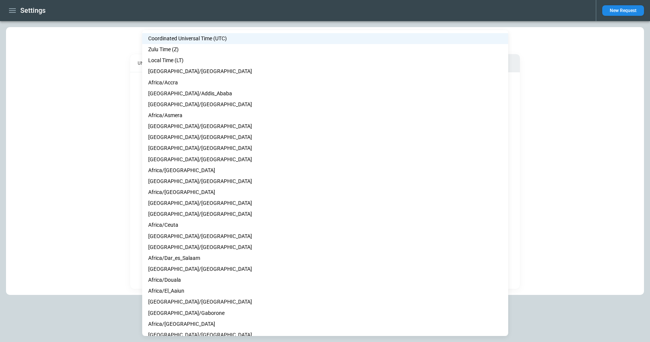
click at [195, 206] on body "**********" at bounding box center [325, 171] width 650 height 342
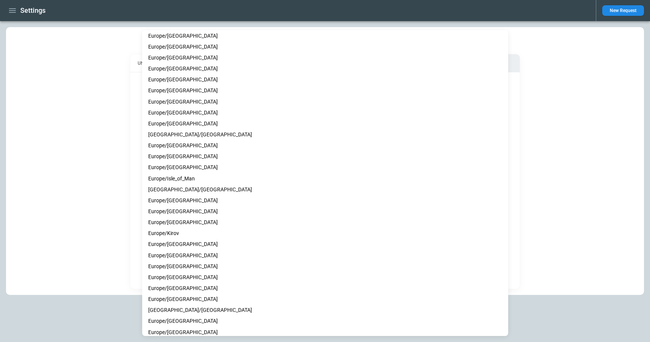
scroll to position [3496, 0]
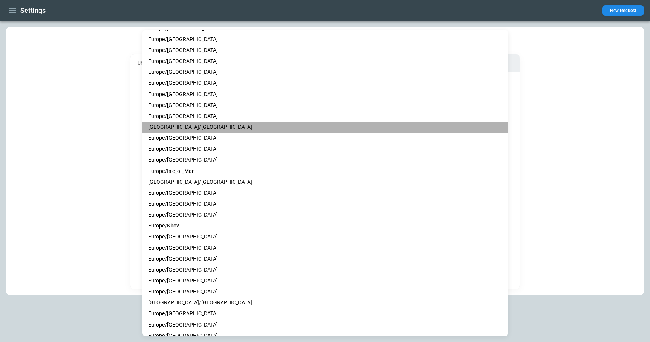
click at [204, 128] on li "[GEOGRAPHIC_DATA]/[GEOGRAPHIC_DATA]" at bounding box center [325, 126] width 366 height 11
type input "**********"
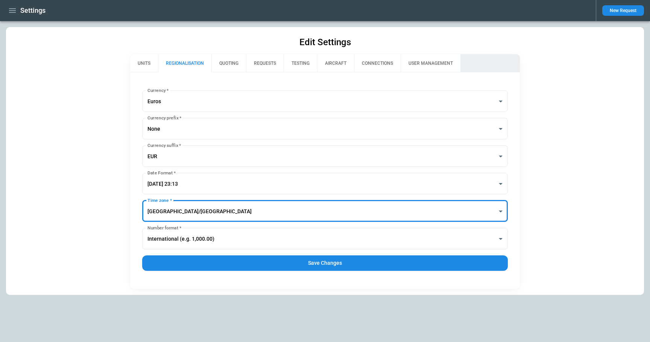
click at [257, 261] on button "Save Changes" at bounding box center [325, 262] width 366 height 15
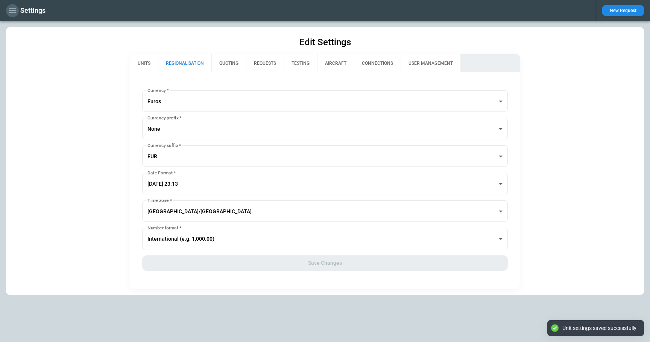
click at [13, 9] on icon "button" at bounding box center [12, 10] width 9 height 9
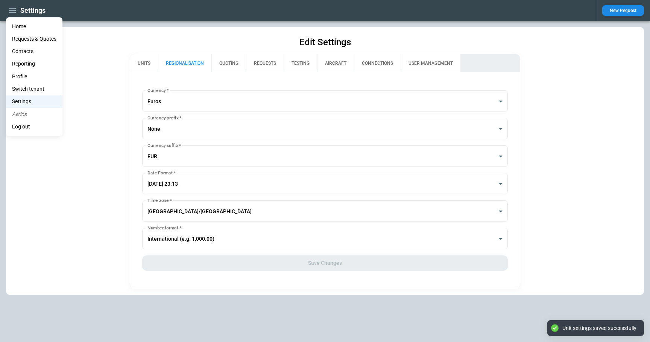
click at [20, 24] on li "Home" at bounding box center [34, 26] width 56 height 12
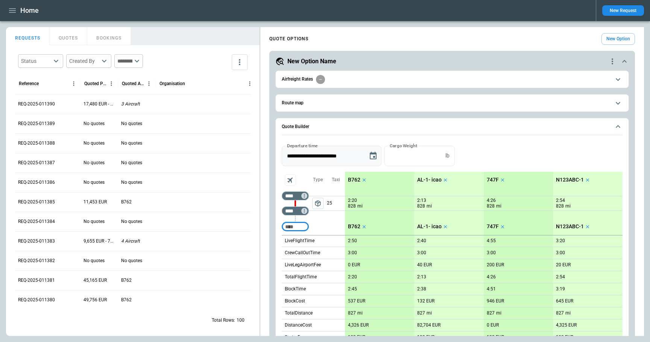
click at [373, 157] on icon "Choose date, selected date is Jun 19, 2025" at bounding box center [373, 155] width 9 height 9
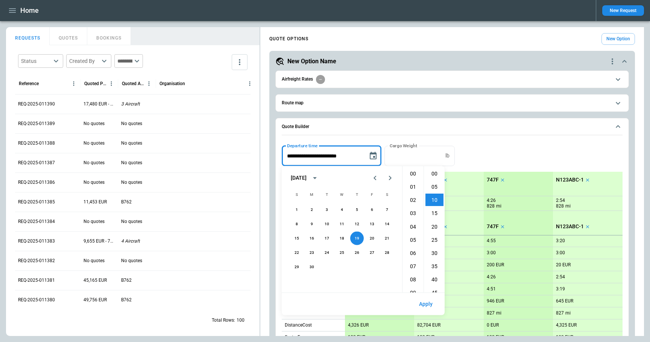
scroll to position [26, 0]
click at [378, 176] on icon "Previous month" at bounding box center [374, 177] width 9 height 9
click at [390, 177] on icon "Next month" at bounding box center [390, 178] width 3 height 5
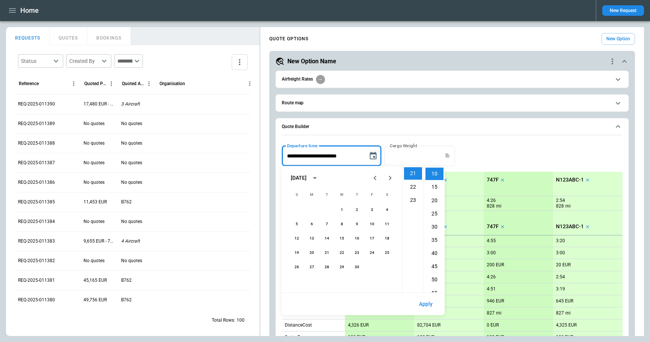
click at [372, 178] on icon "Previous month" at bounding box center [374, 177] width 9 height 9
click at [313, 280] on button "30" at bounding box center [312, 281] width 14 height 14
click at [414, 177] on li "00" at bounding box center [413, 173] width 18 height 12
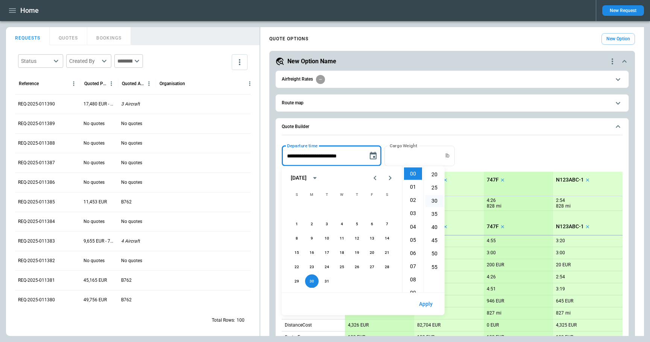
click at [435, 203] on li "30" at bounding box center [434, 200] width 18 height 12
type input "**********"
click at [427, 304] on button "Apply" at bounding box center [426, 304] width 26 height 16
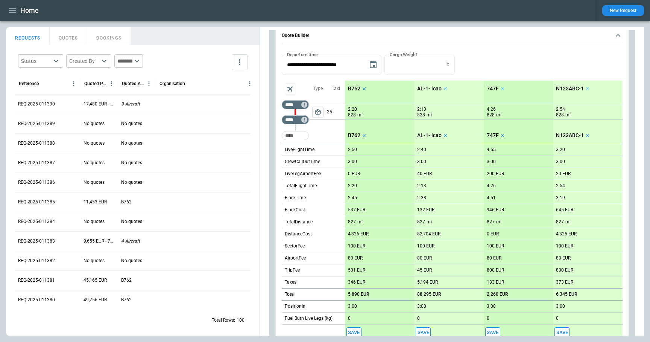
scroll to position [295, 0]
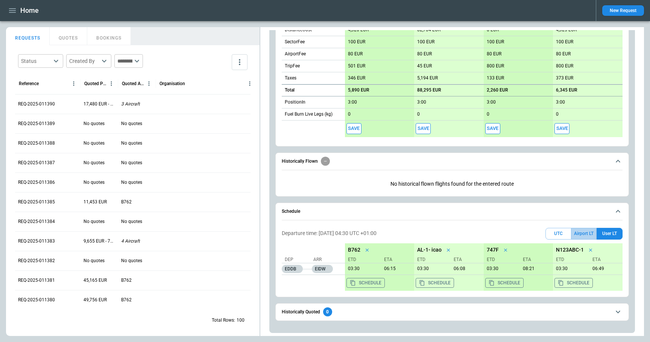
click at [580, 232] on button "Airport LT" at bounding box center [583, 234] width 25 height 12
drag, startPoint x: 362, startPoint y: 267, endPoint x: 348, endPoint y: 267, distance: 13.6
click at [348, 267] on p "04:30" at bounding box center [361, 269] width 33 height 6
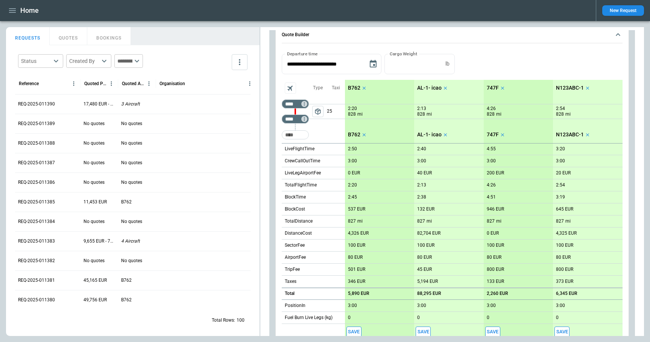
scroll to position [80, 0]
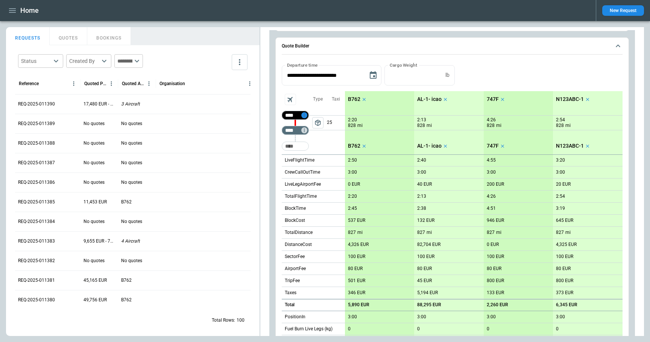
click at [305, 114] on icon "Too short" at bounding box center [304, 114] width 5 height 5
click at [316, 145] on p "Airport info" at bounding box center [315, 147] width 23 height 6
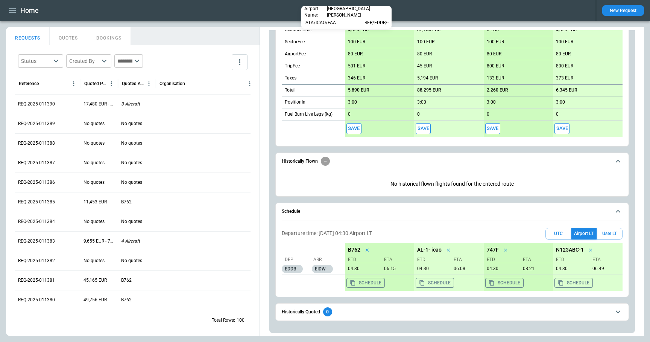
click at [317, 151] on div at bounding box center [325, 171] width 650 height 342
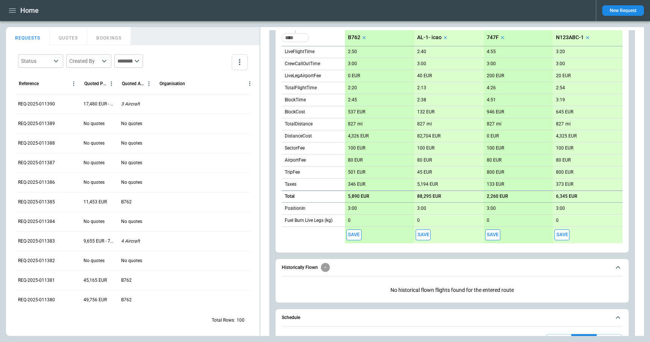
scroll to position [188, 0]
click at [615, 270] on icon "scrollable content" at bounding box center [617, 267] width 9 height 9
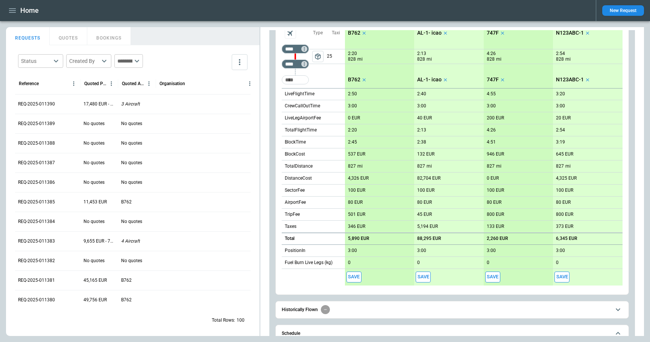
scroll to position [121, 0]
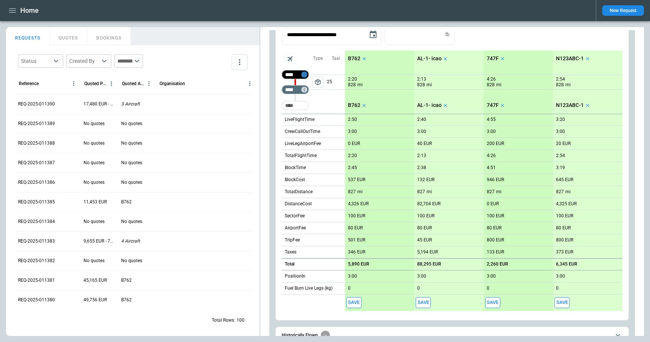
click at [305, 74] on icon "Too short" at bounding box center [304, 74] width 5 height 5
click at [310, 83] on p "Edit" at bounding box center [308, 83] width 8 height 6
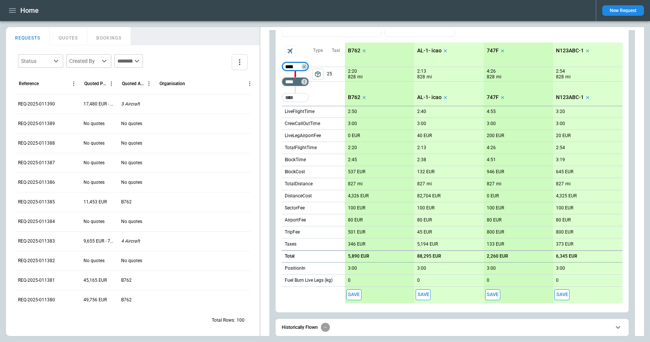
click at [307, 43] on div "scrollable content" at bounding box center [295, 51] width 27 height 17
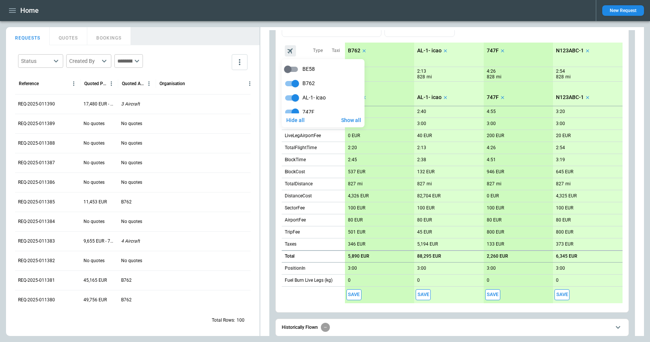
click at [375, 316] on div at bounding box center [325, 171] width 650 height 342
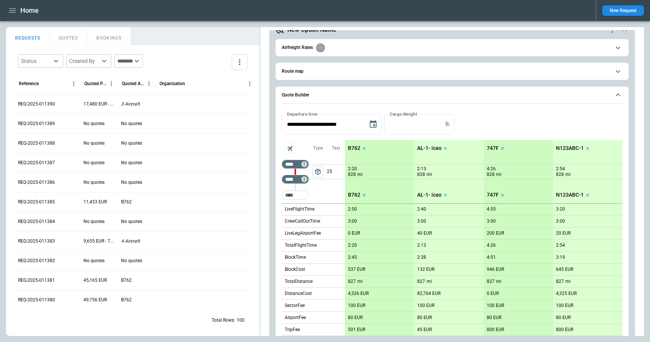
scroll to position [20, 0]
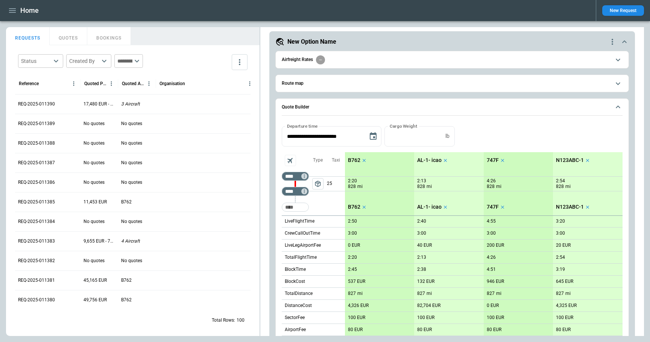
click at [14, 14] on icon "button" at bounding box center [12, 10] width 9 height 9
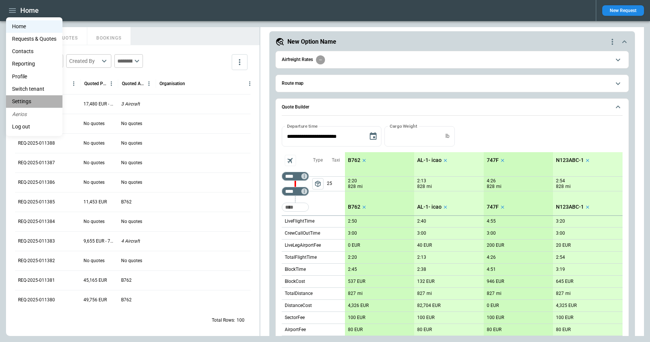
click at [32, 101] on li "Settings" at bounding box center [34, 101] width 56 height 12
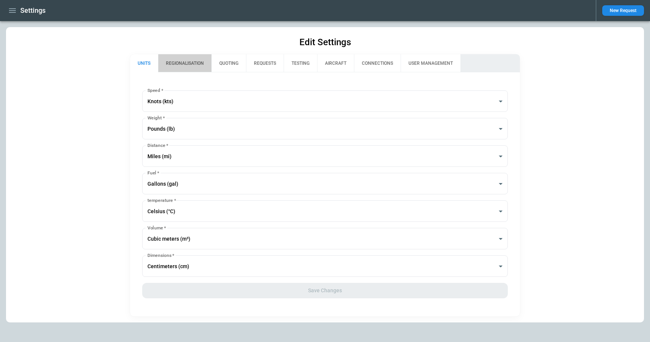
click at [182, 63] on button "REGIONALISATION" at bounding box center [184, 63] width 53 height 18
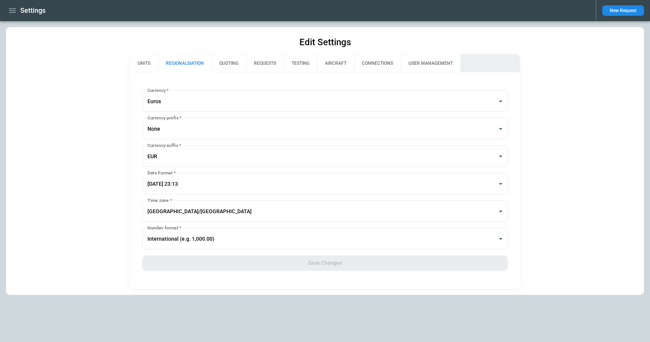
click at [15, 9] on icon "button" at bounding box center [12, 10] width 7 height 5
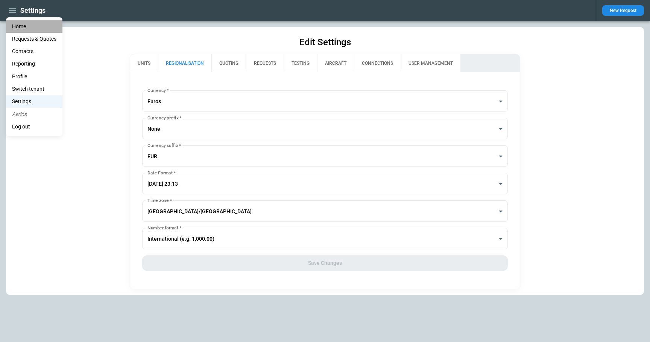
click at [15, 21] on li "Home" at bounding box center [34, 26] width 56 height 12
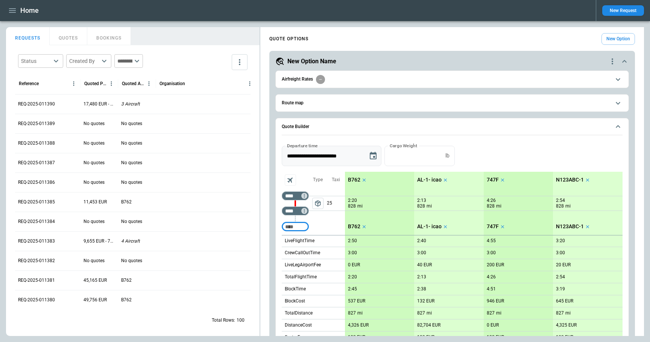
click at [370, 160] on icon "Choose date, selected date is Mar 30, 2025" at bounding box center [373, 155] width 9 height 9
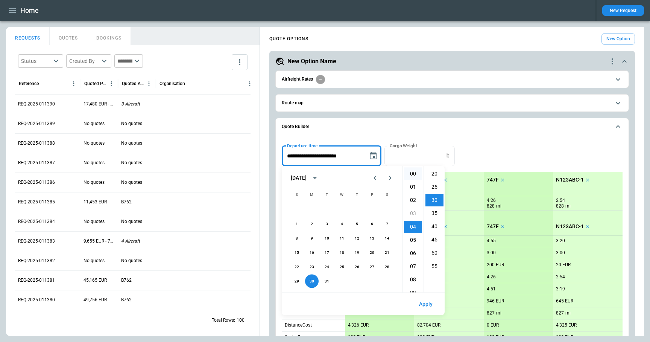
click at [413, 174] on li "00" at bounding box center [413, 173] width 18 height 12
click at [438, 200] on li "30" at bounding box center [434, 199] width 18 height 12
click at [311, 282] on button "30" at bounding box center [312, 281] width 14 height 14
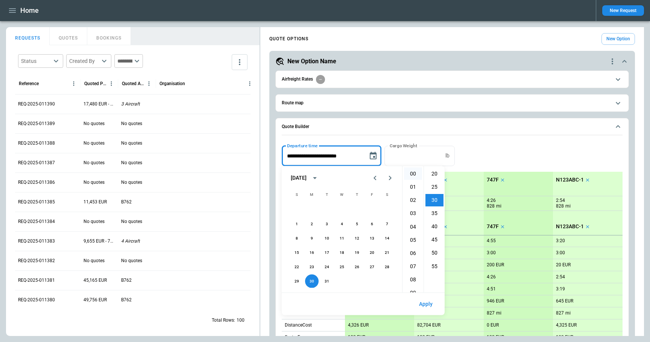
click at [415, 174] on li "00" at bounding box center [413, 173] width 18 height 12
type input "**********"
click at [429, 302] on button "Apply" at bounding box center [426, 304] width 26 height 16
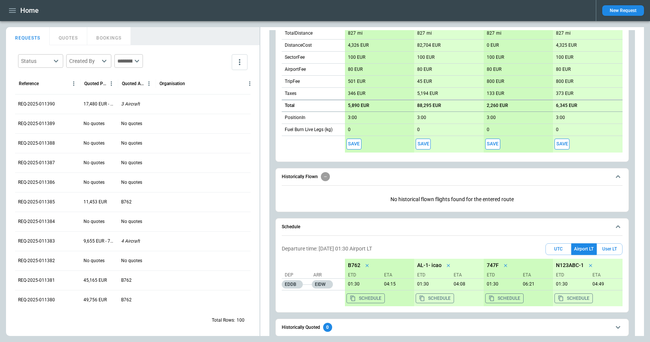
scroll to position [295, 0]
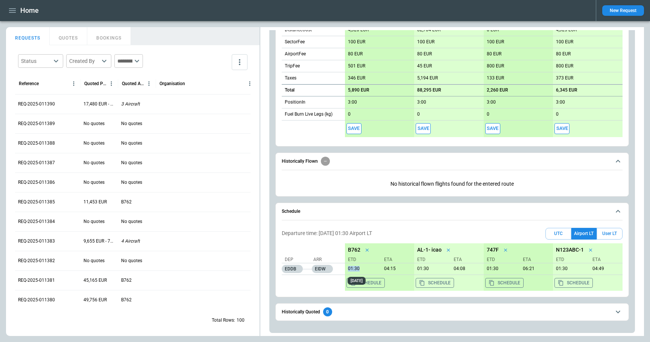
drag, startPoint x: 361, startPoint y: 269, endPoint x: 349, endPoint y: 268, distance: 12.0
click at [349, 268] on p "01:30" at bounding box center [361, 269] width 33 height 6
copy p "01:30"
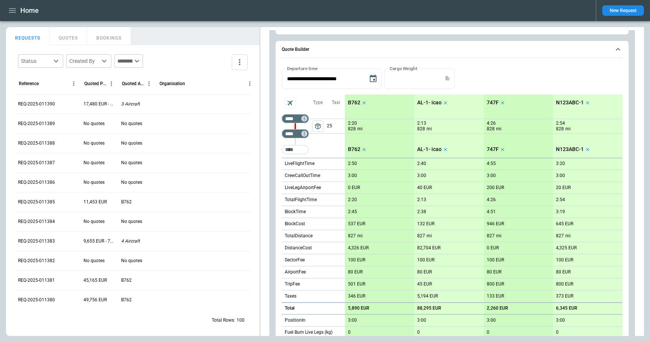
scroll to position [85, 0]
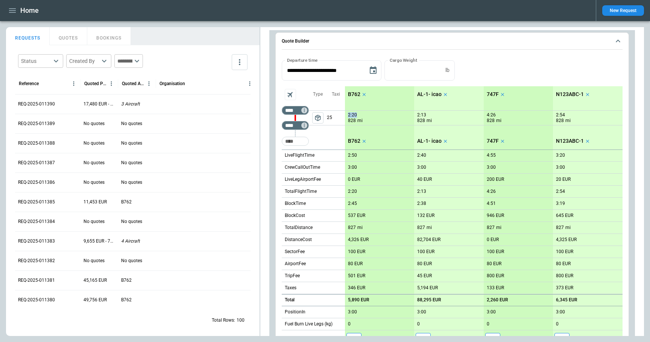
drag, startPoint x: 348, startPoint y: 114, endPoint x: 360, endPoint y: 114, distance: 12.4
click at [360, 114] on div "2:20" at bounding box center [355, 115] width 15 height 6
copy p "2:20"
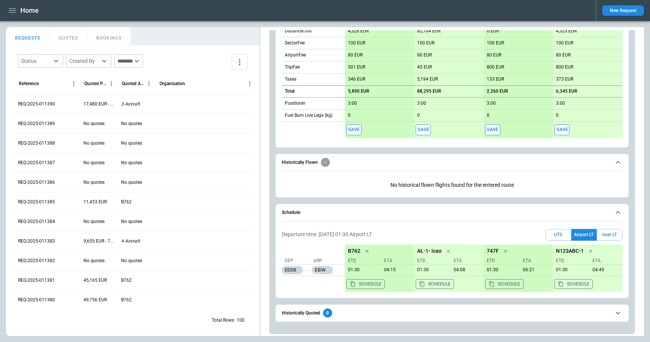
scroll to position [295, 0]
click at [10, 8] on icon "button" at bounding box center [12, 10] width 7 height 5
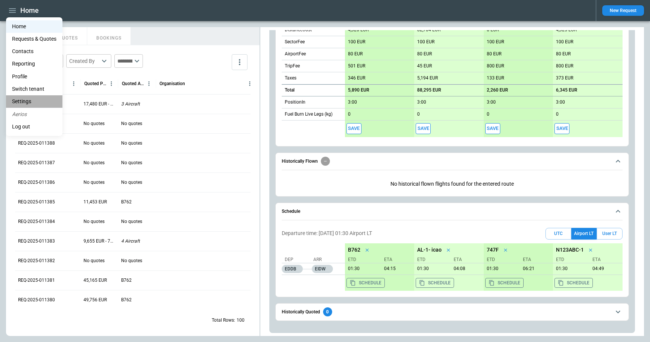
click at [35, 102] on li "Settings" at bounding box center [34, 101] width 56 height 12
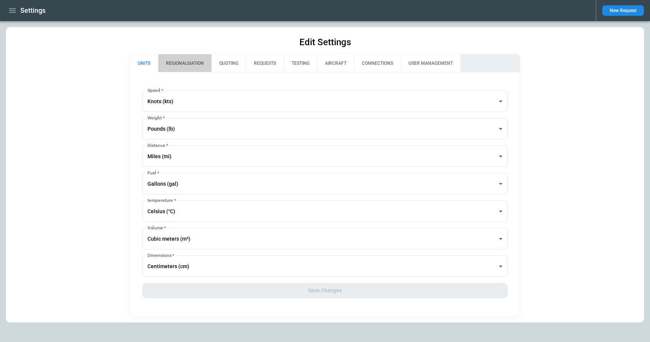
click at [184, 64] on button "REGIONALISATION" at bounding box center [184, 63] width 53 height 18
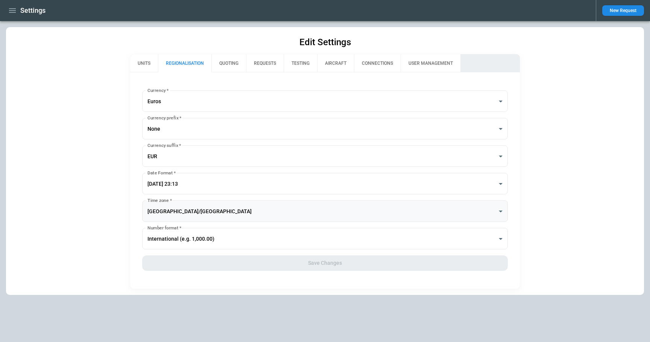
click at [186, 210] on body "**********" at bounding box center [325, 171] width 650 height 342
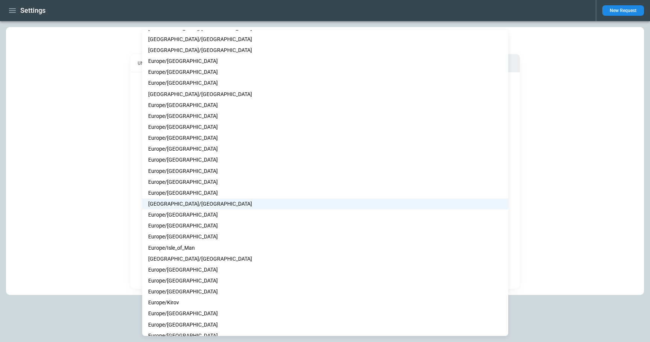
scroll to position [3400, 0]
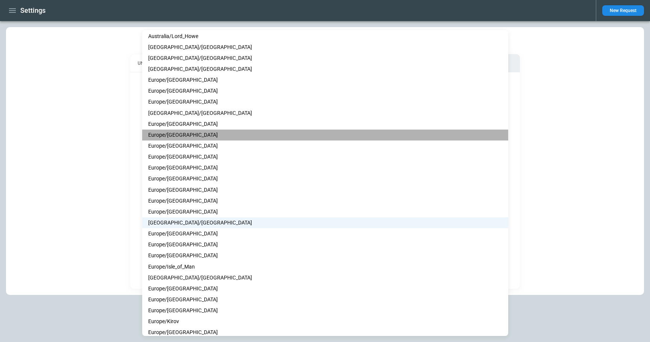
click at [180, 137] on li "Europe/[GEOGRAPHIC_DATA]" at bounding box center [325, 134] width 366 height 11
type input "**********"
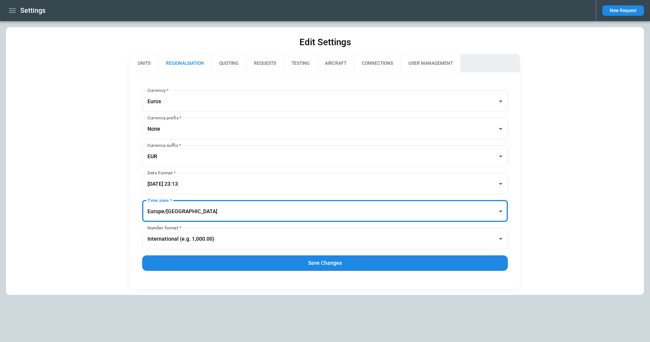
click at [279, 262] on button "Save Changes" at bounding box center [325, 262] width 366 height 15
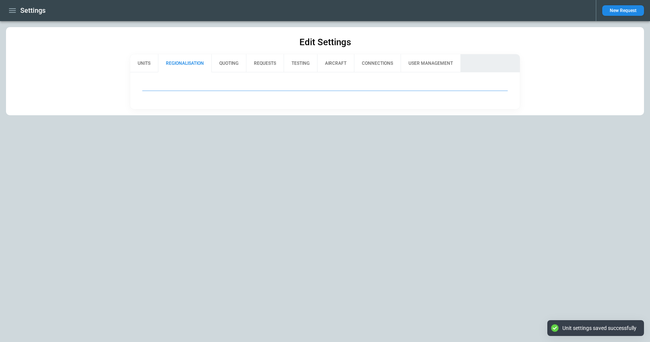
click at [12, 9] on icon "button" at bounding box center [12, 10] width 9 height 9
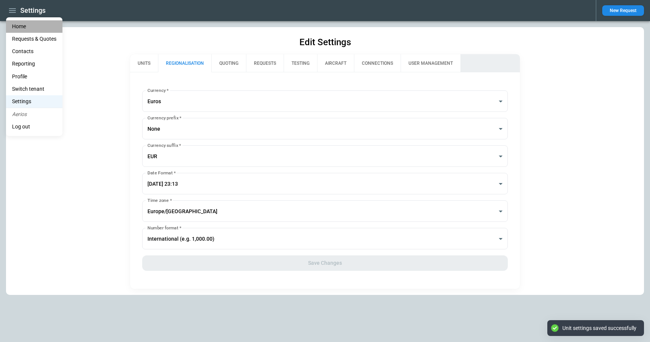
click at [21, 25] on li "Home" at bounding box center [34, 26] width 56 height 12
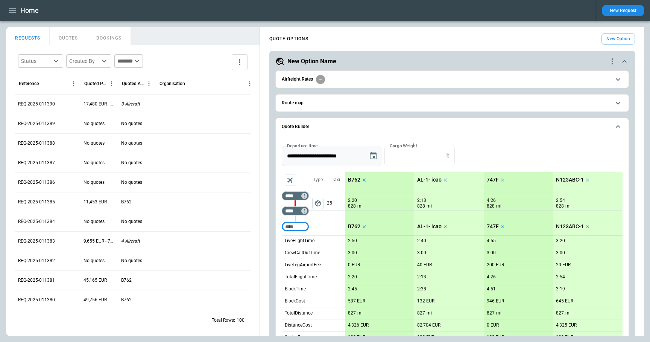
click at [373, 153] on icon "Choose date, selected date is Mar 30, 2025" at bounding box center [373, 156] width 7 height 8
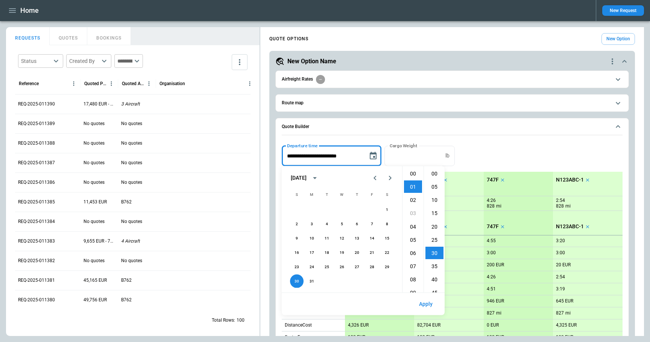
scroll to position [79, 0]
click at [387, 179] on icon "Next month" at bounding box center [390, 177] width 9 height 9
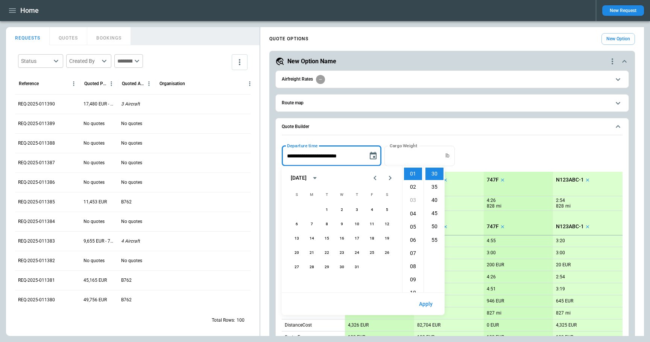
click at [387, 179] on icon "Next month" at bounding box center [390, 177] width 9 height 9
click at [296, 267] on button "26" at bounding box center [297, 267] width 14 height 14
type input "**********"
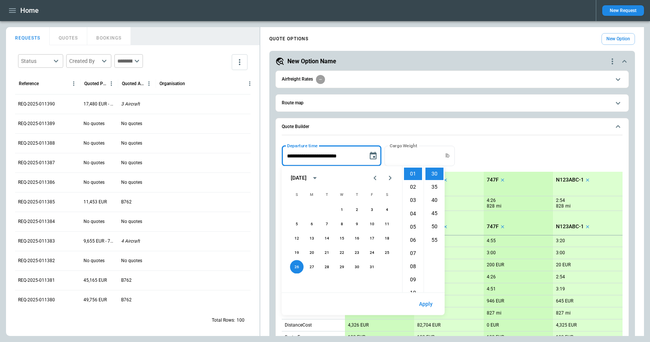
click at [431, 303] on button "Apply" at bounding box center [426, 304] width 26 height 16
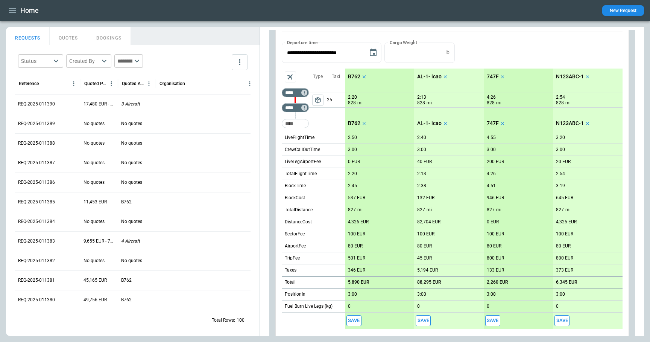
scroll to position [34, 0]
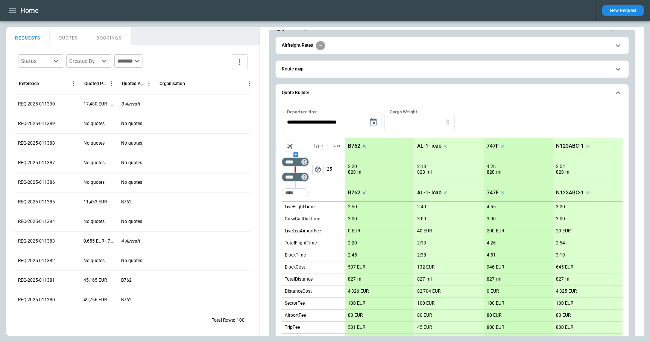
click at [296, 154] on div "scrollable content" at bounding box center [295, 154] width 27 height 0
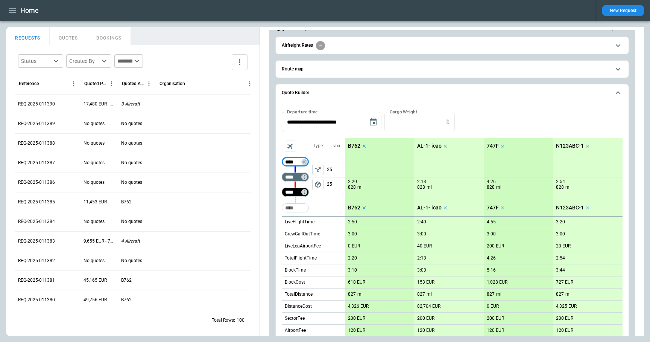
type input "****"
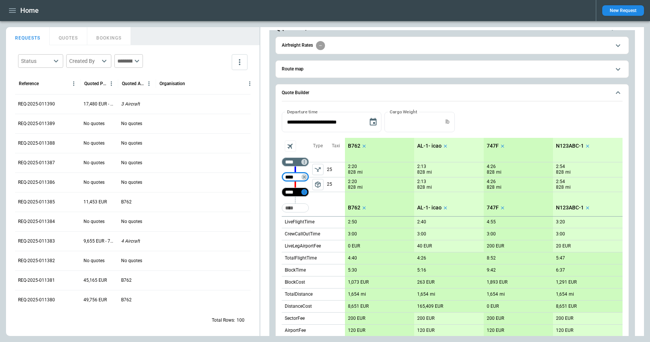
click at [305, 191] on icon "Not found" at bounding box center [304, 191] width 5 height 5
click at [313, 210] on p "Delete" at bounding box center [310, 211] width 12 height 6
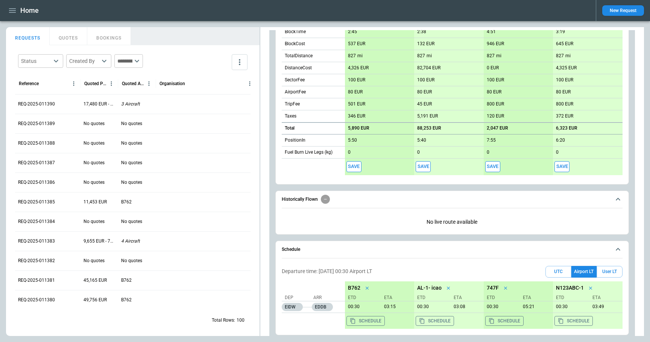
scroll to position [295, 0]
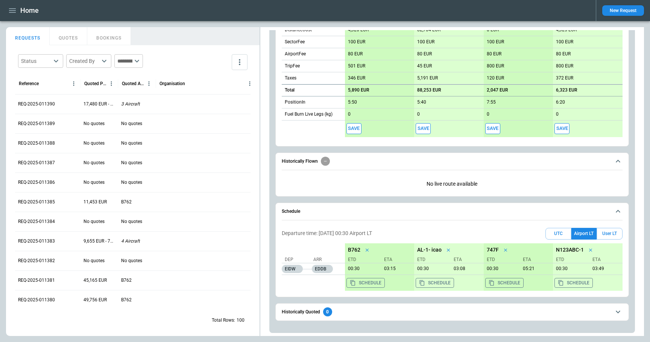
click at [12, 13] on icon "button" at bounding box center [12, 10] width 9 height 9
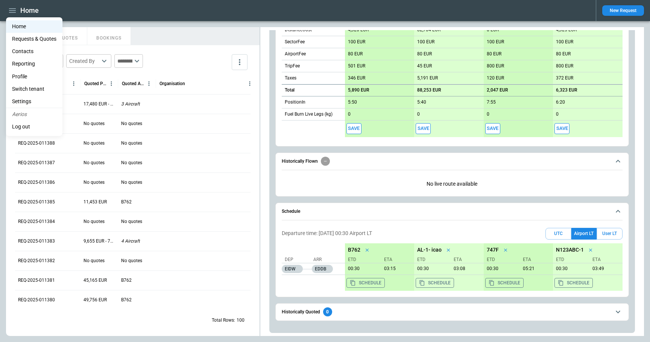
click at [37, 98] on li "Settings" at bounding box center [34, 101] width 56 height 12
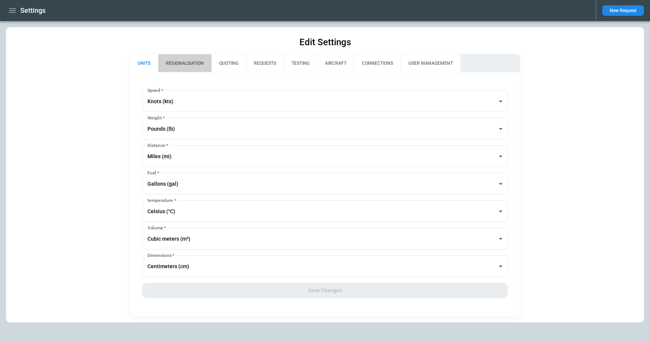
click at [181, 64] on button "REGIONALISATION" at bounding box center [184, 63] width 53 height 18
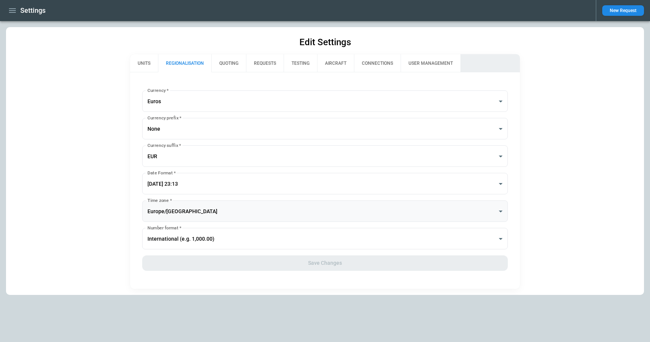
click at [193, 208] on body "**********" at bounding box center [325, 171] width 650 height 342
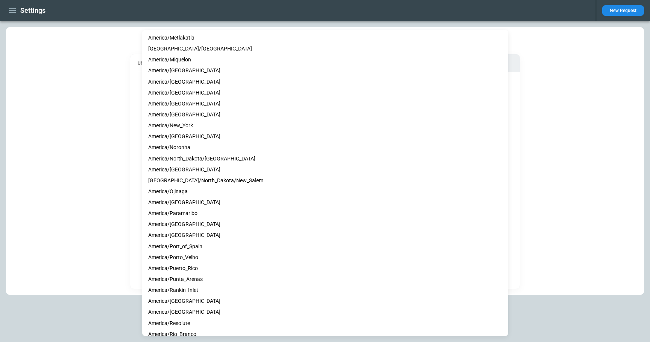
scroll to position [1632, 0]
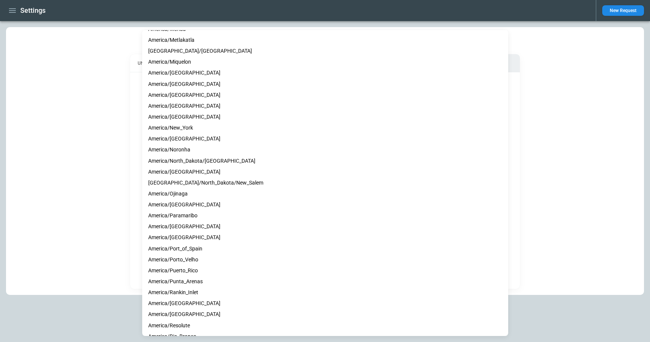
click at [180, 129] on li "America/New_York" at bounding box center [325, 127] width 366 height 11
type input "**********"
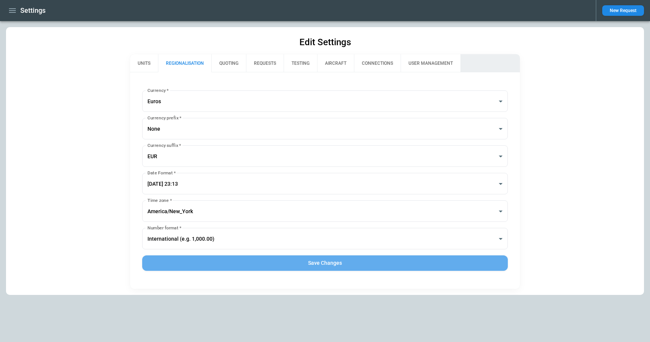
click at [307, 264] on button "Save Changes" at bounding box center [325, 262] width 366 height 15
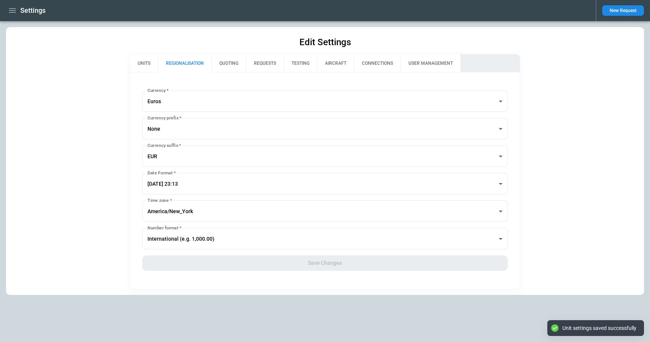
click at [12, 12] on icon "button" at bounding box center [12, 10] width 7 height 5
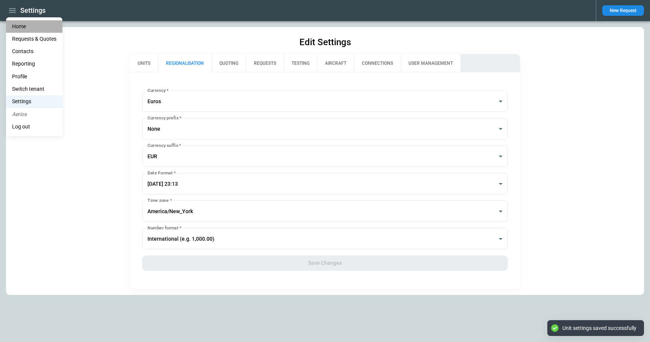
click at [18, 26] on li "Home" at bounding box center [34, 26] width 56 height 12
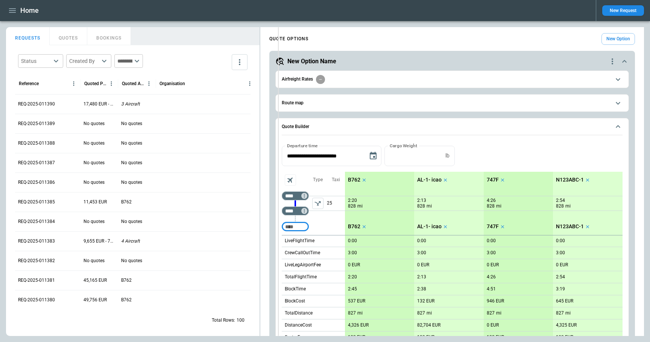
click at [277, 54] on div "FindBorderBarSize REQUESTS QUOTES BOOKINGS Status ​ Created By ​ ​ Reference Qu…" at bounding box center [325, 181] width 638 height 308
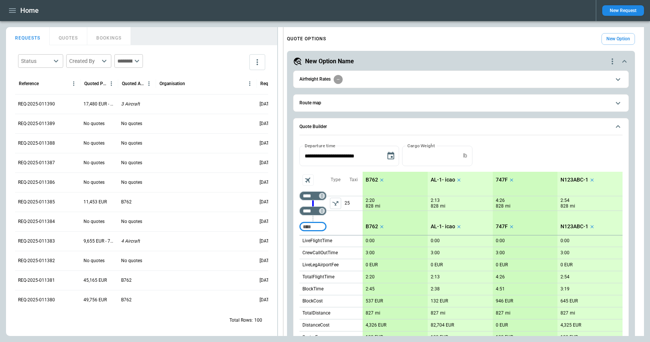
click at [282, 54] on div "FindBorderBarSize REQUESTS QUOTES BOOKINGS Status ​ Created By ​ ​ Reference Qu…" at bounding box center [325, 181] width 638 height 308
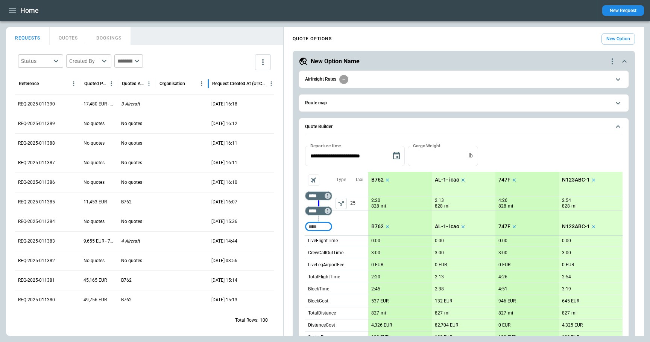
drag, startPoint x: 258, startPoint y: 82, endPoint x: 210, endPoint y: 83, distance: 48.1
click at [210, 83] on div at bounding box center [209, 83] width 4 height 21
click at [317, 195] on input "****" at bounding box center [317, 196] width 21 height 8
type input "***"
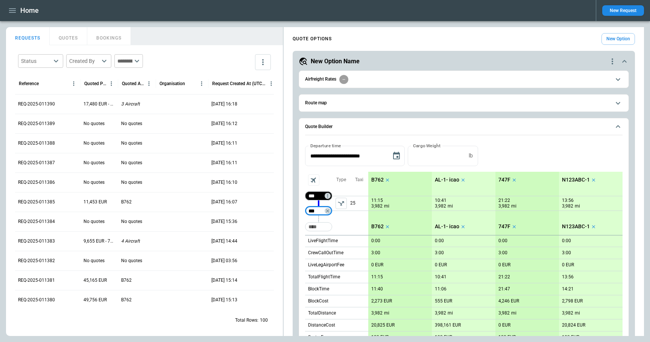
type input "***"
click at [400, 157] on icon "Choose date, selected date is Oct 25, 2025" at bounding box center [396, 155] width 9 height 9
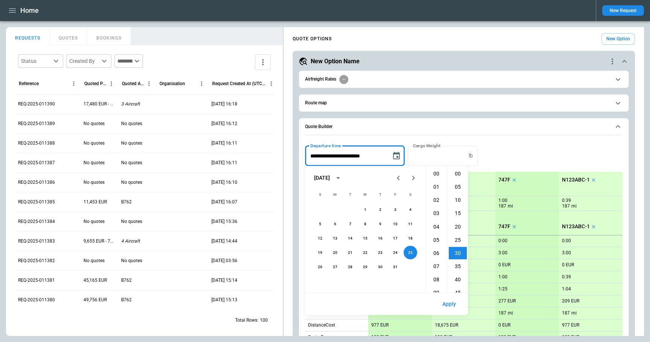
scroll to position [79, 0]
click at [399, 178] on icon "Previous month" at bounding box center [398, 177] width 9 height 9
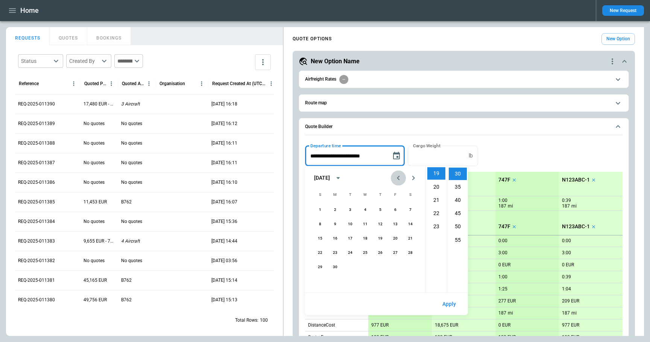
click at [399, 178] on icon "Previous month" at bounding box center [398, 177] width 9 height 9
click at [320, 236] on button "9" at bounding box center [320, 238] width 14 height 14
click at [437, 188] on li "03" at bounding box center [436, 188] width 18 height 12
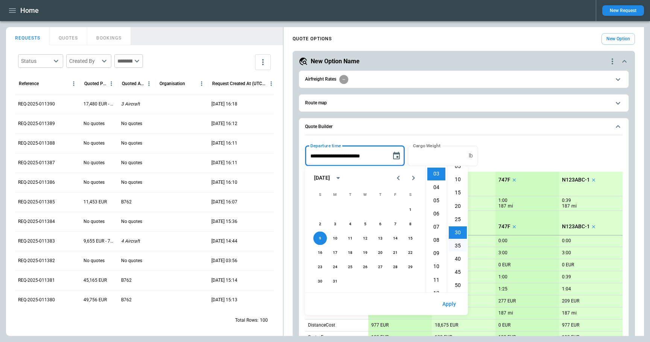
scroll to position [0, 0]
click at [455, 187] on li "05" at bounding box center [458, 187] width 18 height 12
click at [451, 304] on button "Apply" at bounding box center [449, 304] width 26 height 16
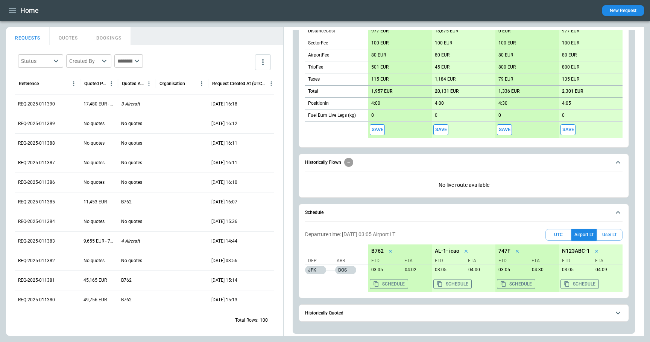
scroll to position [295, 0]
click at [610, 231] on button "User LT" at bounding box center [610, 234] width 26 height 12
click at [586, 233] on button "Airport LT" at bounding box center [583, 234] width 25 height 12
click at [609, 232] on button "User LT" at bounding box center [610, 234] width 26 height 12
click at [586, 232] on button "Airport LT" at bounding box center [583, 234] width 25 height 12
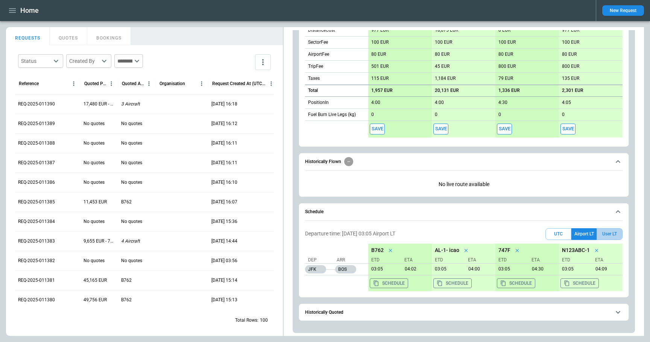
click at [610, 232] on button "User LT" at bounding box center [610, 234] width 26 height 12
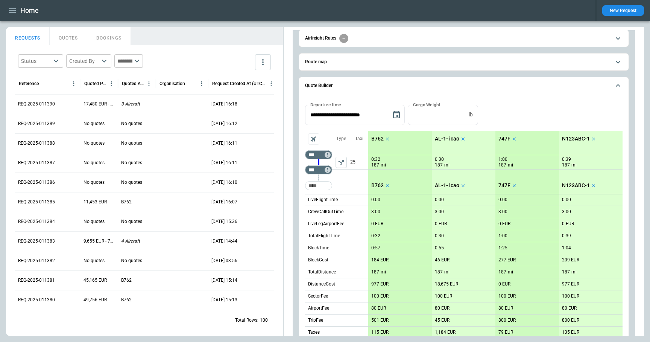
scroll to position [0, 0]
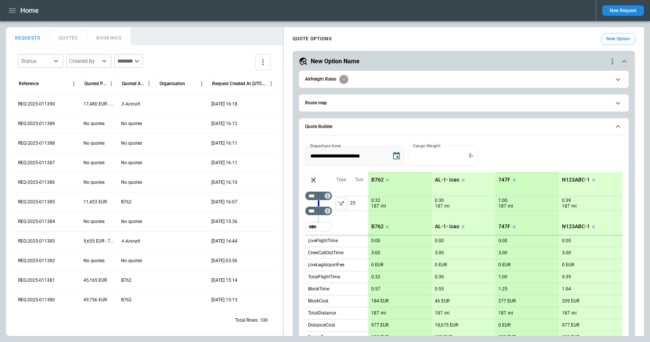
click at [396, 156] on icon "Choose date, selected date is Mar 9, 2025" at bounding box center [396, 155] width 9 height 9
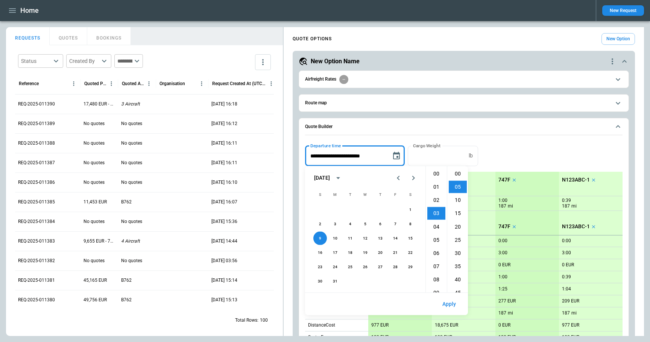
scroll to position [13, 0]
click at [411, 178] on icon "Next month" at bounding box center [413, 177] width 9 height 9
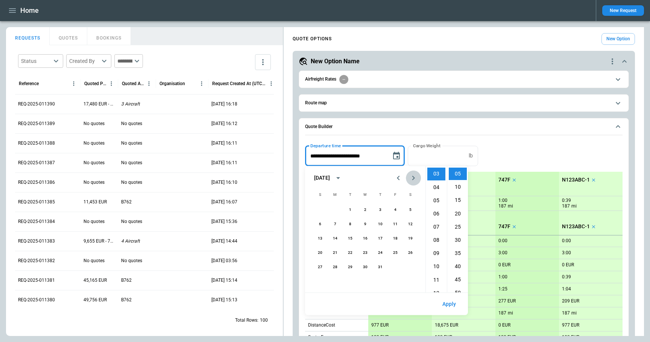
click at [411, 178] on icon "Next month" at bounding box center [413, 177] width 9 height 9
click at [319, 225] on button "2" at bounding box center [320, 224] width 14 height 14
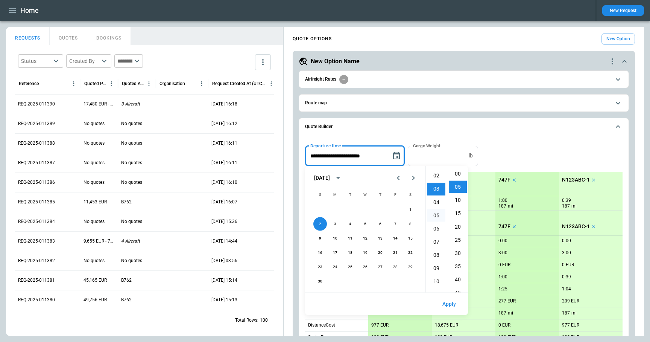
scroll to position [0, 0]
click at [439, 185] on li "01" at bounding box center [436, 187] width 18 height 12
click at [456, 213] on li "15" at bounding box center [458, 213] width 18 height 12
type input "**********"
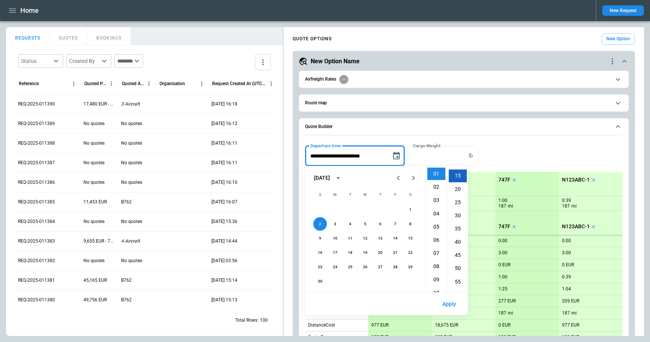
scroll to position [39, 0]
click at [447, 301] on button "Apply" at bounding box center [449, 304] width 26 height 16
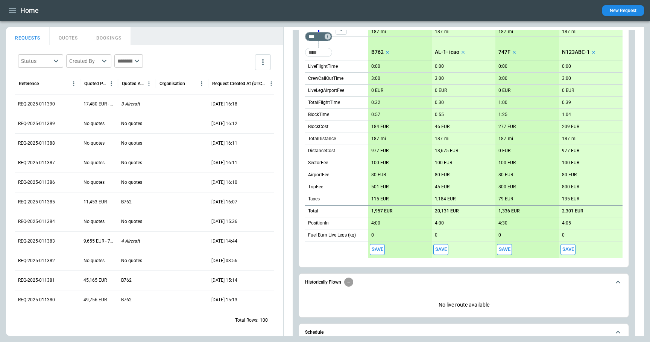
scroll to position [295, 0]
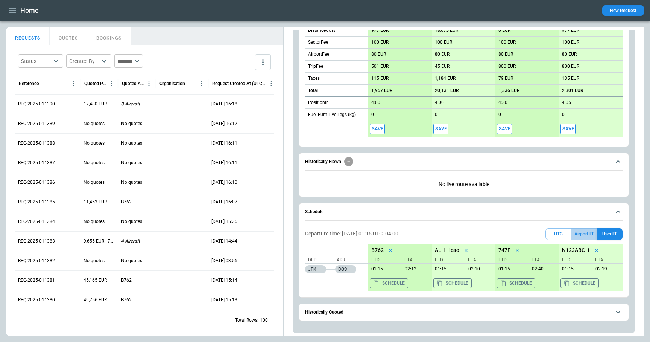
click at [586, 231] on button "Airport LT" at bounding box center [583, 234] width 25 height 12
click at [560, 234] on button "UTC" at bounding box center [558, 234] width 26 height 12
click at [584, 231] on button "Airport LT" at bounding box center [583, 234] width 25 height 12
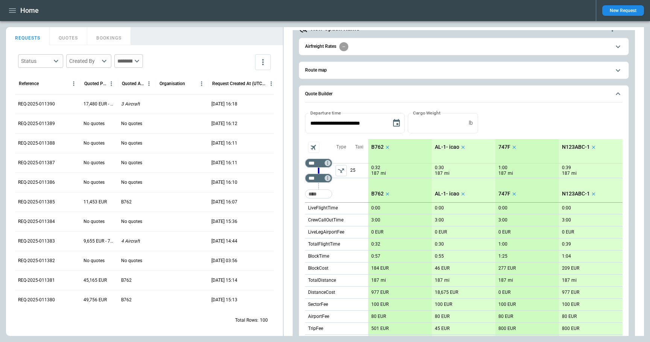
scroll to position [11, 0]
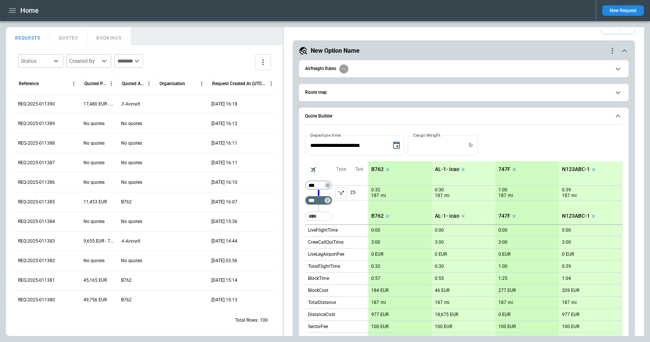
click at [321, 184] on input "***" at bounding box center [317, 185] width 21 height 8
type input "***"
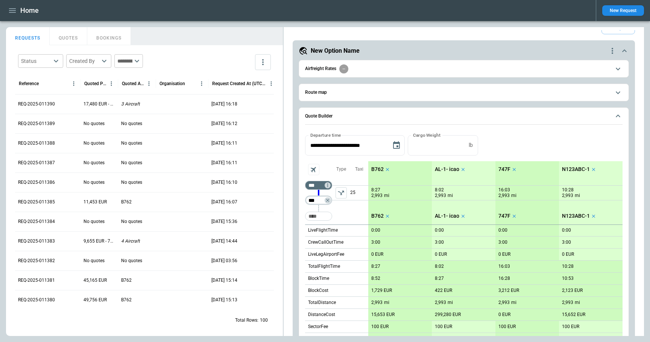
paste input "Not found"
type input "***"
click at [396, 146] on icon "Choose date, selected date is Nov 2, 2025" at bounding box center [396, 145] width 9 height 9
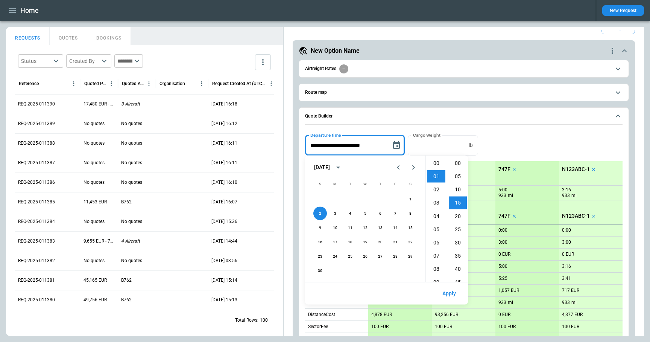
scroll to position [39, 0]
click at [398, 167] on icon "Previous month" at bounding box center [398, 167] width 9 height 9
click at [399, 197] on button "1" at bounding box center [396, 199] width 14 height 14
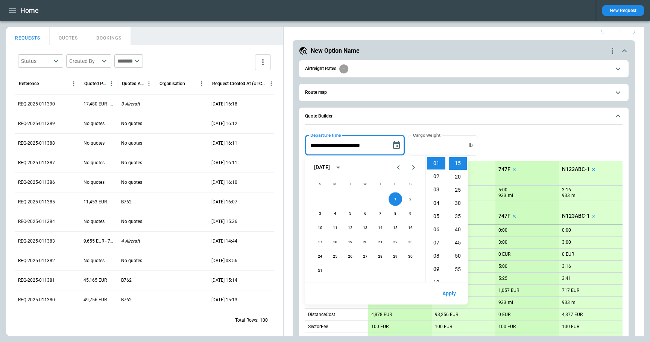
click at [449, 295] on button "Apply" at bounding box center [449, 293] width 26 height 16
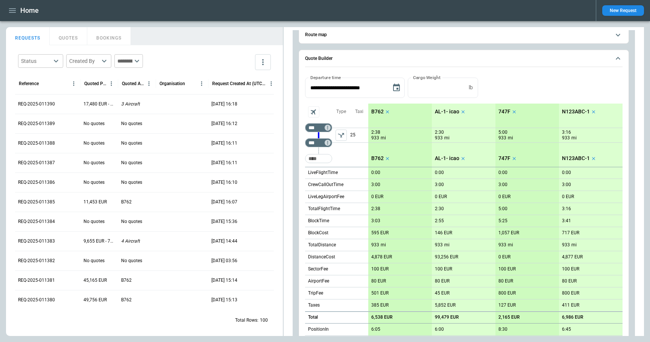
scroll to position [0, 0]
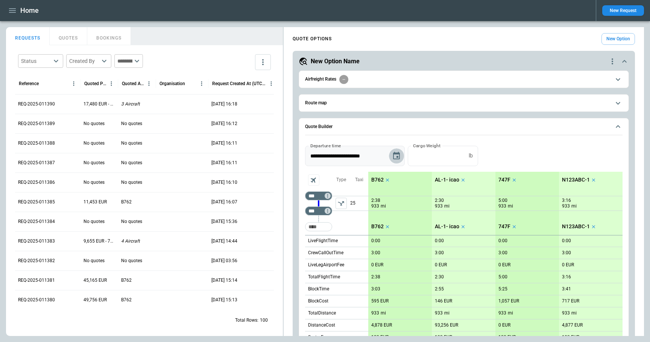
click at [397, 155] on icon "Choose date, selected date is Aug 1, 2025" at bounding box center [396, 155] width 9 height 9
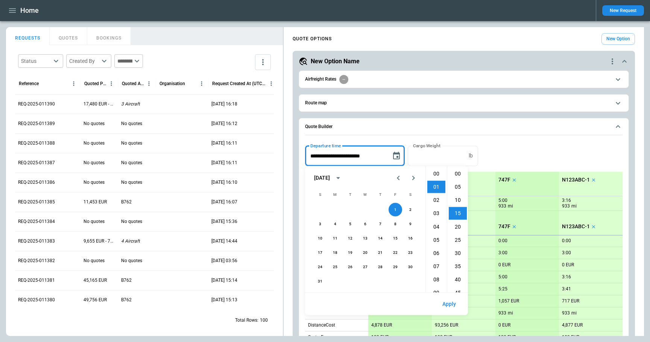
scroll to position [39, 0]
click at [414, 174] on icon "Next month" at bounding box center [413, 177] width 9 height 9
click at [415, 179] on icon "Next month" at bounding box center [413, 177] width 9 height 9
click at [365, 266] on button "26" at bounding box center [365, 267] width 14 height 14
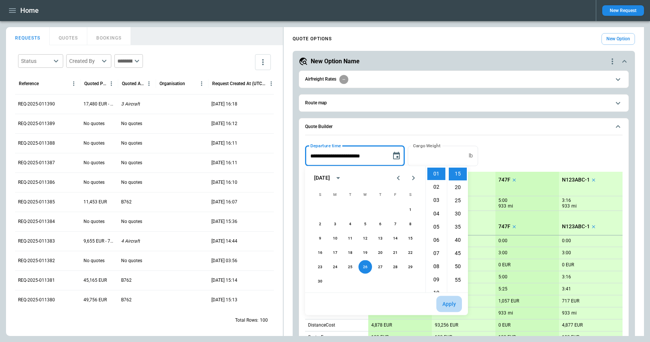
click at [453, 307] on button "Apply" at bounding box center [449, 304] width 26 height 16
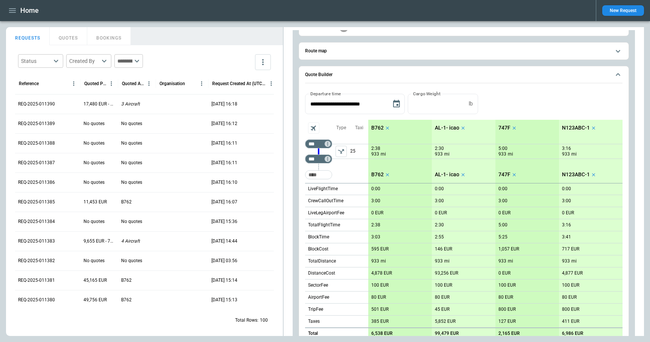
scroll to position [0, 0]
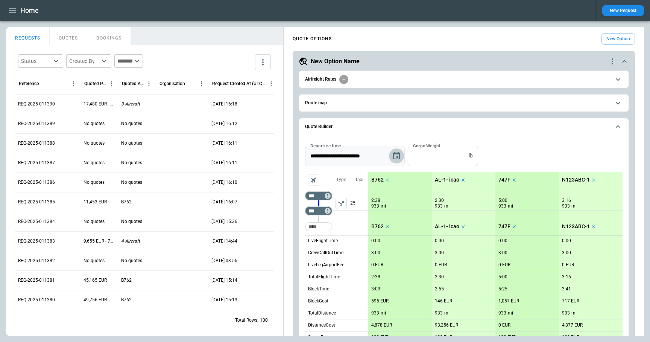
click at [397, 153] on icon "Choose date, selected date is Nov 26, 2025" at bounding box center [396, 156] width 7 height 8
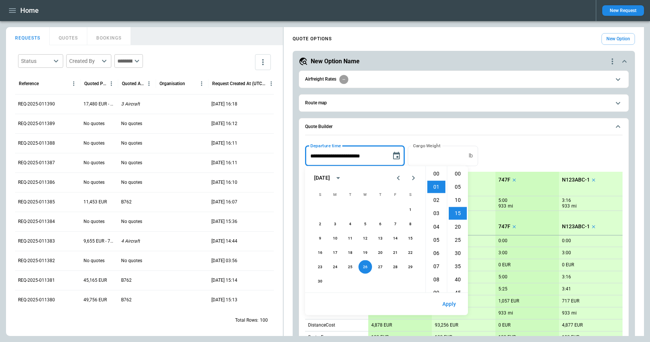
scroll to position [39, 0]
click at [330, 176] on div "[DATE]" at bounding box center [322, 178] width 16 height 6
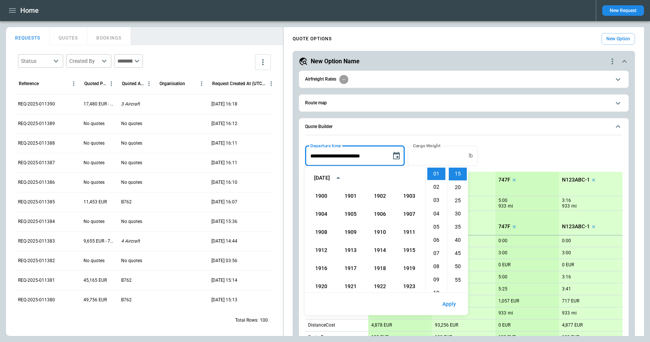
scroll to position [516, 0]
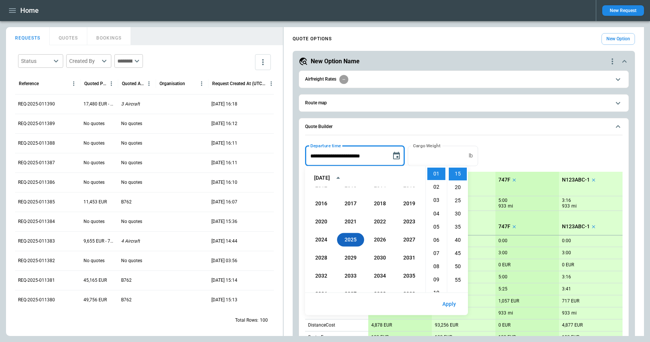
click at [354, 239] on button "2025" at bounding box center [350, 240] width 27 height 14
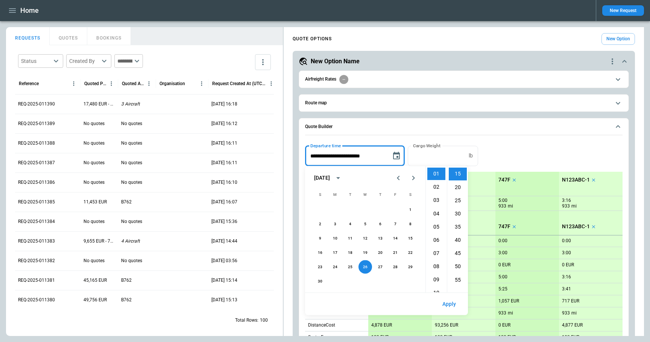
click at [334, 159] on input "**********" at bounding box center [345, 156] width 81 height 20
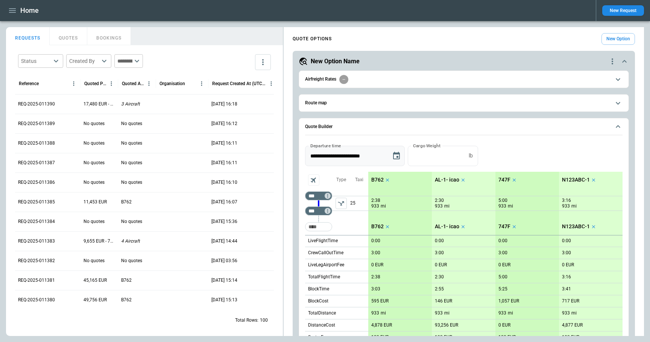
click at [329, 155] on input "**********" at bounding box center [345, 156] width 81 height 20
click at [372, 152] on input "**********" at bounding box center [345, 156] width 81 height 20
click at [394, 155] on icon "Choose date, selected date is Nov 26, 2025" at bounding box center [396, 155] width 9 height 9
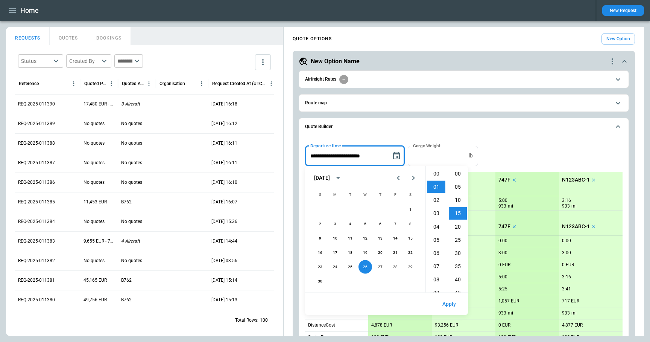
scroll to position [39, 0]
click at [399, 177] on icon "Previous month" at bounding box center [398, 177] width 9 height 9
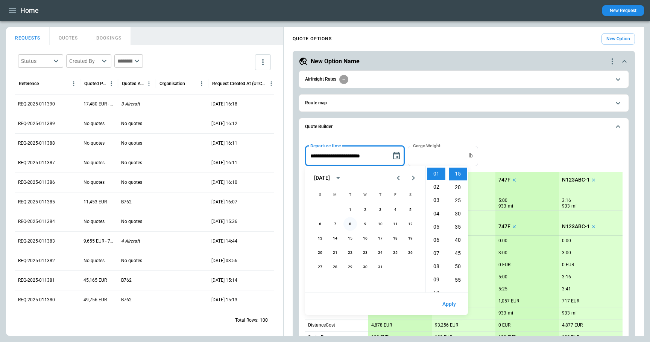
click at [351, 226] on button "8" at bounding box center [350, 224] width 14 height 14
type input "**********"
click at [454, 306] on button "Apply" at bounding box center [449, 304] width 26 height 16
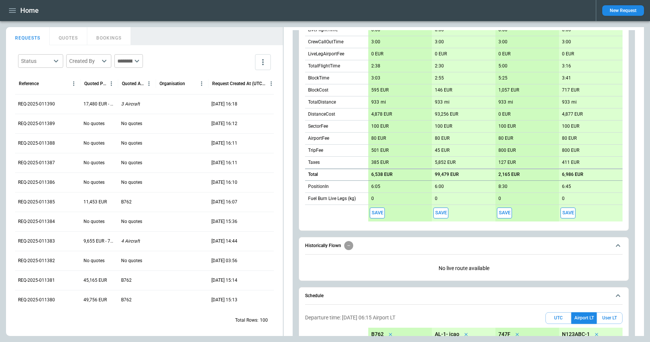
scroll to position [295, 0]
